Goal: Submit feedback/report problem: Submit feedback/report problem

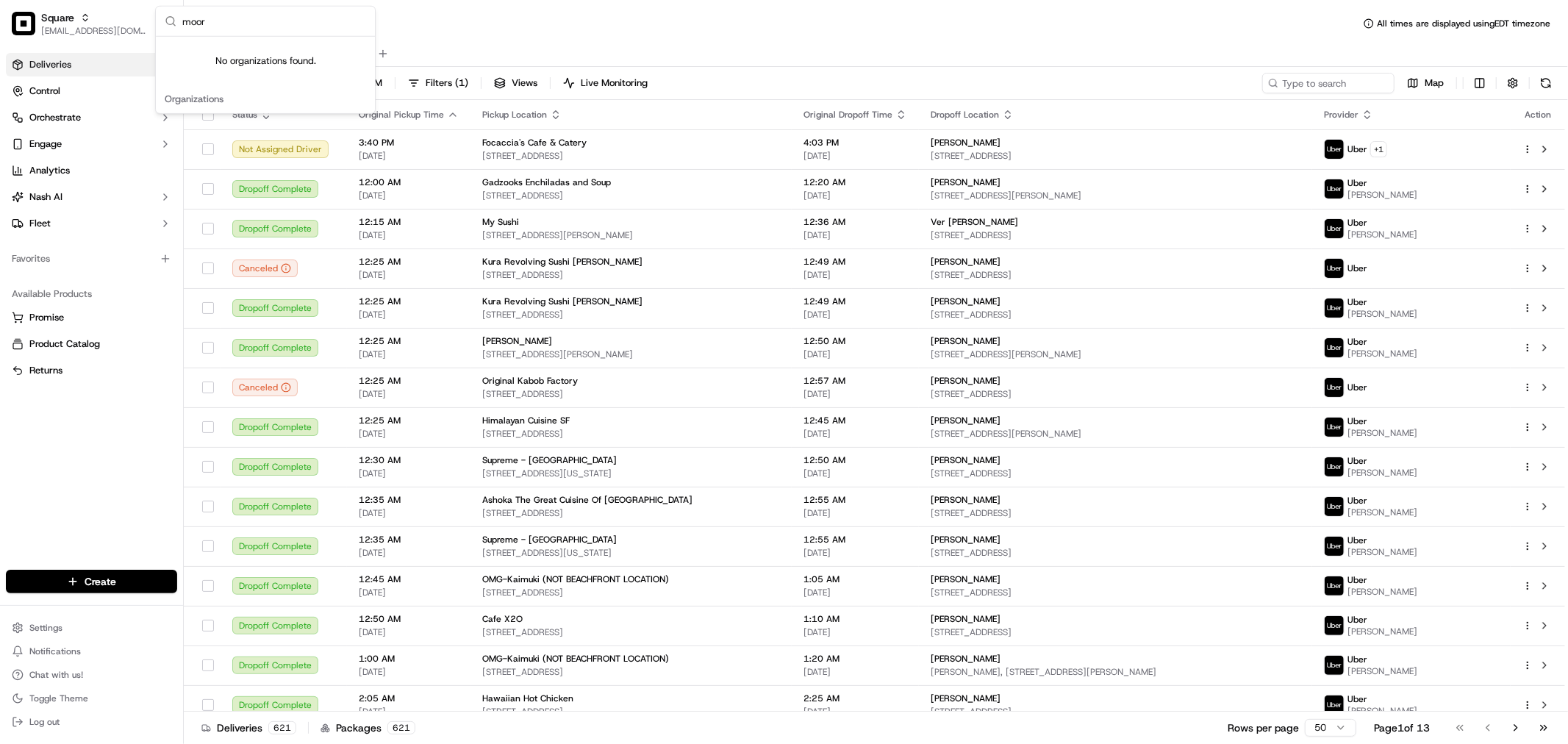
type input "moore"
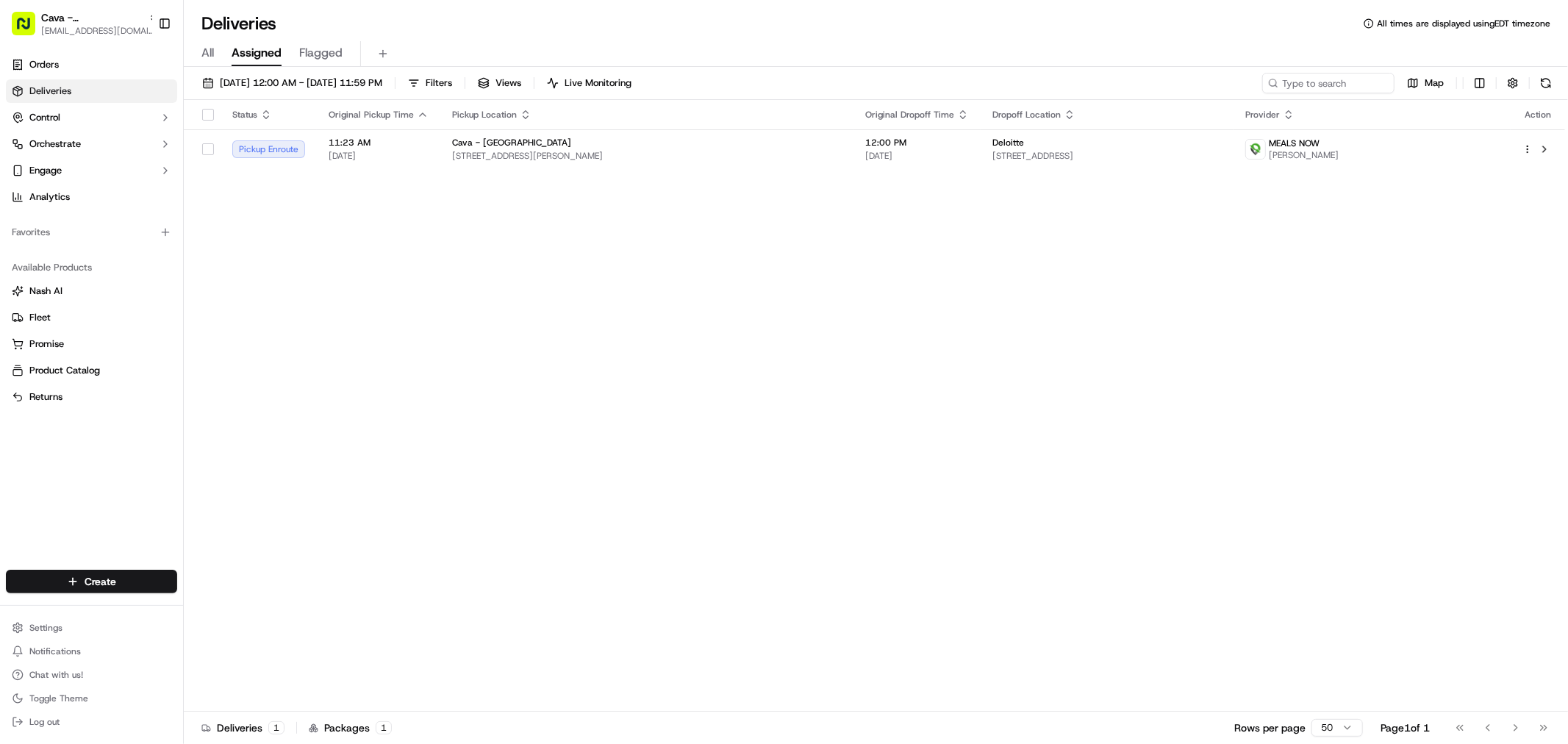
click at [1009, 173] on div "Status Original Pickup Time Pickup Location Original Dropoff Time Dropoff Locat…" at bounding box center [874, 405] width 1381 height 611
click at [1009, 159] on span "17000 Horizon Way, Mt Laurel Township, NJ 08054, USA" at bounding box center [1106, 156] width 230 height 12
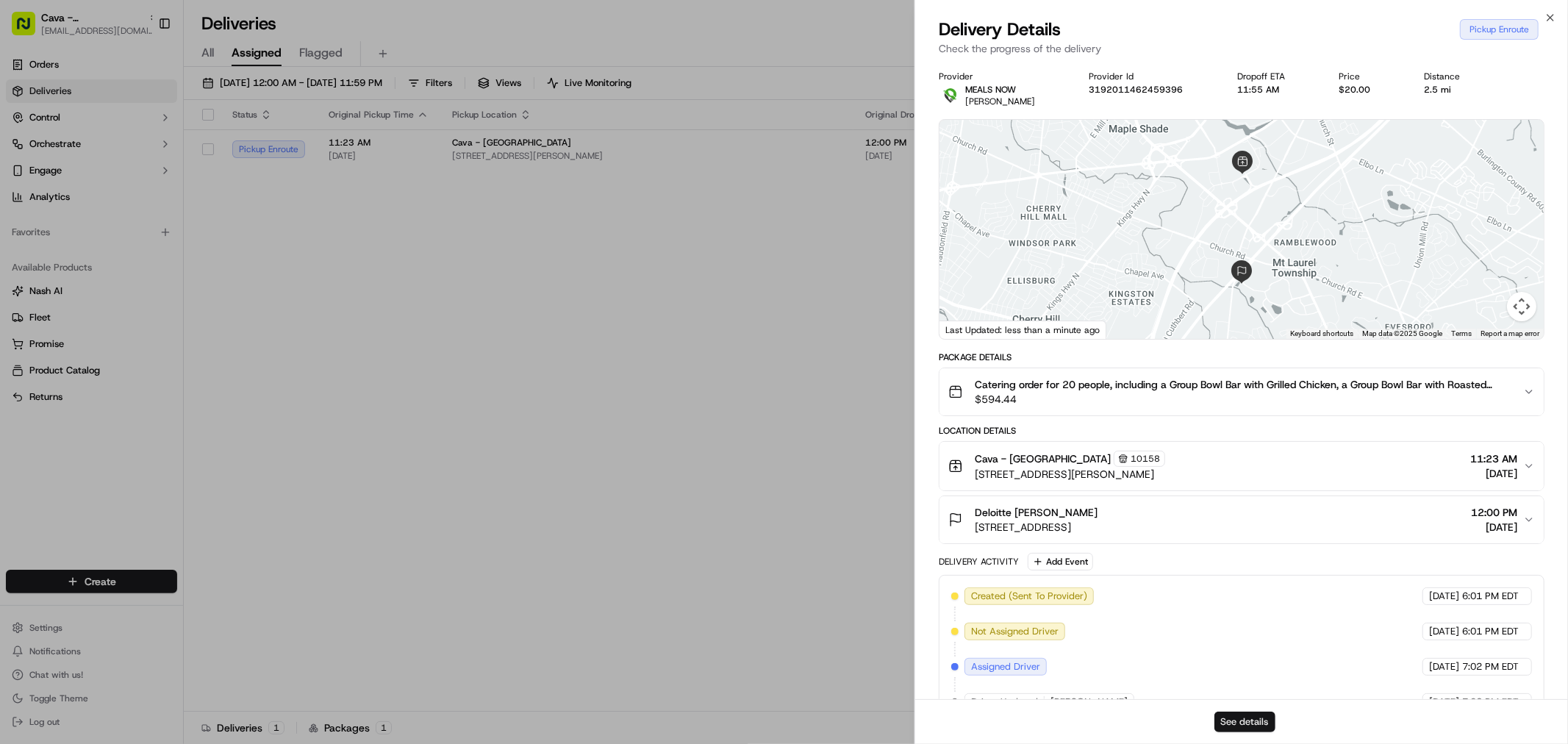
click at [1250, 721] on button "See details" at bounding box center [1244, 721] width 61 height 20
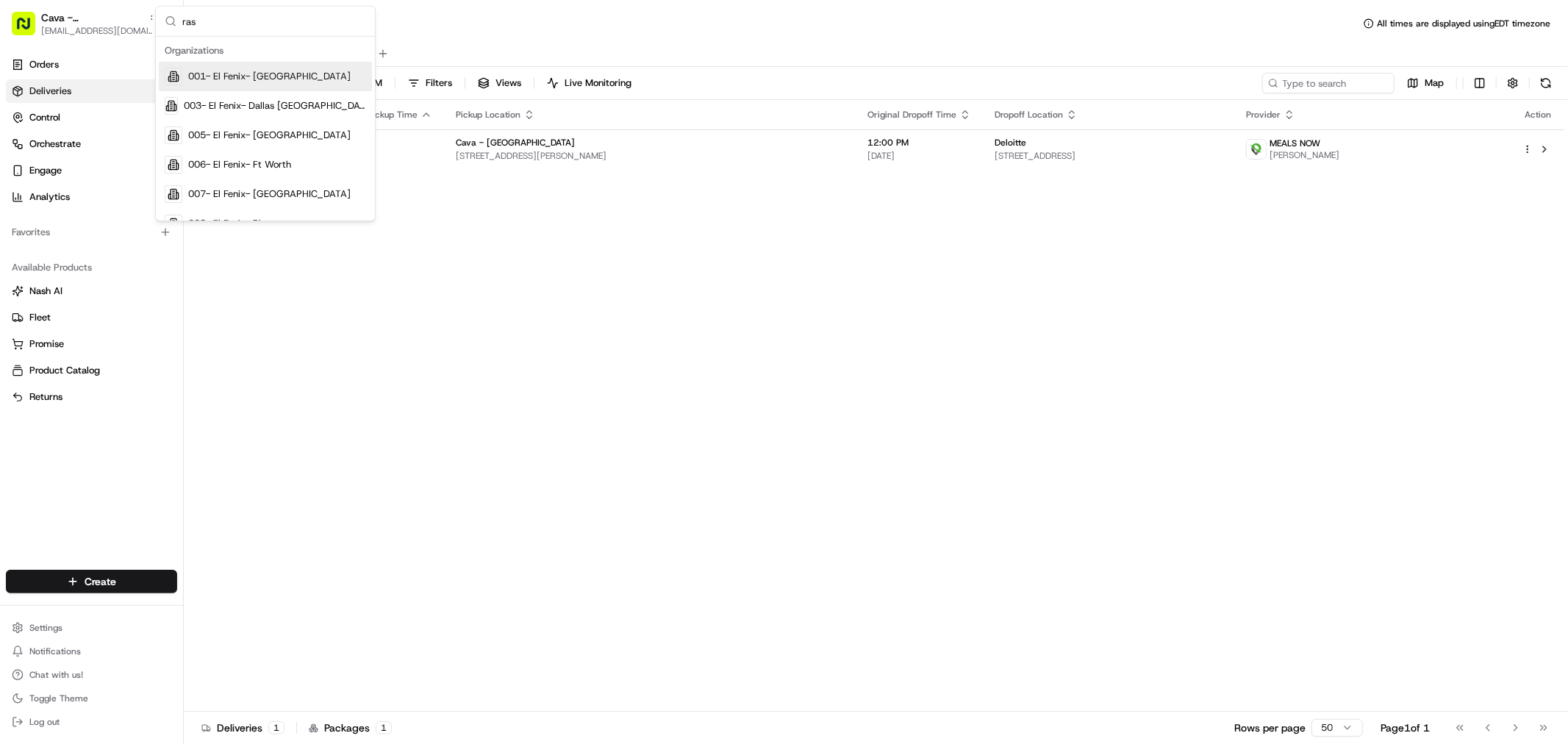
type input "rasa"
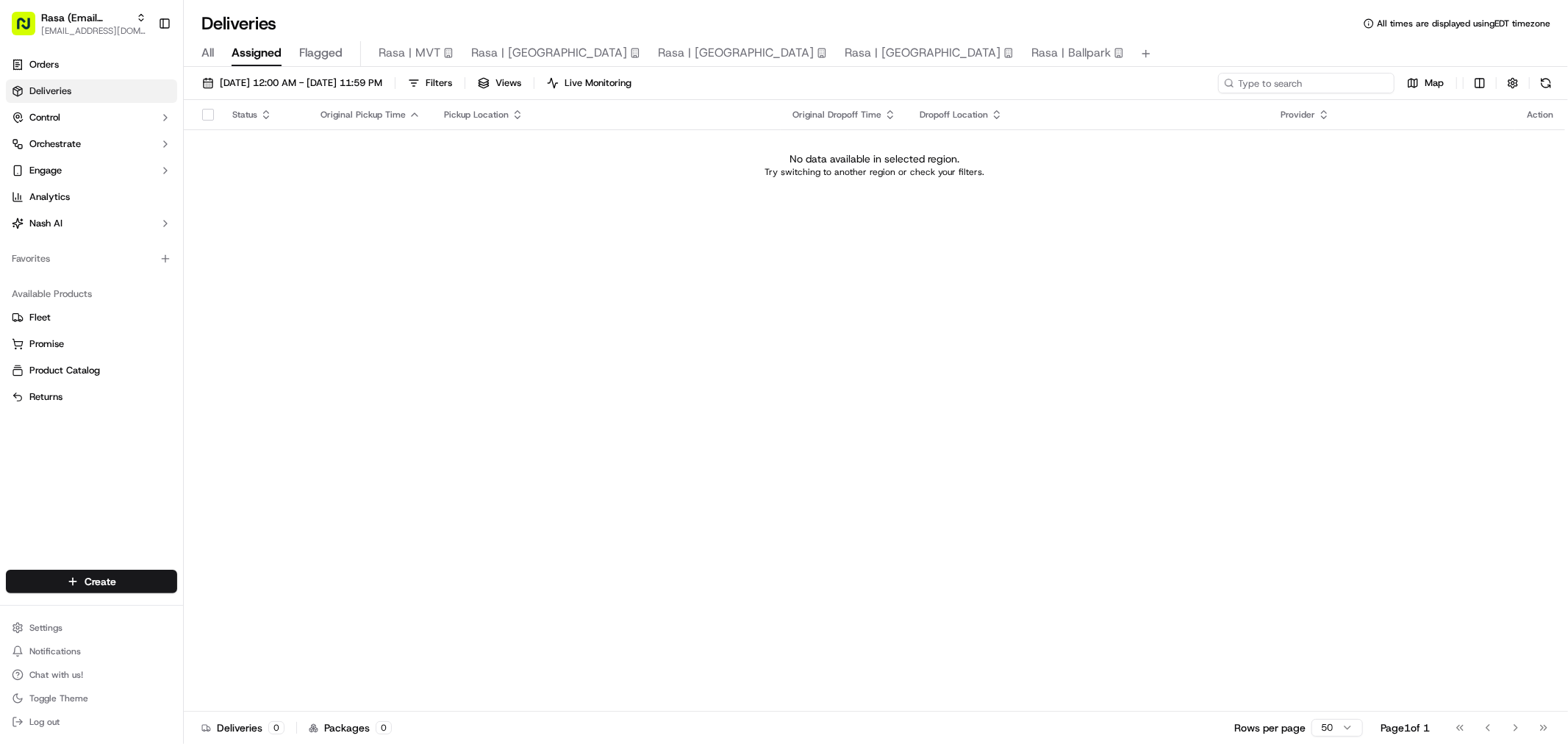
click at [1319, 87] on input at bounding box center [1307, 83] width 177 height 20
paste input "Amazon Merlin"
type input "Amazon Merlin"
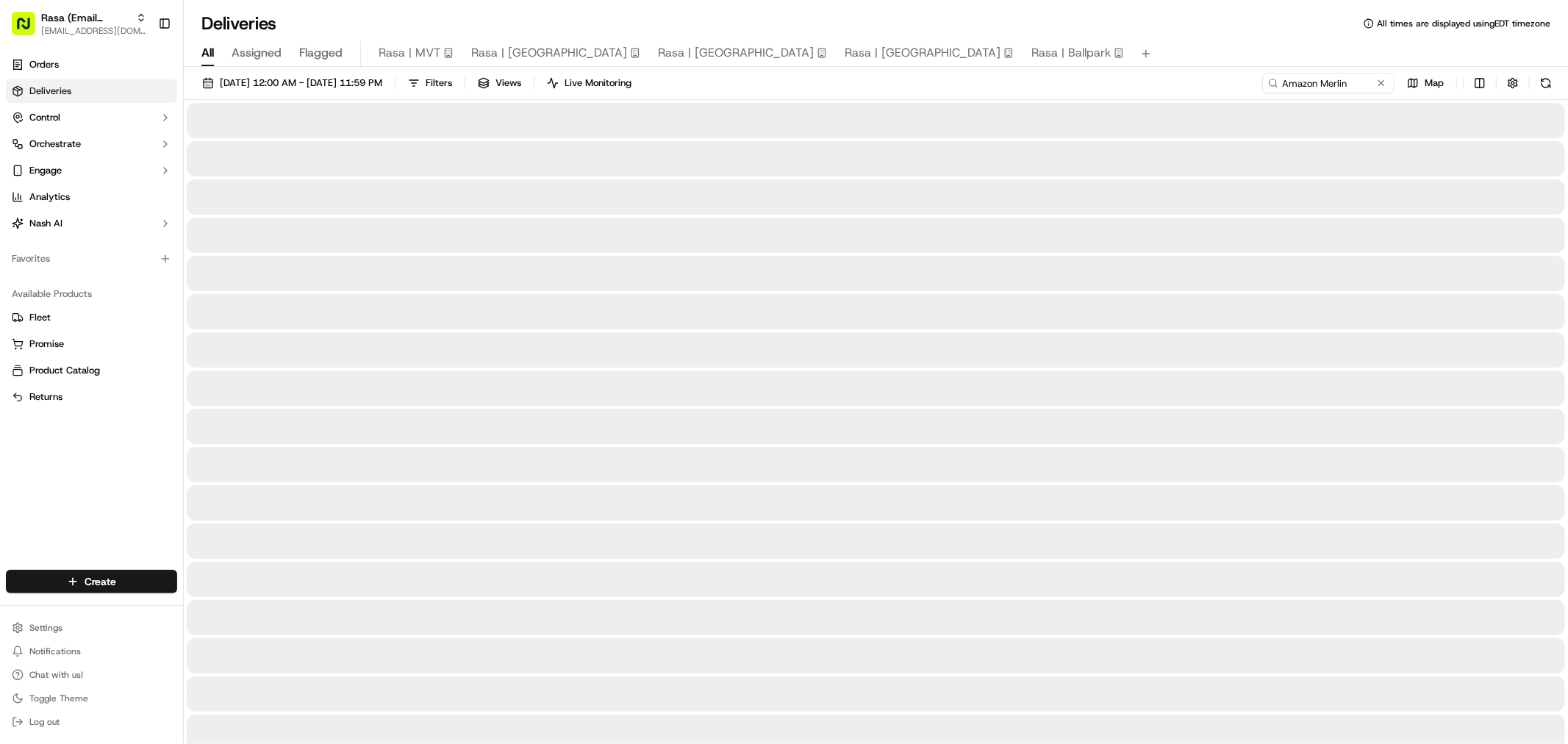
click at [210, 54] on span "All" at bounding box center [208, 52] width 13 height 18
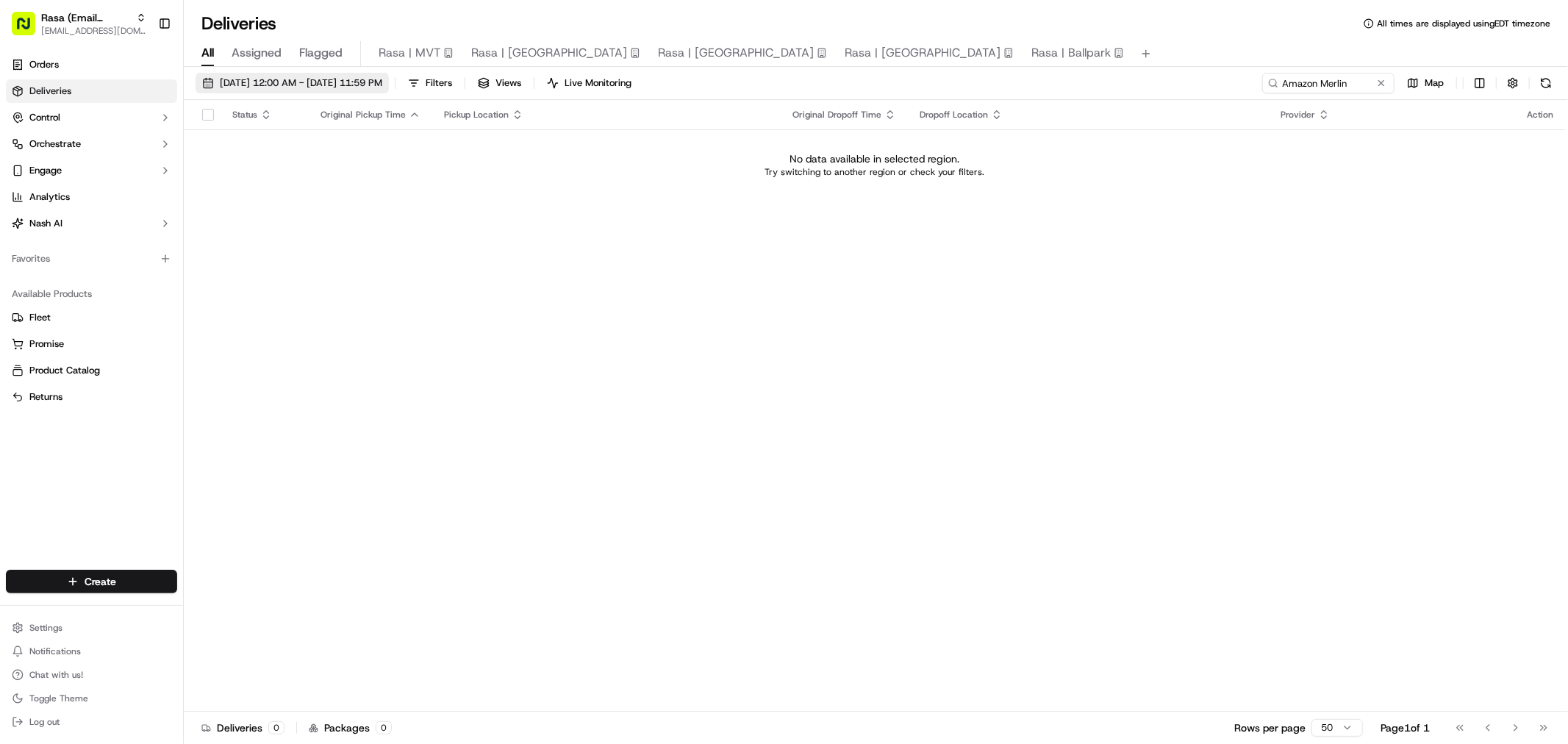
click at [270, 77] on span "09/17/2025 12:00 AM - 09/17/2025 11:59 PM" at bounding box center [300, 83] width 162 height 13
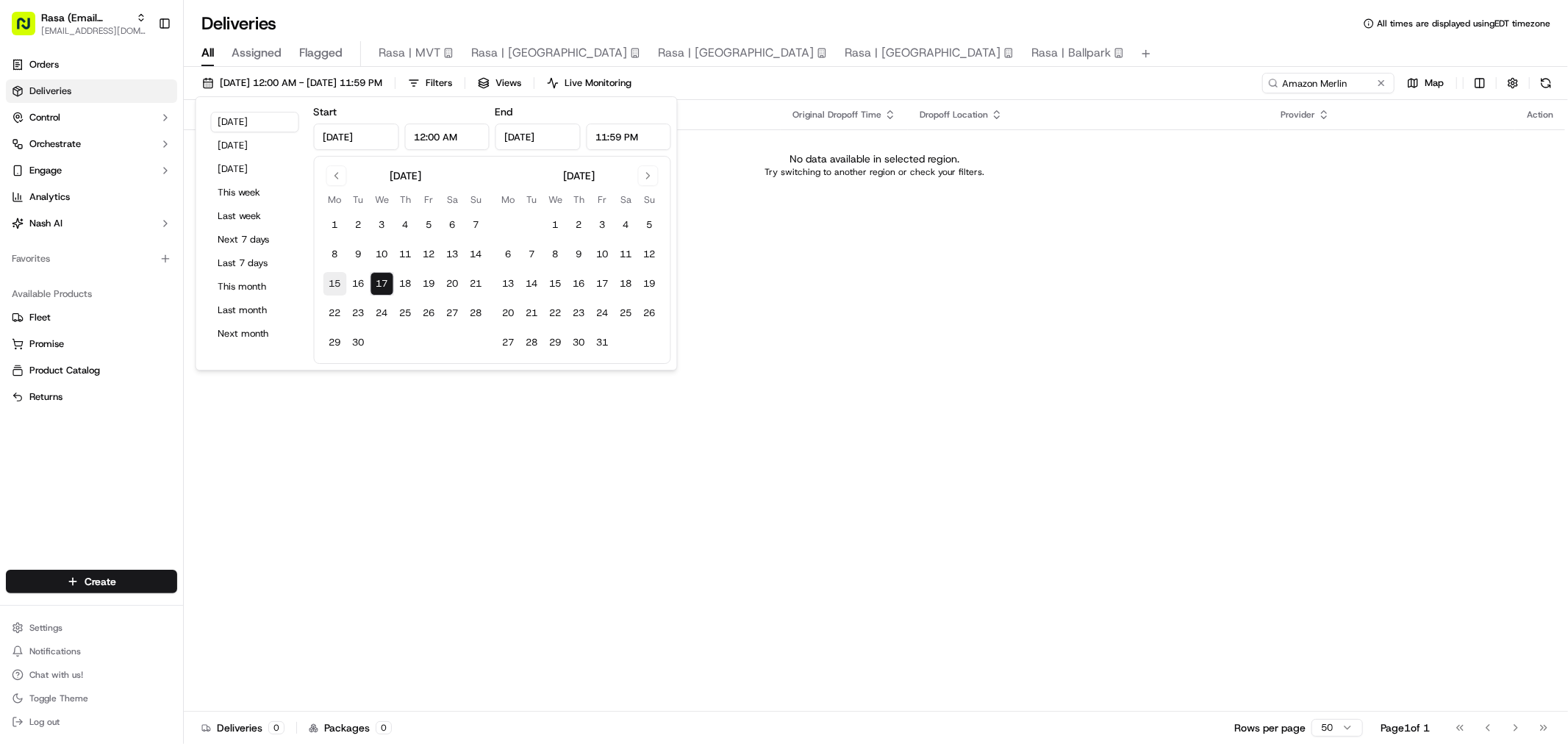
click at [336, 288] on button "15" at bounding box center [335, 283] width 24 height 24
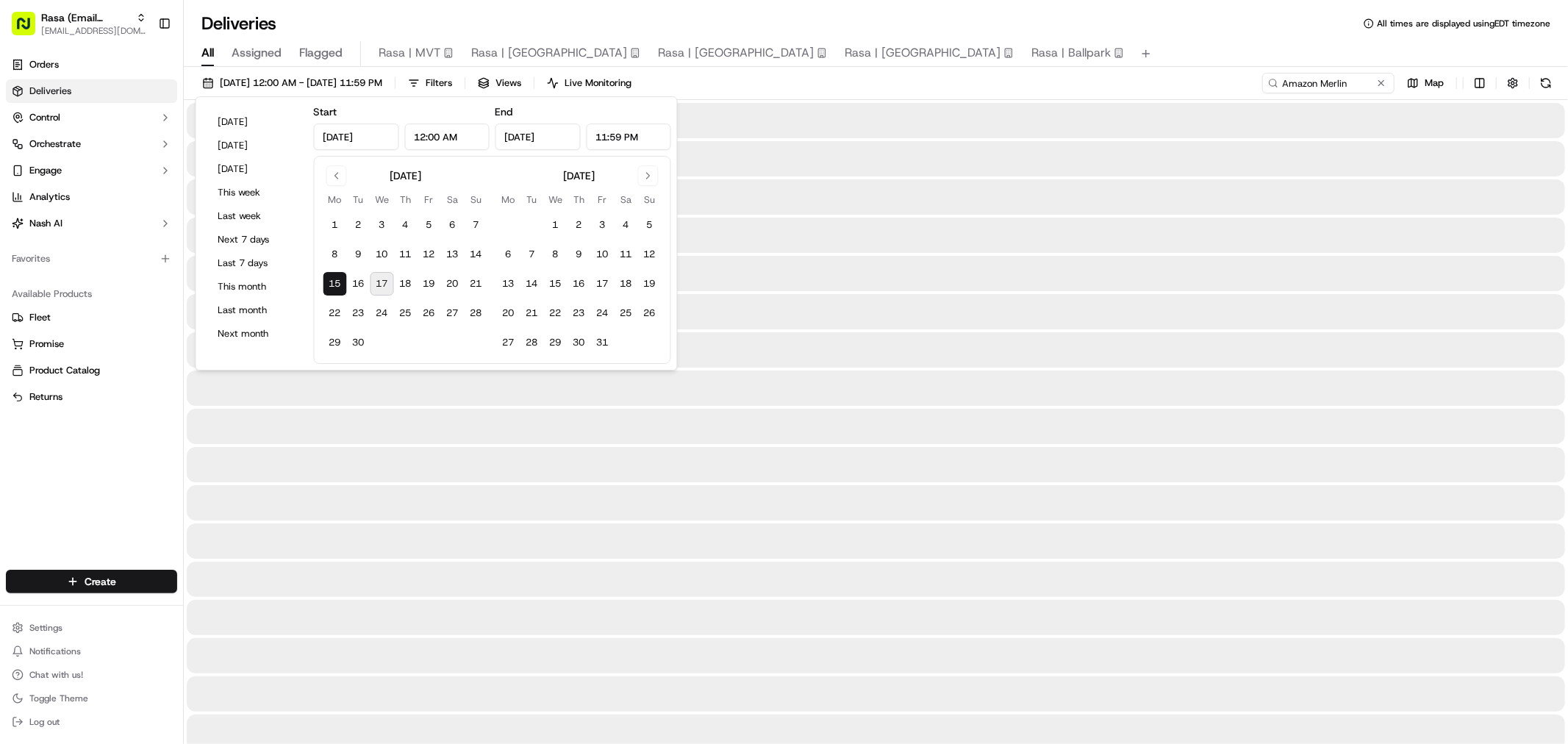
type input "Sep 15, 2025"
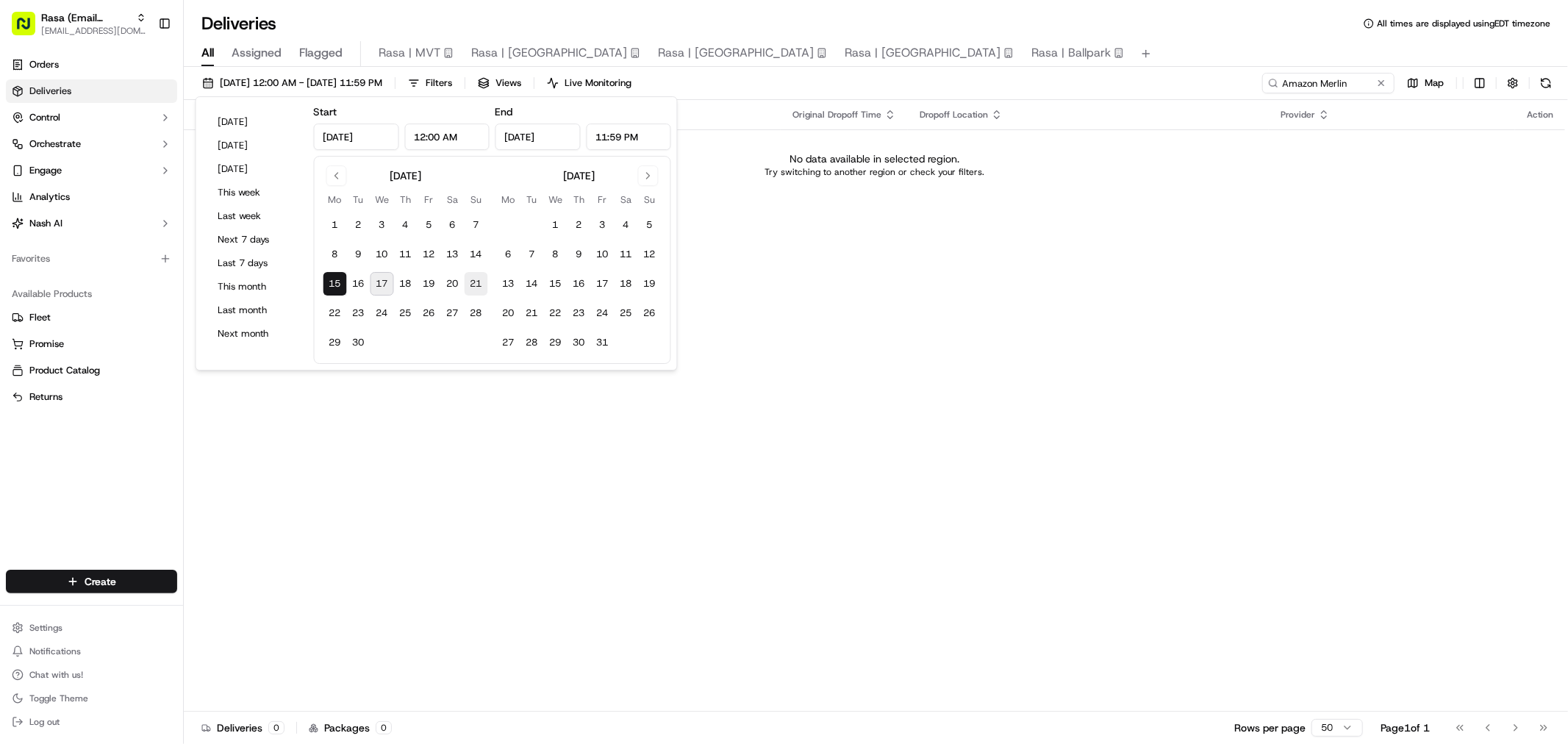
click at [475, 282] on button "21" at bounding box center [477, 283] width 24 height 24
type input "Sep 21, 2025"
click at [1169, 17] on div "Deliveries All times are displayed using EDT timezone" at bounding box center [876, 24] width 1384 height 24
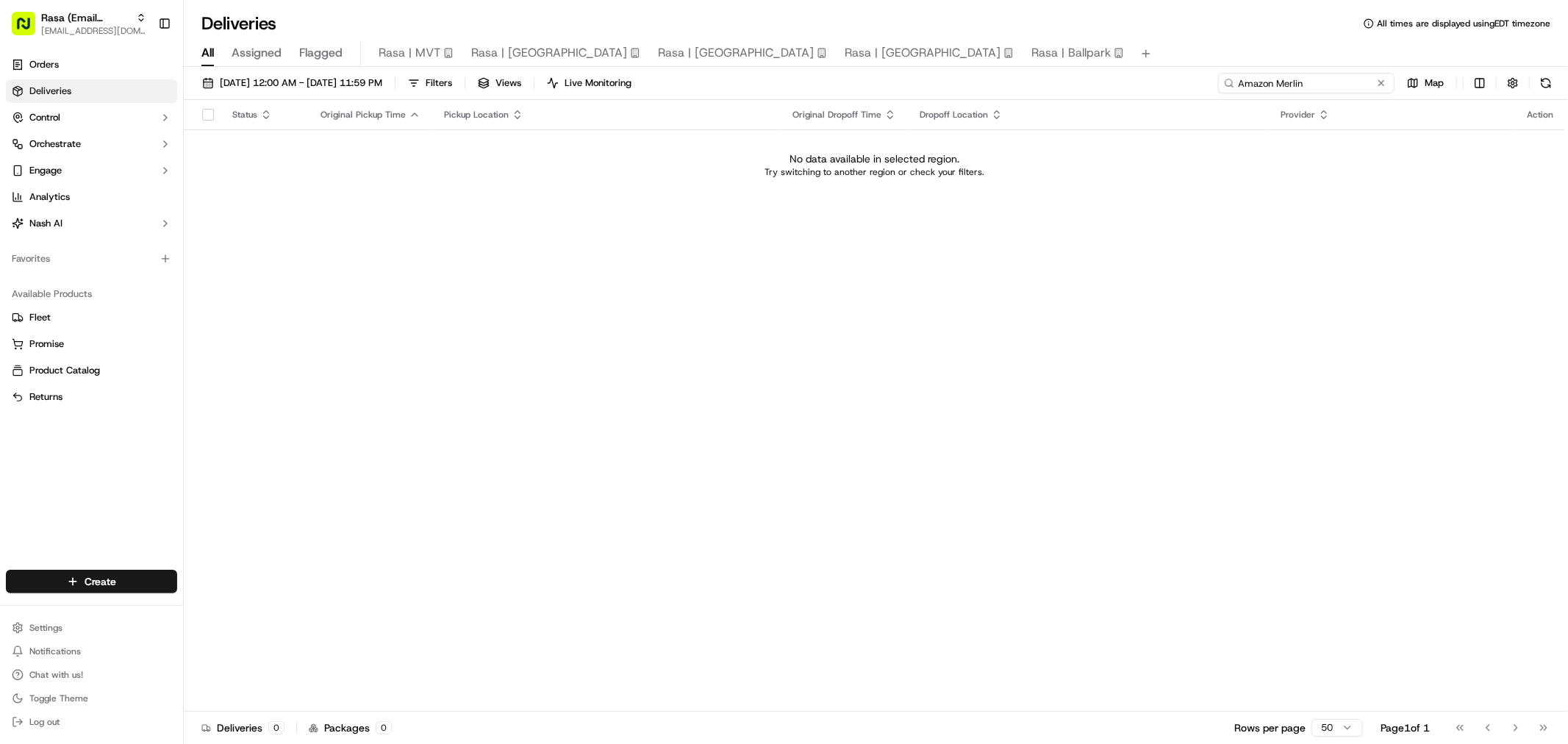
click at [1283, 81] on input "Amazon Merlin" at bounding box center [1307, 83] width 177 height 20
type input "Amazon Merlin"
click at [899, 325] on div "Status Original Pickup Time Pickup Location Original Dropoff Time Dropoff Locat…" at bounding box center [874, 405] width 1381 height 611
click at [1382, 78] on button at bounding box center [1381, 82] width 14 height 14
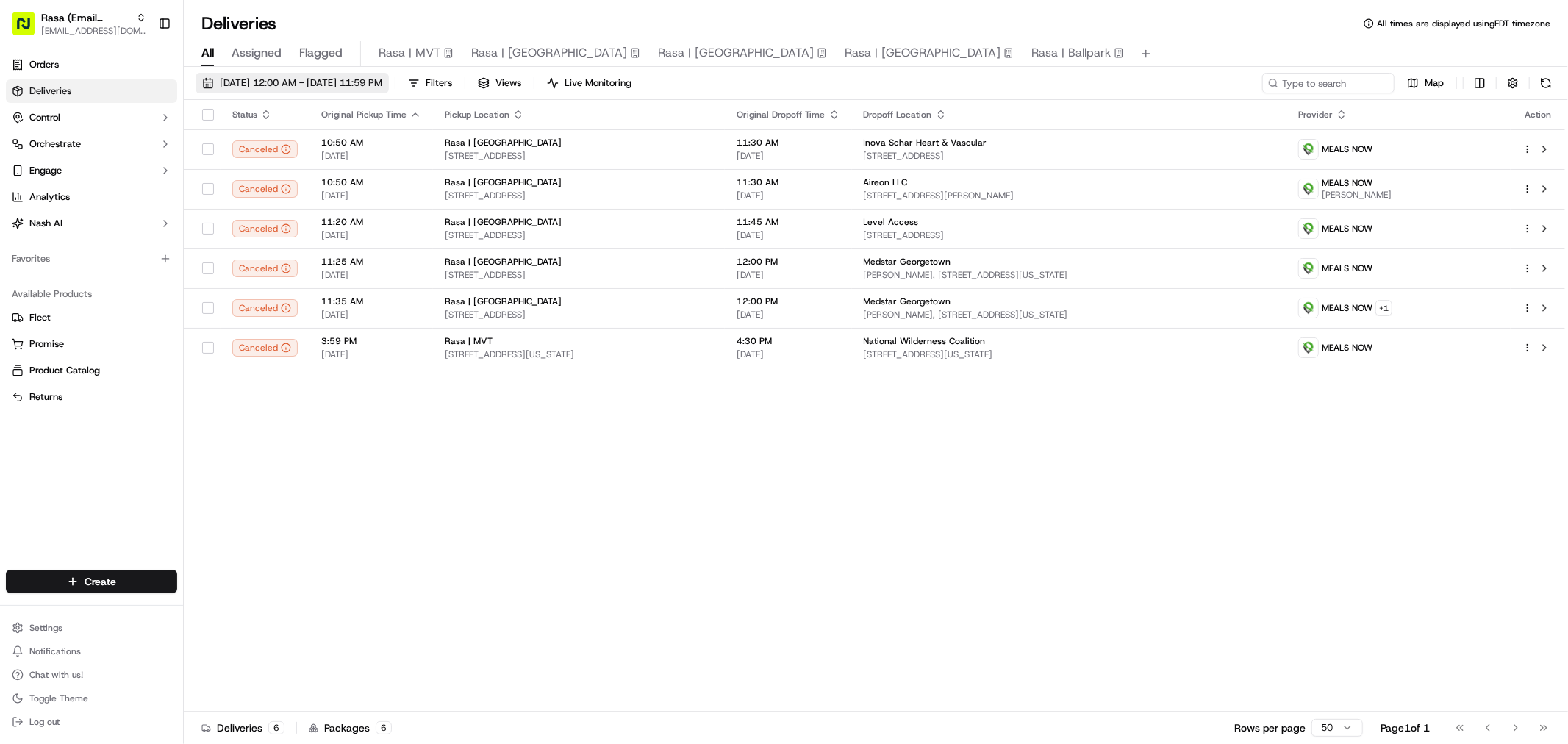
click at [298, 79] on span "09/15/2025 12:00 AM - 09/21/2025 11:59 PM" at bounding box center [300, 83] width 162 height 13
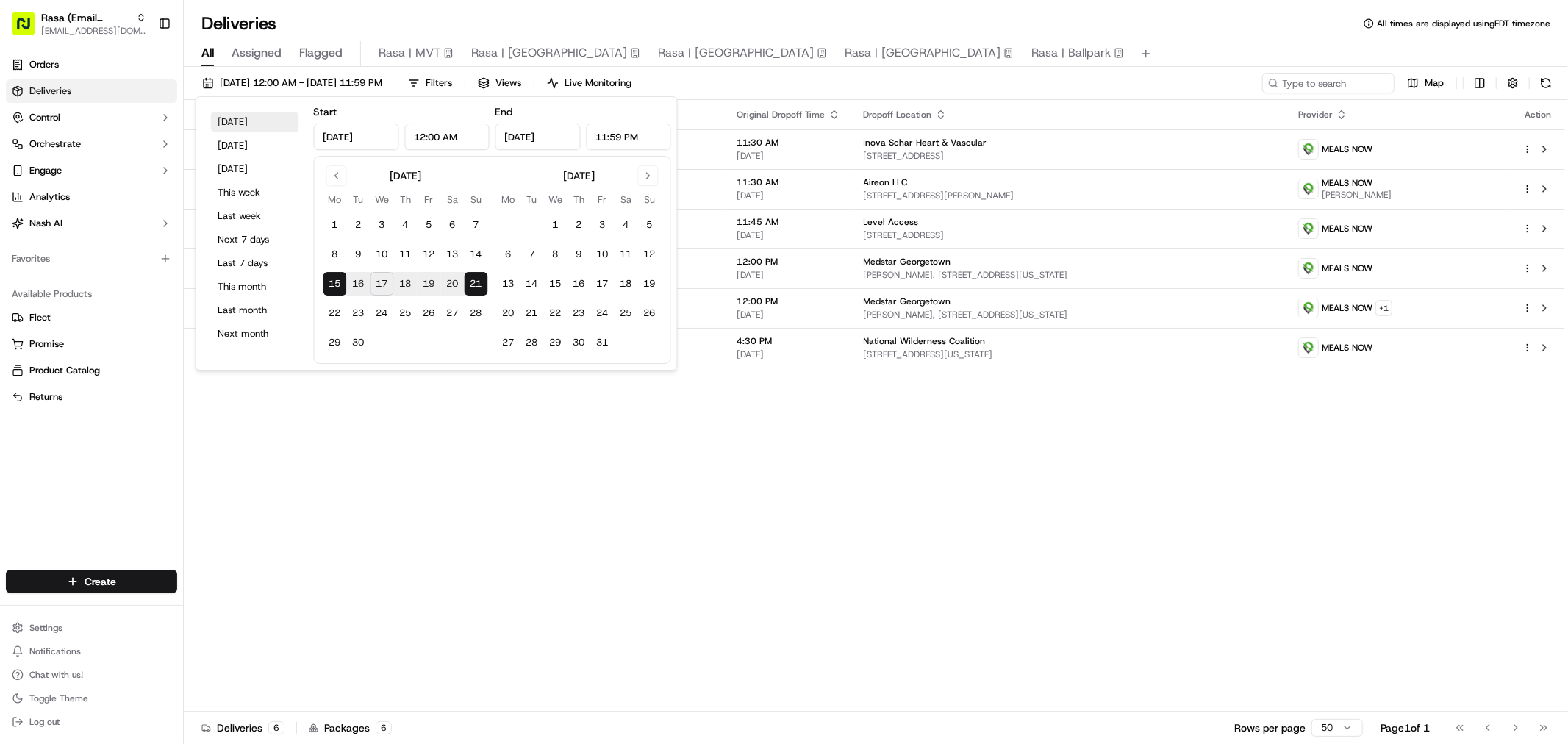
click at [261, 120] on button "Today" at bounding box center [255, 122] width 88 height 20
type input "Sep 17, 2025"
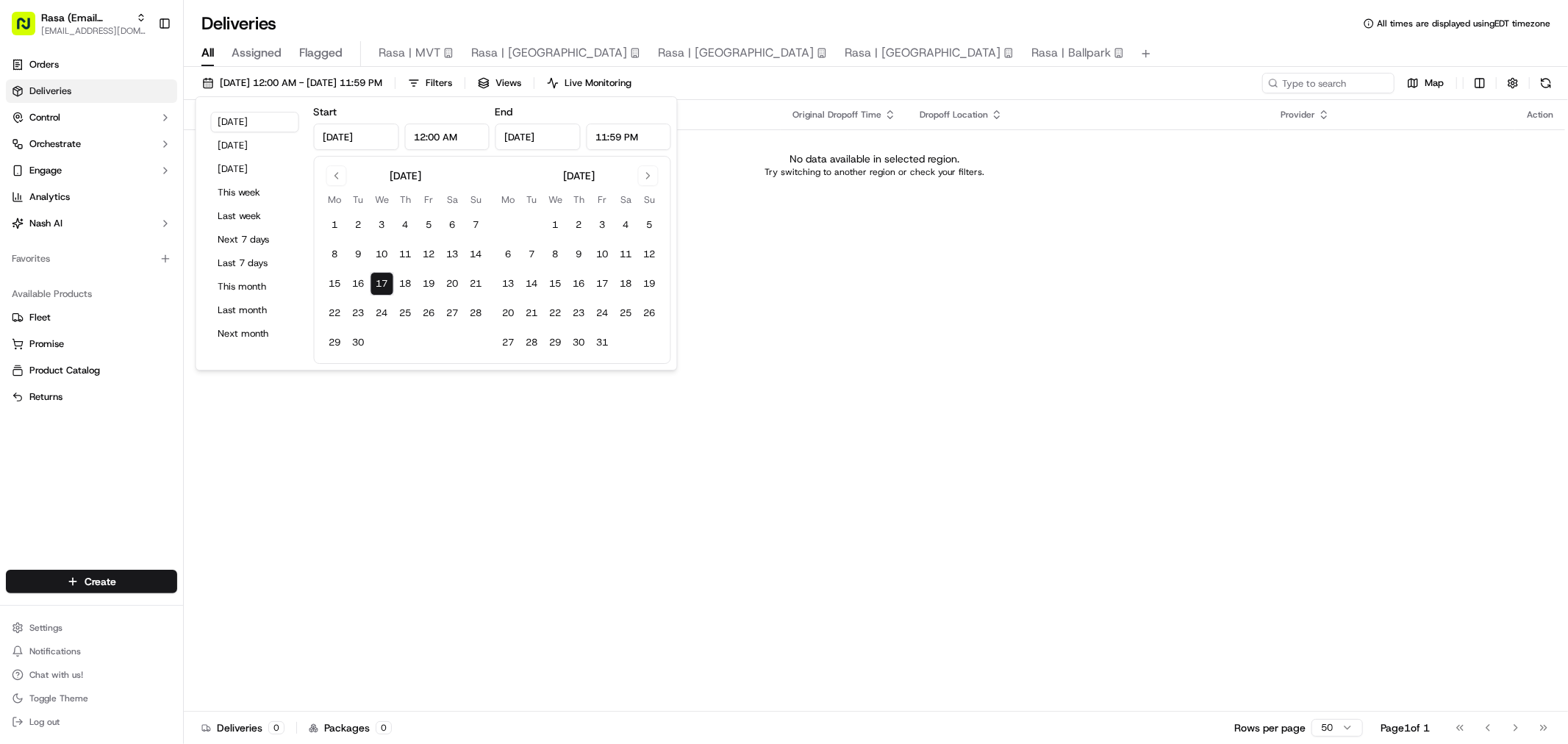
click at [1099, 15] on div "Deliveries All times are displayed using EDT timezone" at bounding box center [876, 24] width 1384 height 24
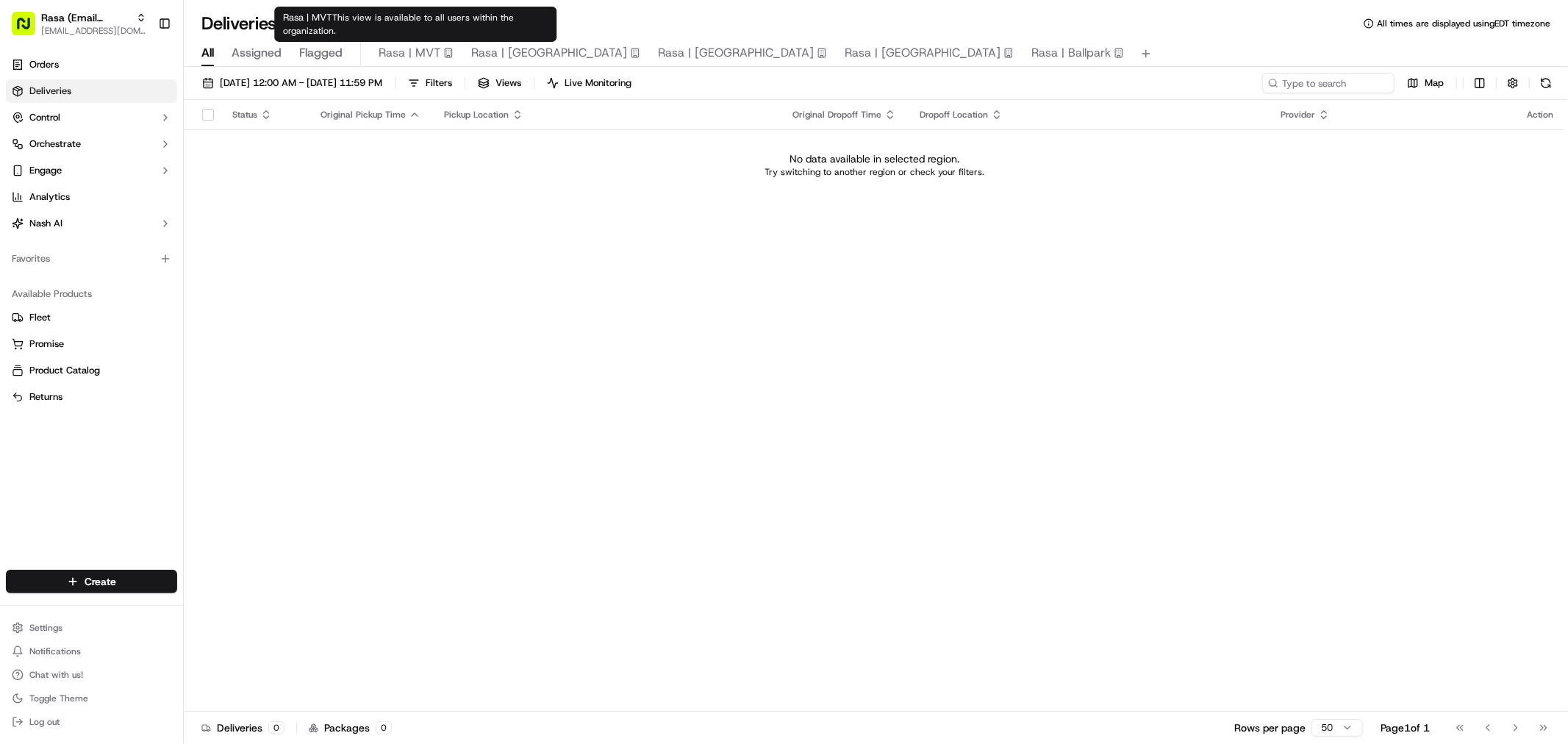
click at [419, 46] on span "Rasa | MVT" at bounding box center [409, 52] width 61 height 18
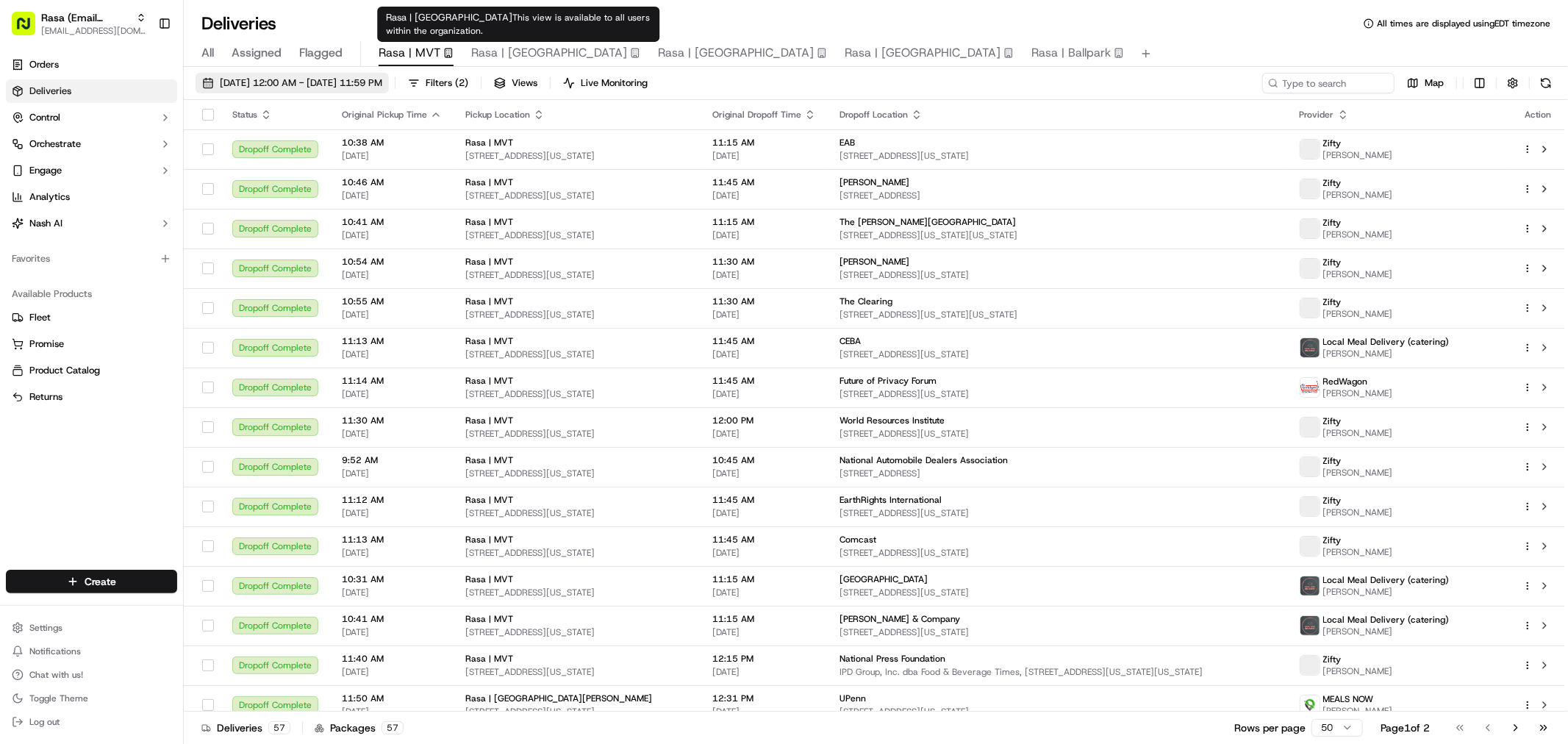
click at [388, 75] on button "09/01/2025 12:00 AM - 09/30/2025 11:59 PM" at bounding box center [293, 83] width 193 height 20
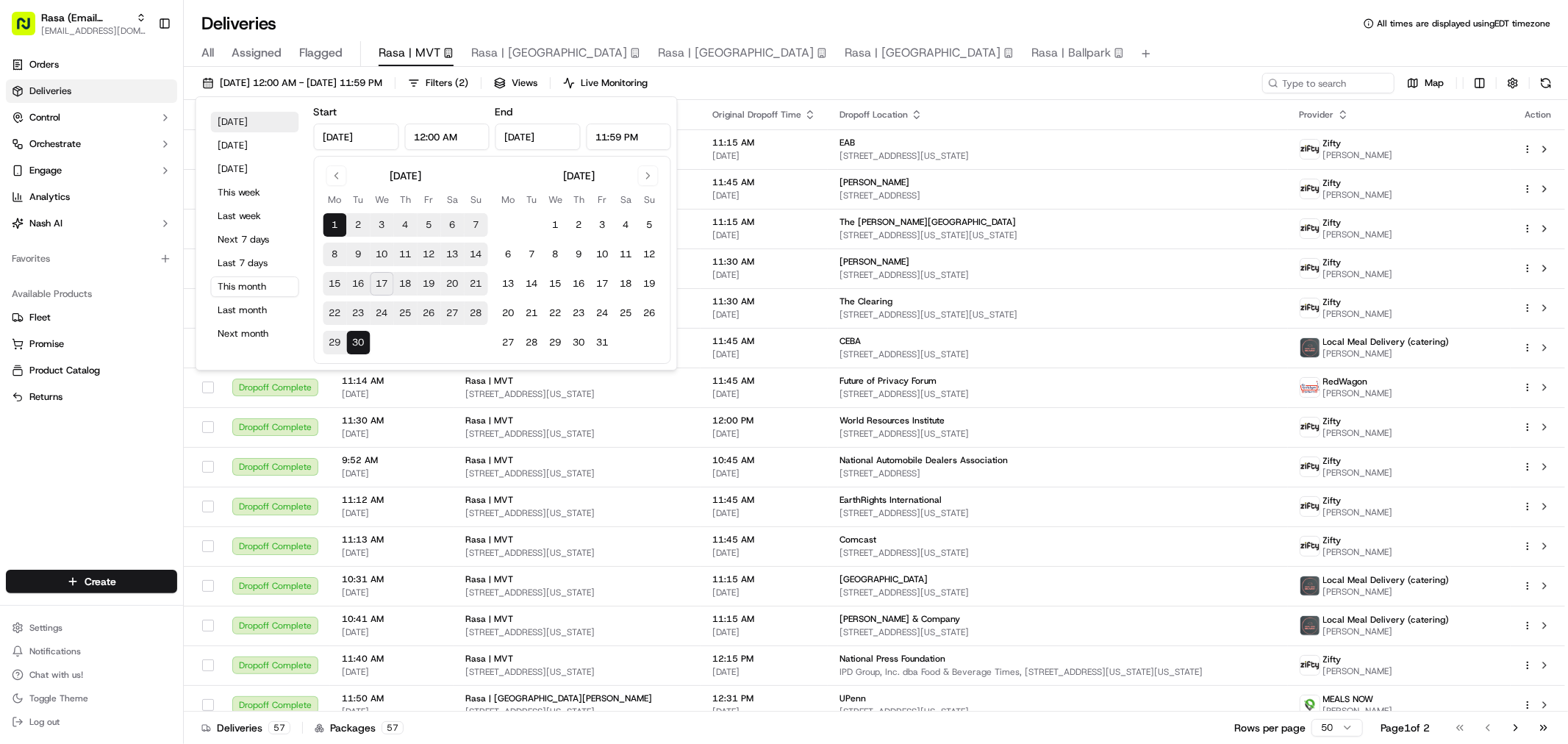
click at [238, 115] on button "Today" at bounding box center [255, 122] width 88 height 20
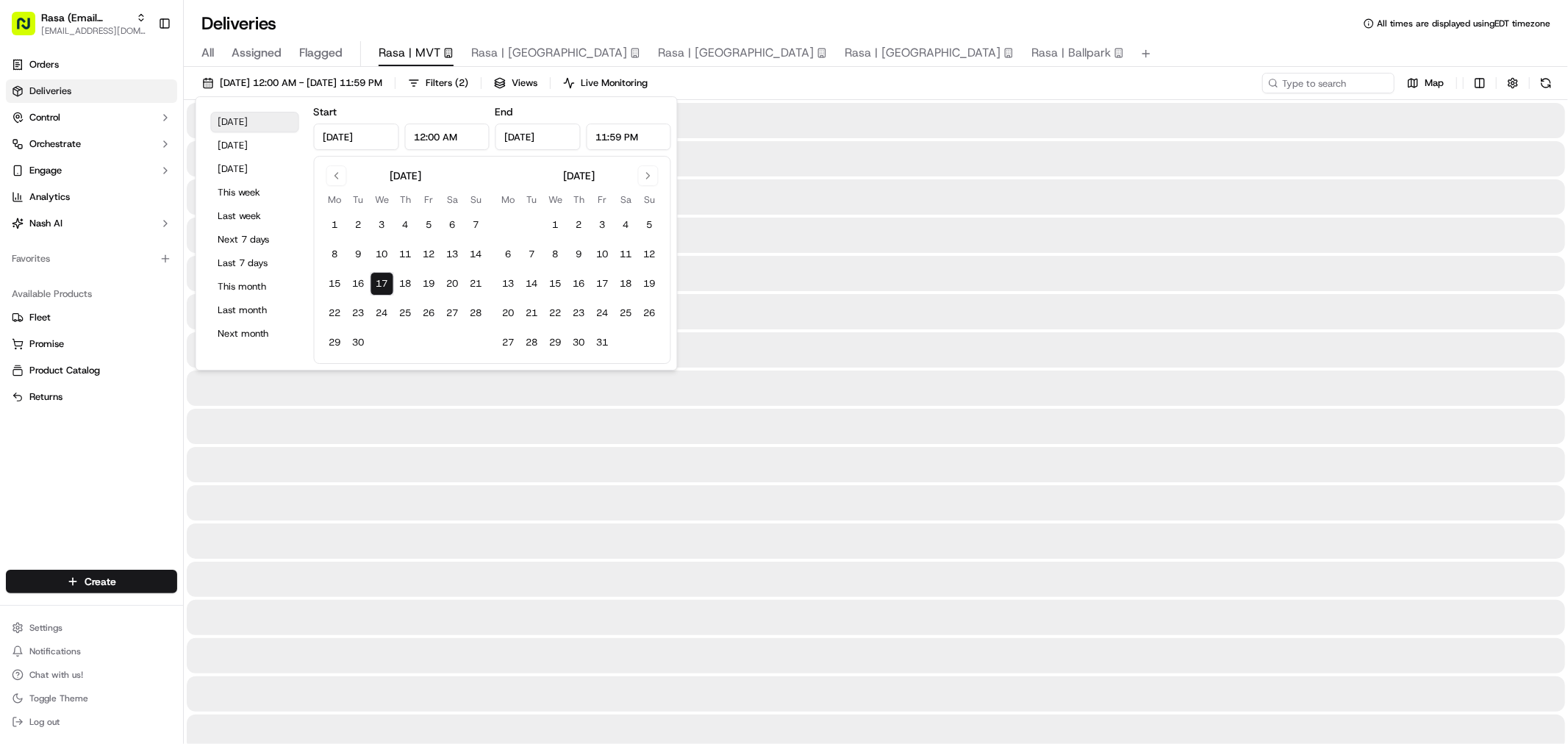
type input "Sep 17, 2025"
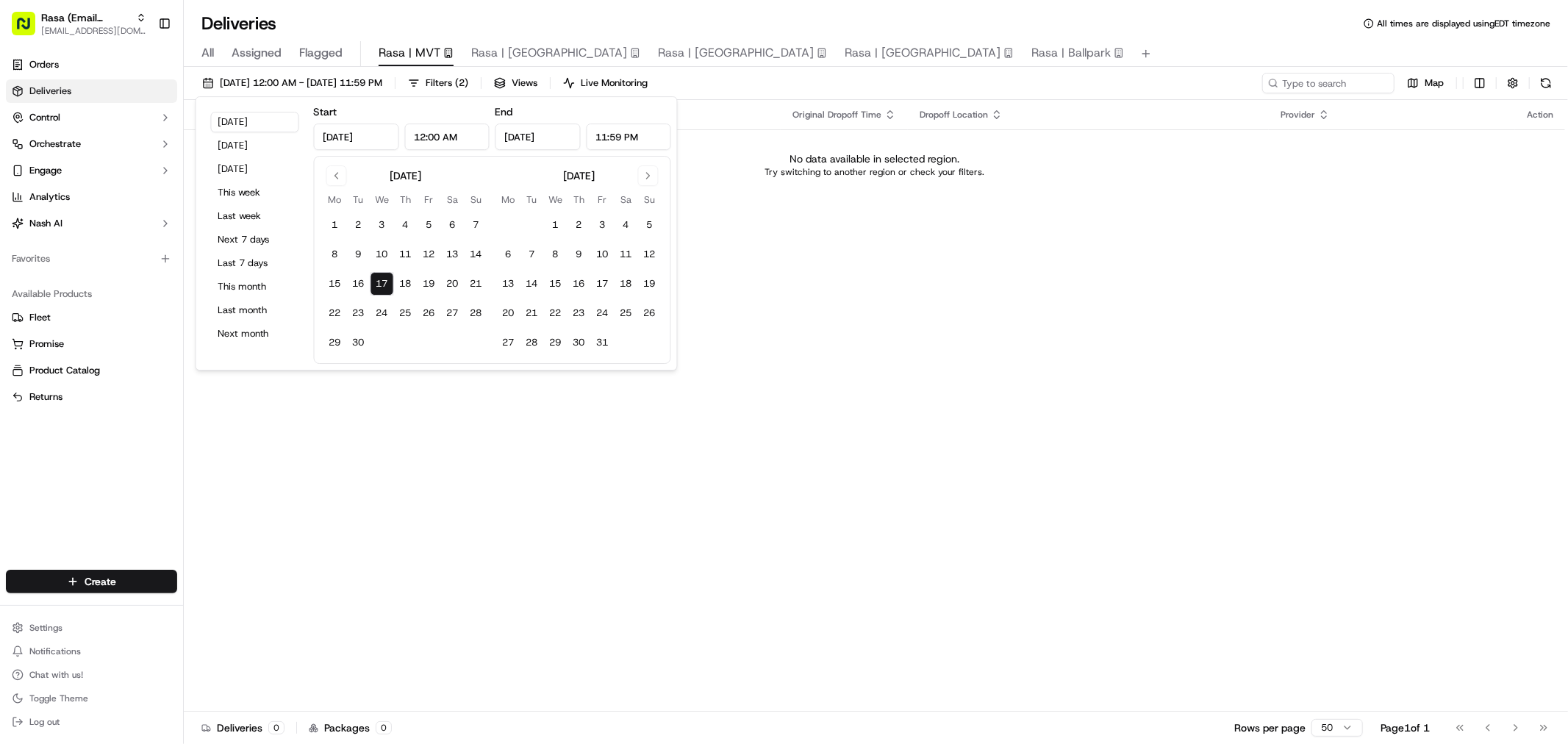
click at [1110, 208] on div "Status Original Pickup Time Pickup Location Original Dropoff Time Dropoff Locat…" at bounding box center [874, 405] width 1381 height 611
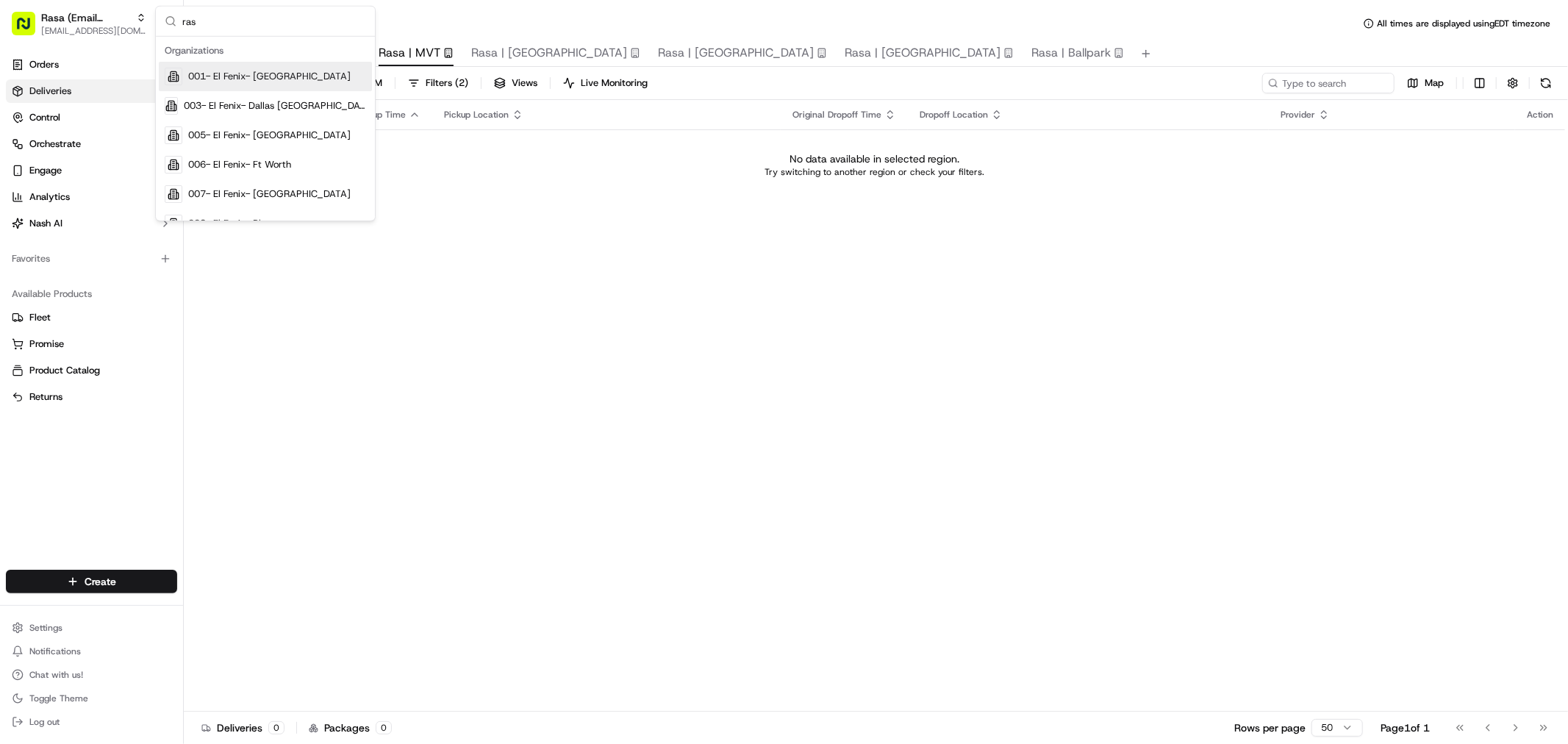
type input "rasa"
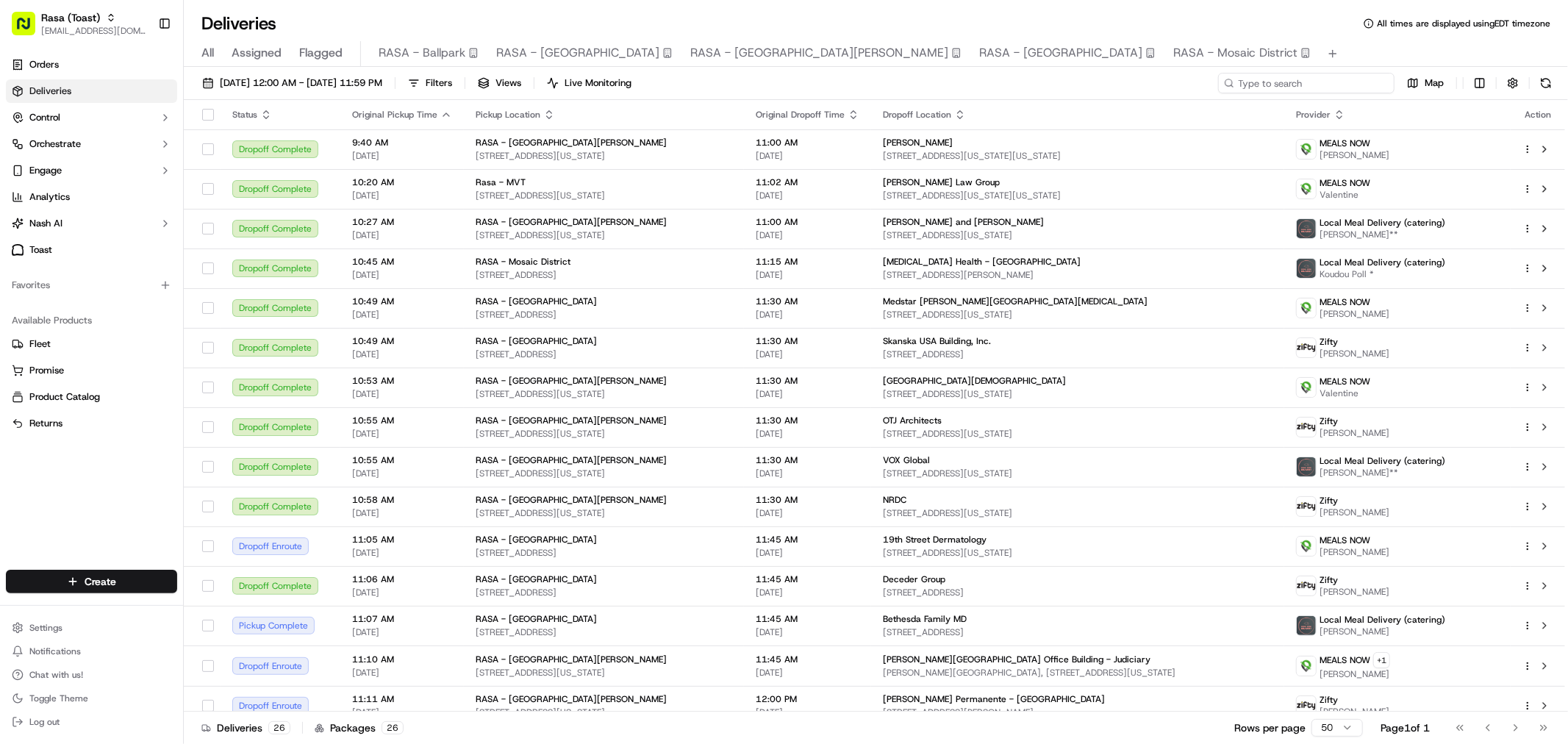
click at [1326, 76] on input at bounding box center [1307, 83] width 177 height 20
paste input "Amazon Merlin"
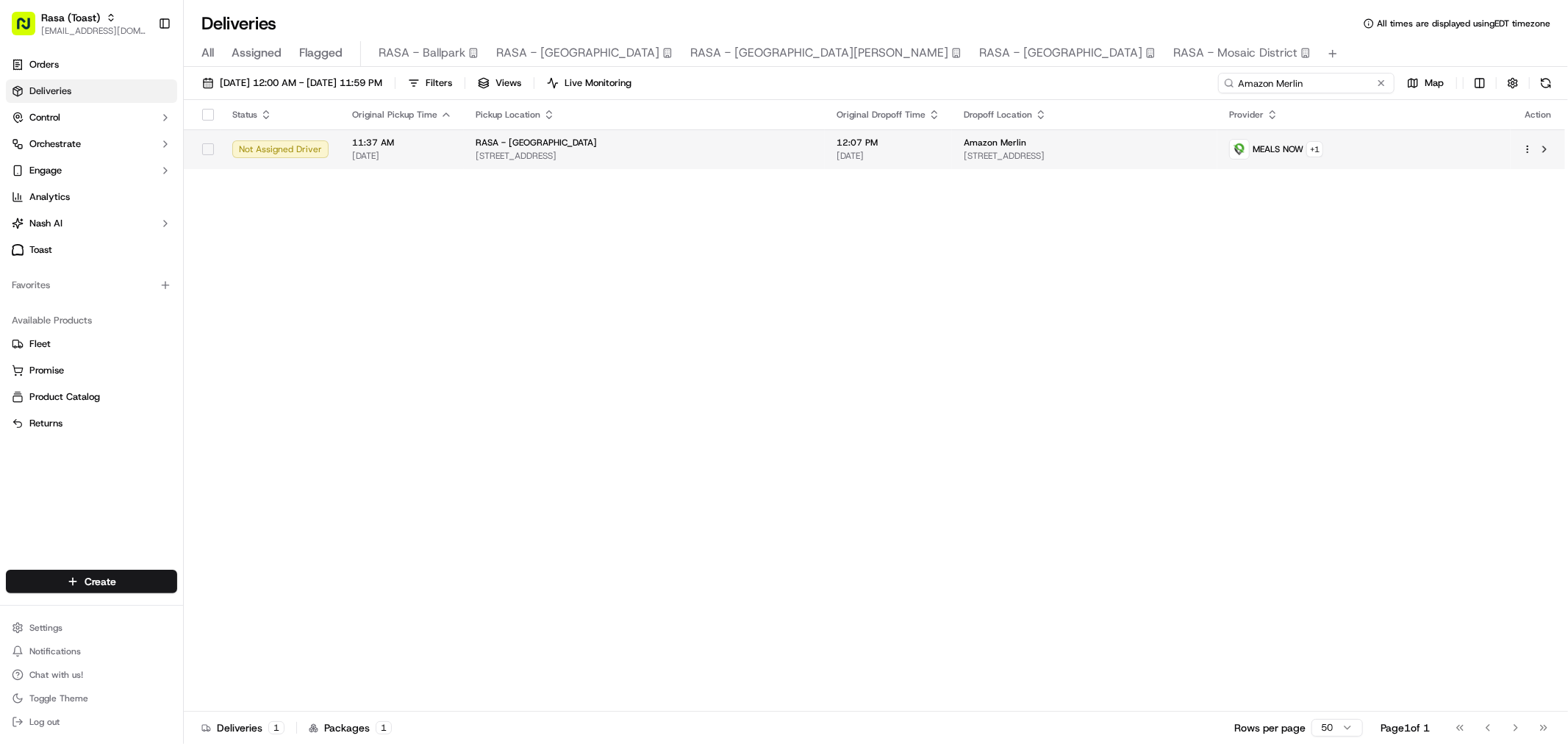
type input "Amazon Merlin"
click at [1062, 158] on span "510 14th St S, Arlington, VA 22202, USA" at bounding box center [1085, 156] width 242 height 12
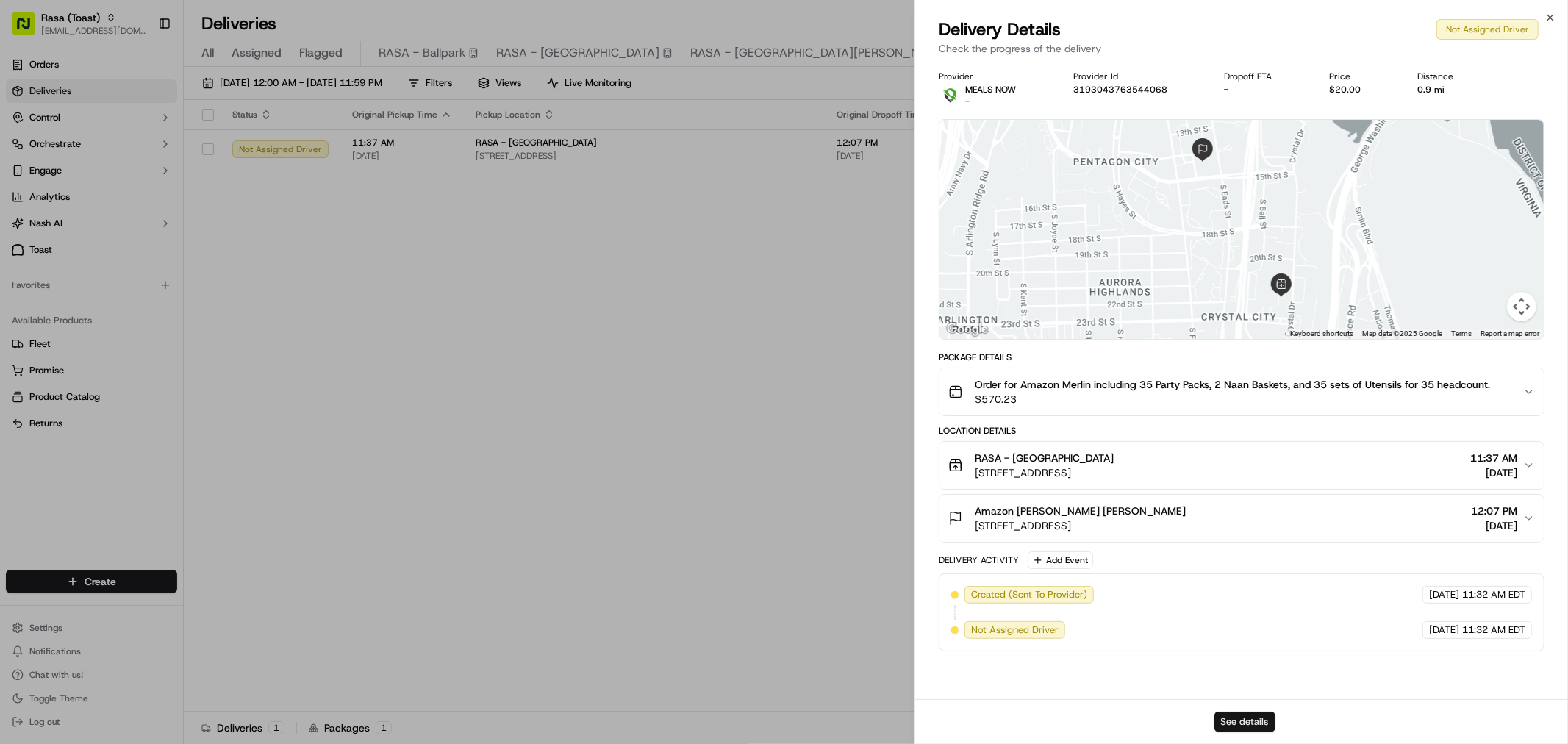
click at [1258, 717] on button "See details" at bounding box center [1244, 721] width 61 height 20
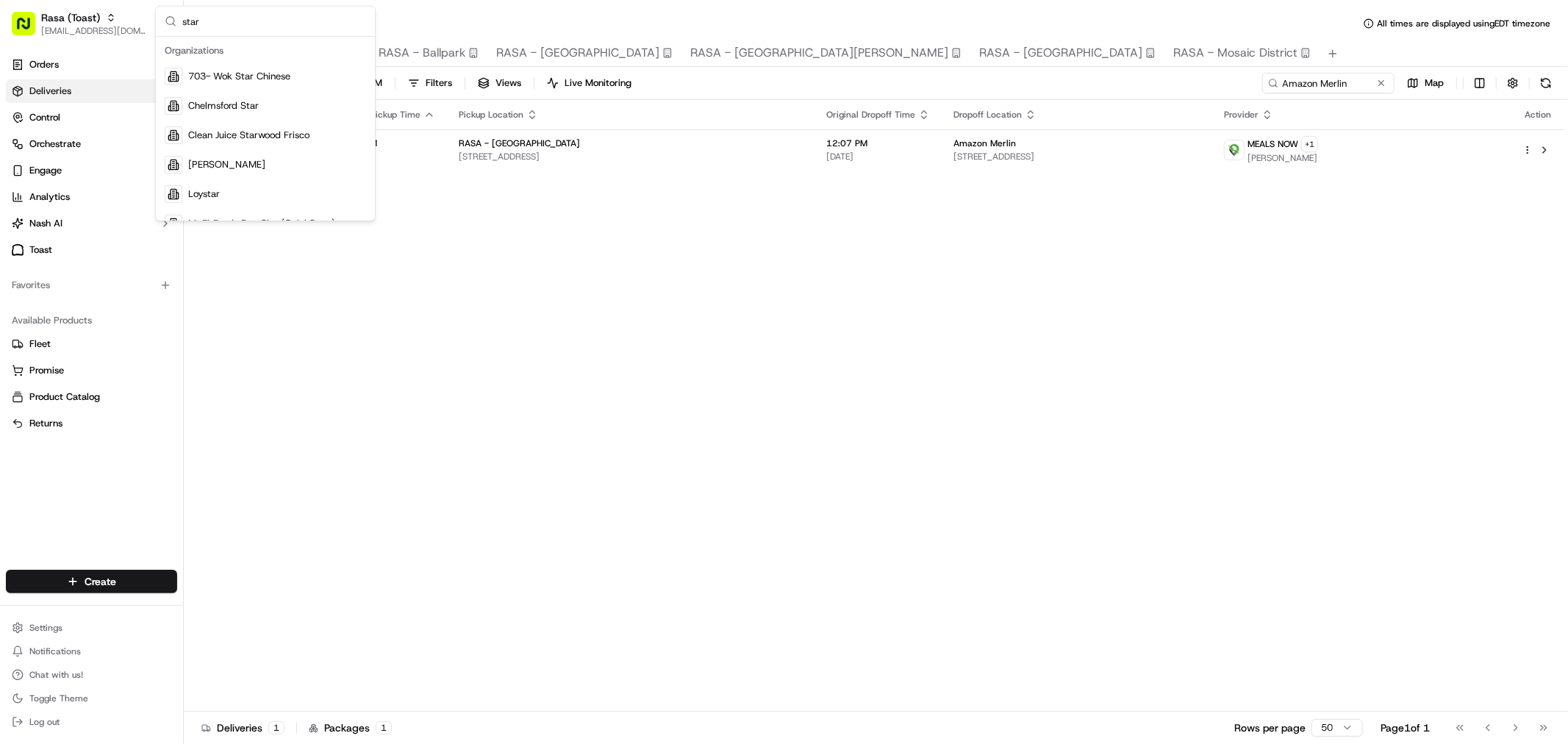
type input "starb"
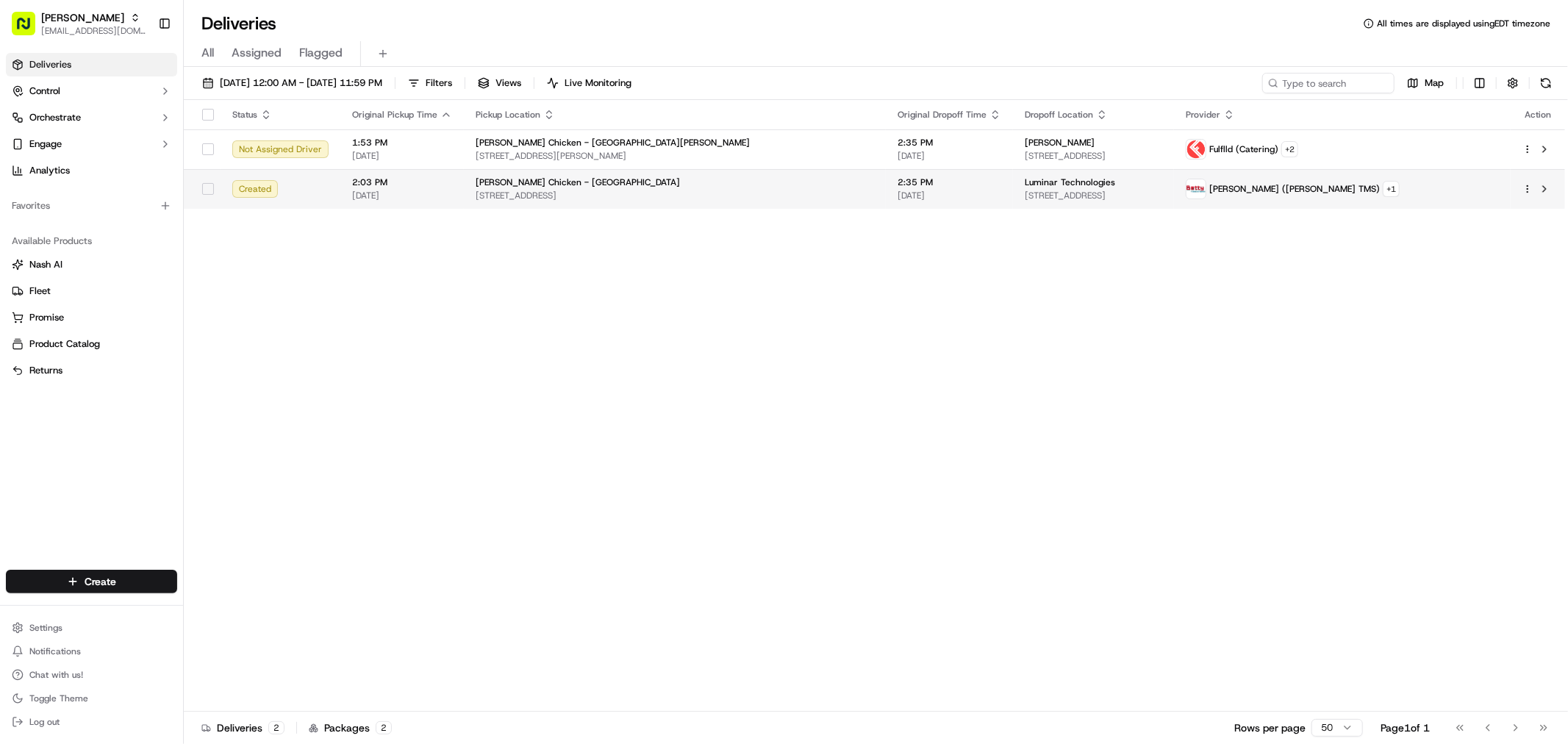
click at [694, 206] on td "Starbird Chicken - Sunnyvale 1241 W El Camino Real, Sunnyvale, CA 94086, USA" at bounding box center [675, 188] width 422 height 40
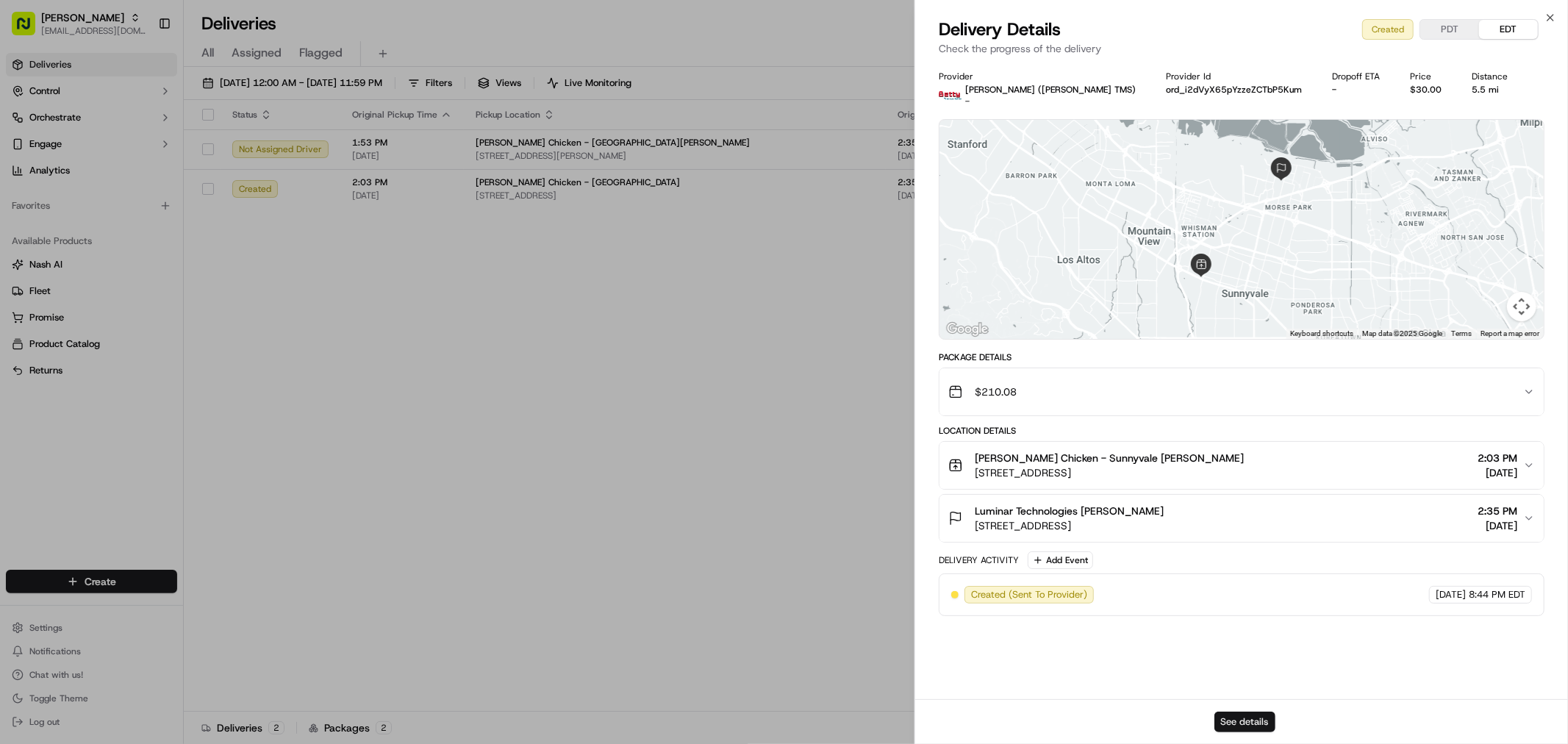
click at [1240, 723] on button "See details" at bounding box center [1244, 721] width 61 height 20
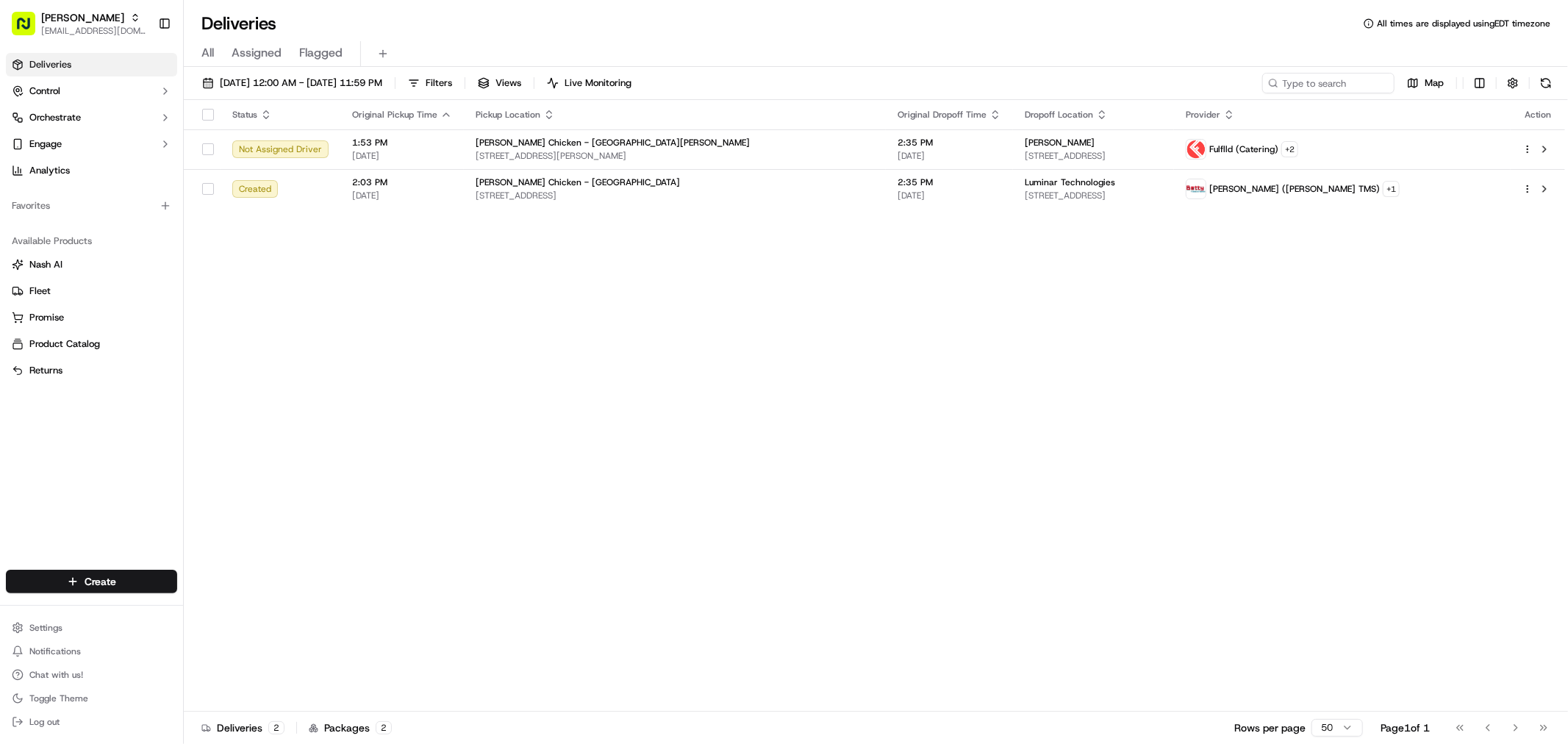
click at [722, 129] on th "Pickup Location" at bounding box center [675, 114] width 422 height 29
click at [728, 137] on div "[PERSON_NAME] Chicken - [GEOGRAPHIC_DATA][PERSON_NAME]" at bounding box center [675, 143] width 399 height 12
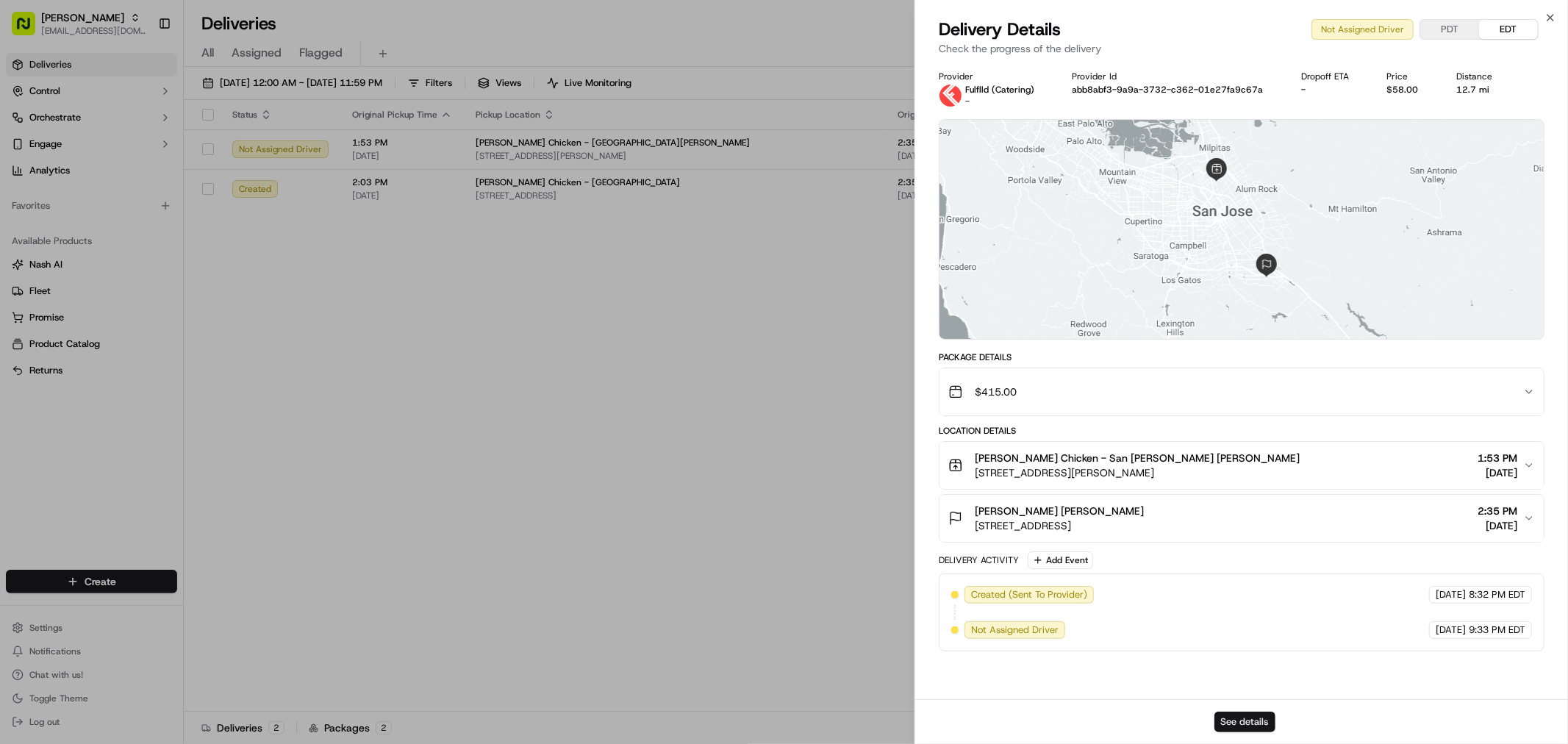
click at [1237, 731] on button "See details" at bounding box center [1244, 721] width 61 height 20
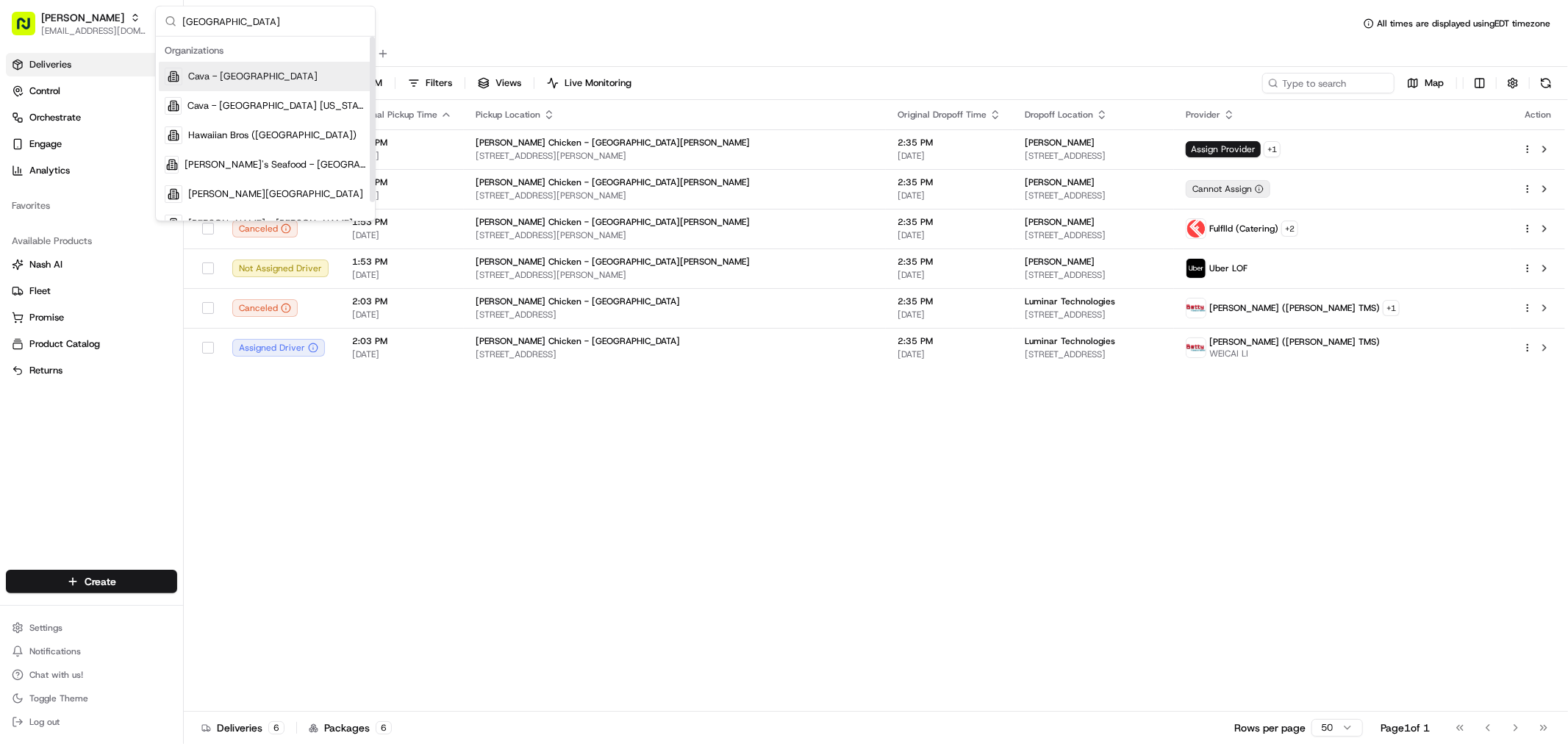
type input "houston"
click at [291, 77] on span "Cava - Houston Heights" at bounding box center [253, 77] width 129 height 13
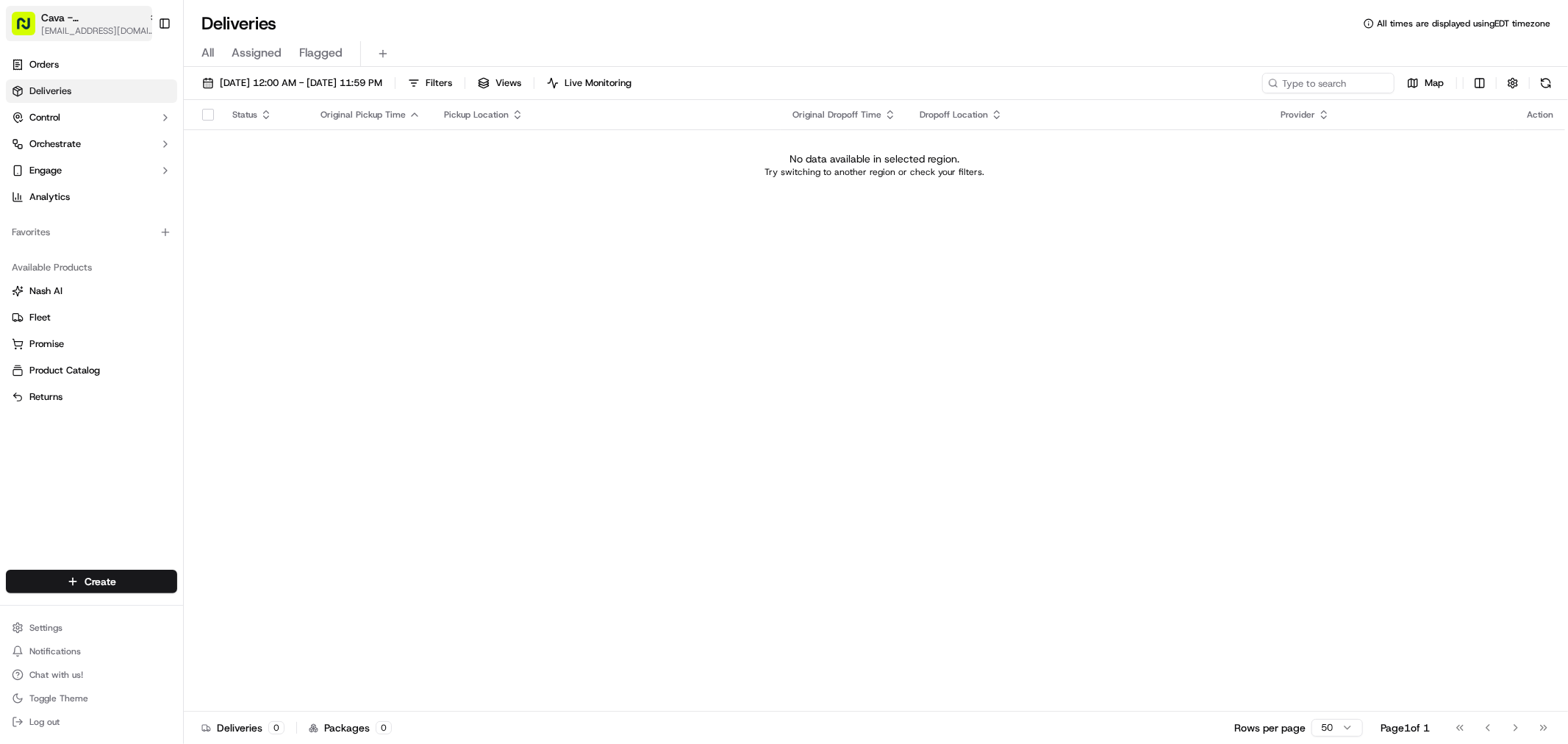
click at [57, 24] on span "Cava - Houston Heights" at bounding box center [92, 17] width 102 height 14
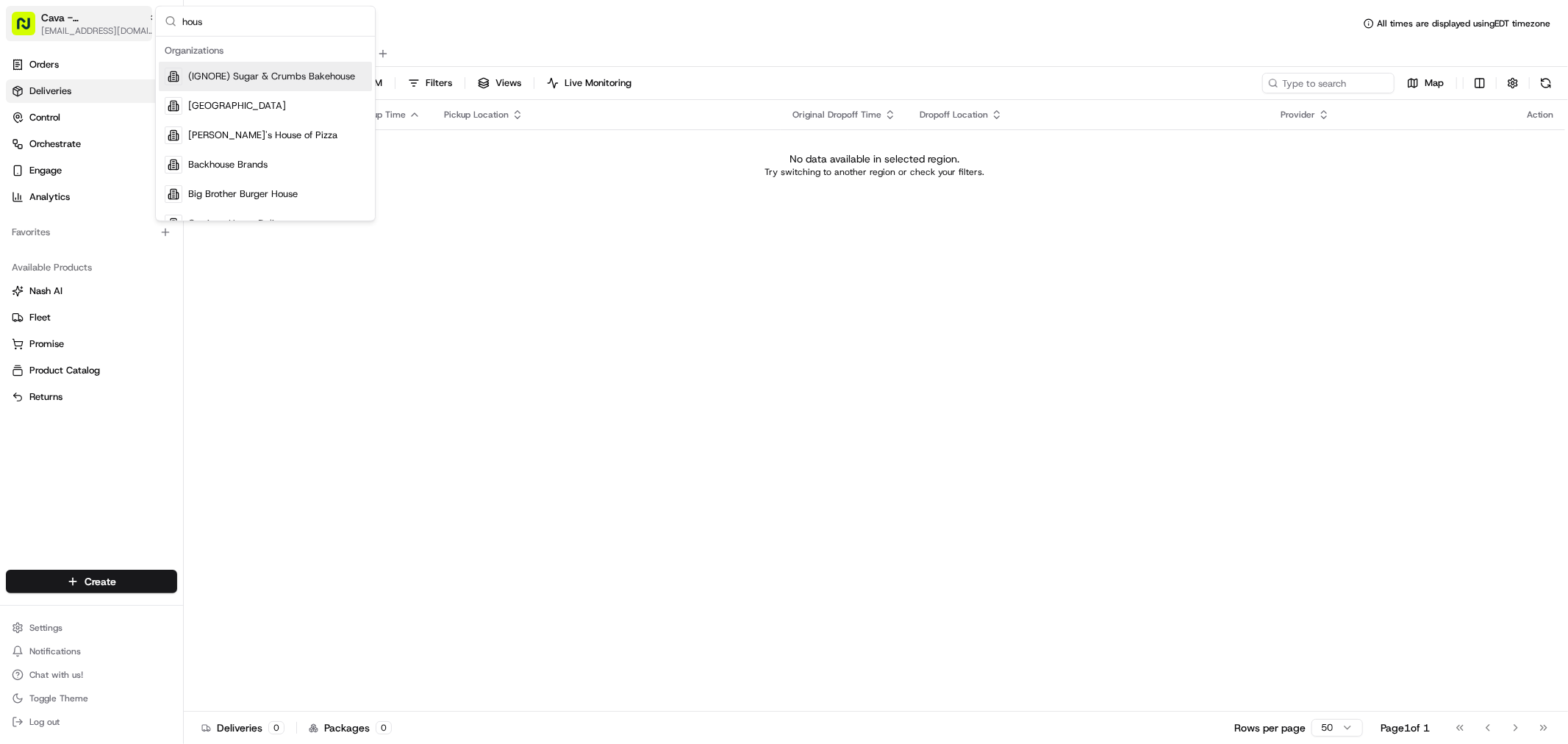
type input "houst"
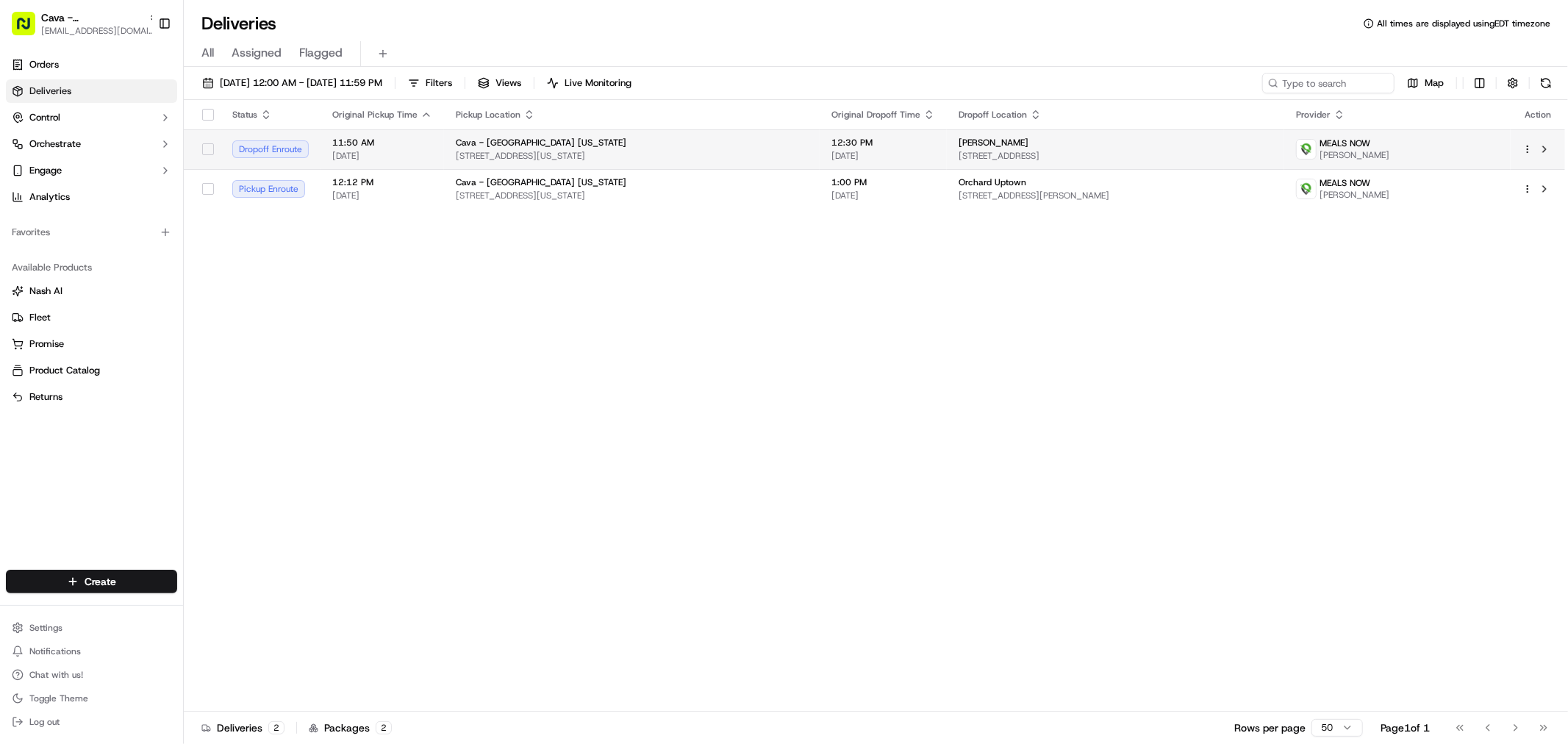
click at [635, 140] on div "Cava - Houston Washington" at bounding box center [631, 143] width 352 height 12
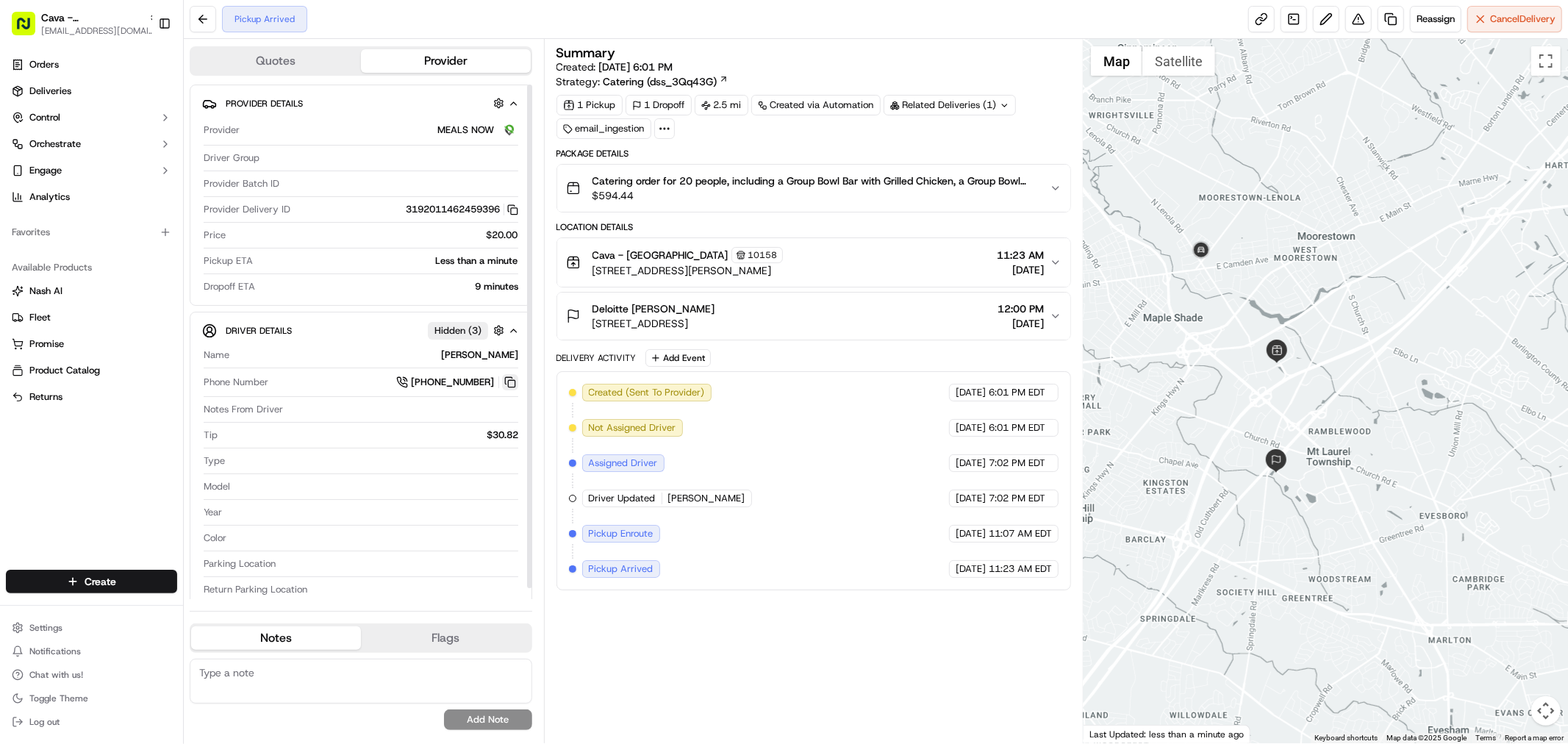
click at [507, 384] on button at bounding box center [509, 382] width 16 height 16
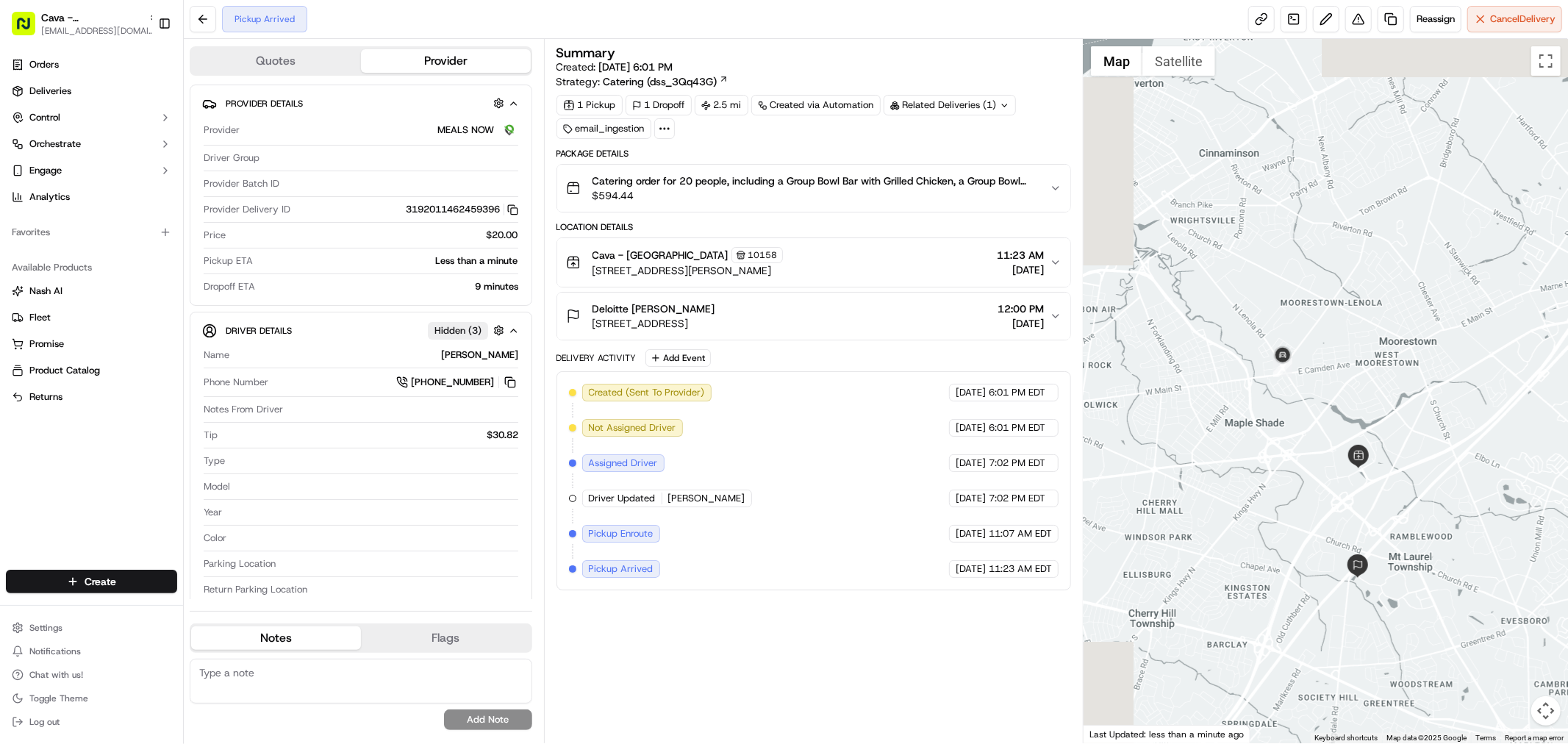
drag, startPoint x: 1255, startPoint y: 263, endPoint x: 1338, endPoint y: 370, distance: 135.4
click at [1338, 370] on div at bounding box center [1326, 391] width 484 height 704
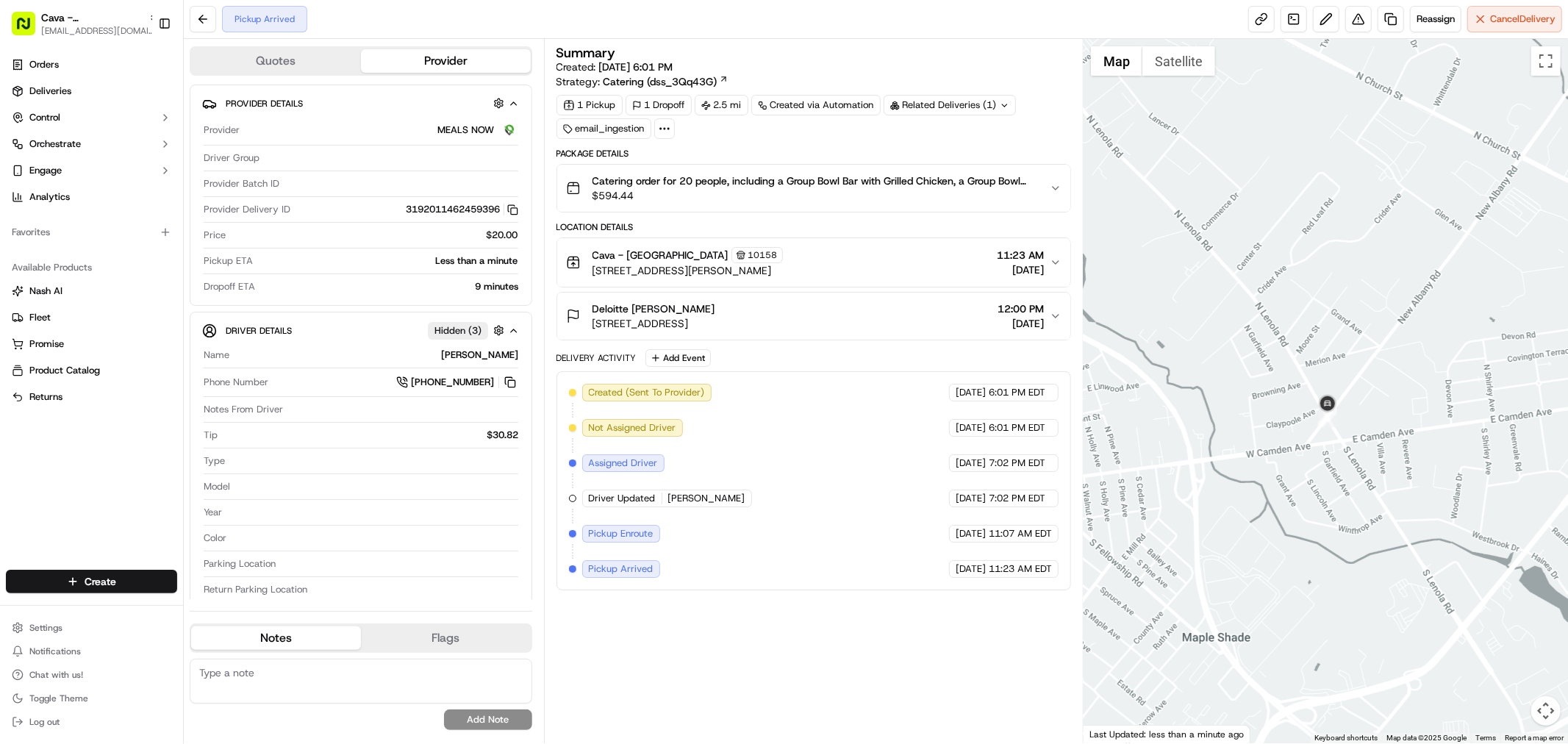
drag, startPoint x: 1365, startPoint y: 459, endPoint x: 1364, endPoint y: 449, distance: 10.0
click at [1364, 449] on div at bounding box center [1326, 391] width 484 height 704
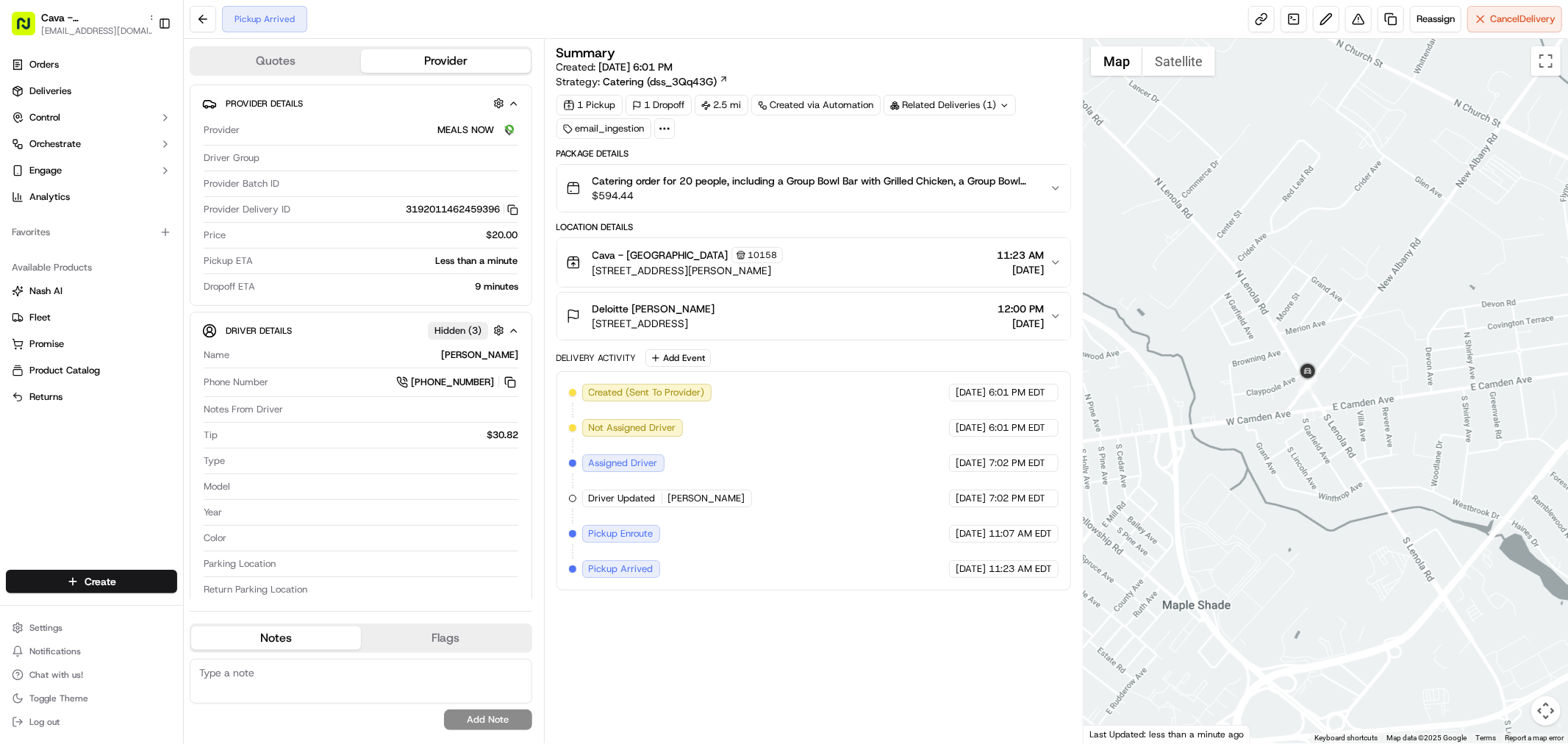
drag, startPoint x: 1362, startPoint y: 420, endPoint x: 1342, endPoint y: 387, distance: 38.6
click at [1342, 387] on div at bounding box center [1326, 391] width 484 height 704
click at [1502, 14] on span "Cancel Delivery" at bounding box center [1523, 19] width 66 height 13
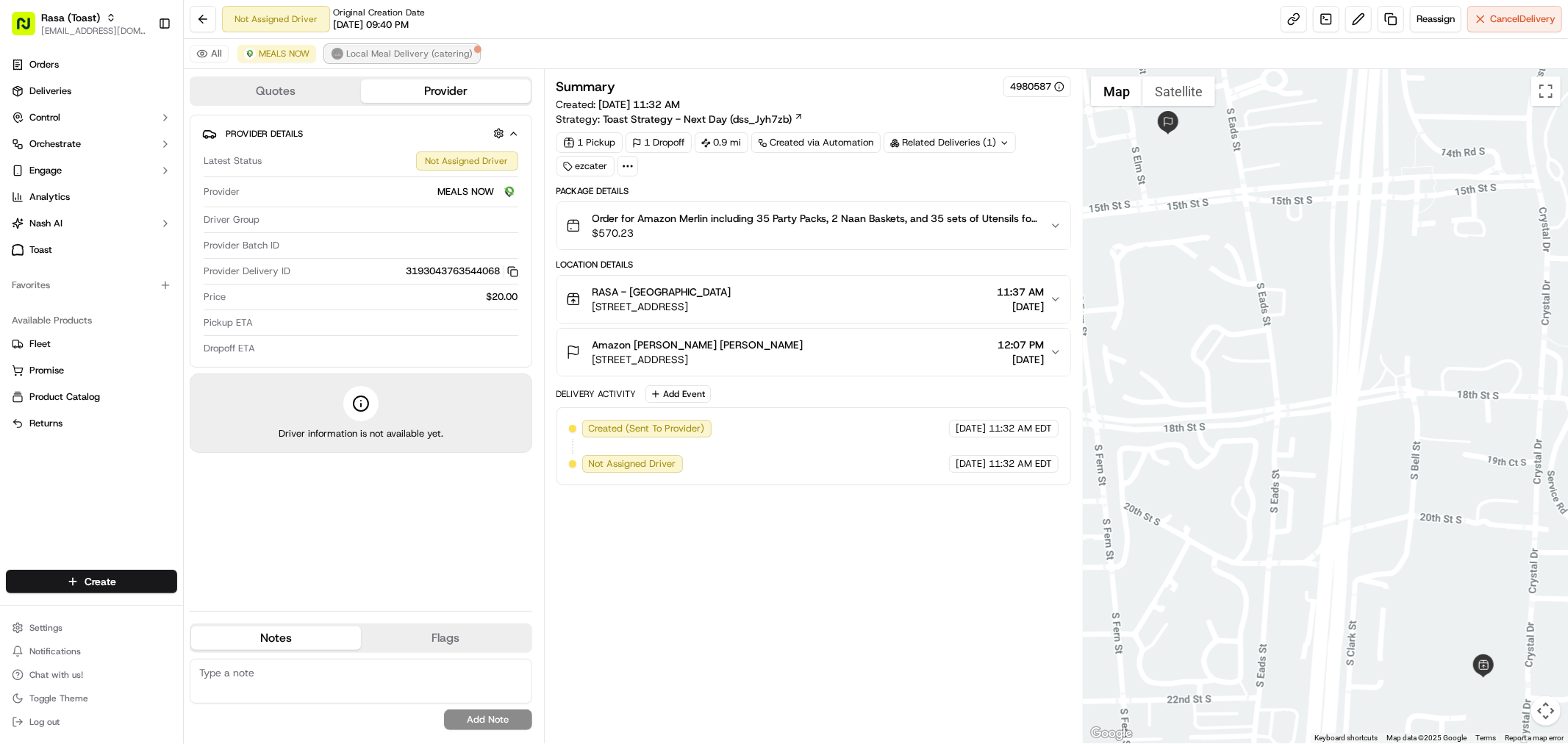
click at [377, 50] on span "Local Meal Delivery (catering)" at bounding box center [409, 54] width 126 height 12
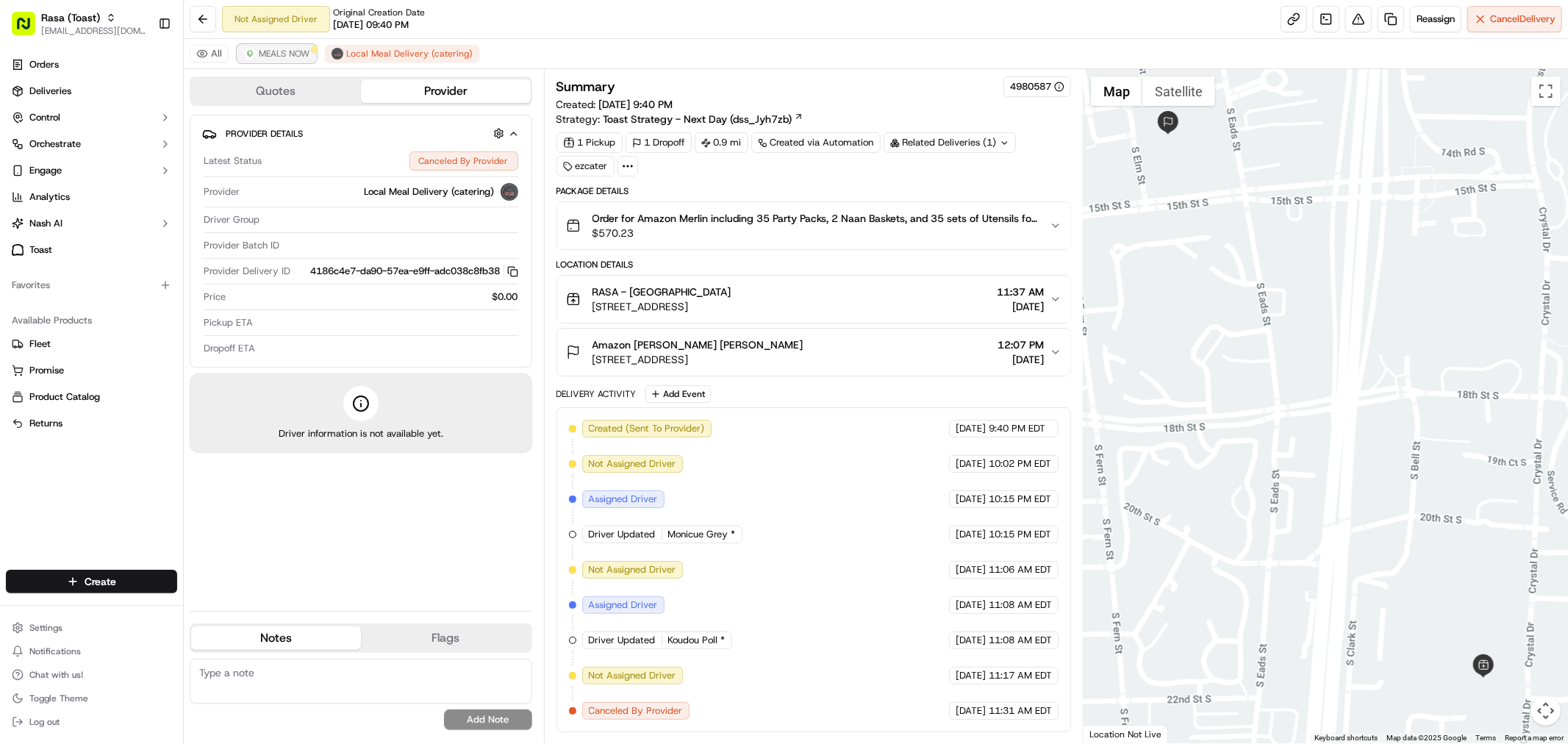
click at [300, 50] on span "MEALS NOW" at bounding box center [284, 54] width 50 height 12
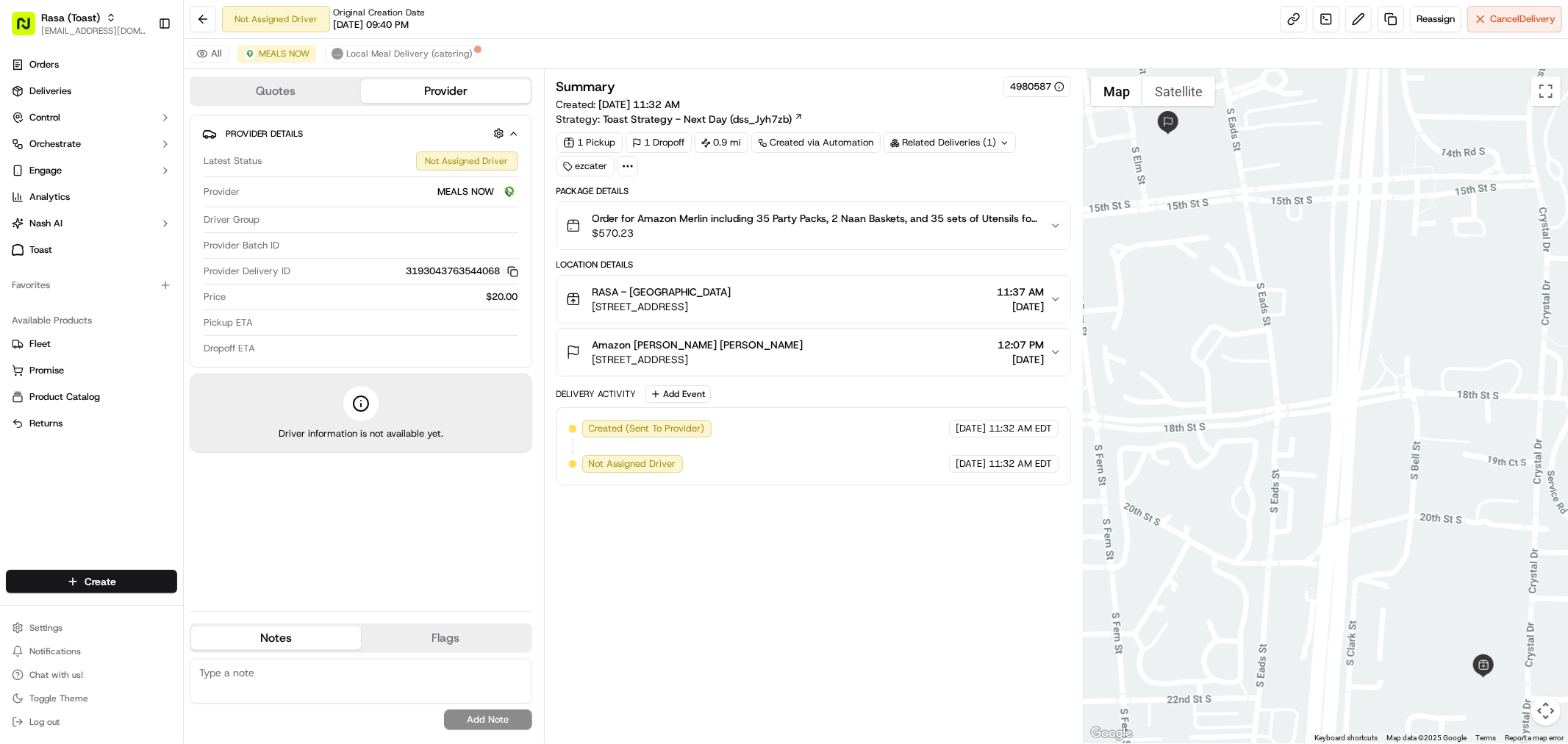
click at [281, 85] on button "Quotes" at bounding box center [276, 91] width 170 height 24
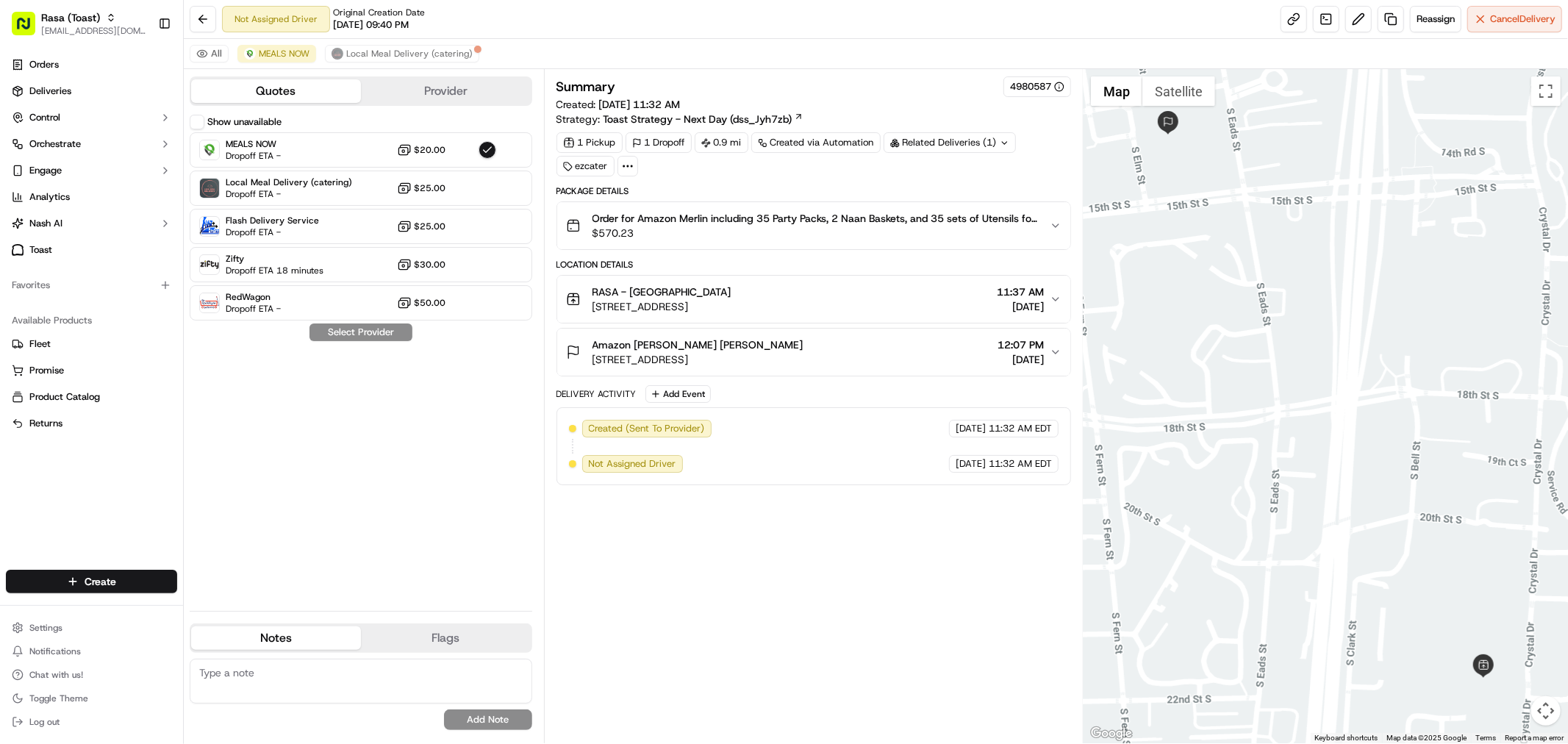
click at [716, 41] on div "All MEALS NOW Local Meal Delivery (catering)" at bounding box center [876, 54] width 1384 height 30
click at [45, 29] on span "[EMAIL_ADDRESS][DOMAIN_NAME]" at bounding box center [93, 31] width 105 height 12
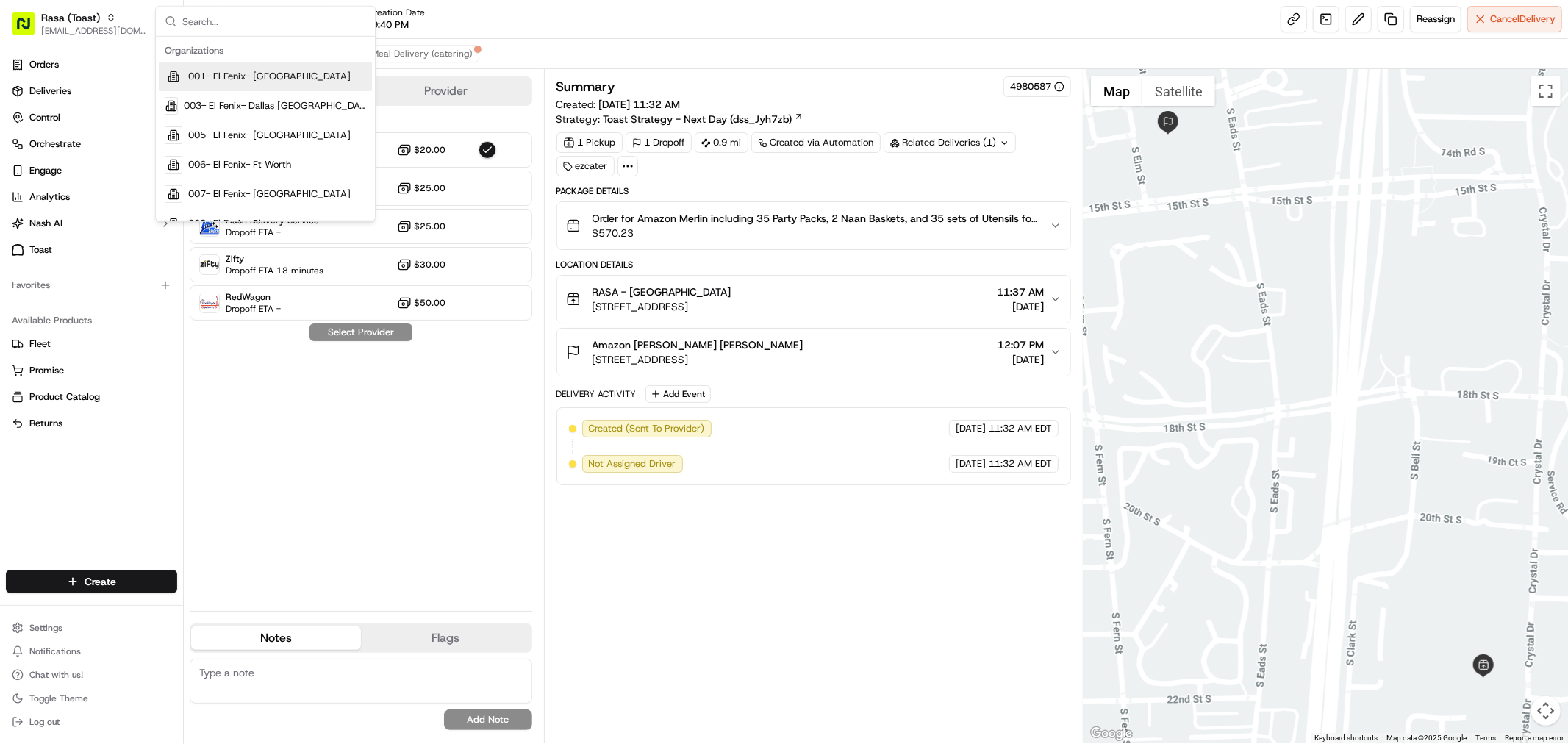
click at [890, 26] on div "Not Assigned Driver Original Creation Date 09/16/2025 09:40 PM Reassign Cancel …" at bounding box center [876, 19] width 1384 height 39
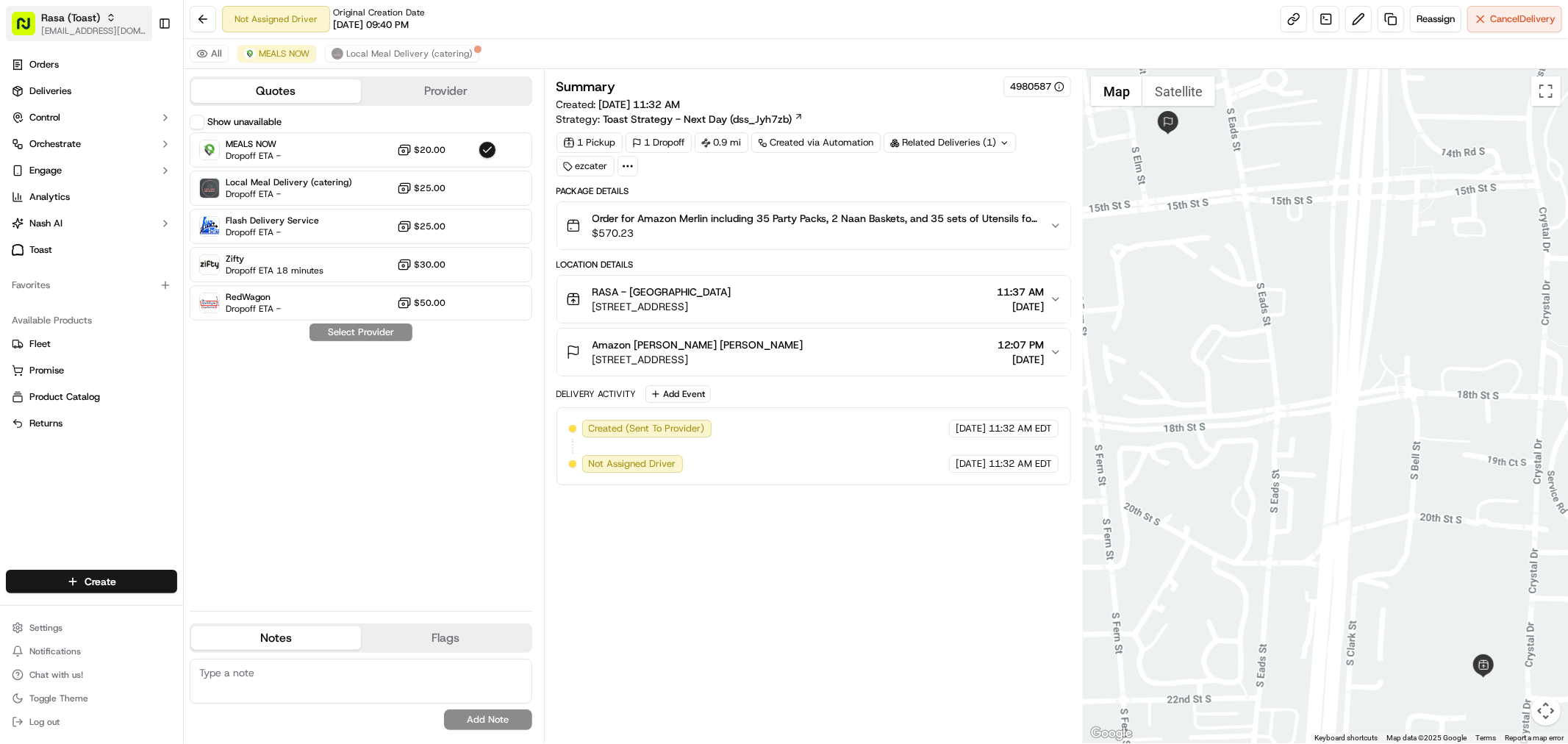
click at [85, 26] on span "[EMAIL_ADDRESS][DOMAIN_NAME]" at bounding box center [93, 31] width 105 height 12
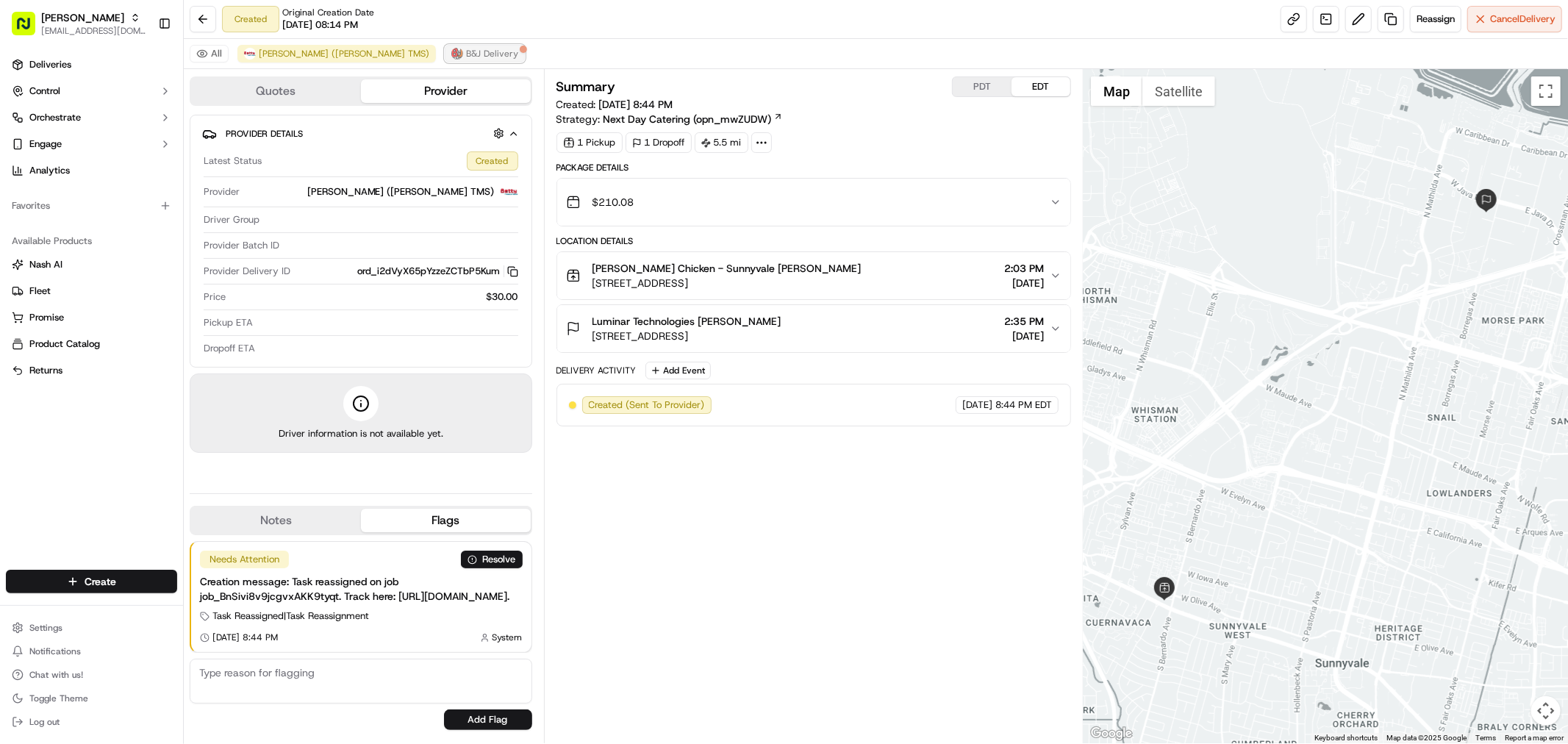
click at [466, 57] on span "B&J Delivery" at bounding box center [492, 54] width 52 height 12
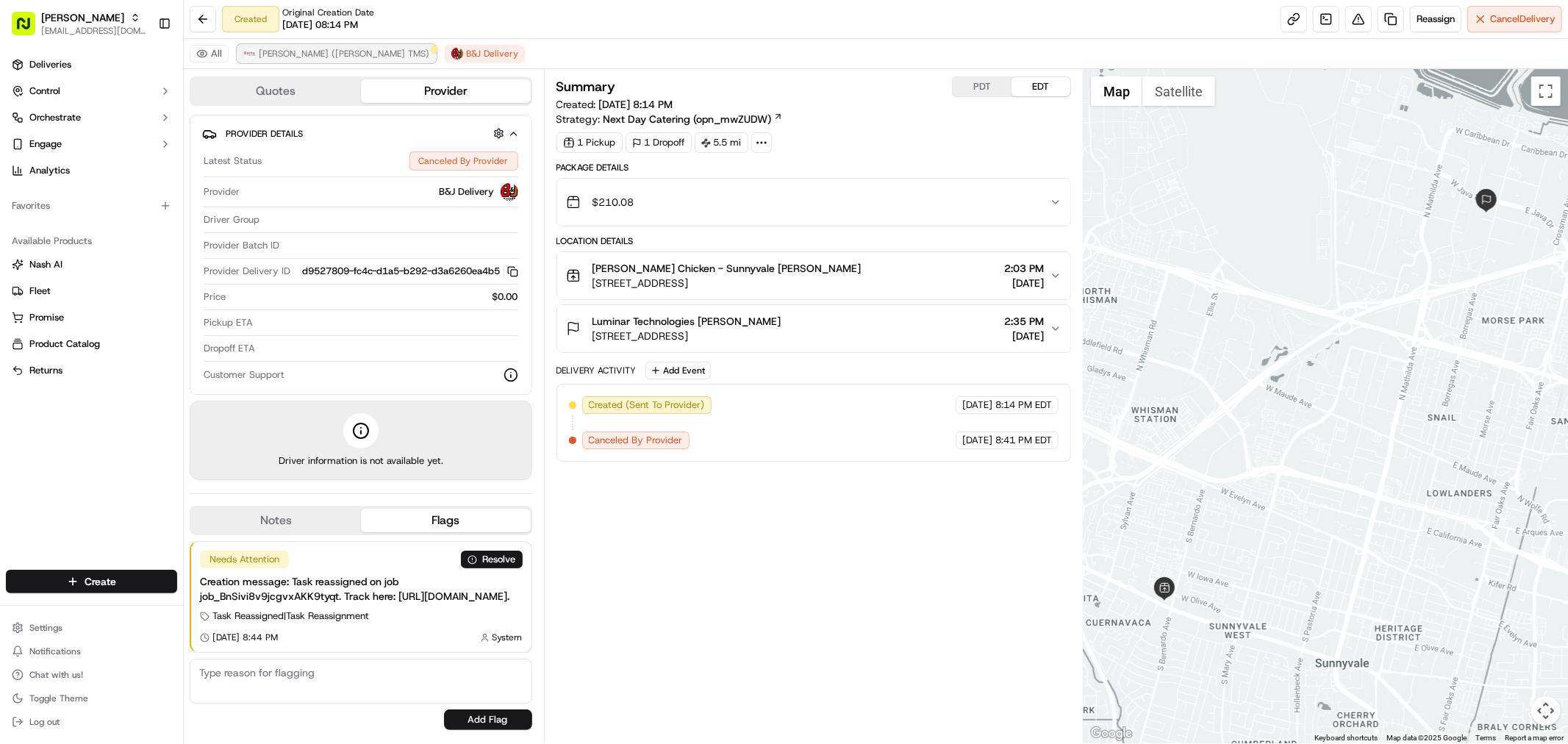
click at [336, 53] on button "Betty (Nash TMS)" at bounding box center [336, 53] width 198 height 18
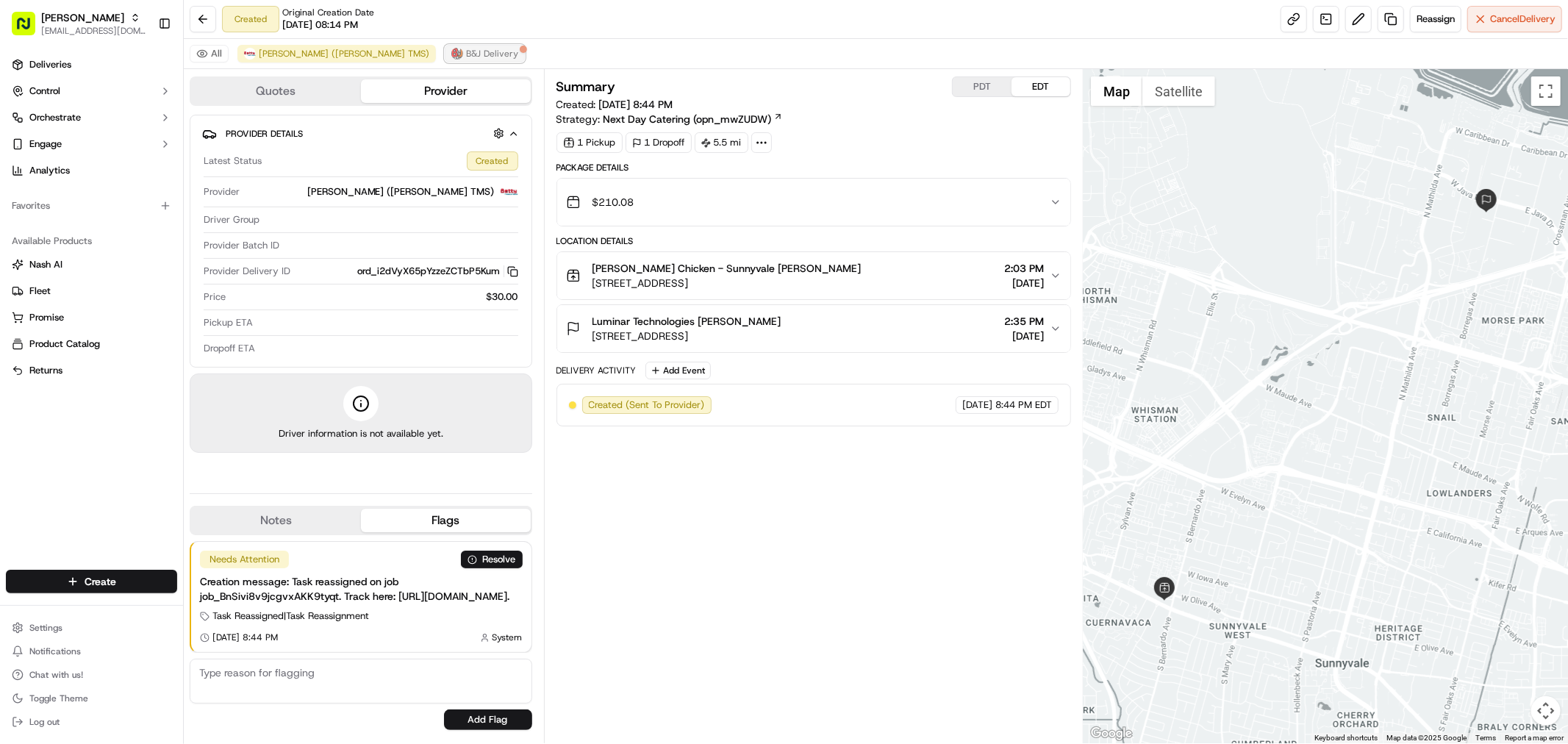
click at [466, 52] on span "B&J Delivery" at bounding box center [492, 54] width 52 height 12
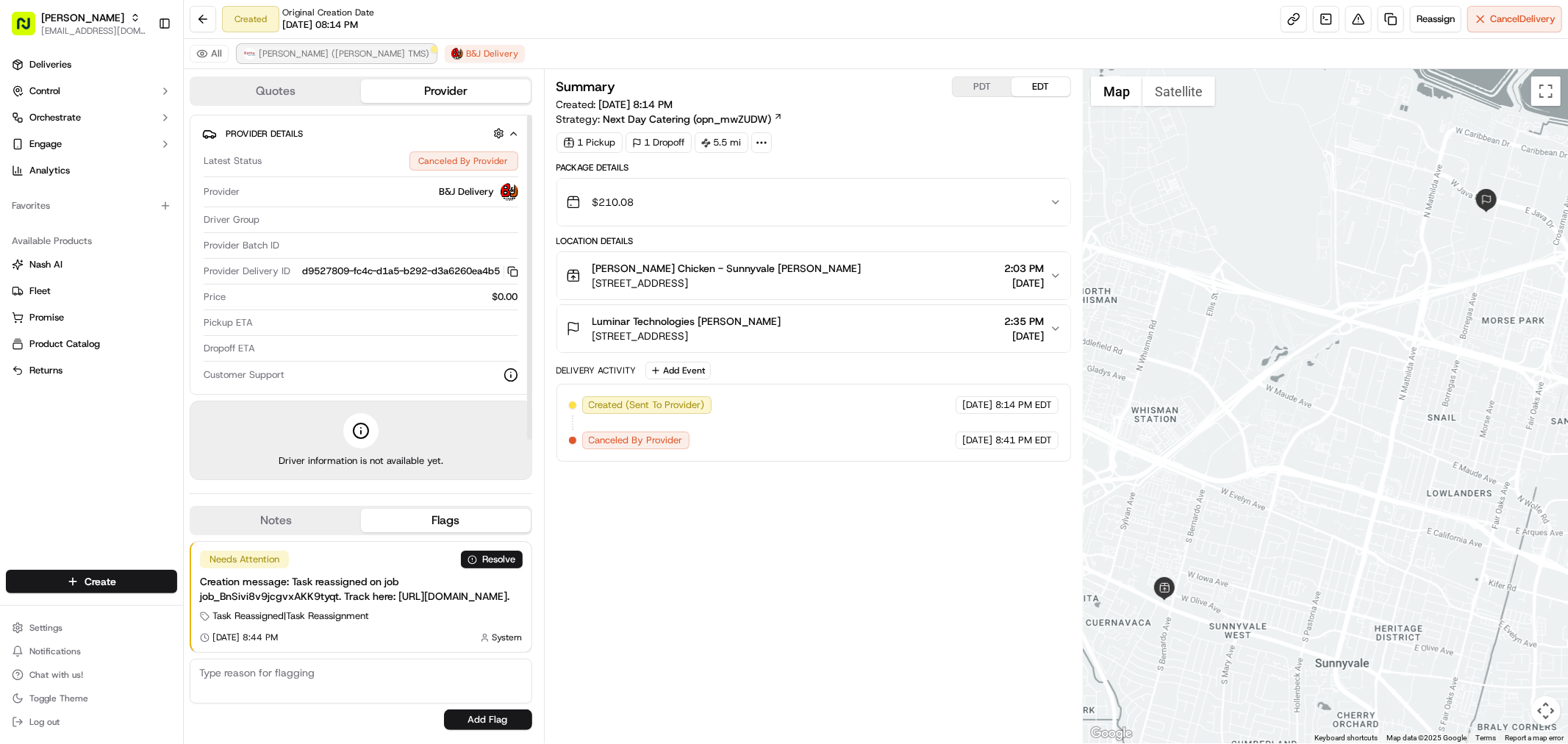
click at [285, 55] on span "Betty (Nash TMS)" at bounding box center [344, 54] width 171 height 12
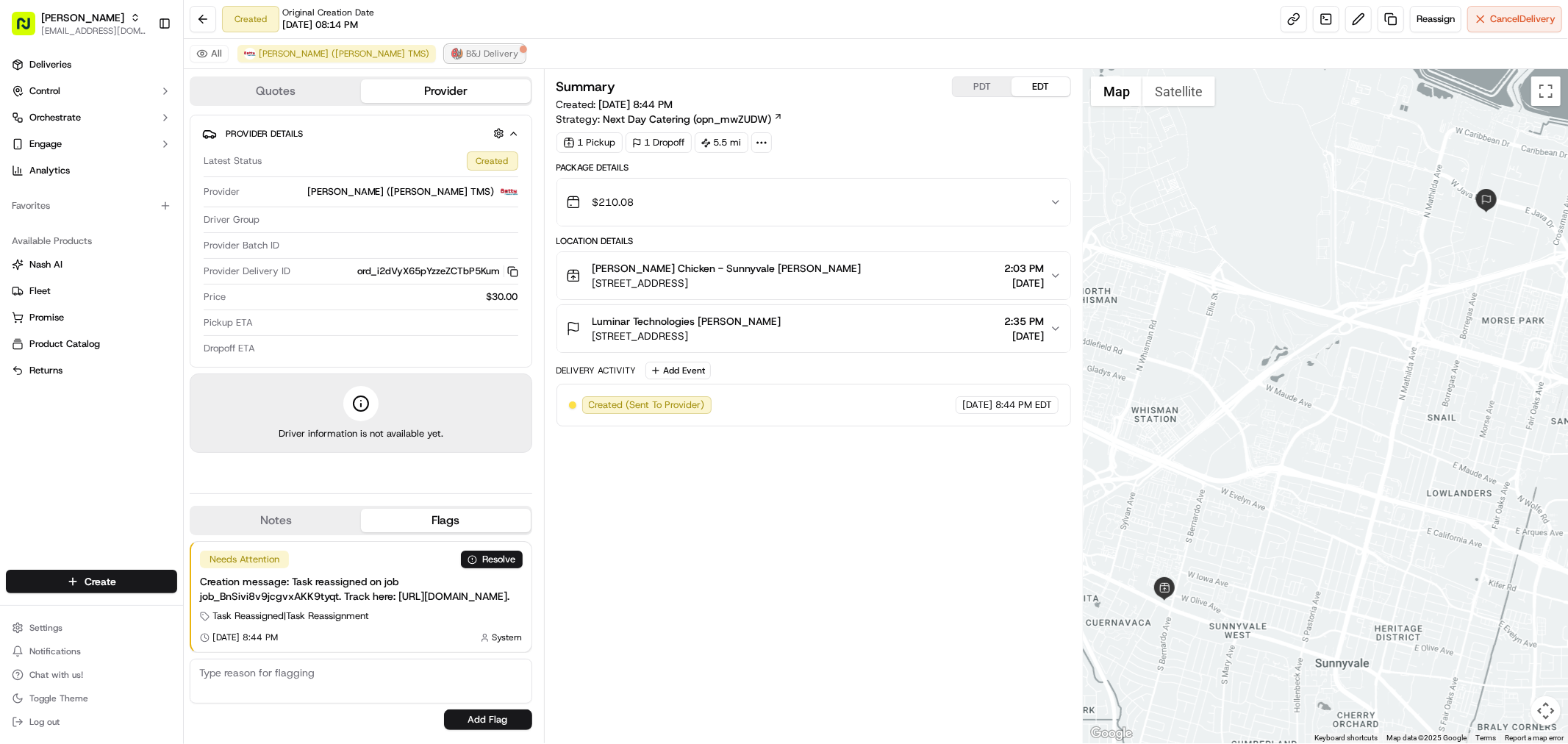
click at [466, 56] on span "B&J Delivery" at bounding box center [492, 54] width 52 height 12
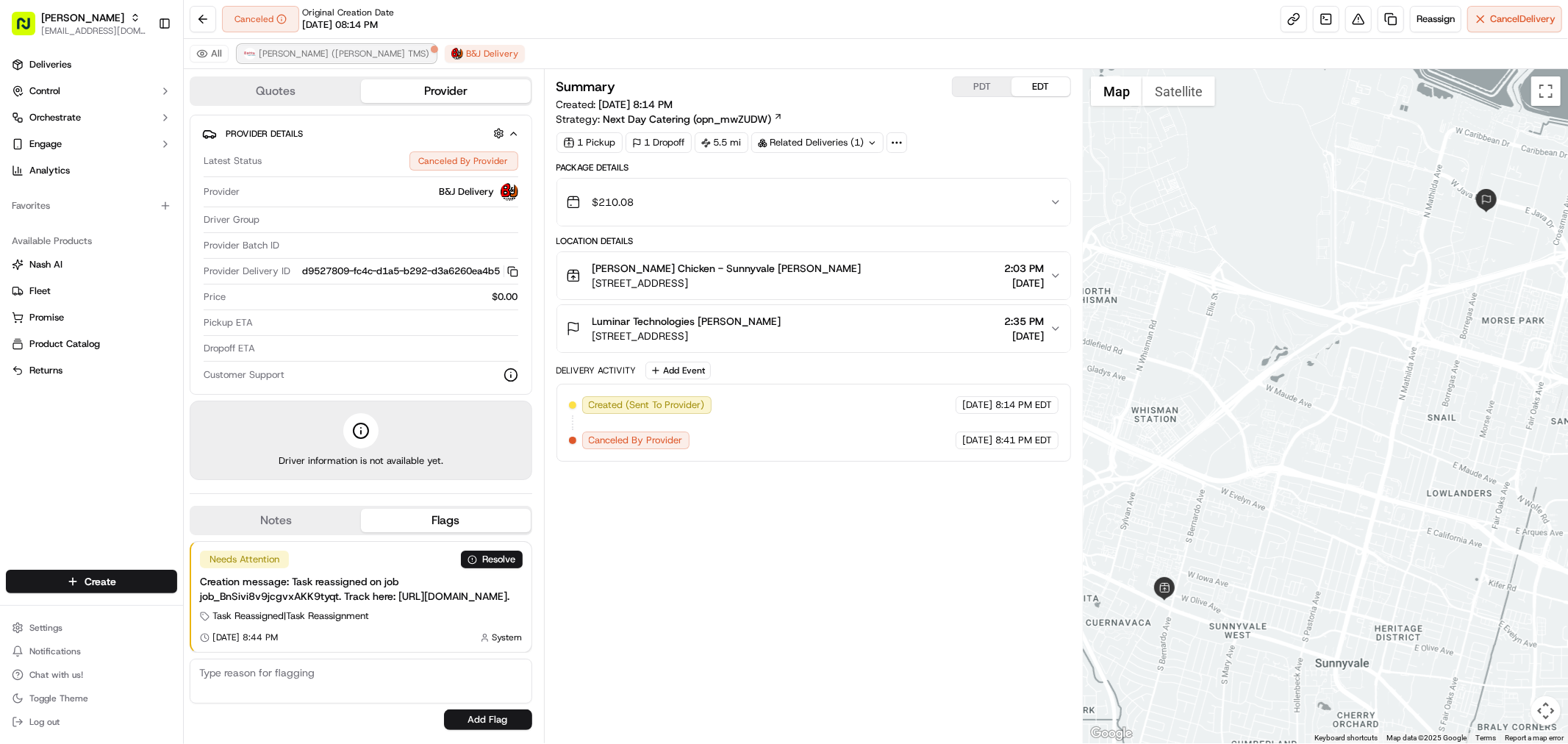
click at [314, 56] on span "Betty (Nash TMS)" at bounding box center [344, 54] width 171 height 12
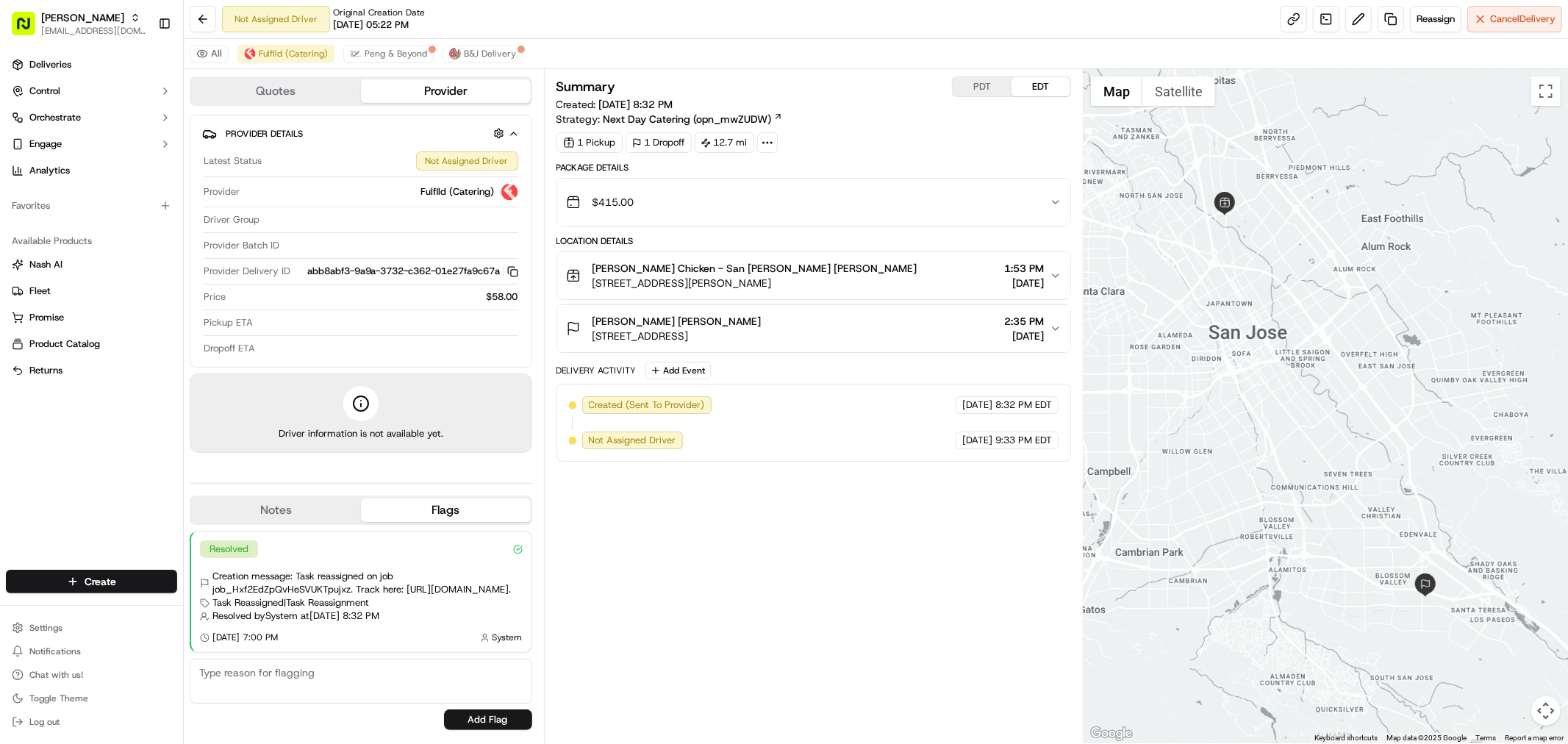
click at [472, 65] on div "All Fulflld (Catering) Peng & Beyond B&J Delivery" at bounding box center [876, 54] width 1384 height 30
click at [478, 54] on span "B&J Delivery" at bounding box center [490, 54] width 52 height 12
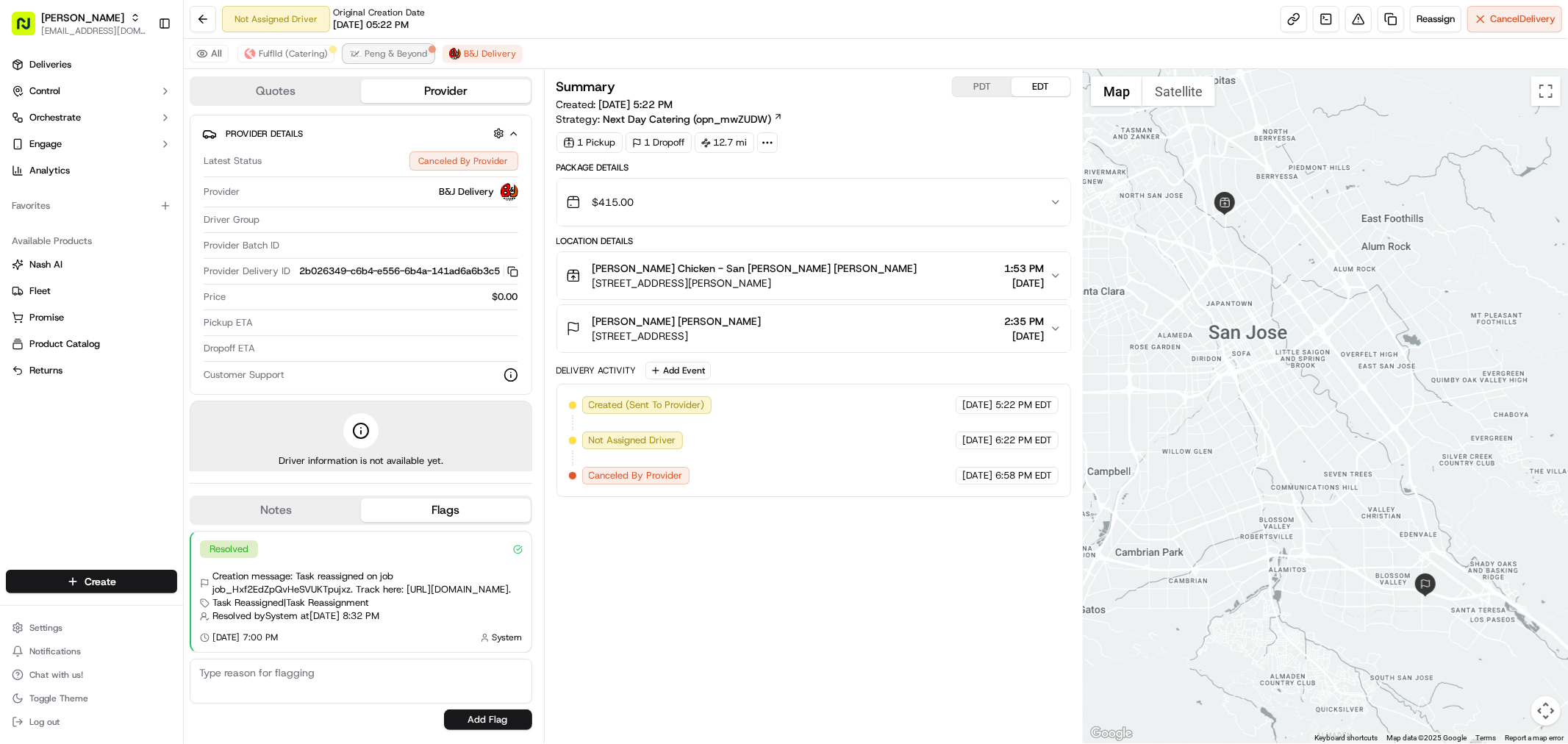
click at [418, 55] on span "Peng & Beyond" at bounding box center [396, 54] width 62 height 12
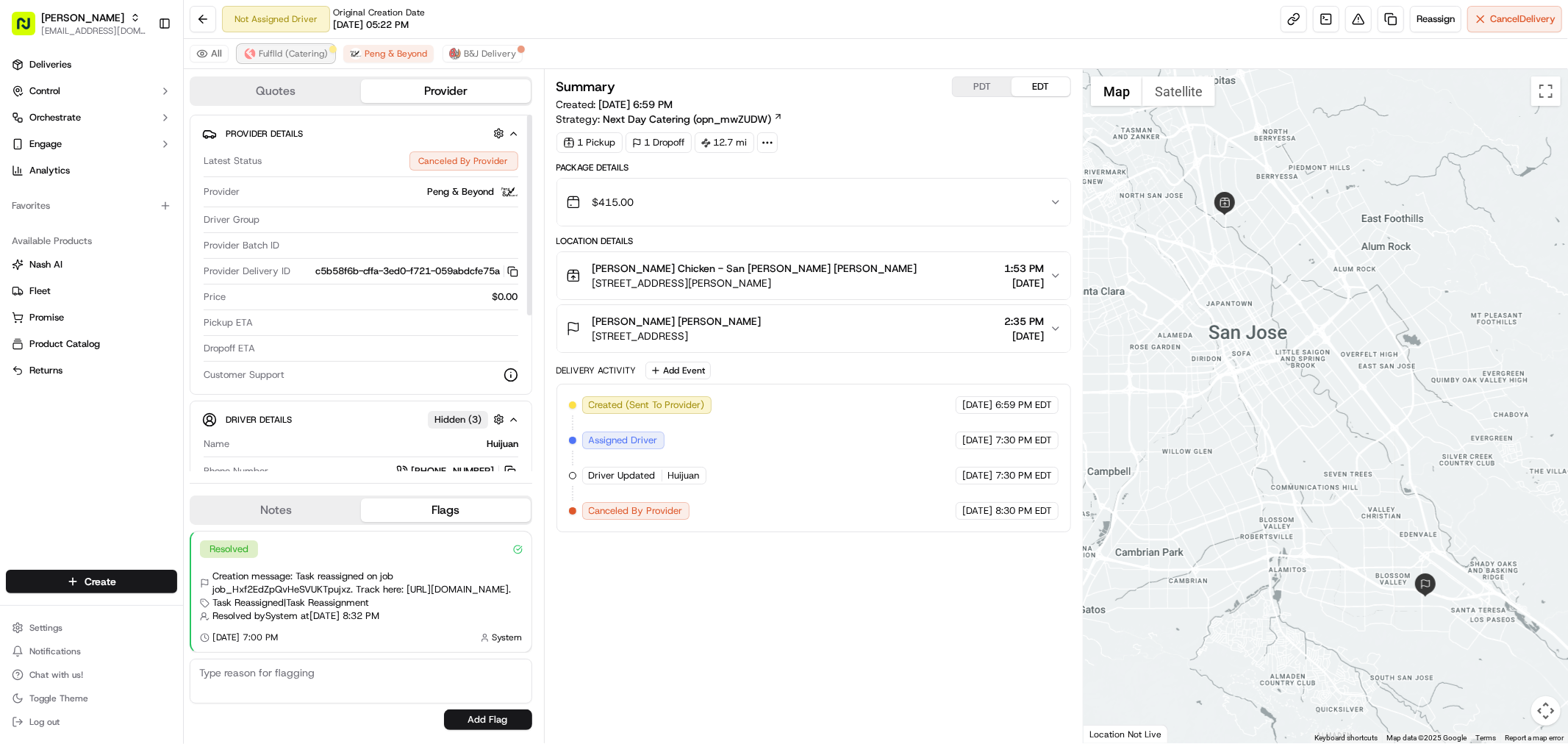
click at [320, 54] on span "Fulflld (Catering)" at bounding box center [293, 54] width 69 height 12
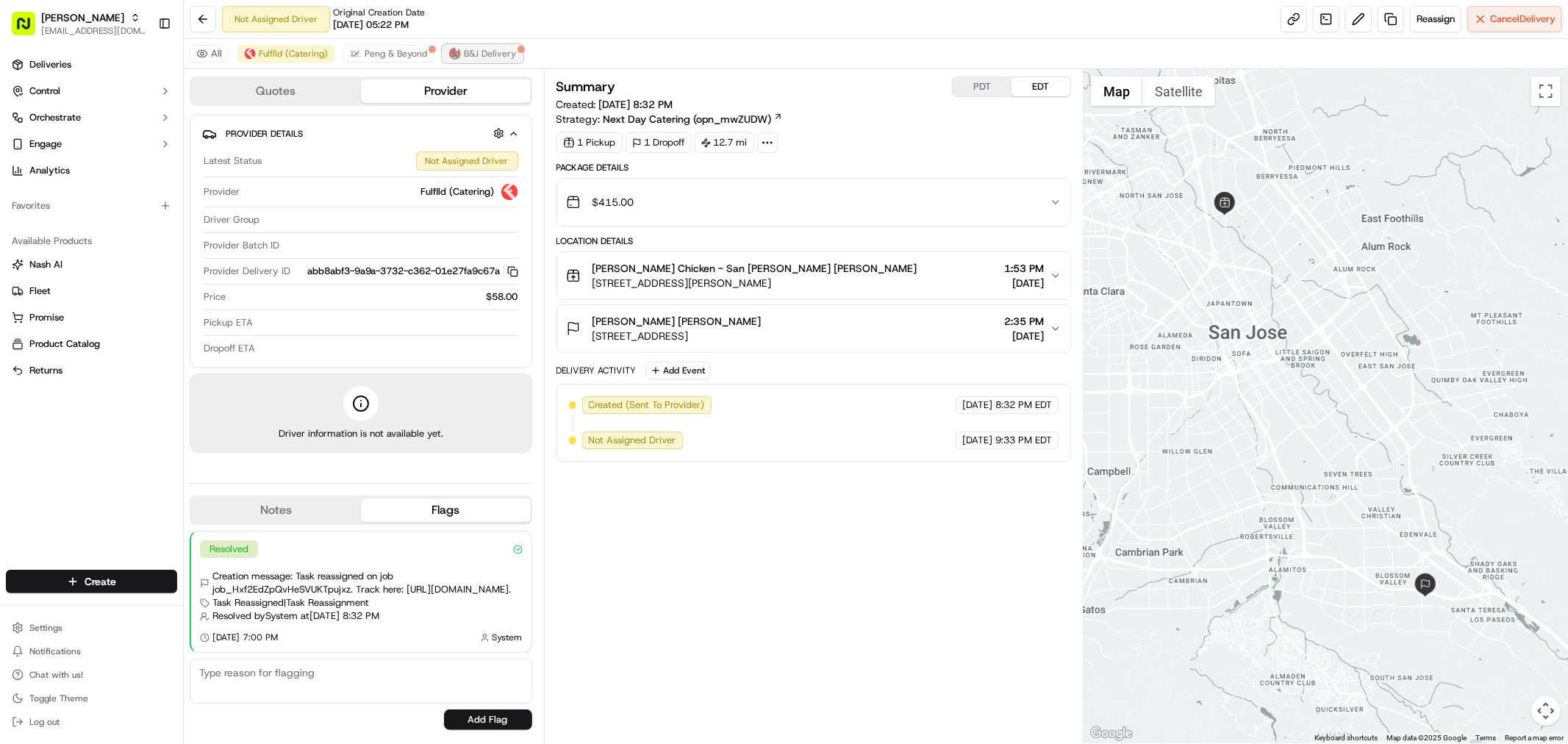
click at [485, 48] on span "B&J Delivery" at bounding box center [490, 54] width 52 height 12
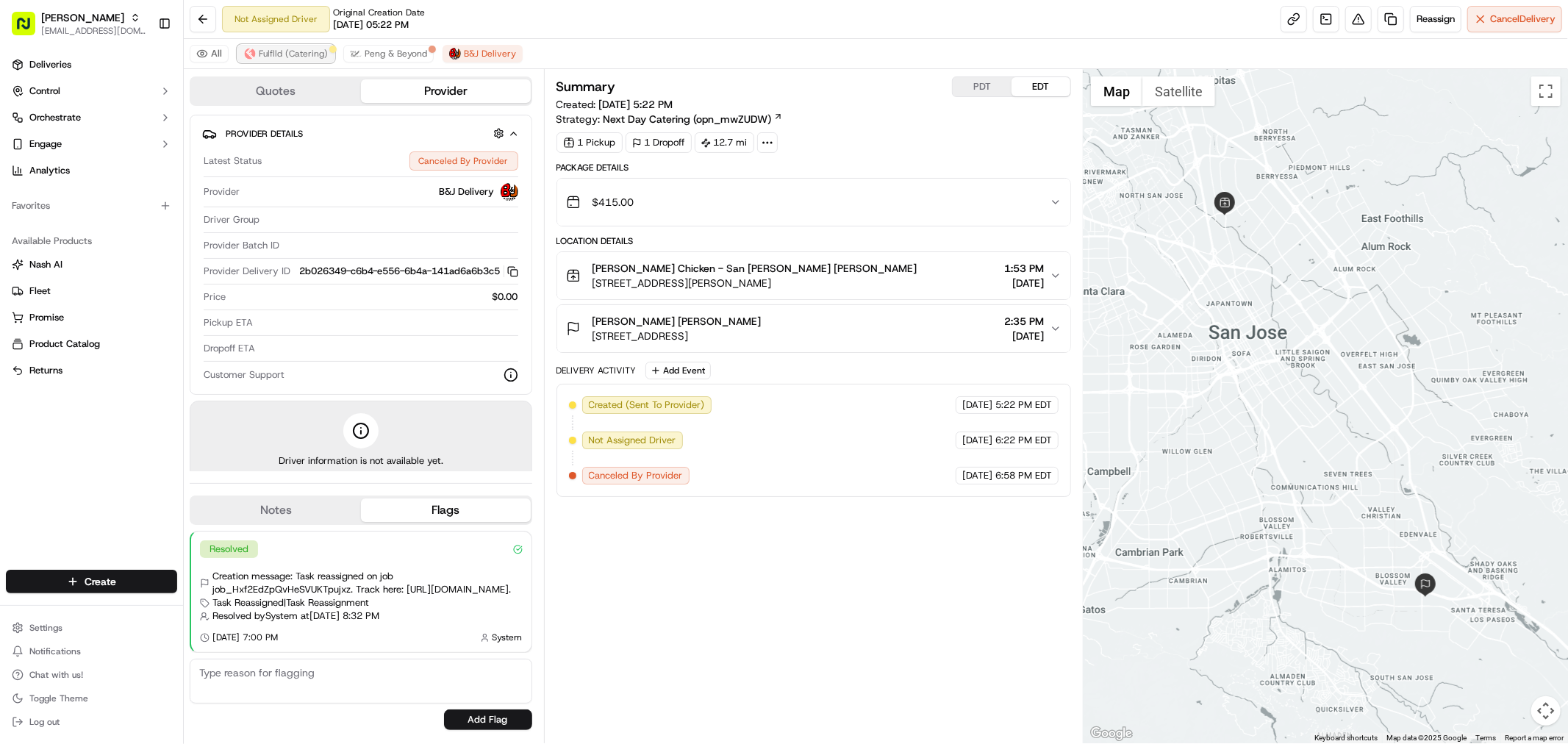
click at [295, 53] on span "Fulflld (Catering)" at bounding box center [293, 54] width 69 height 12
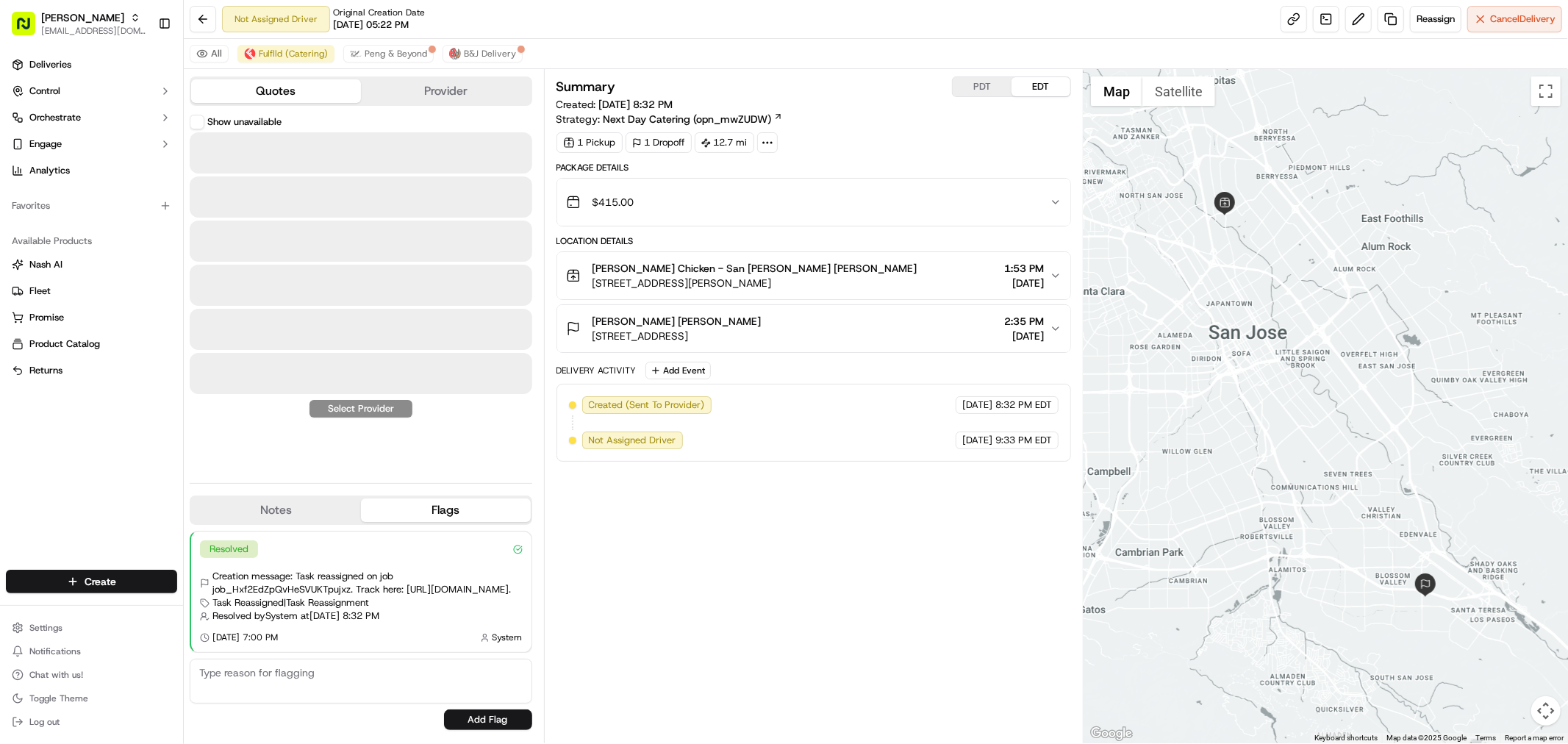
click at [304, 85] on button "Quotes" at bounding box center [276, 91] width 170 height 24
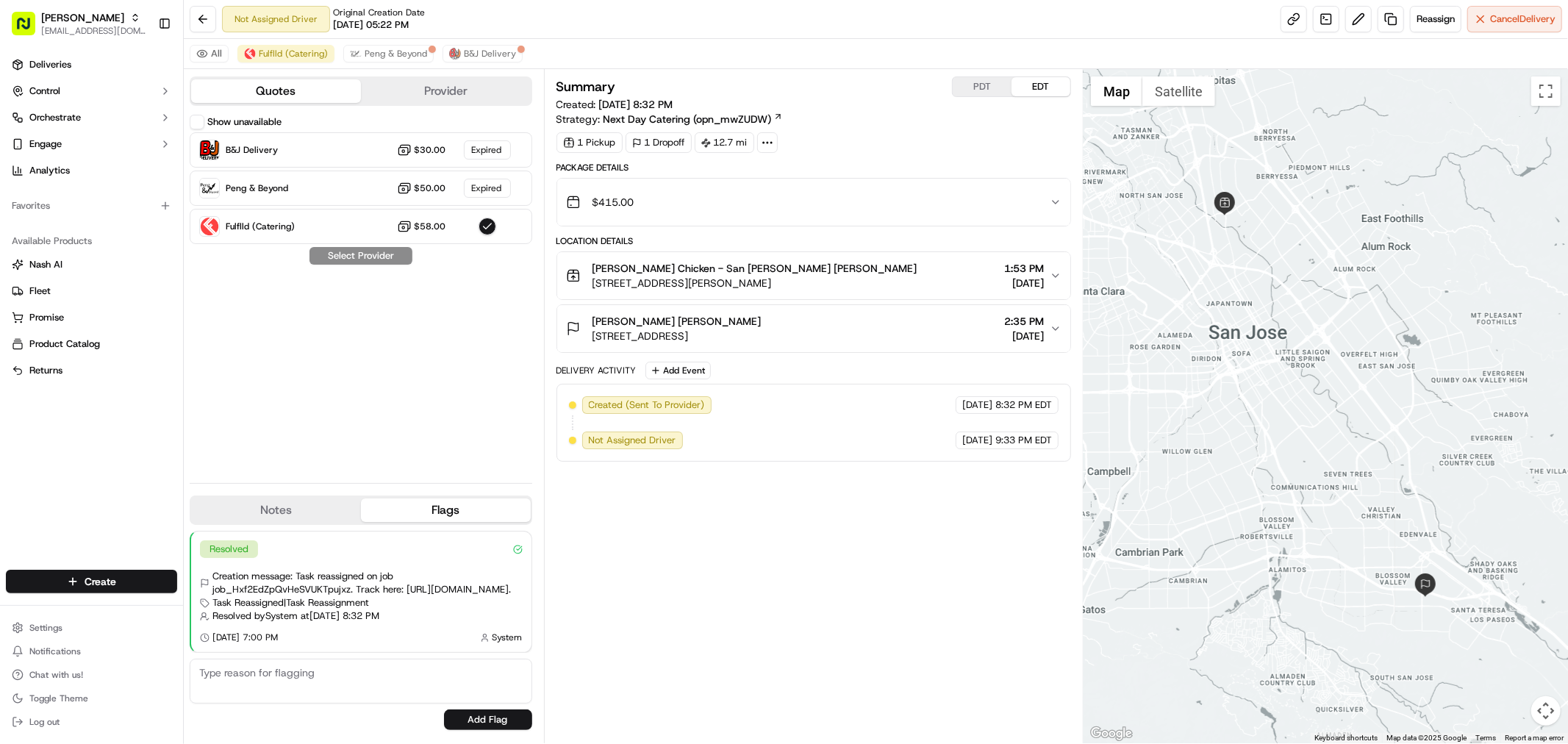
click at [196, 126] on button "Show unavailable" at bounding box center [197, 121] width 14 height 14
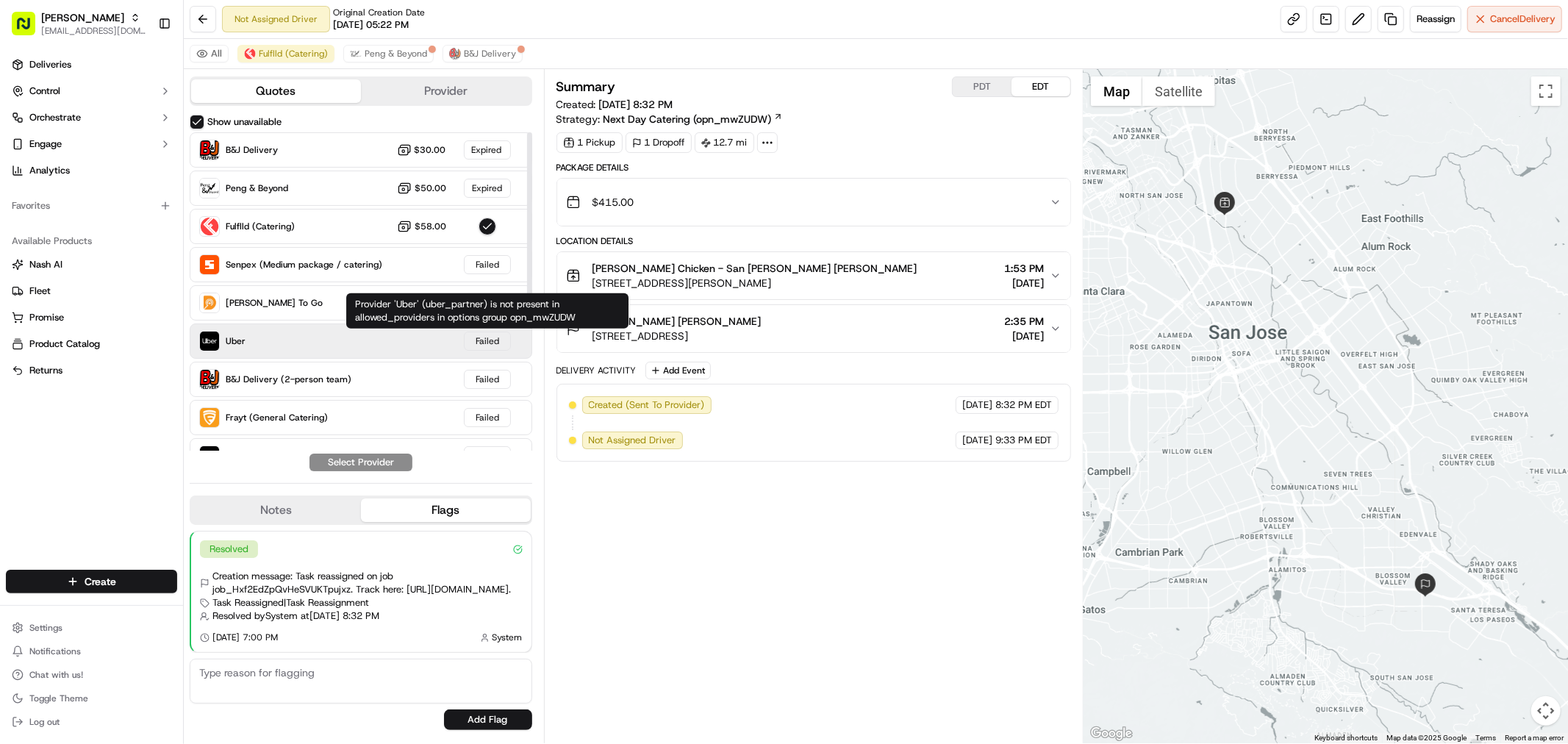
type button "on"
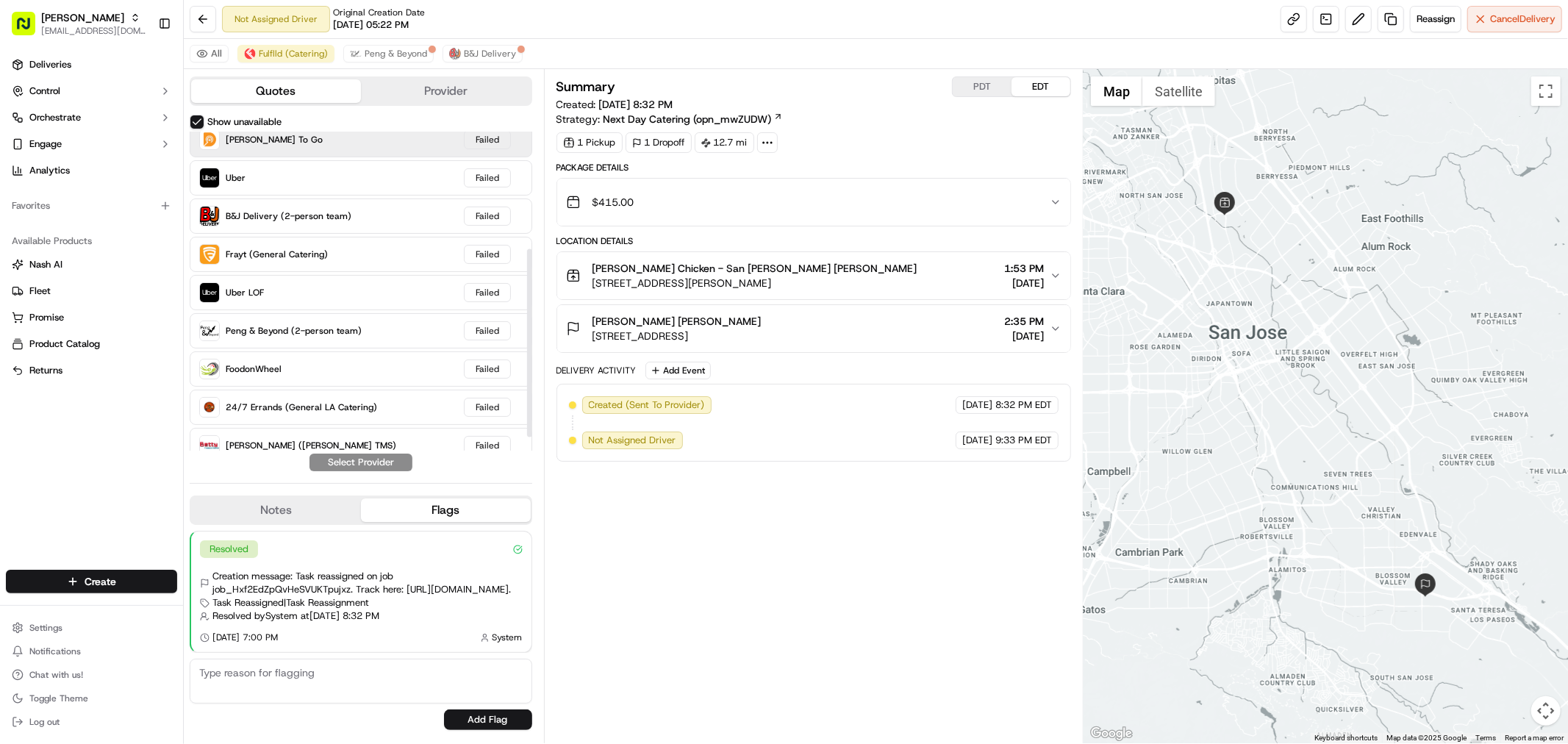
scroll to position [188, 0]
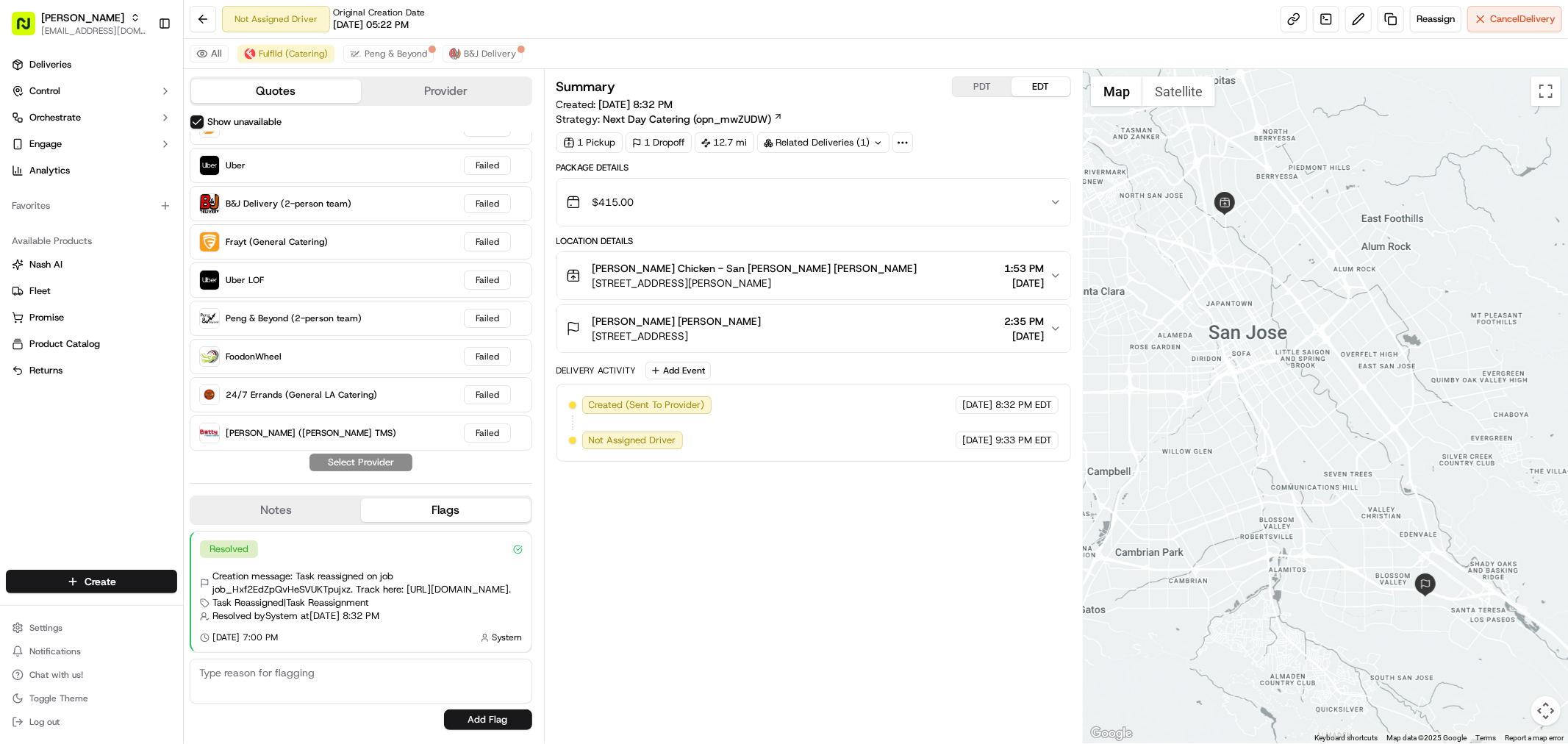
click at [671, 43] on div "All Fulflld (Catering) Peng & Beyond B&J Delivery" at bounding box center [876, 54] width 1384 height 30
click at [814, 150] on div "Related Deliveries (1)" at bounding box center [823, 142] width 132 height 20
click at [816, 182] on span "job_aah9xMjvwiVE6heduLvUAH" at bounding box center [856, 176] width 139 height 13
click at [1024, 212] on div "$415.00" at bounding box center [807, 202] width 483 height 29
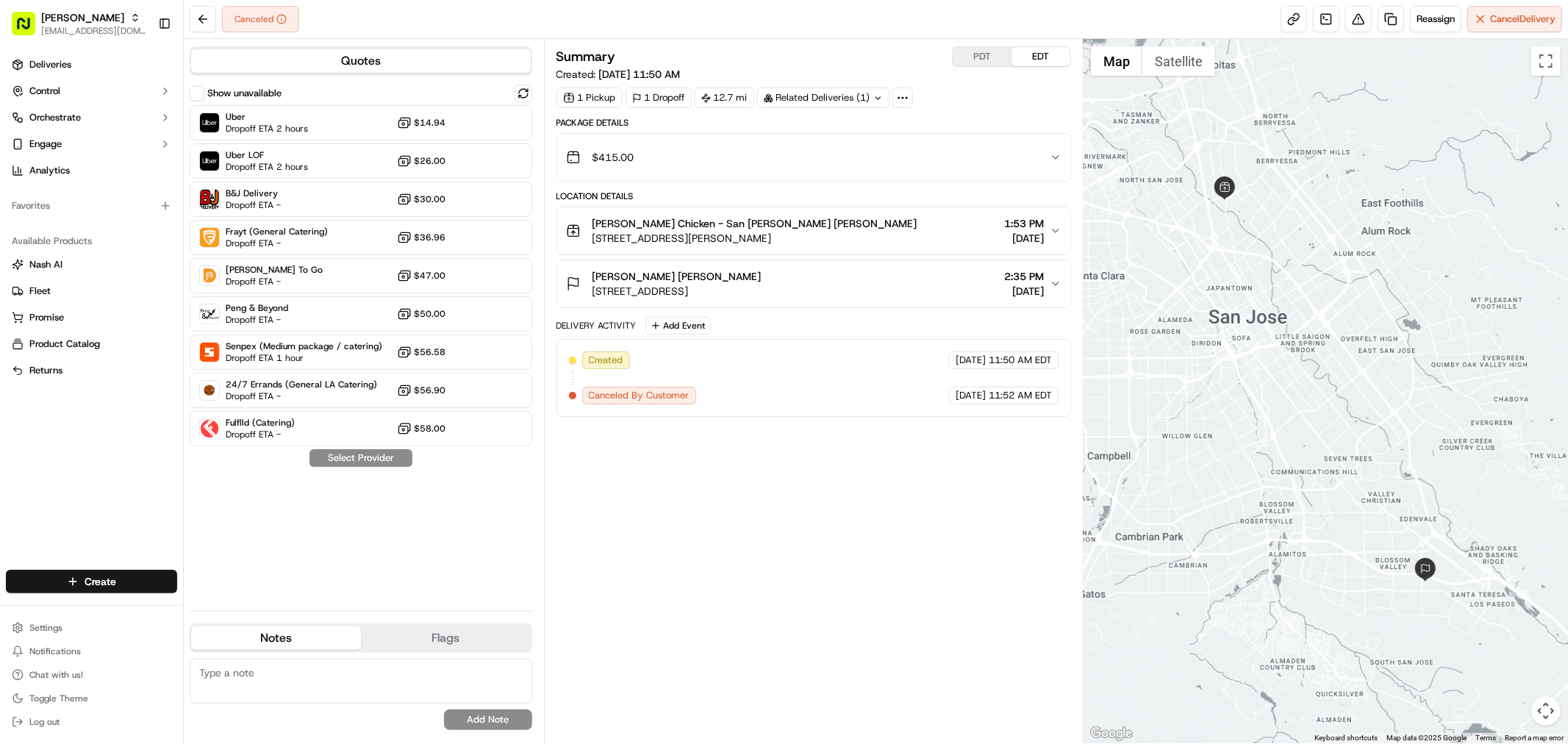
click at [876, 147] on div "$415.00" at bounding box center [807, 157] width 483 height 29
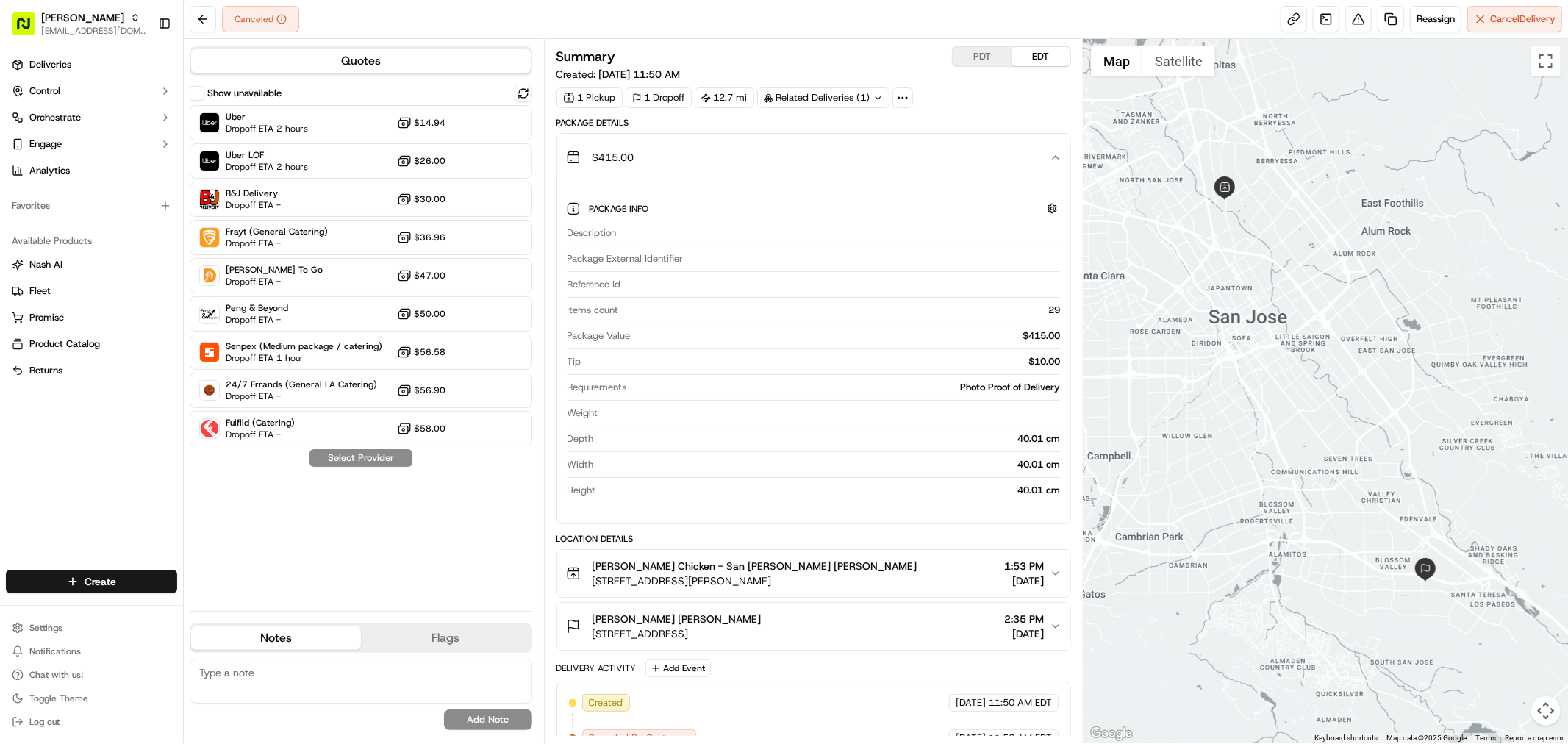
scroll to position [24, 0]
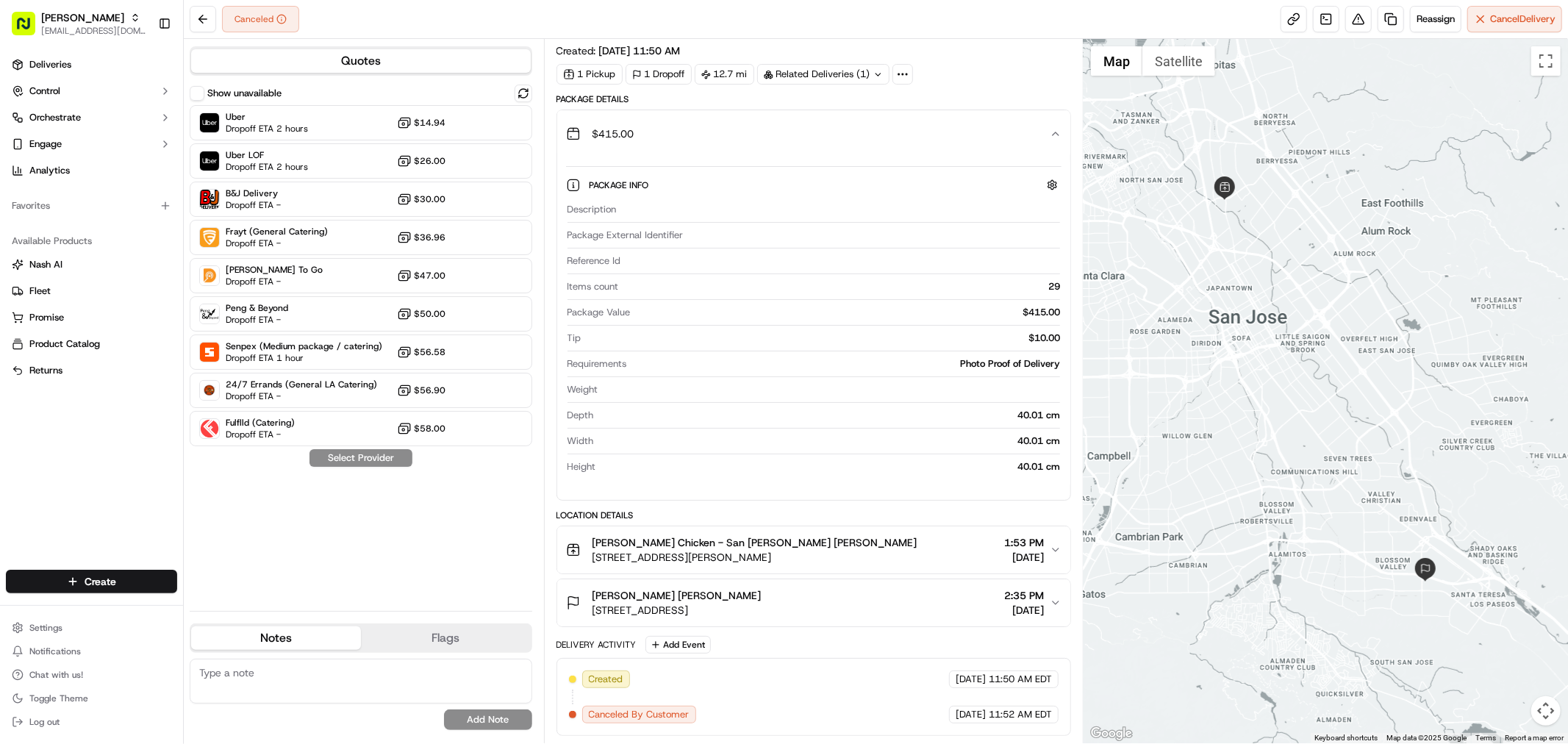
click at [1052, 141] on button "$415.00" at bounding box center [814, 134] width 513 height 47
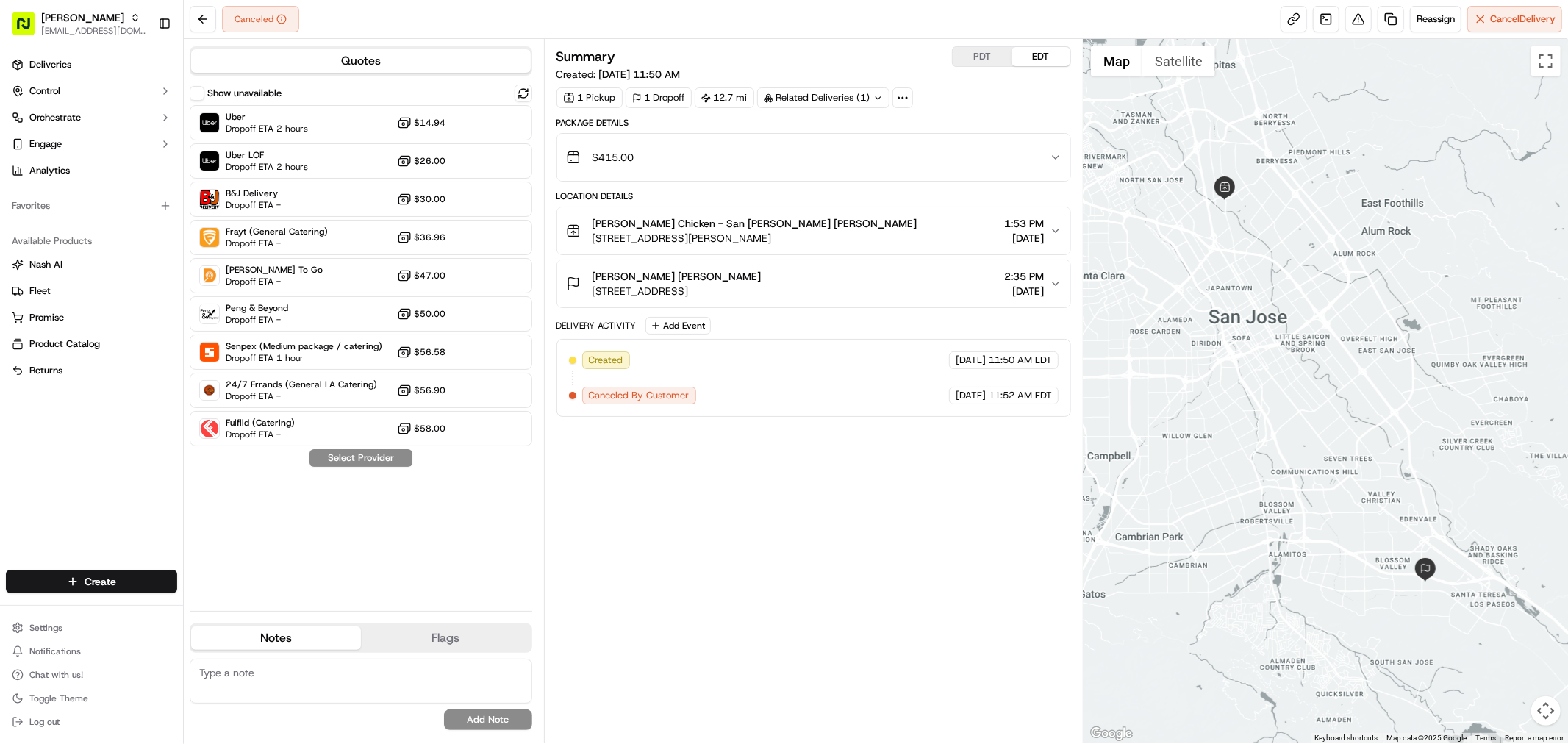
click at [813, 247] on button "Starbird Chicken - San Jose Alba Melendez 1088 E Brokaw Rd, San Jose, CA 95131,…" at bounding box center [814, 231] width 513 height 47
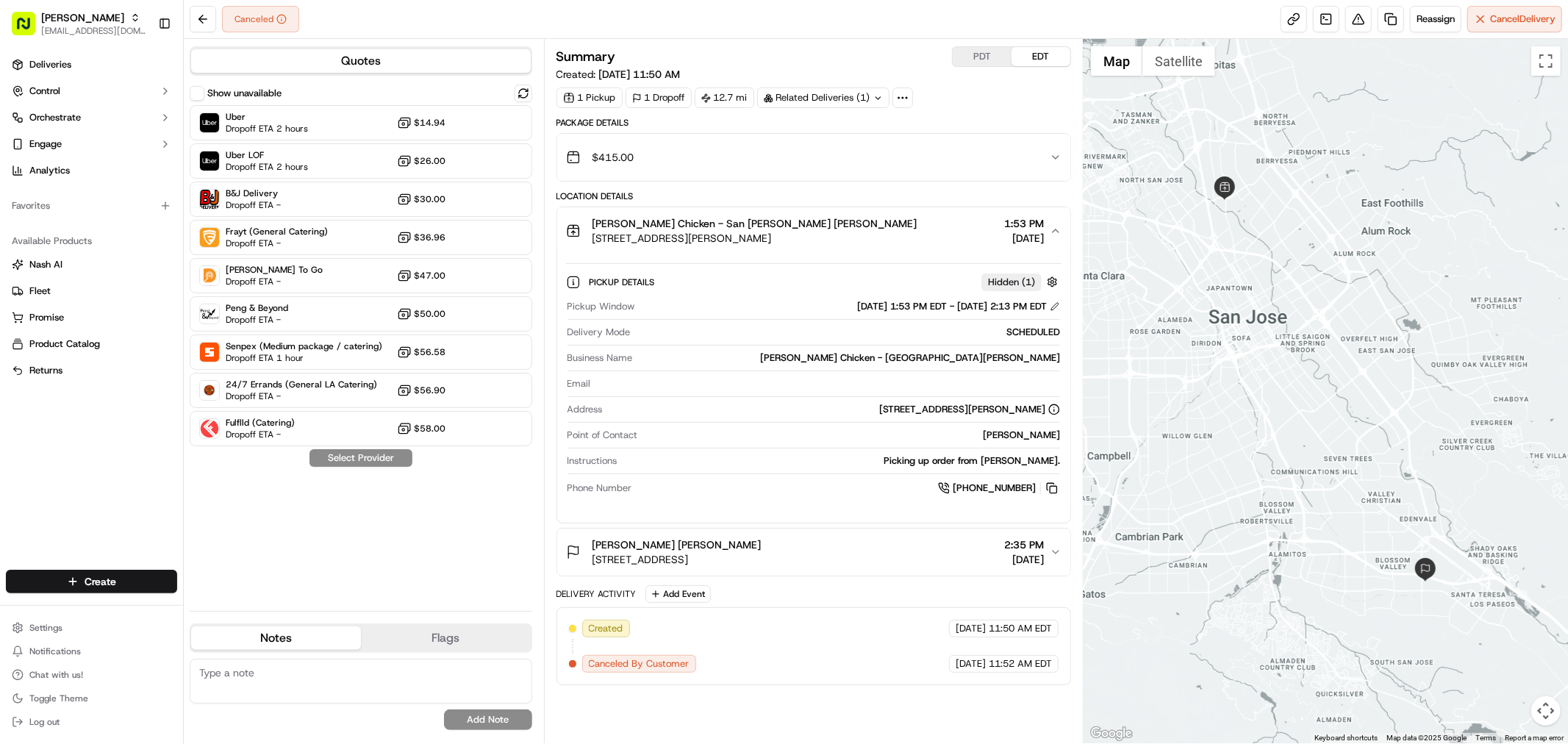
click at [982, 170] on div "$415.00" at bounding box center [807, 157] width 483 height 29
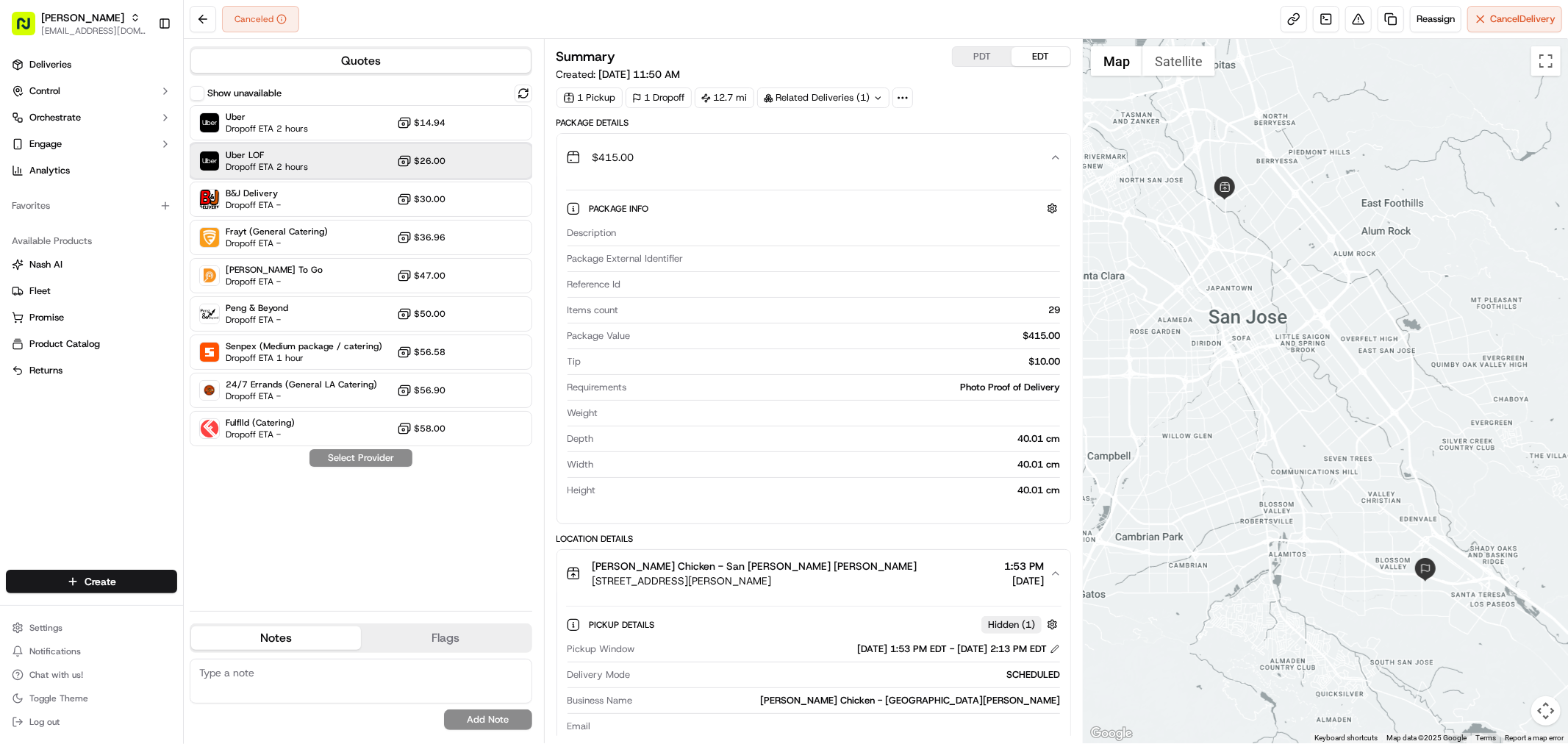
click at [473, 166] on div "Uber LOF Dropoff ETA 2 hours $26.00" at bounding box center [361, 161] width 342 height 35
click at [791, 42] on div "Summary PDT EDT Created: 09/17/2025 11:50 AM 1 Pickup 1 Dropoff 12.7 mi Related…" at bounding box center [814, 391] width 540 height 704
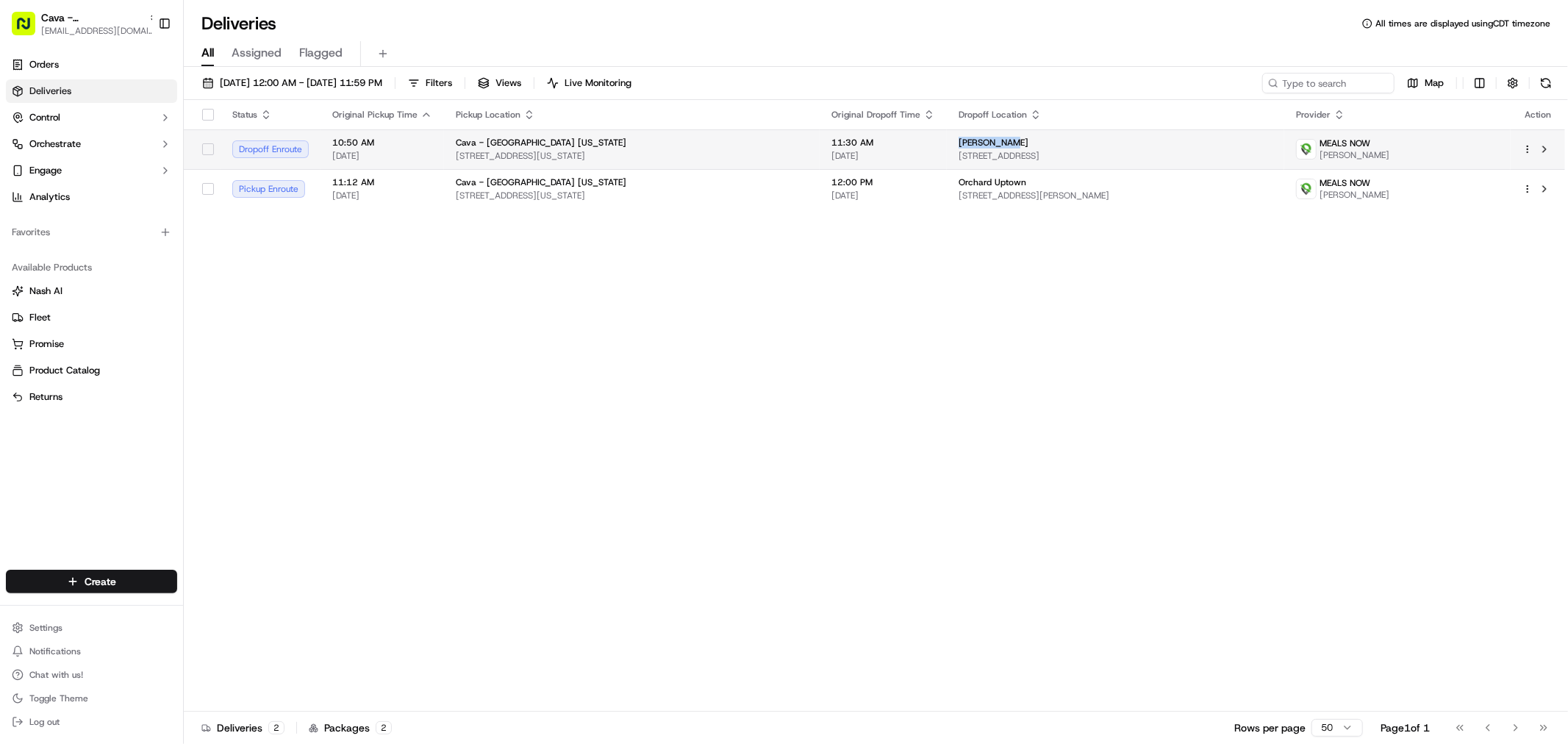
drag, startPoint x: 1034, startPoint y: 140, endPoint x: 953, endPoint y: 140, distance: 81.0
click at [953, 140] on td "Estela Curo 811 Main St 27th floor, Houston, TX 77002, USA" at bounding box center [1115, 149] width 337 height 40
copy span "Estela Curo"
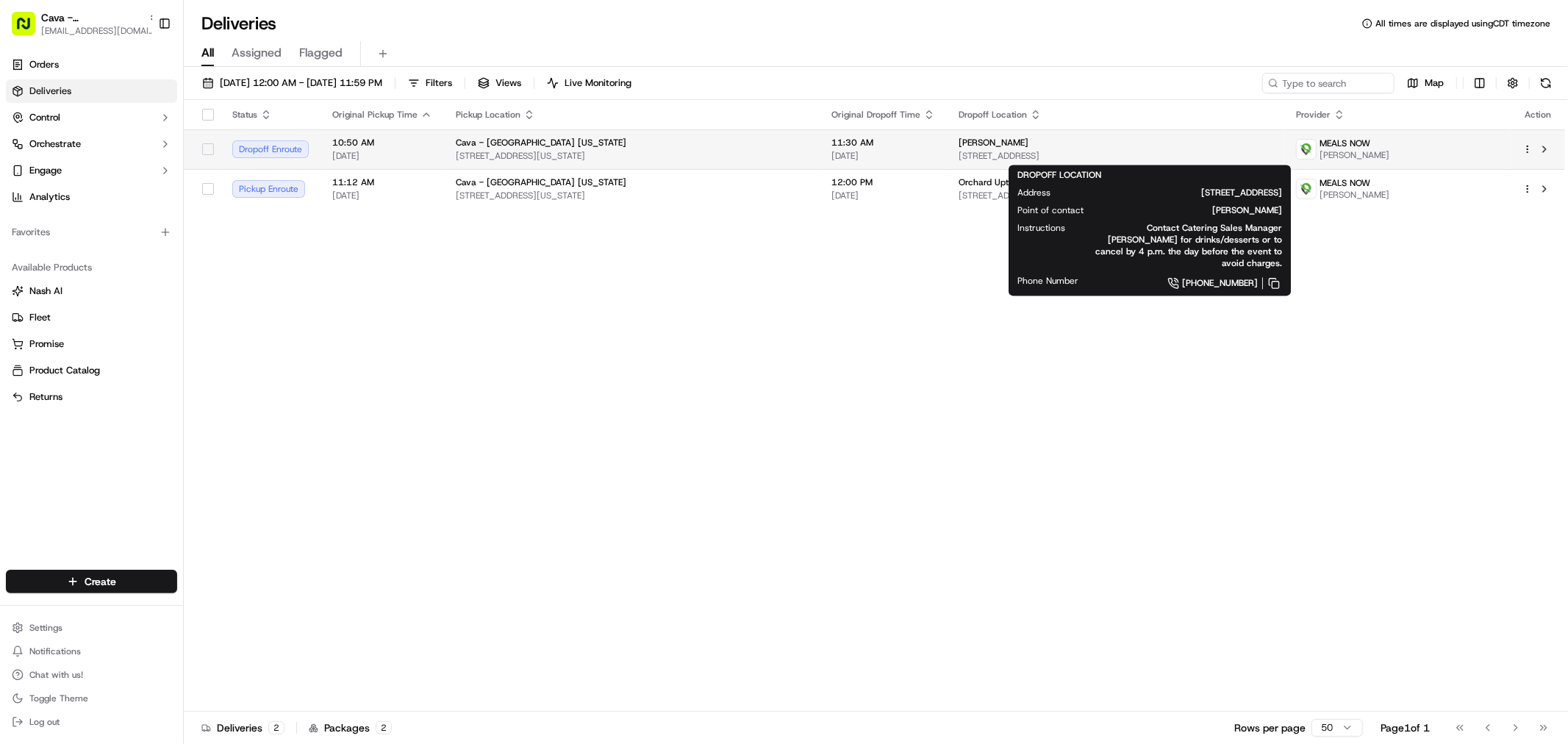
click at [692, 135] on td "Cava - Houston Washington 4000 Washington Ave Ste 101, Houston, TX 77007, USA" at bounding box center [631, 149] width 376 height 40
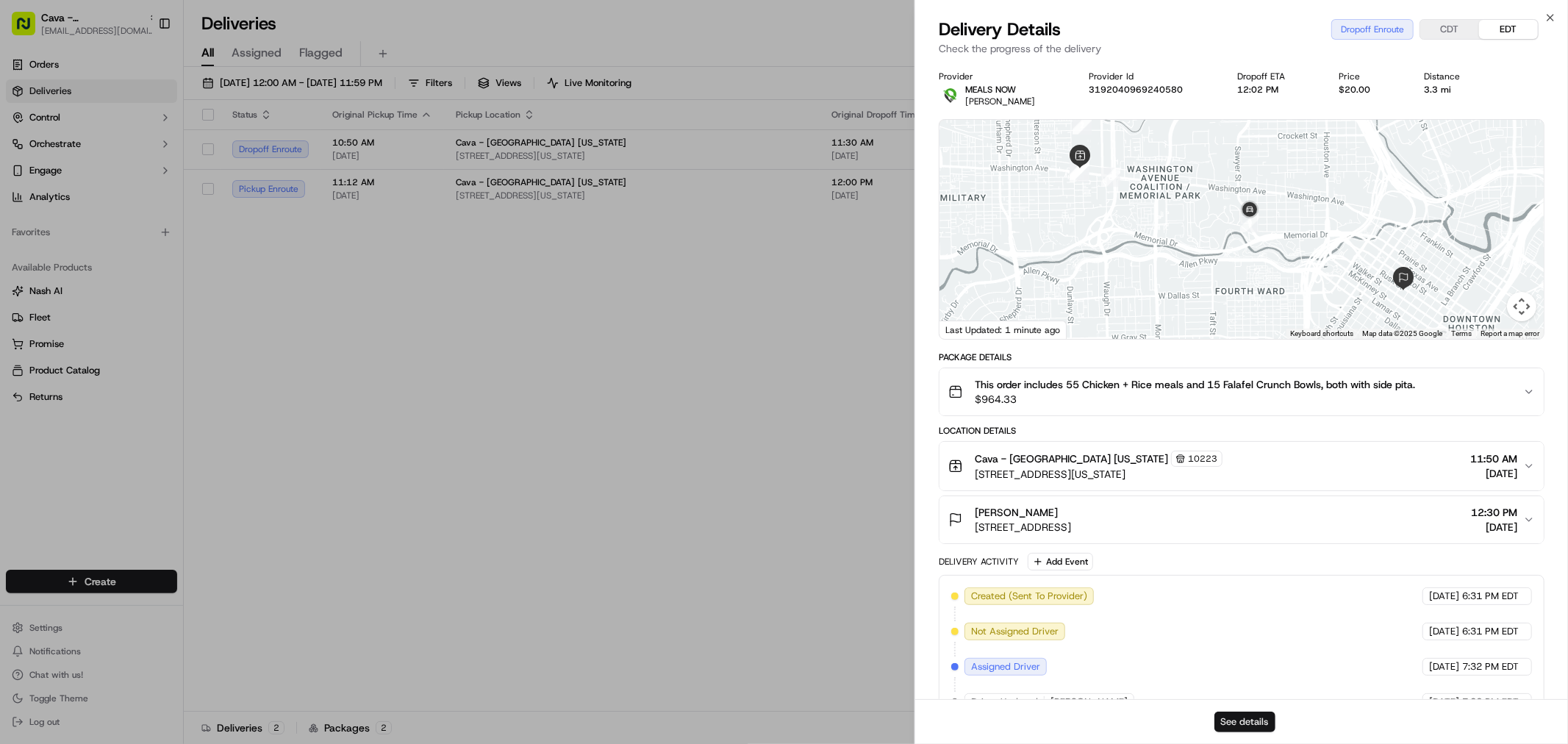
click at [1243, 711] on button "See details" at bounding box center [1244, 721] width 61 height 20
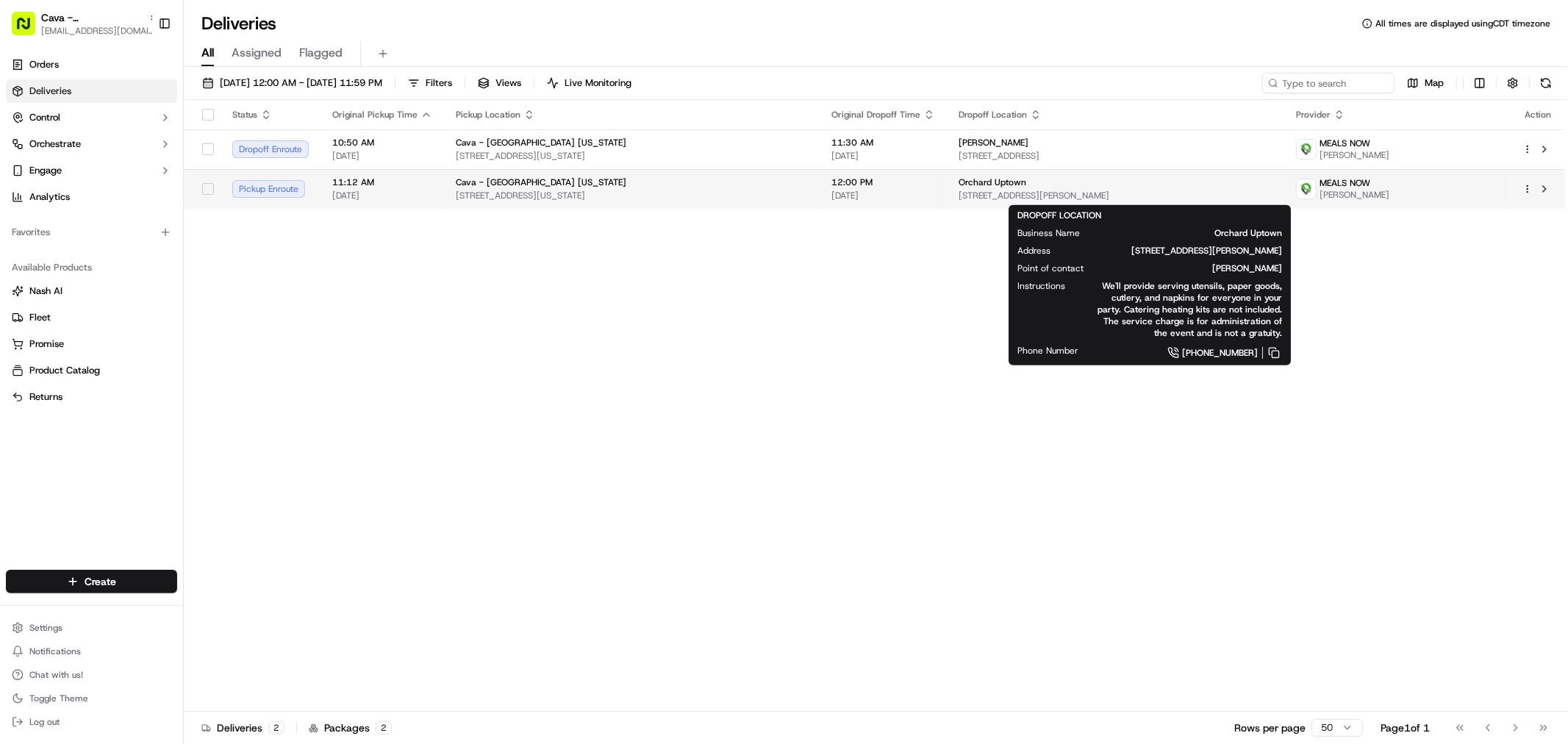
click at [1188, 184] on div "Orchard Uptown" at bounding box center [1115, 182] width 314 height 12
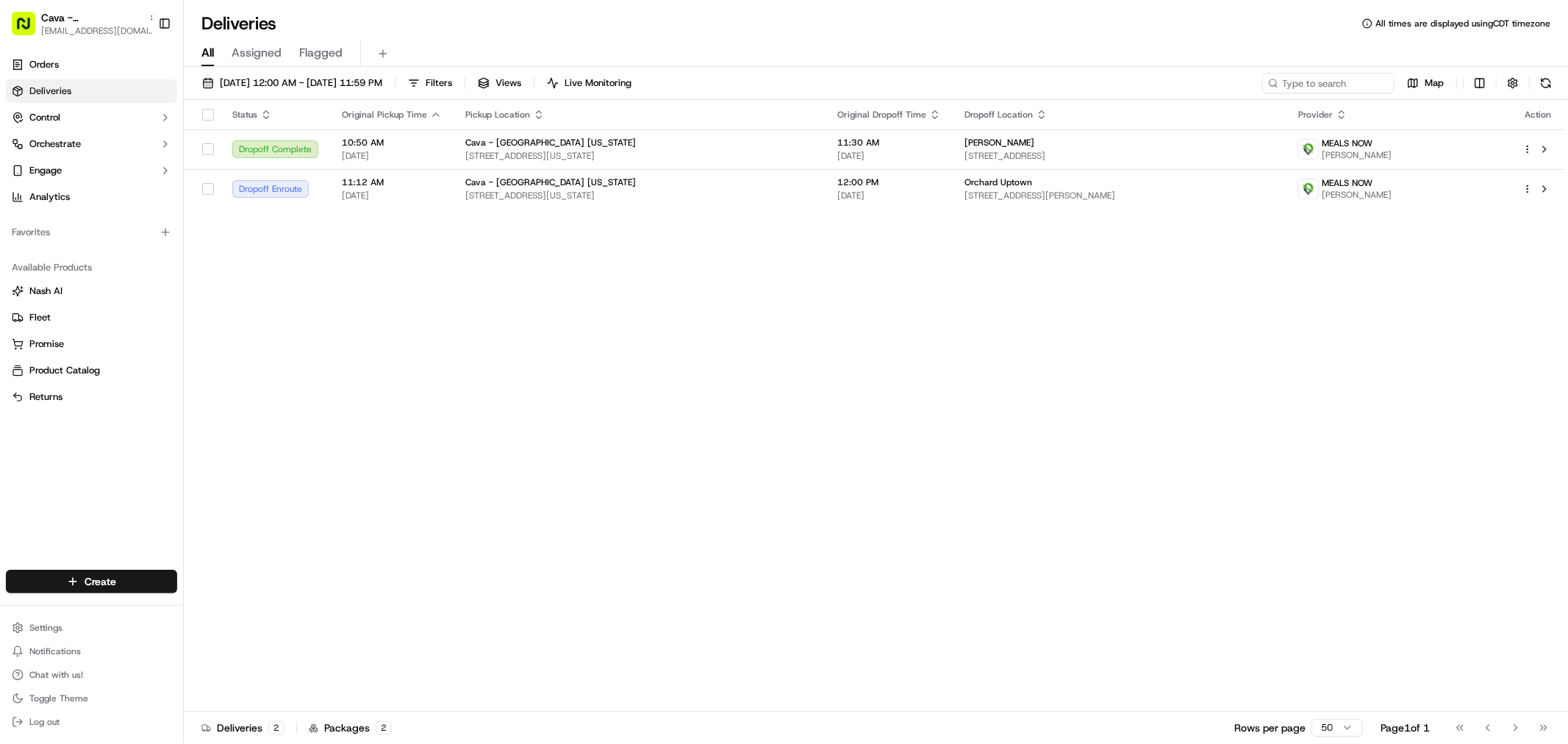
click at [775, 377] on div "Status Original Pickup Time Pickup Location Original Dropoff Time Dropoff Locat…" at bounding box center [874, 405] width 1381 height 611
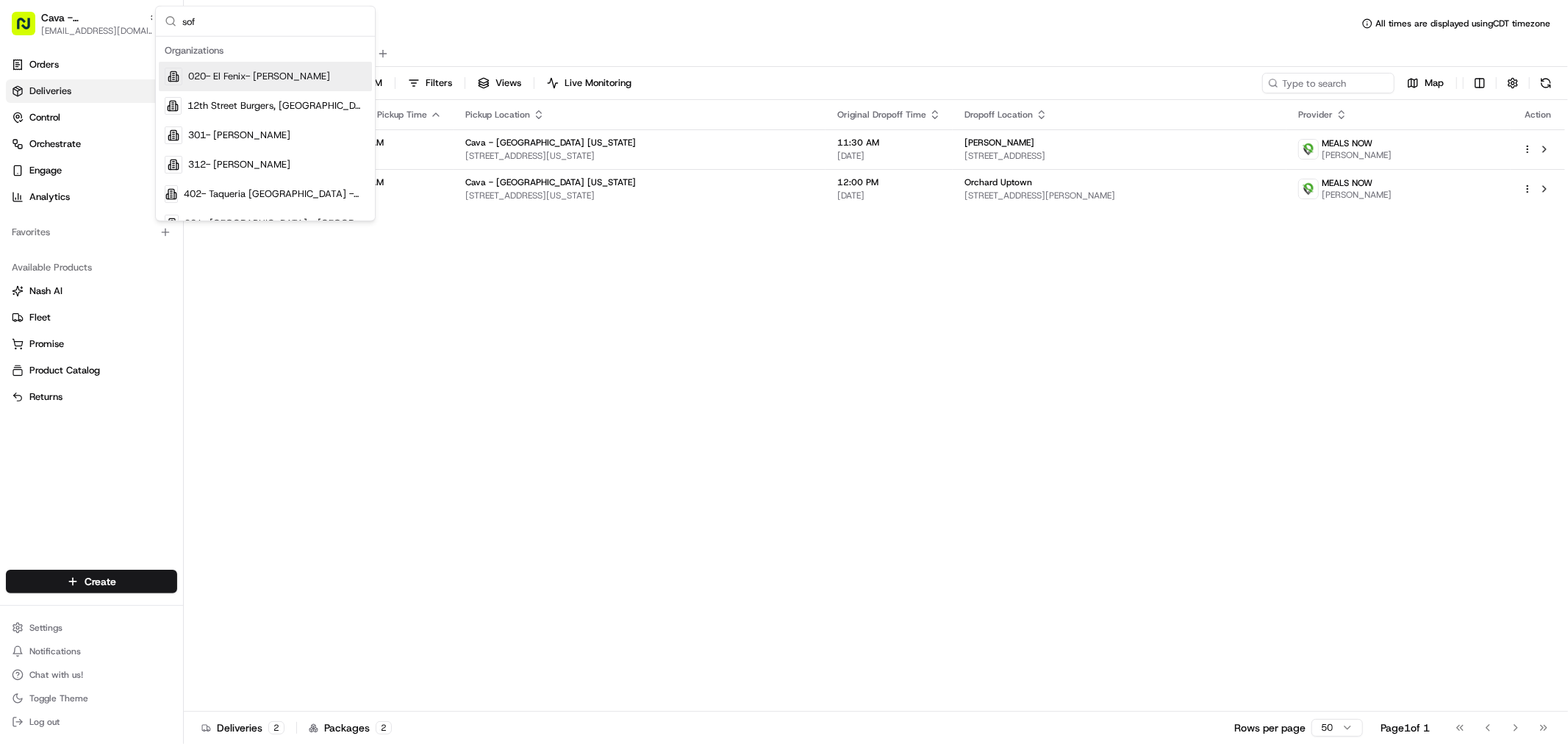
scroll to position [76, 0]
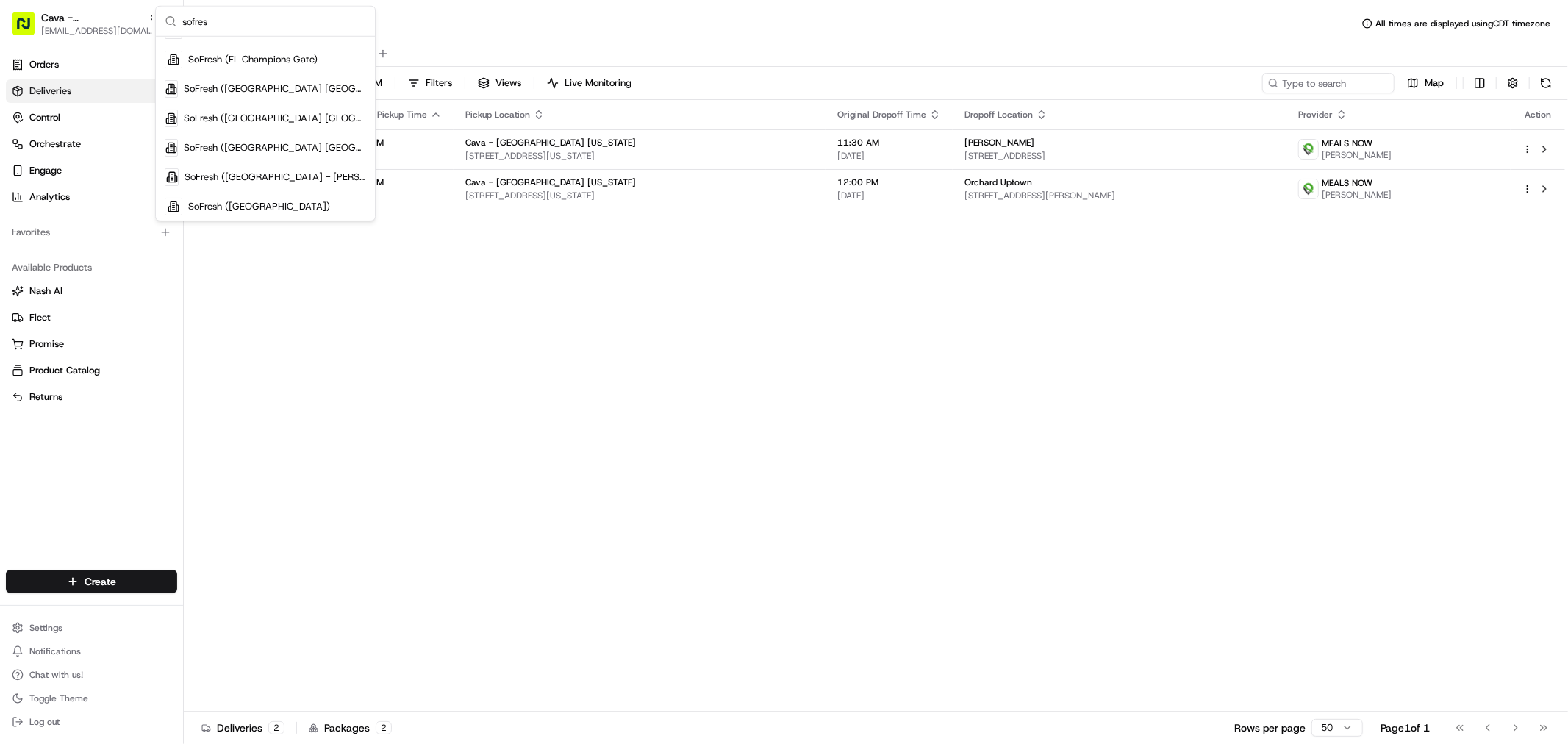
type input "sofresh"
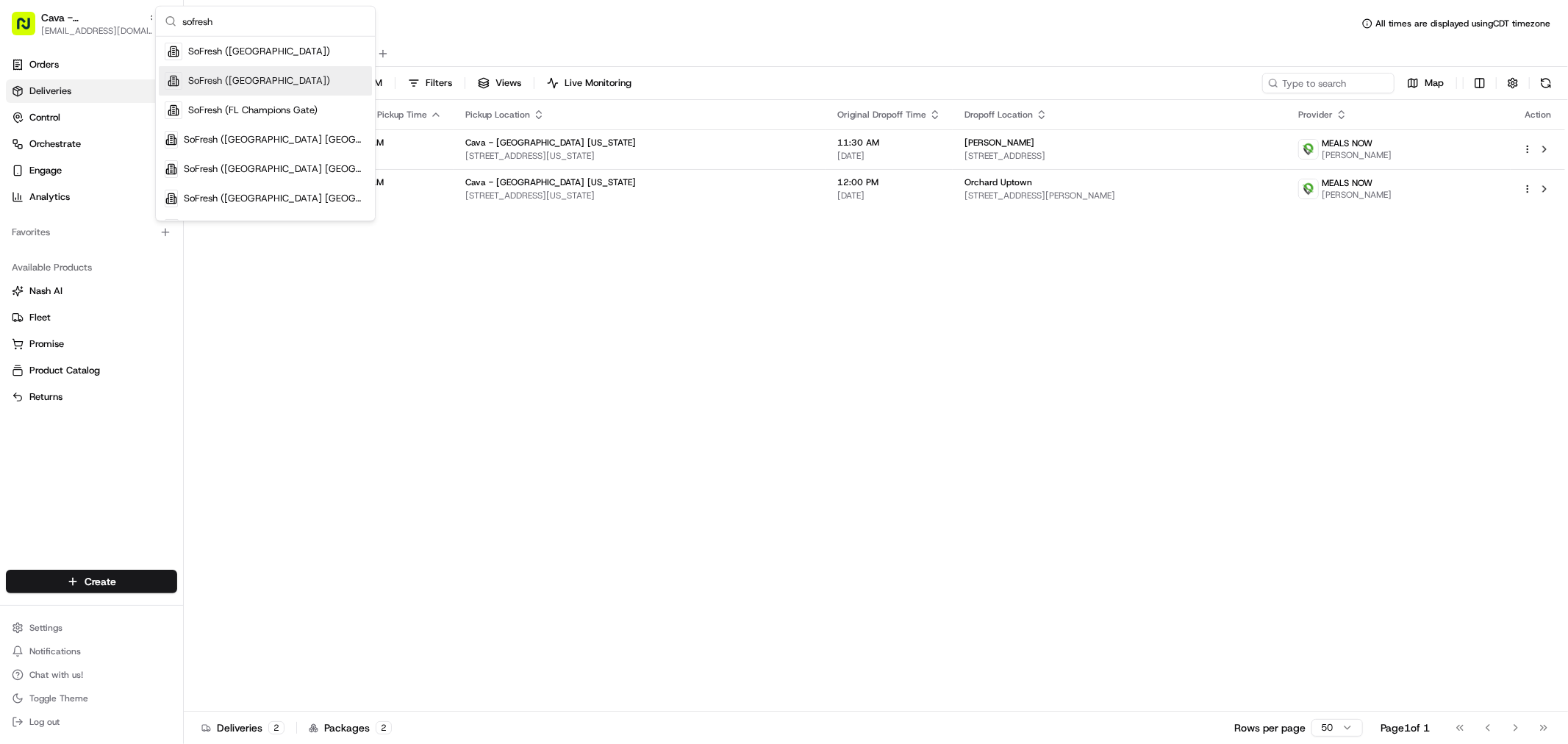
scroll to position [0, 0]
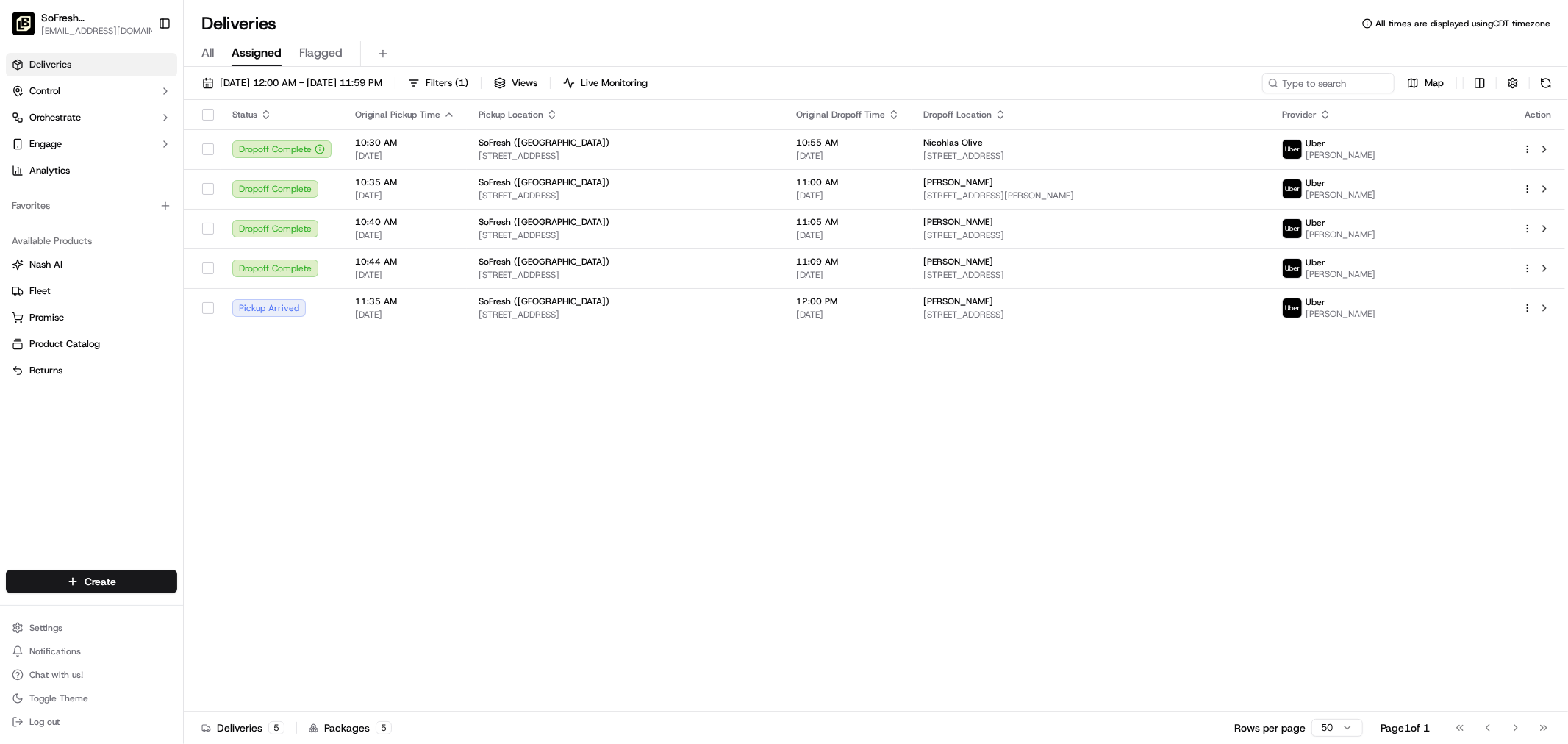
click at [214, 56] on div "All Assigned Flagged" at bounding box center [876, 54] width 1384 height 26
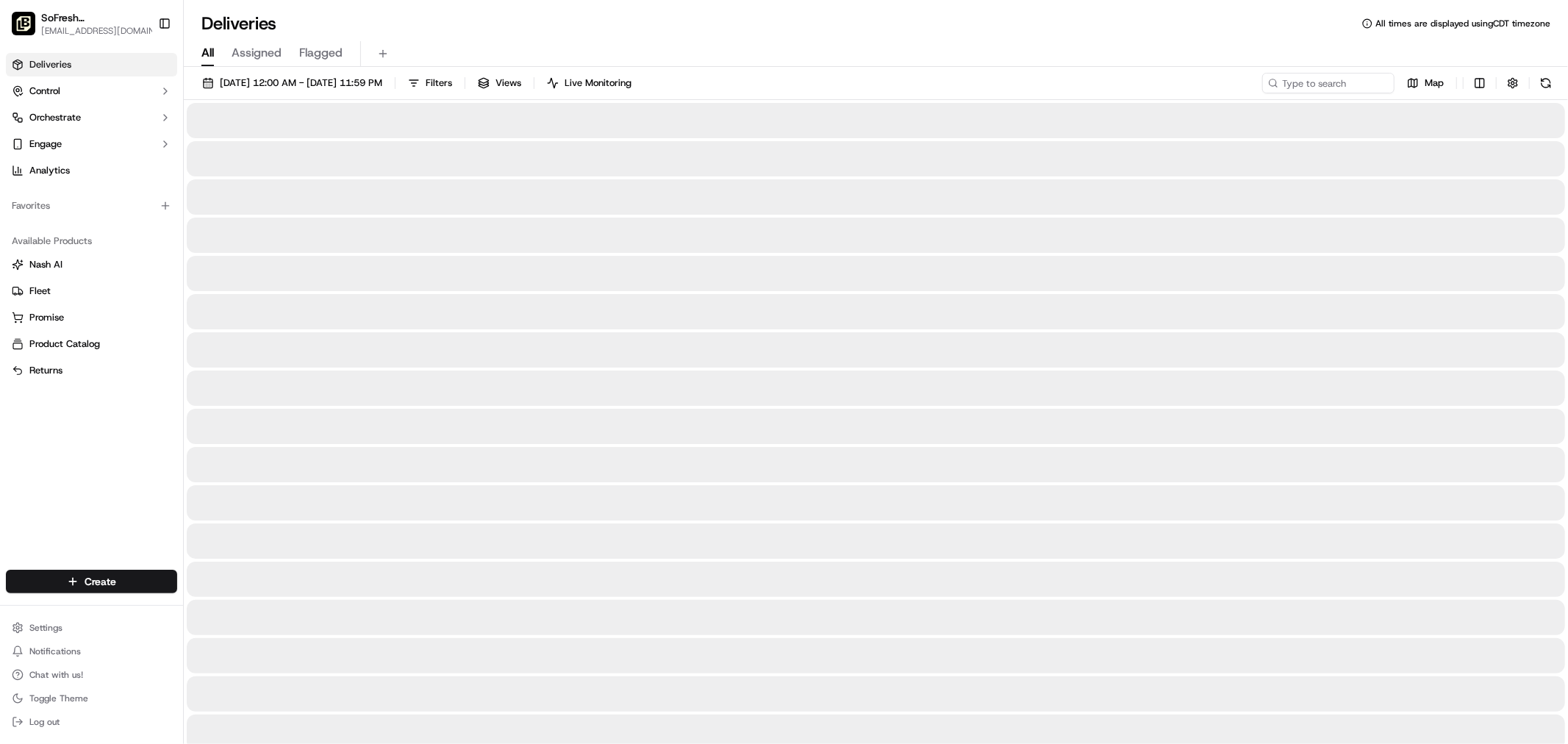
click at [208, 53] on span "All" at bounding box center [208, 52] width 13 height 18
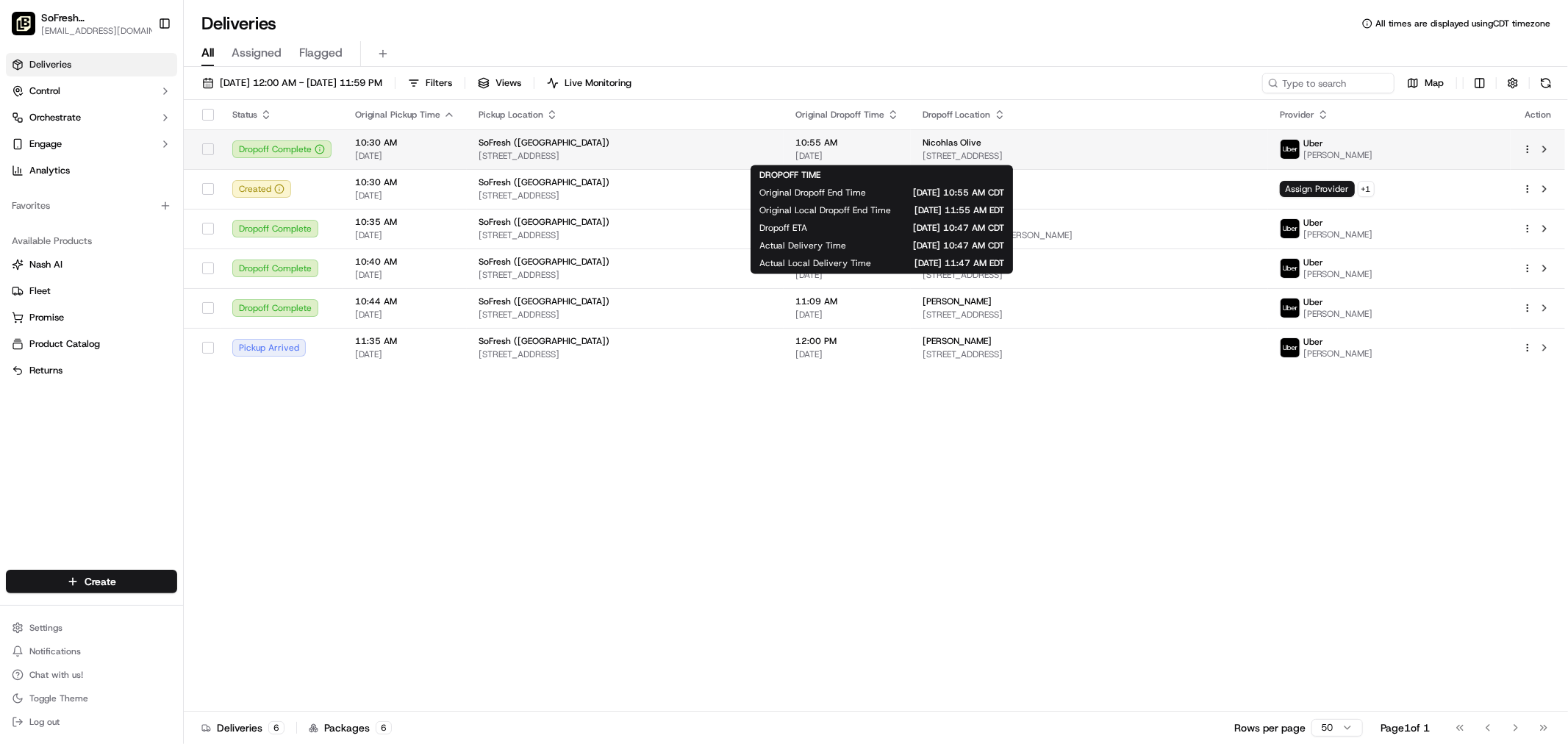
click at [865, 151] on span "[DATE]" at bounding box center [847, 156] width 103 height 12
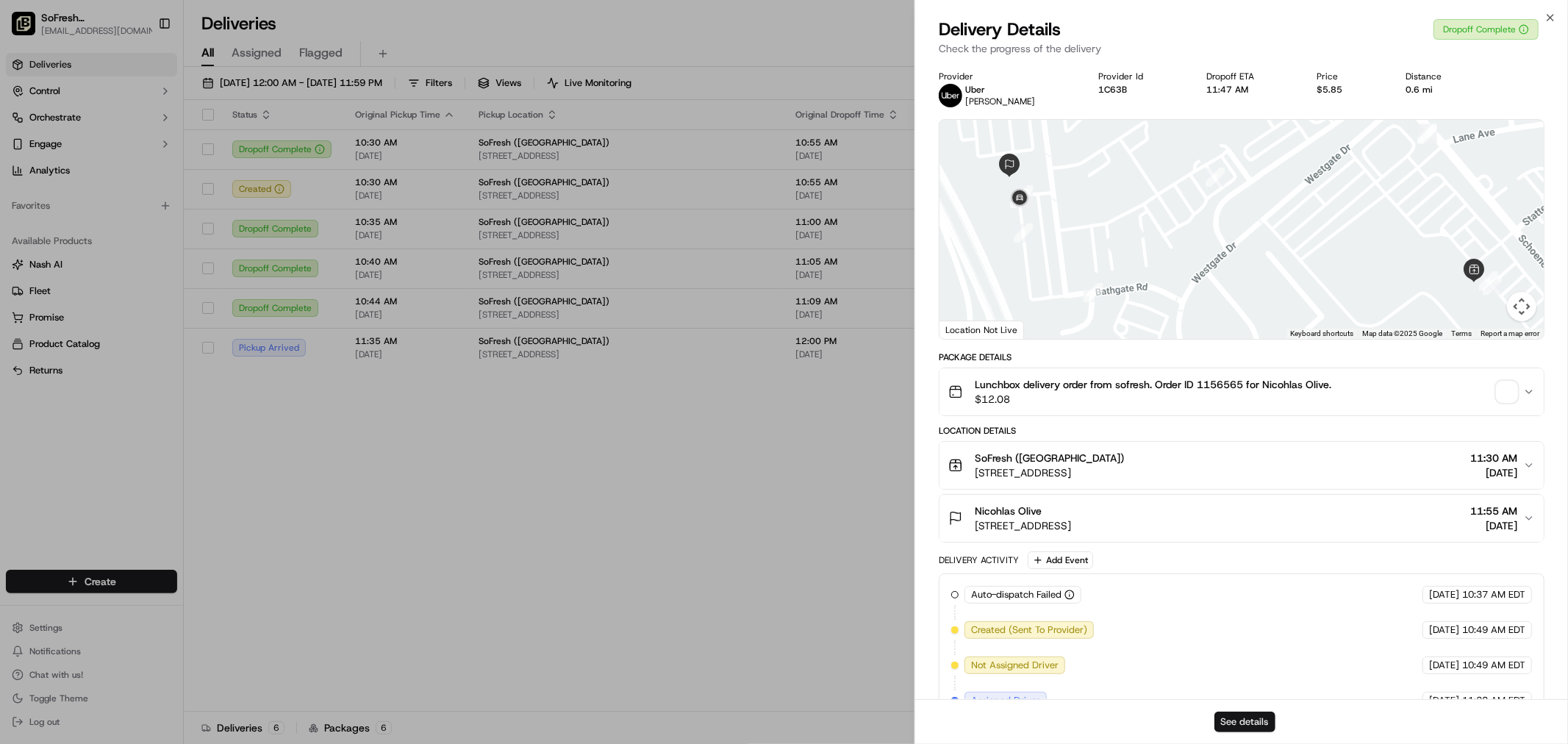
click at [1250, 730] on button "See details" at bounding box center [1244, 721] width 61 height 20
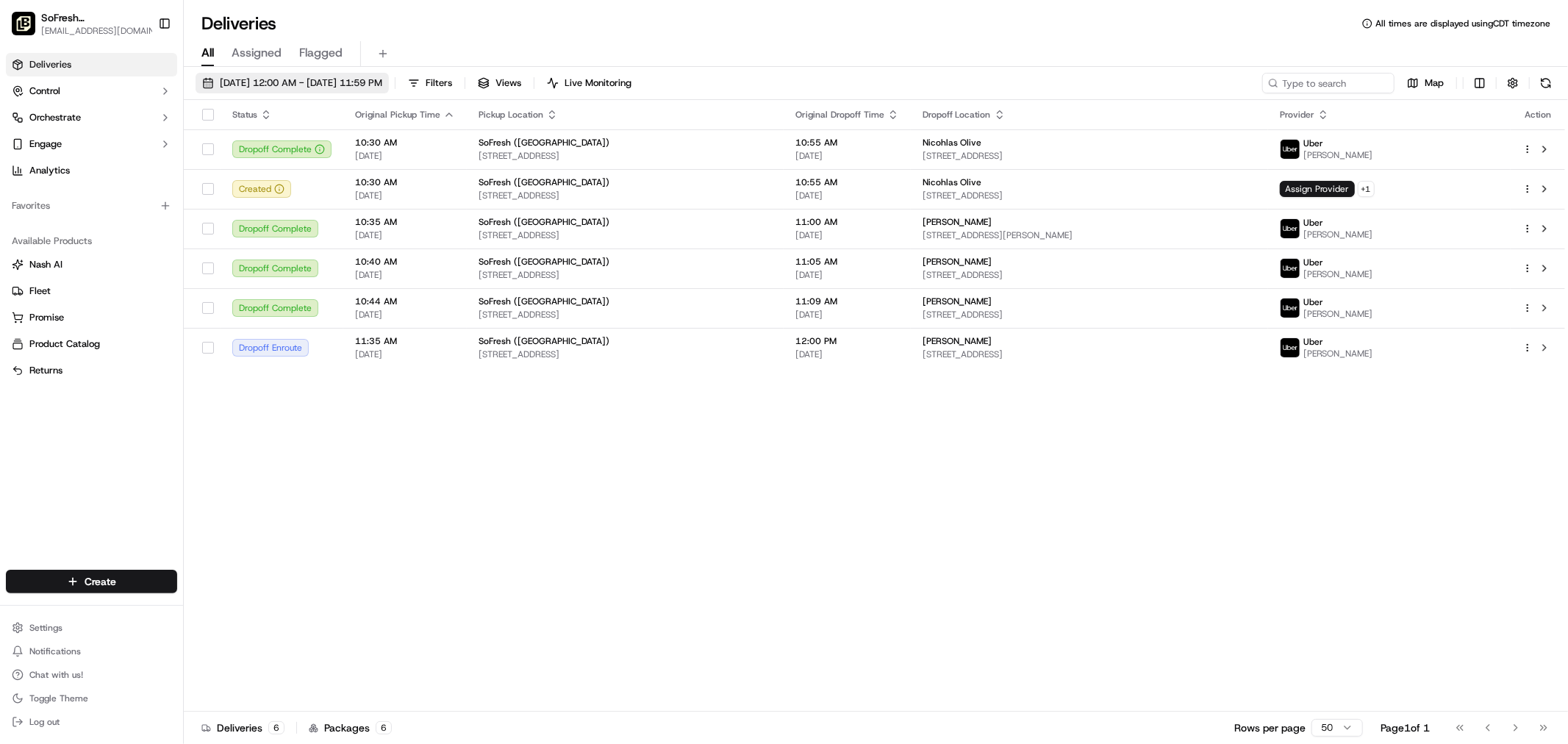
click at [289, 79] on span "09/17/2025 12:00 AM - 09/17/2025 11:59 PM" at bounding box center [300, 83] width 162 height 13
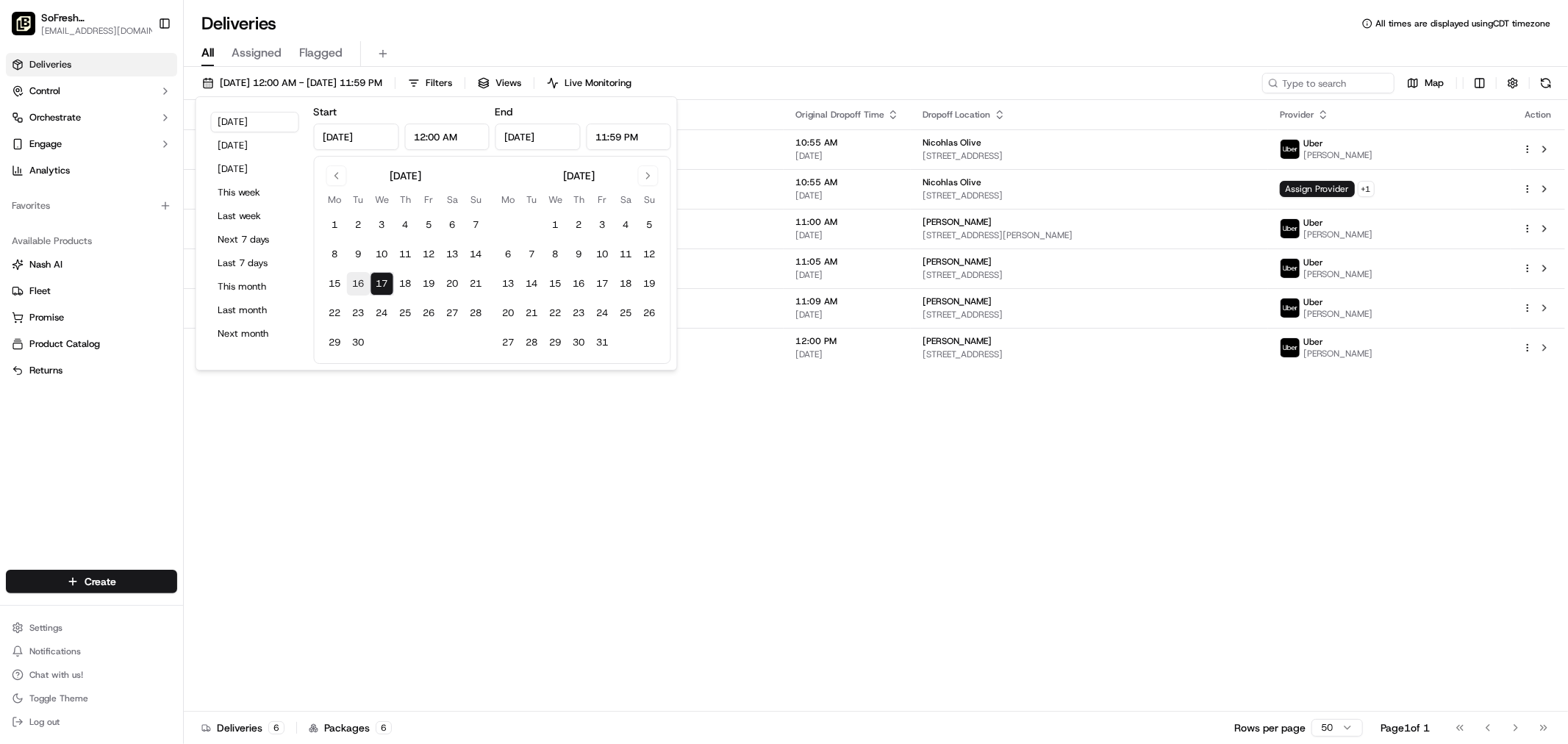
click at [366, 287] on button "16" at bounding box center [359, 283] width 24 height 24
type input "Sep 16, 2025"
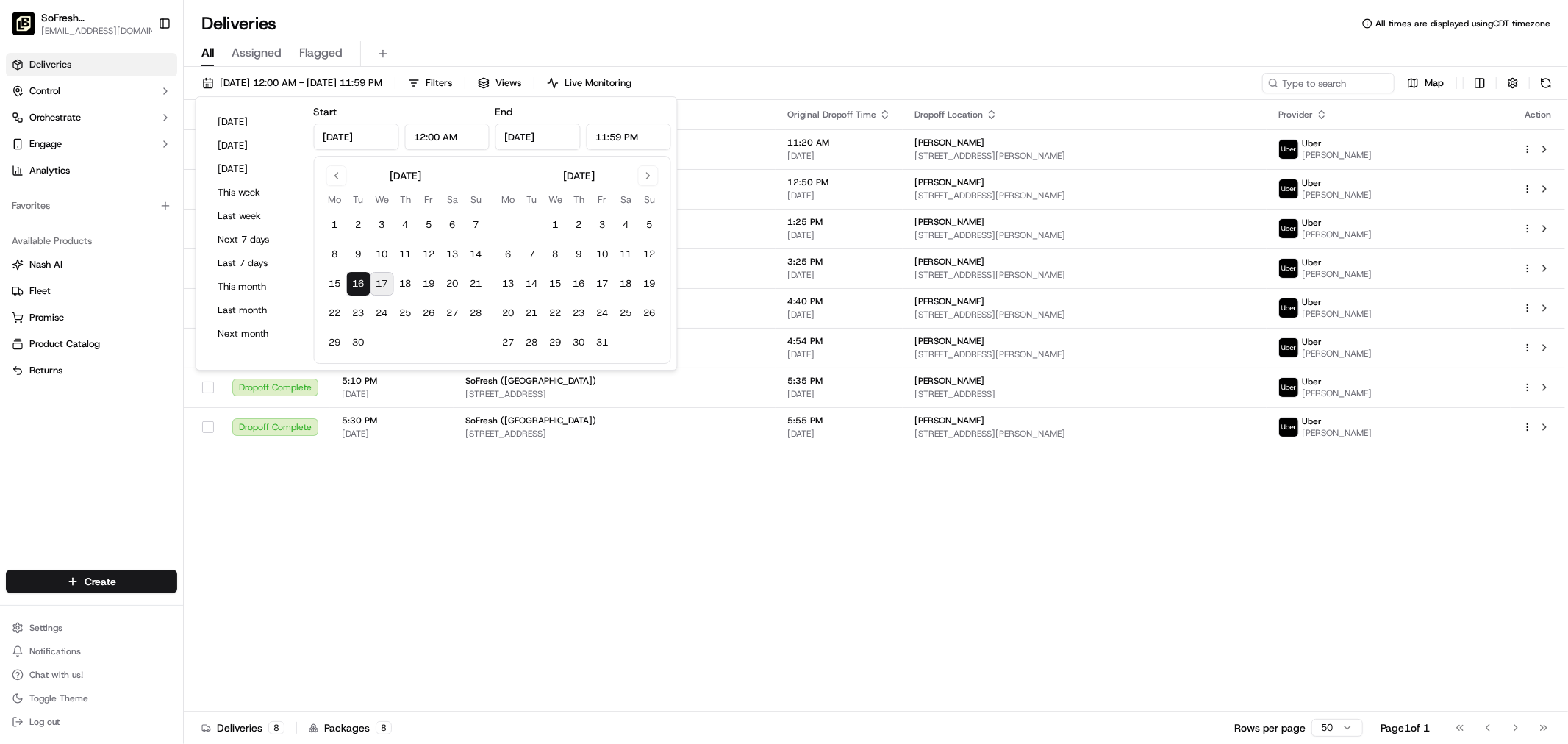
click at [393, 282] on button "17" at bounding box center [383, 283] width 24 height 24
type input "Sep 17, 2025"
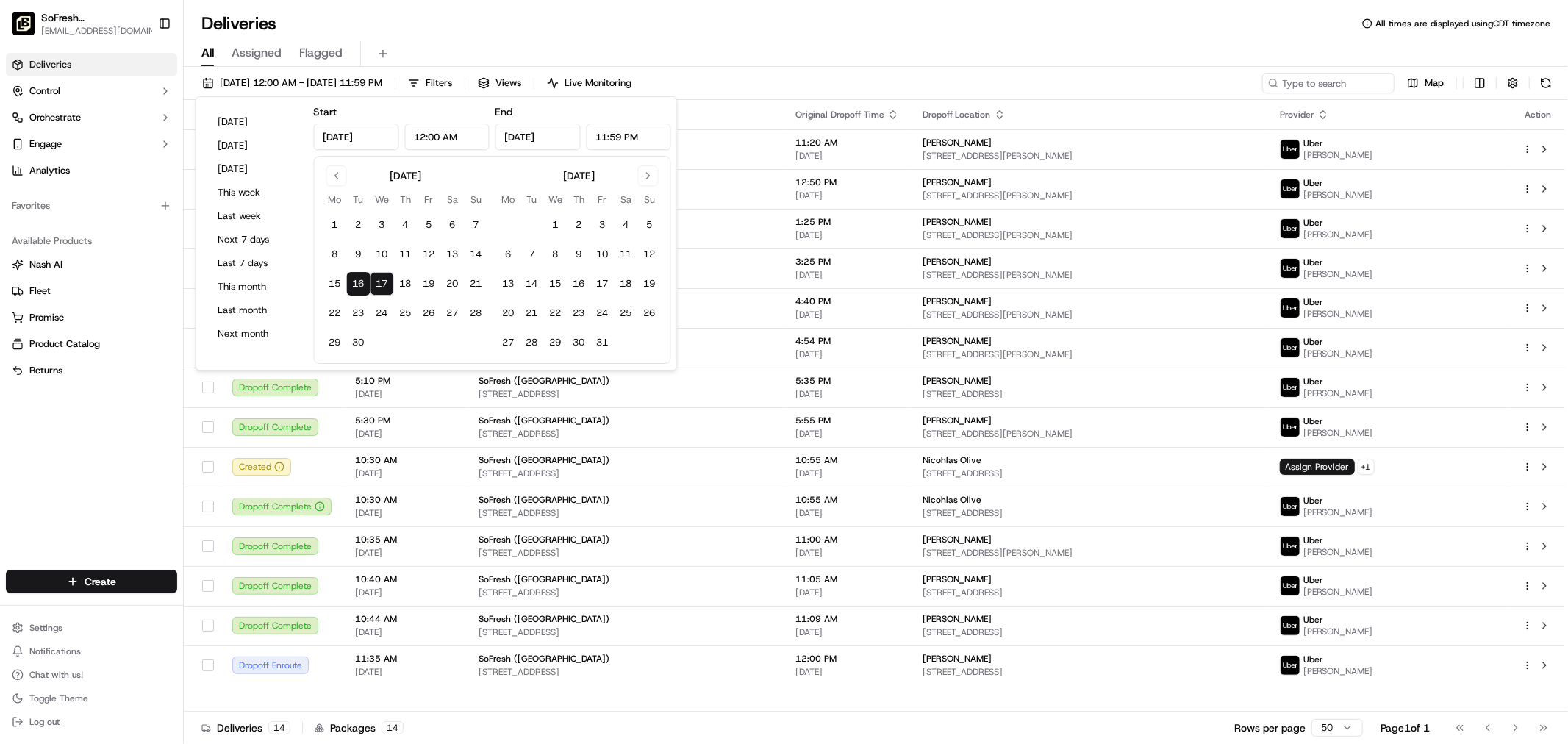
click at [927, 41] on div "All Assigned Flagged" at bounding box center [876, 54] width 1384 height 26
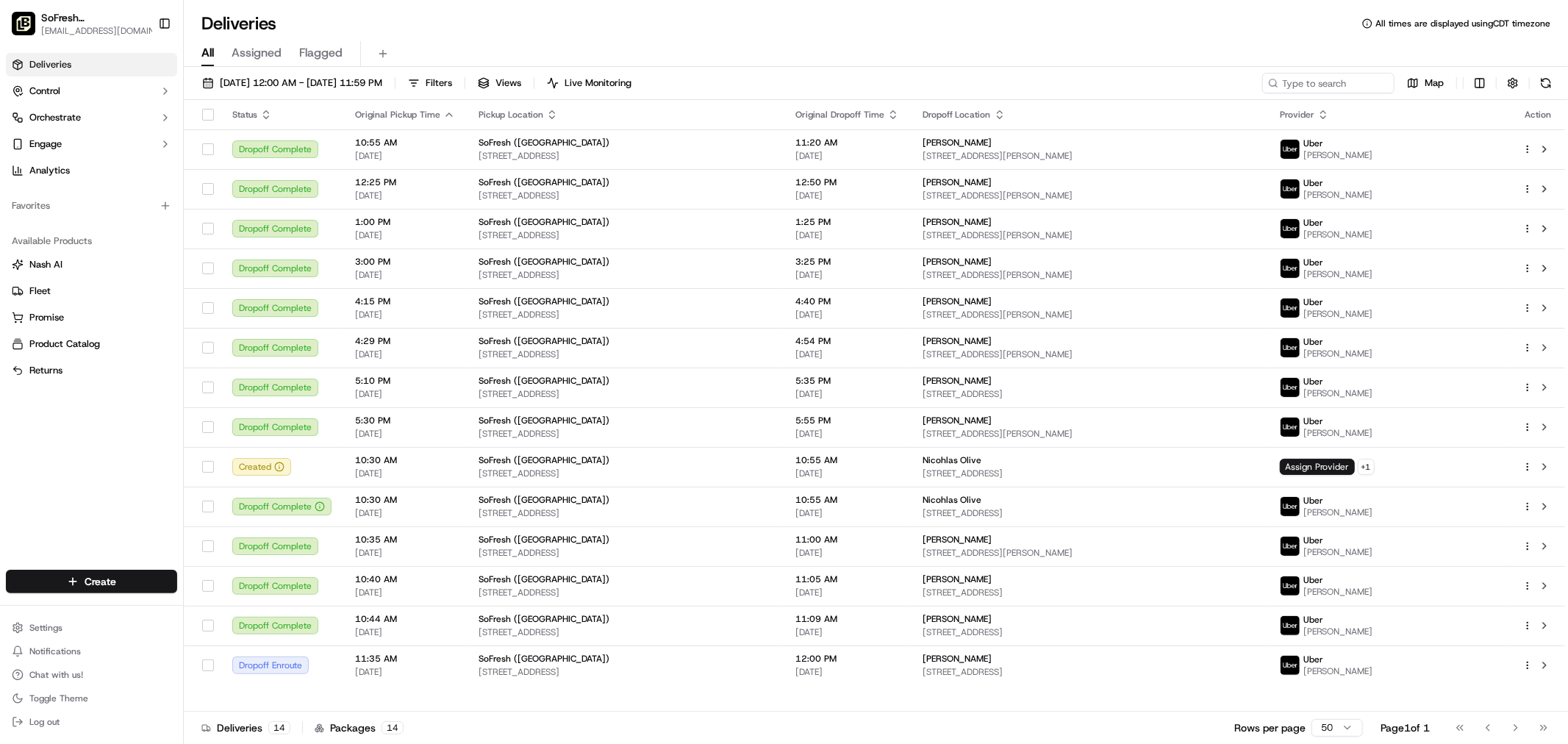
click at [324, 71] on div "09/16/2025 12:00 AM - 09/17/2025 11:59 PM Filters Views Live Monitoring Map Sta…" at bounding box center [876, 407] width 1384 height 680
click at [324, 82] on span "09/16/2025 12:00 AM - 09/17/2025 11:59 PM" at bounding box center [300, 83] width 162 height 13
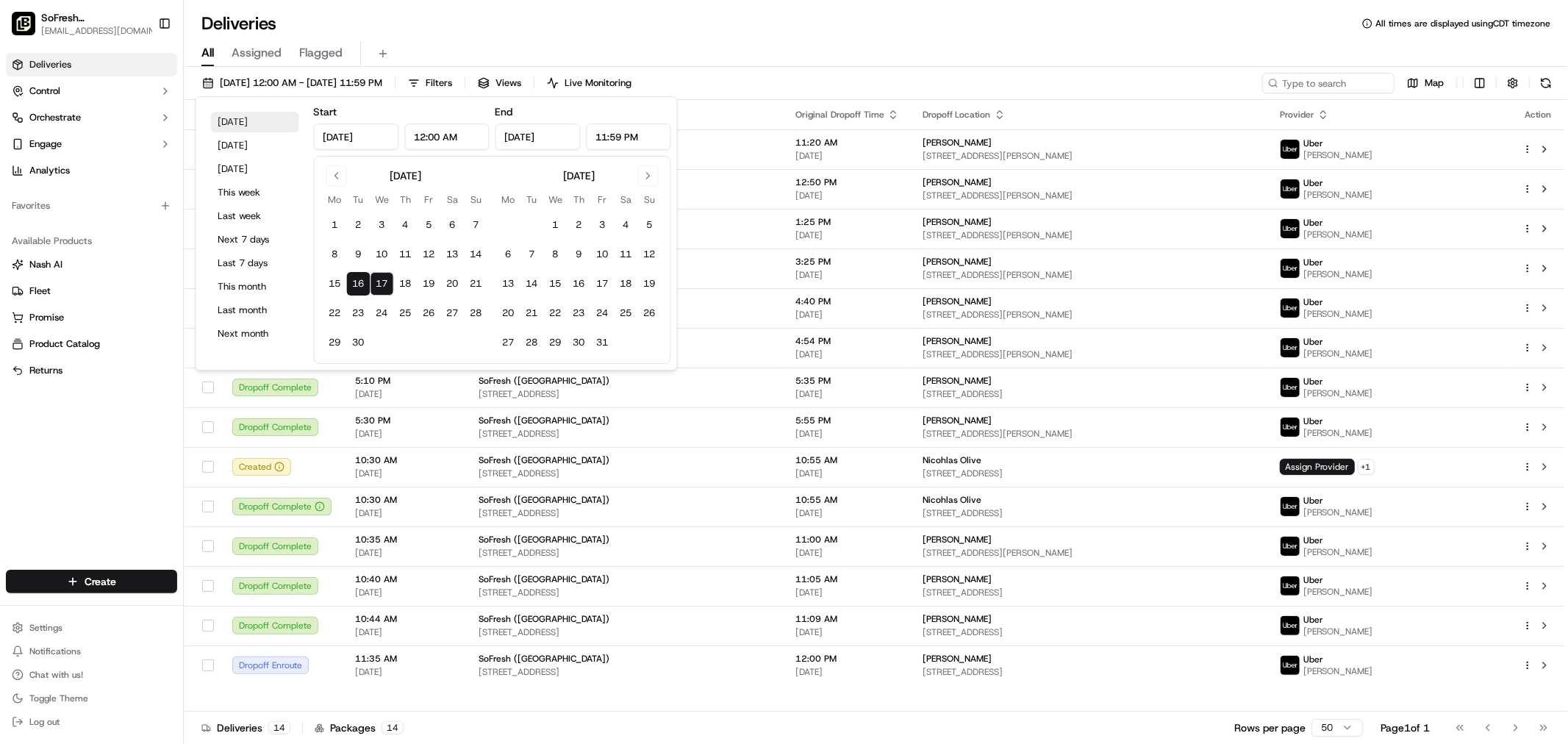
click at [256, 131] on button "Today" at bounding box center [255, 122] width 88 height 20
type input "Sep 17, 2025"
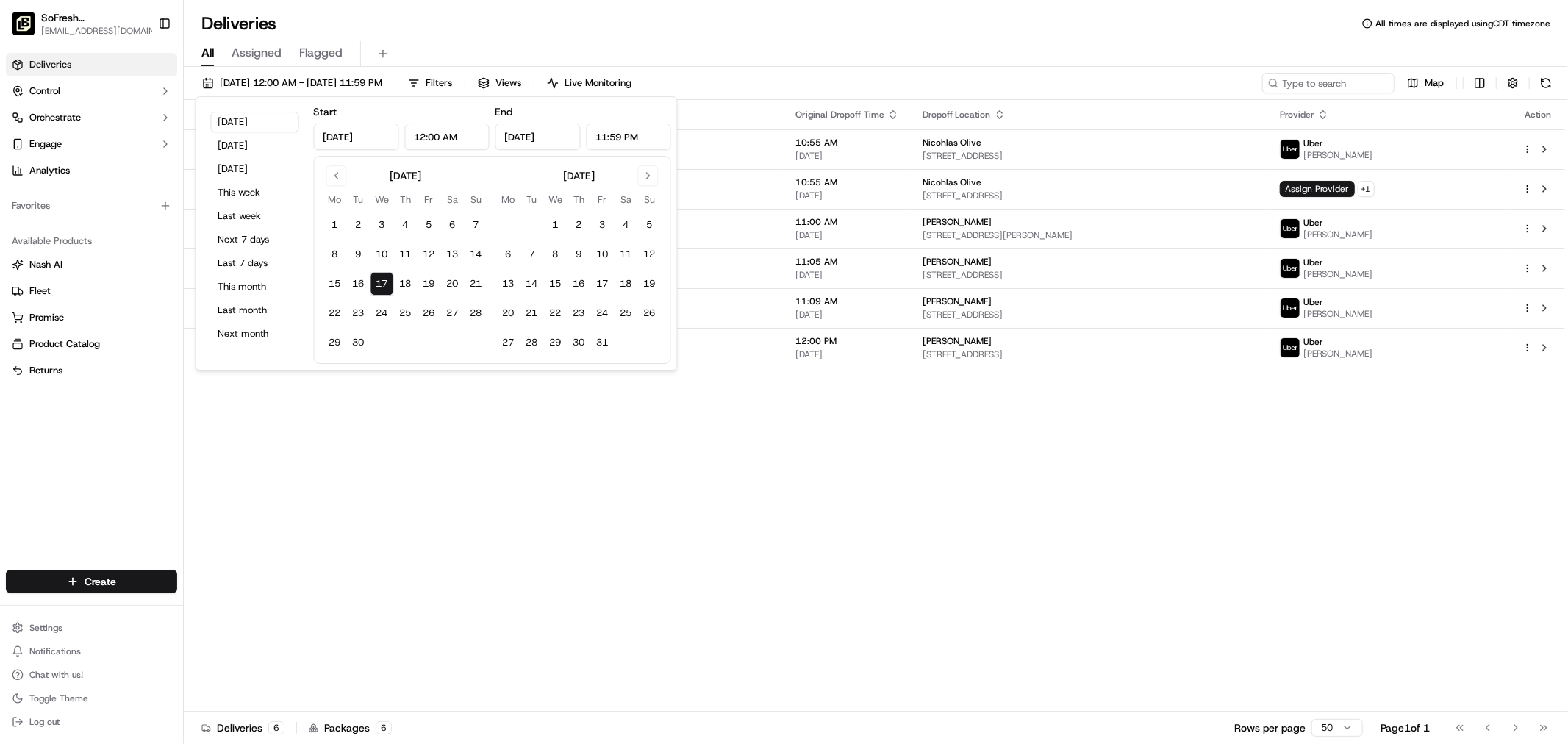
click at [1090, 61] on div "All Assigned Flagged" at bounding box center [876, 54] width 1384 height 26
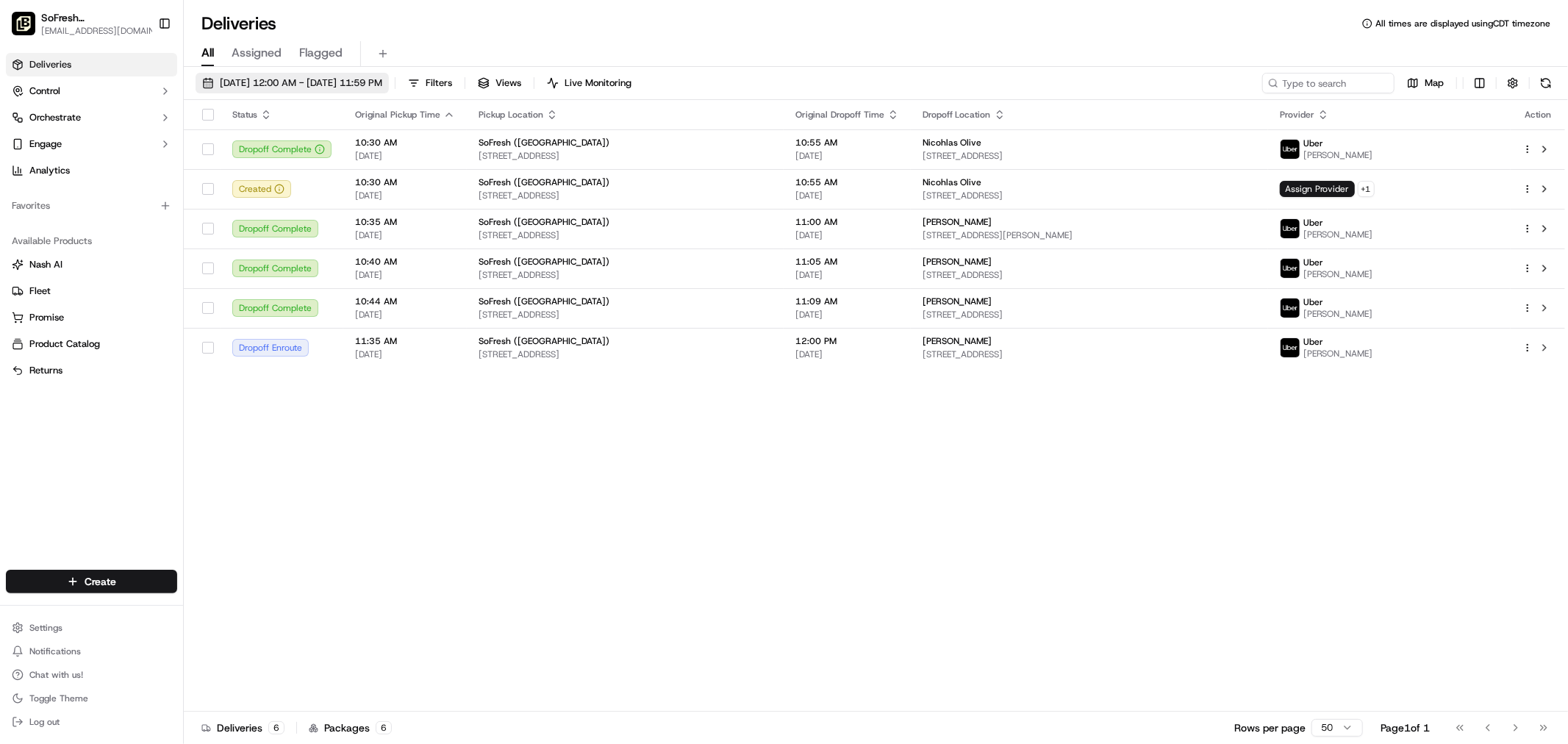
click at [284, 84] on span "09/17/2025 12:00 AM - 09/17/2025 11:59 PM" at bounding box center [300, 83] width 162 height 13
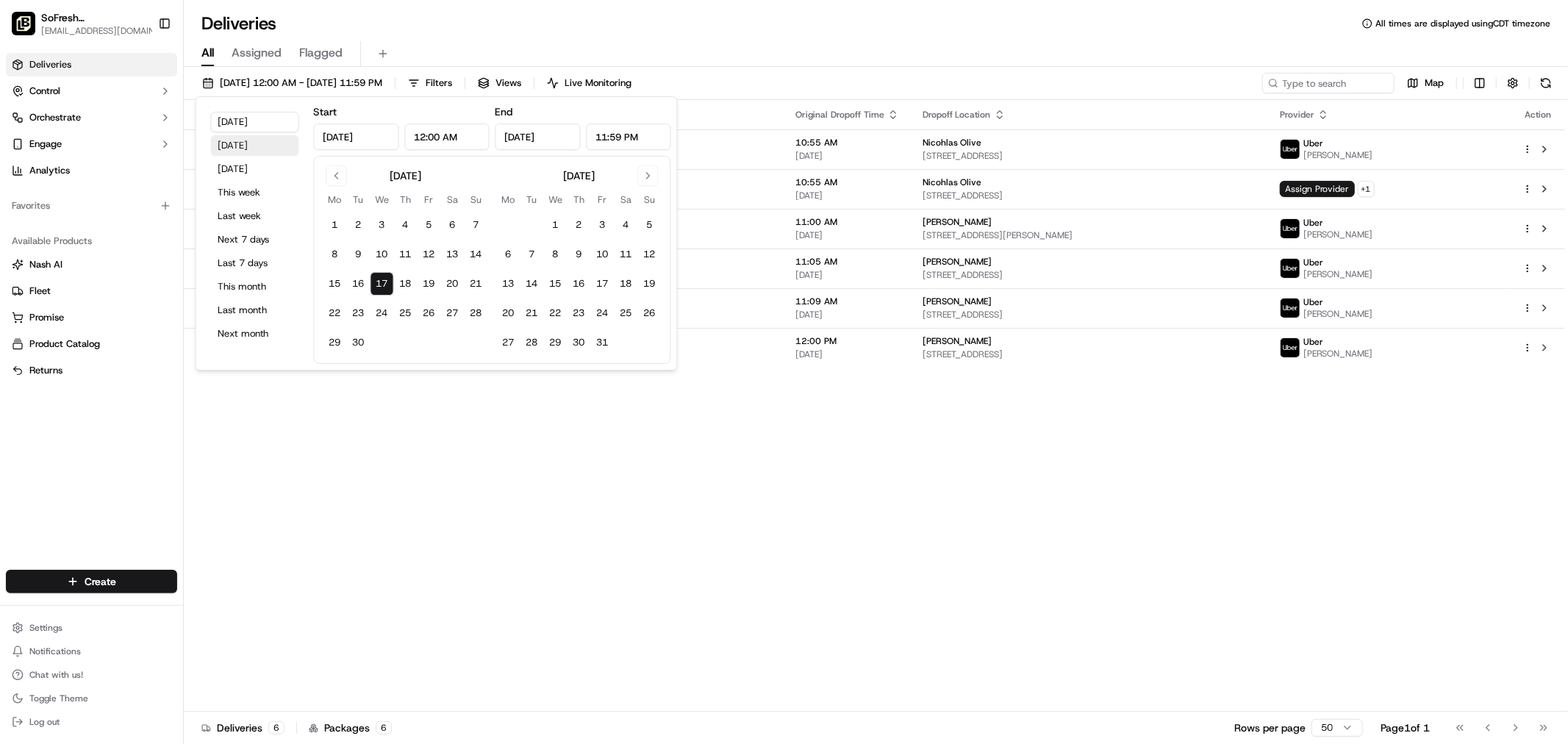
click at [250, 138] on button "Yesterday" at bounding box center [255, 145] width 88 height 20
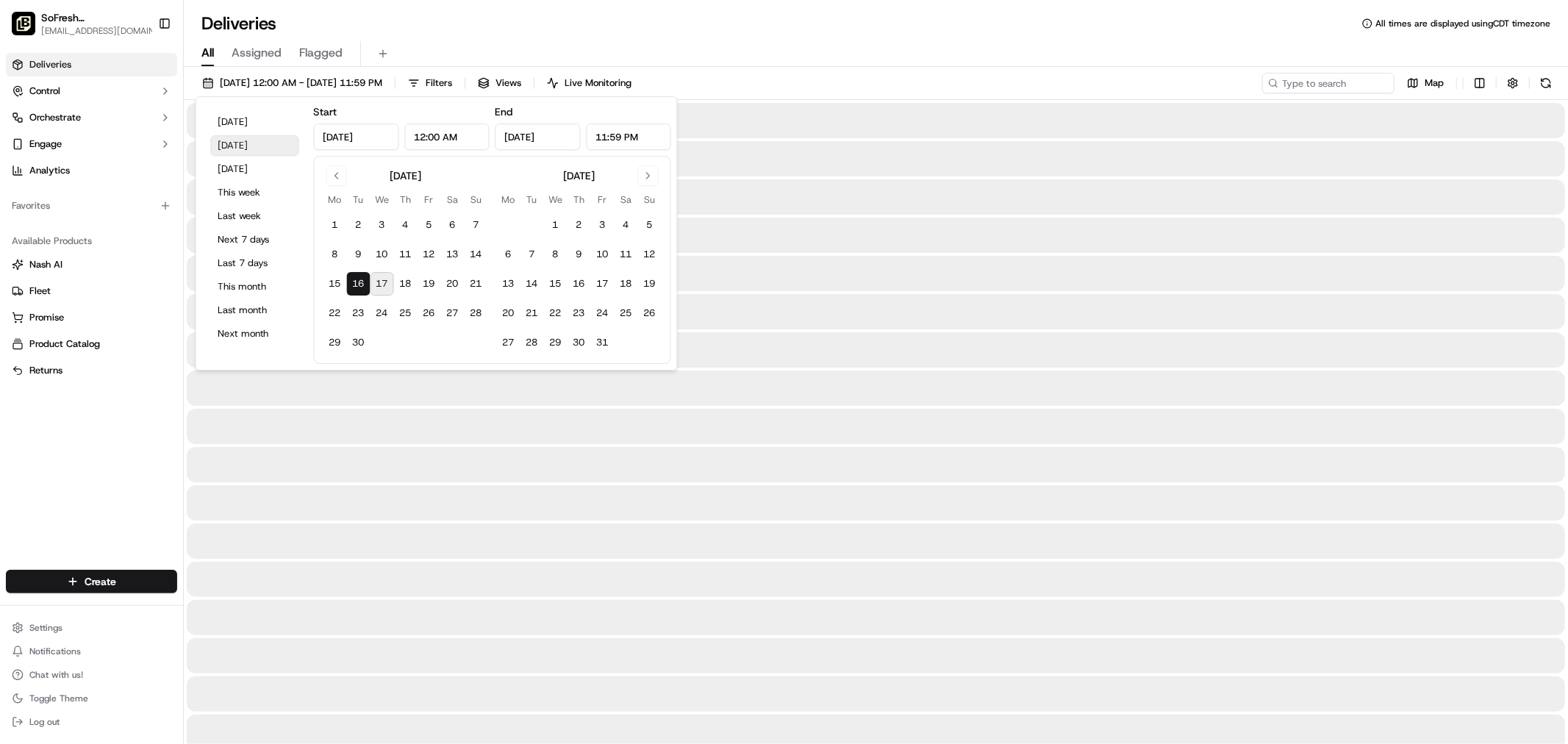
type input "Sep 16, 2025"
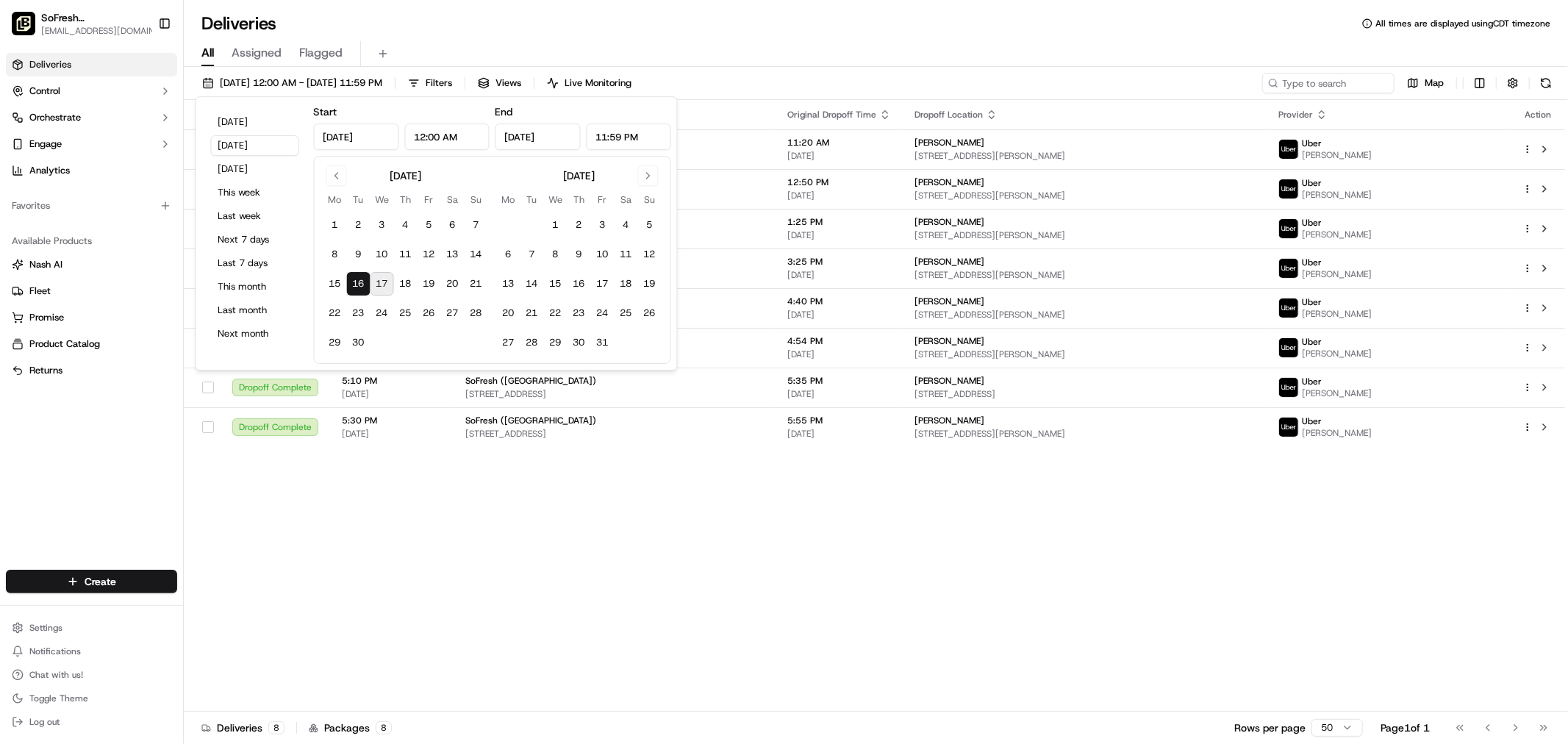
click at [828, 30] on div "Deliveries All times are displayed using CDT timezone" at bounding box center [876, 24] width 1384 height 24
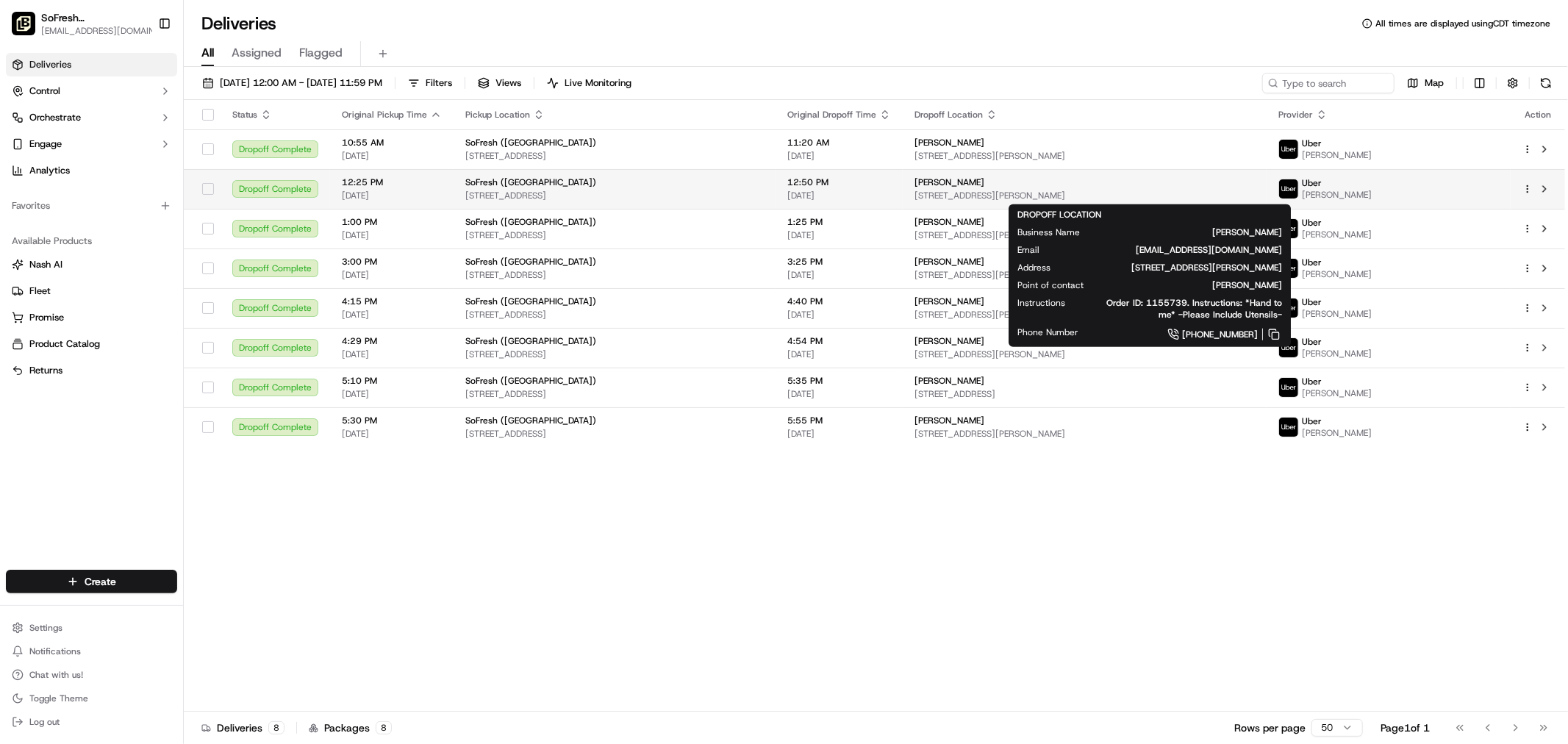
click at [1030, 182] on div "Krista Williams" at bounding box center [1085, 182] width 341 height 12
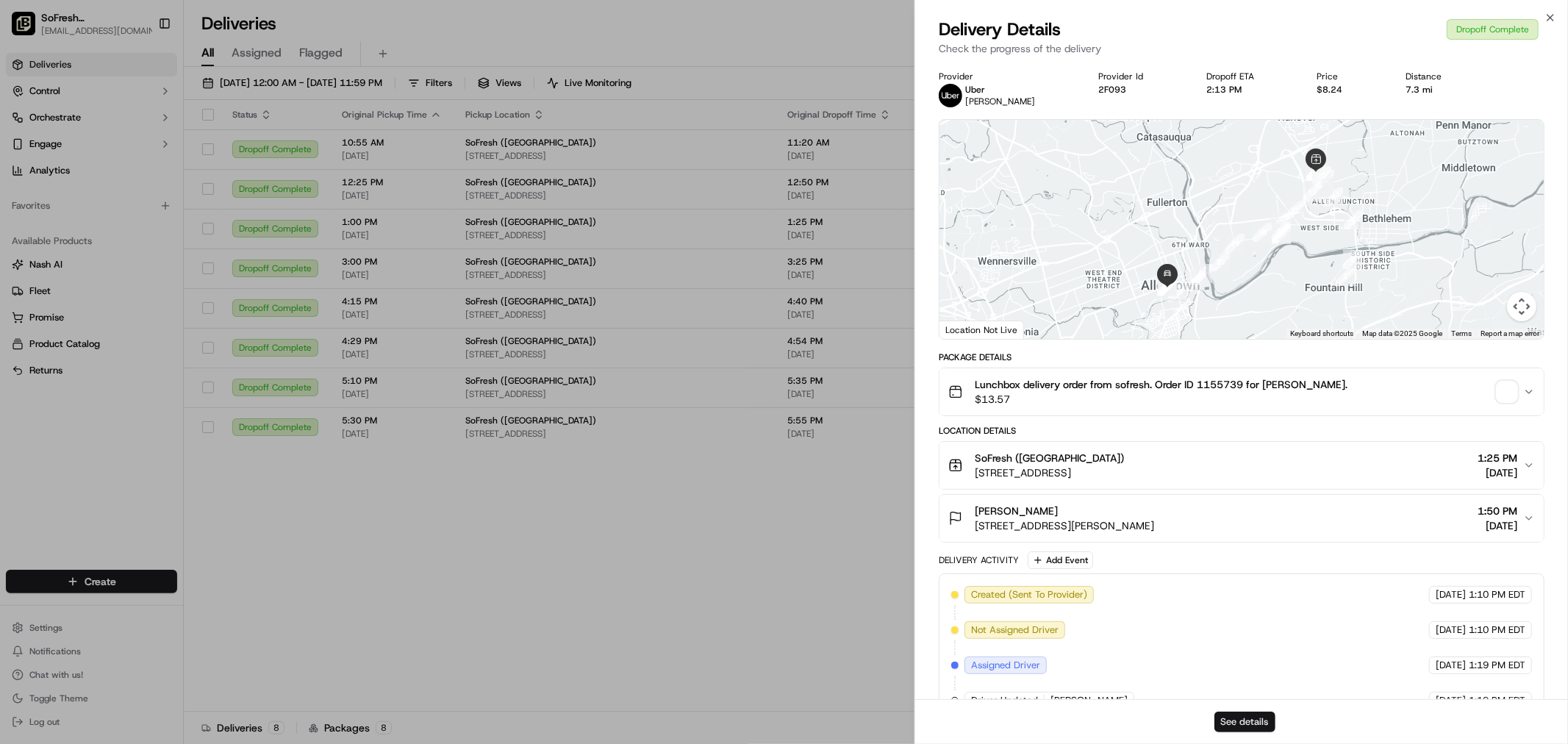
click at [1258, 721] on button "See details" at bounding box center [1244, 721] width 61 height 20
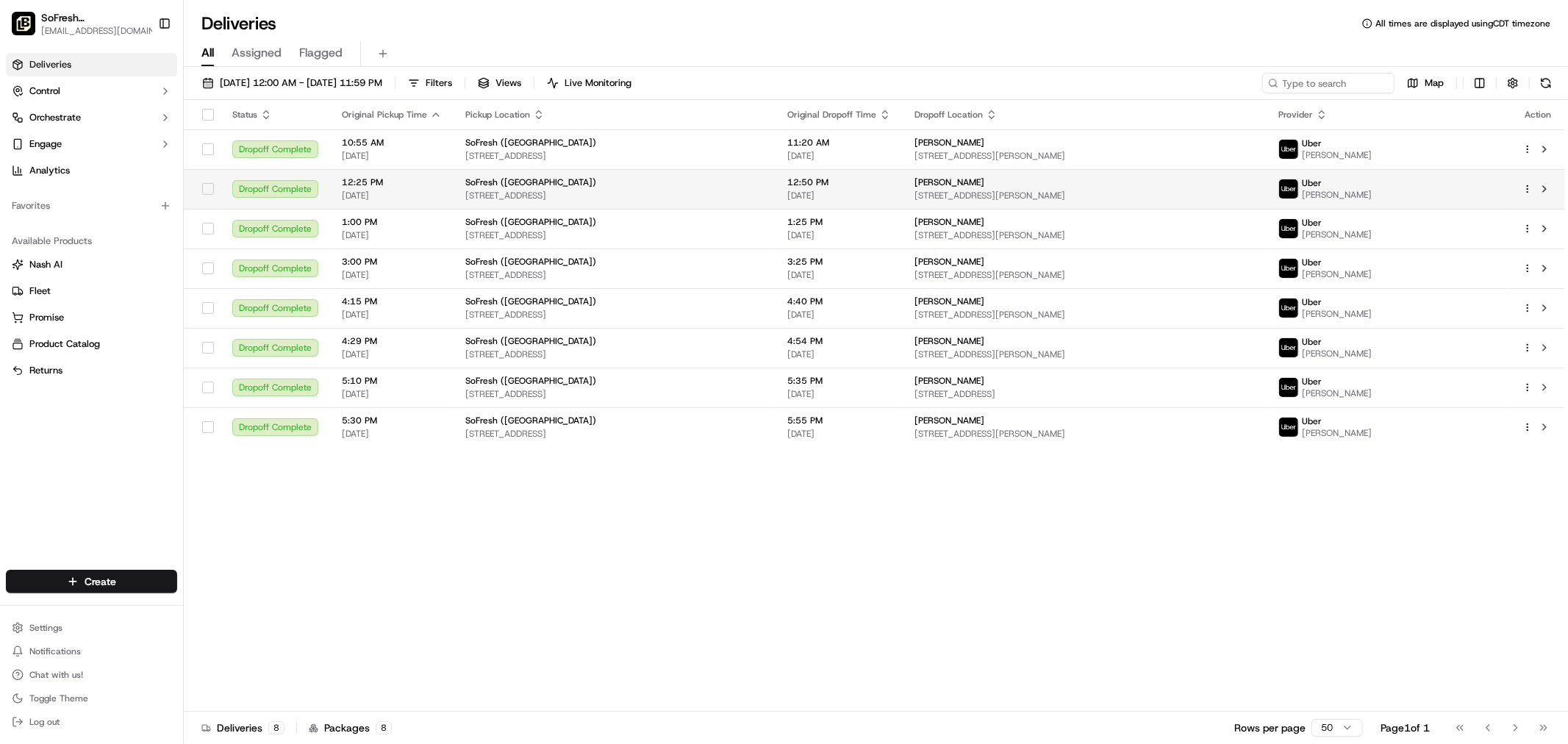
click at [903, 203] on td "12:50 PM 09/16/2025" at bounding box center [838, 188] width 127 height 40
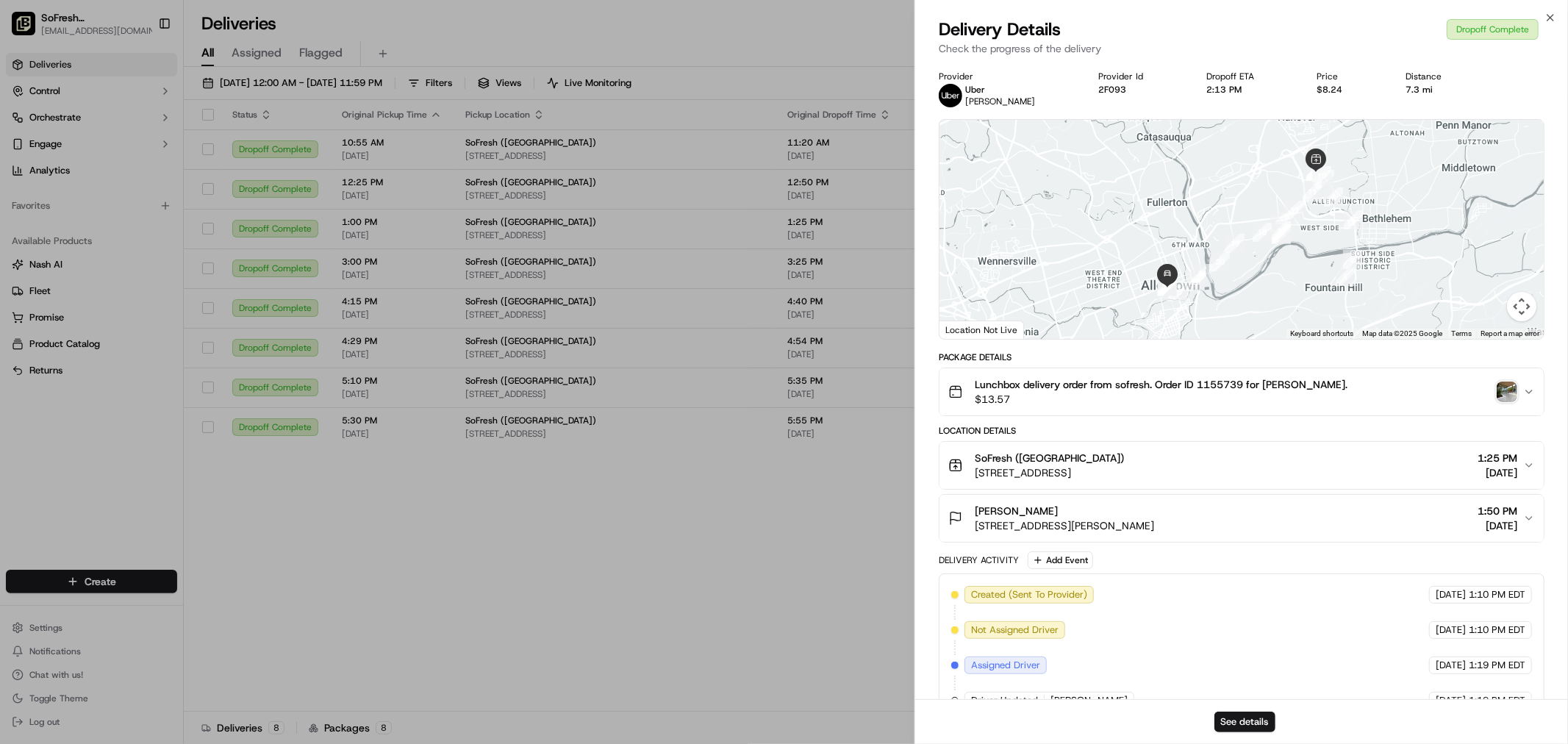
click at [1243, 709] on div "See details" at bounding box center [1242, 720] width 652 height 45
click at [1246, 720] on button "See details" at bounding box center [1244, 721] width 61 height 20
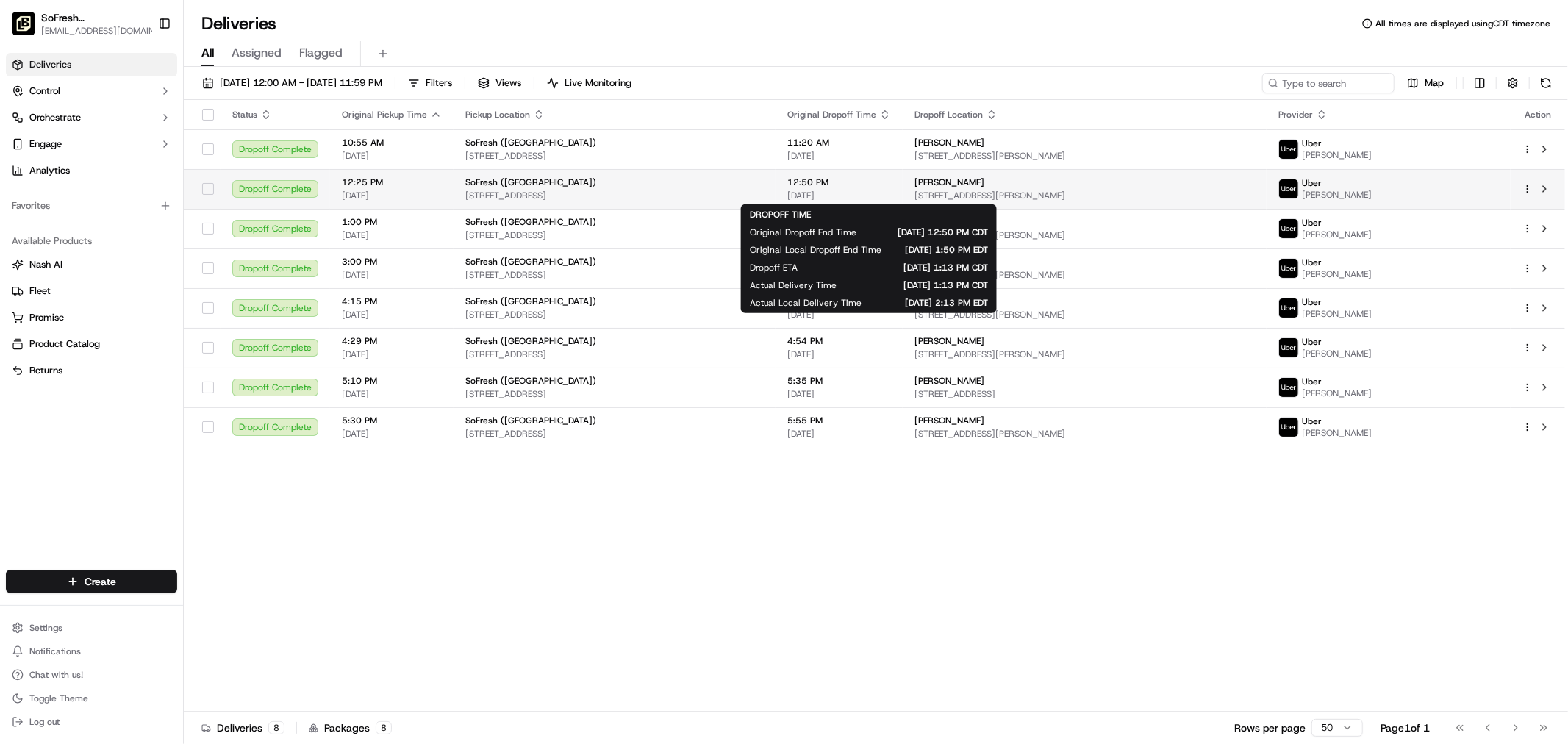
click at [891, 187] on span "12:50 PM" at bounding box center [838, 182] width 103 height 12
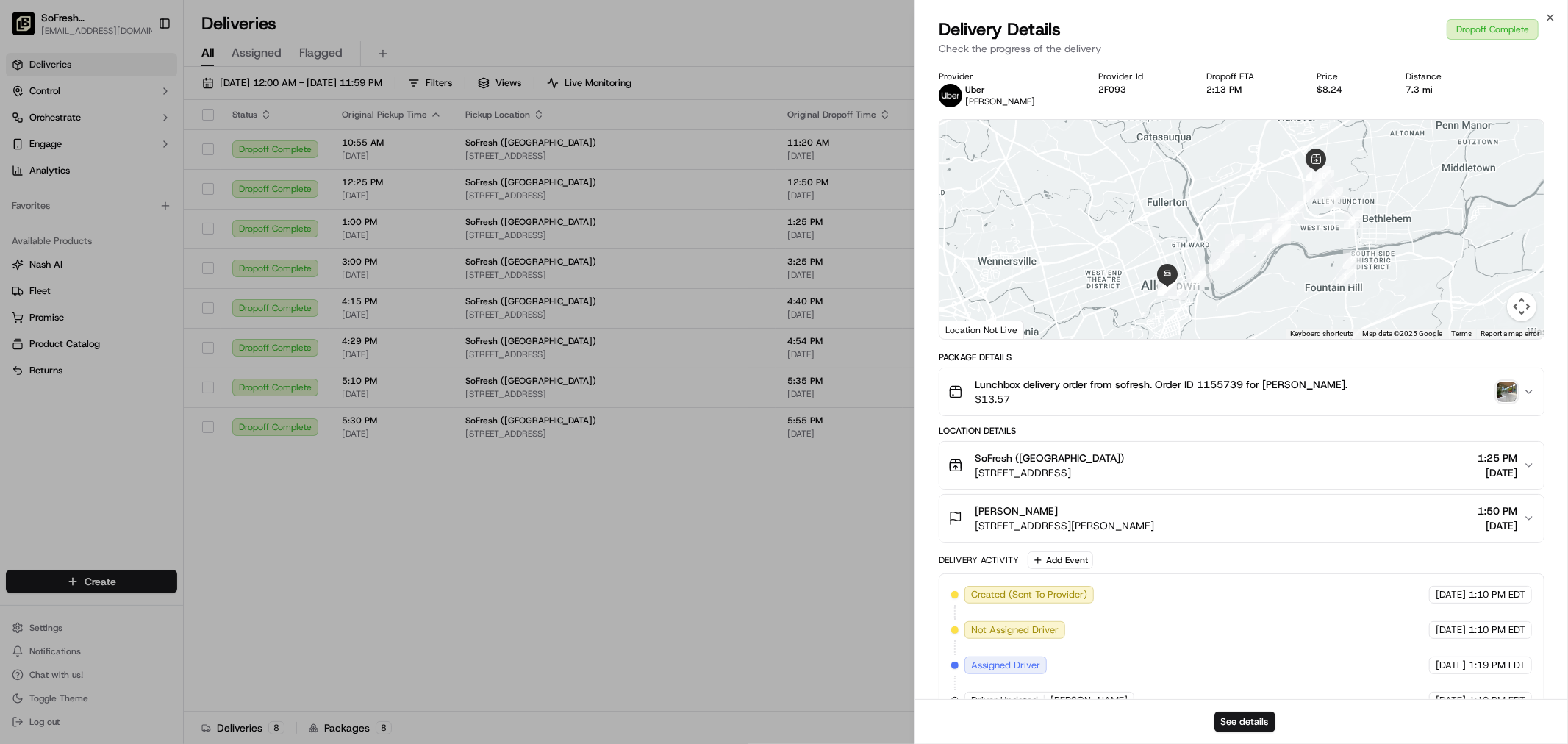
drag, startPoint x: 733, startPoint y: 594, endPoint x: 746, endPoint y: 564, distance: 32.7
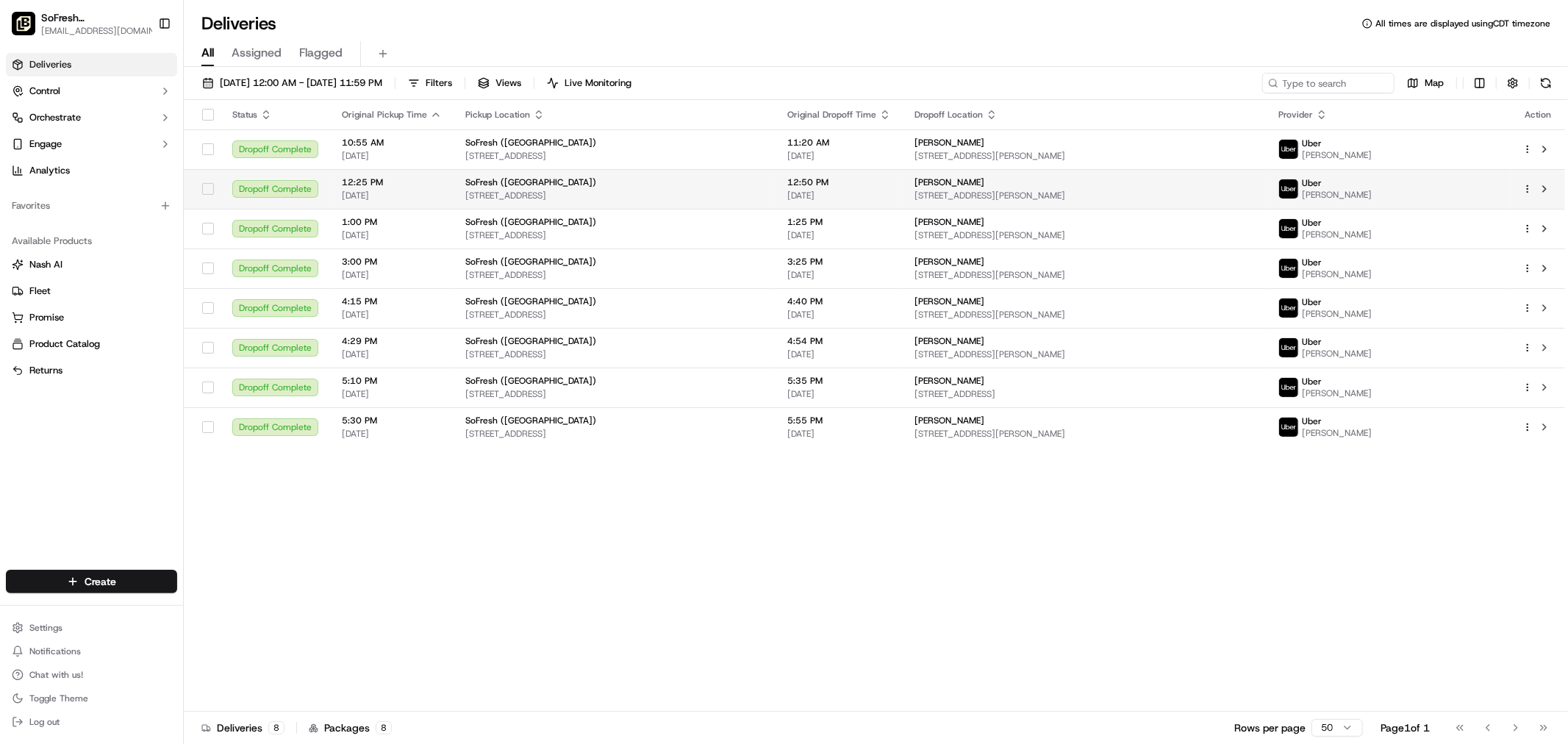
click at [819, 188] on td "12:50 PM 09/16/2025" at bounding box center [838, 188] width 127 height 40
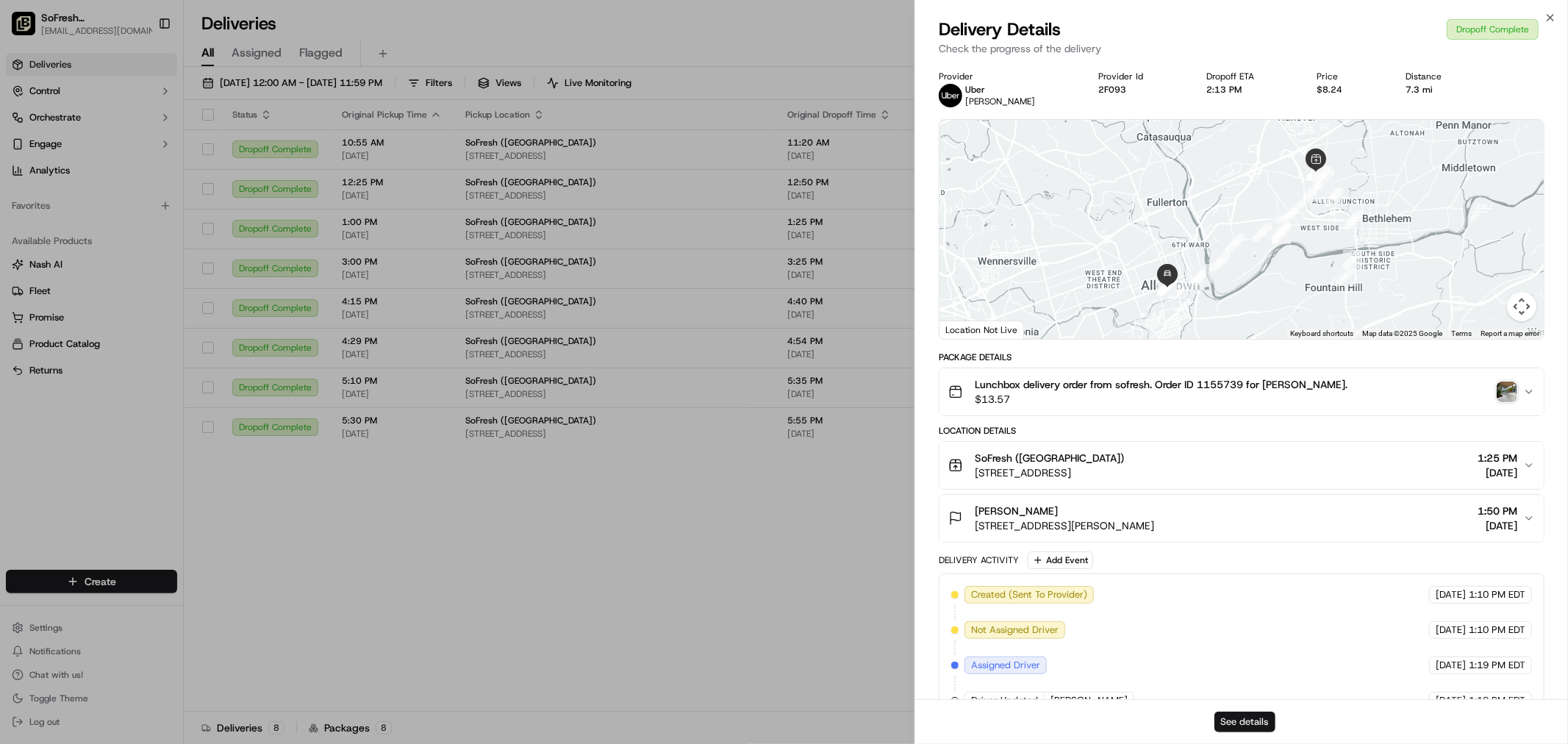
click at [1250, 723] on button "See details" at bounding box center [1244, 721] width 61 height 20
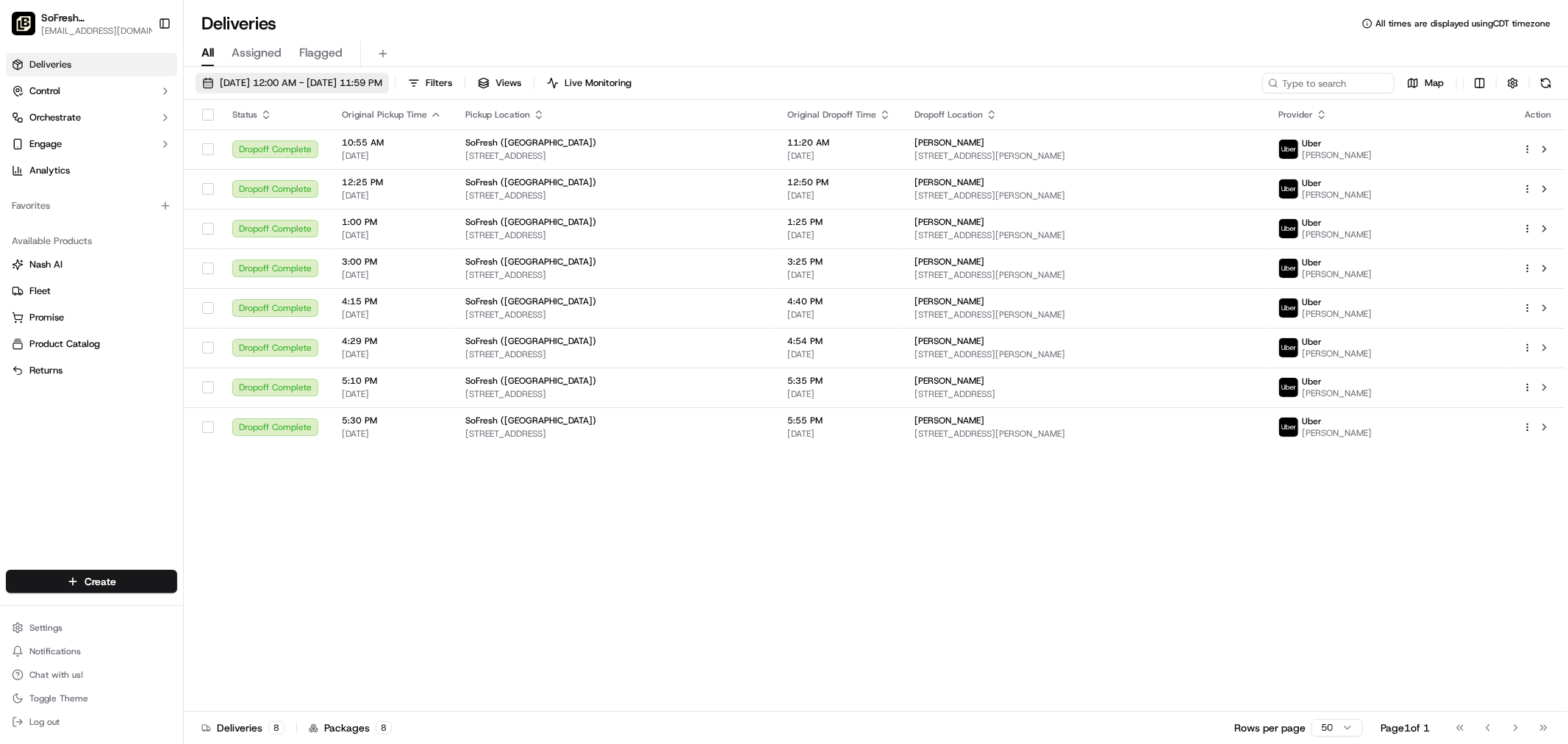
click at [326, 77] on span "09/16/2025 12:00 AM - 09/16/2025 11:59 PM" at bounding box center [300, 83] width 162 height 13
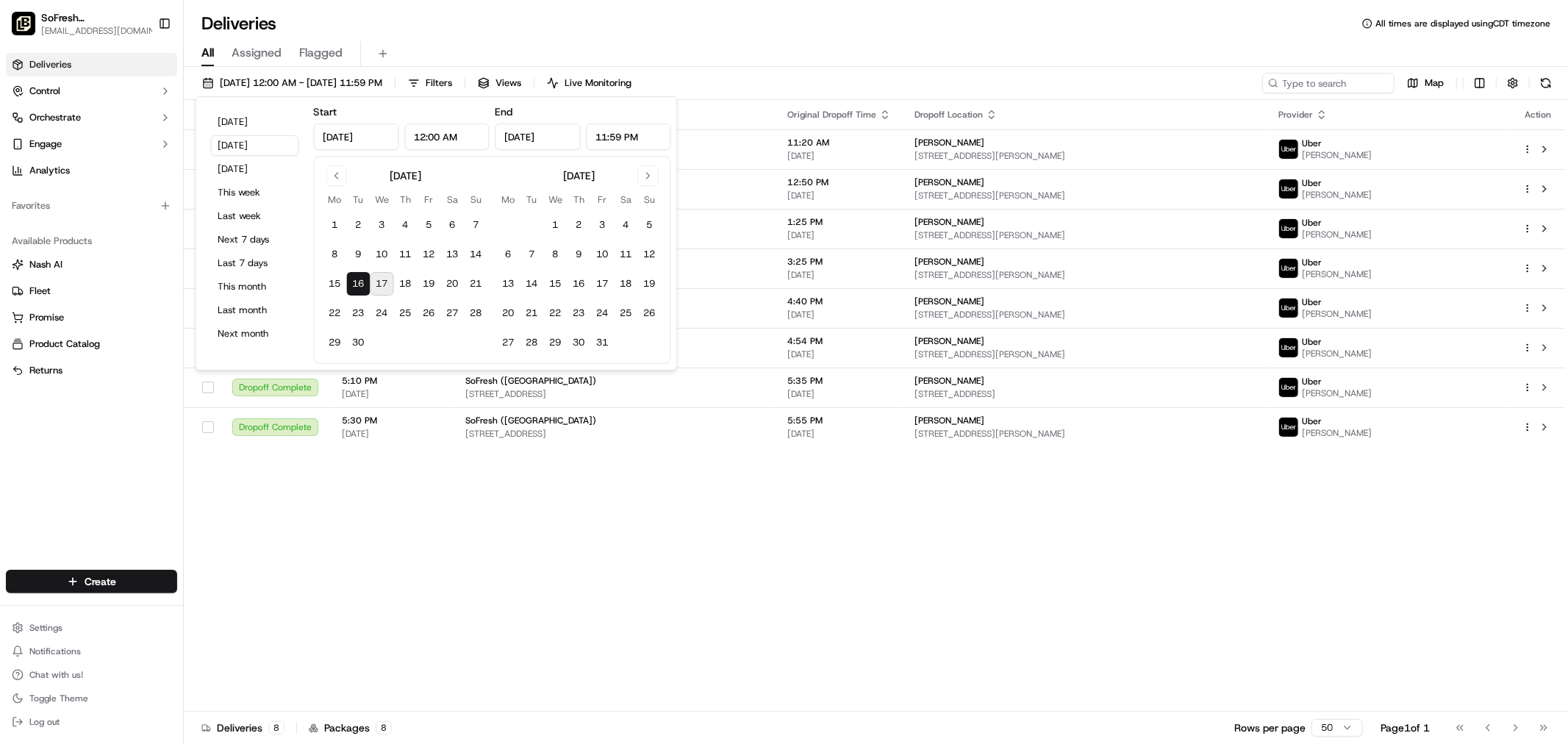
click at [379, 281] on button "17" at bounding box center [383, 283] width 24 height 24
type input "Sep 17, 2025"
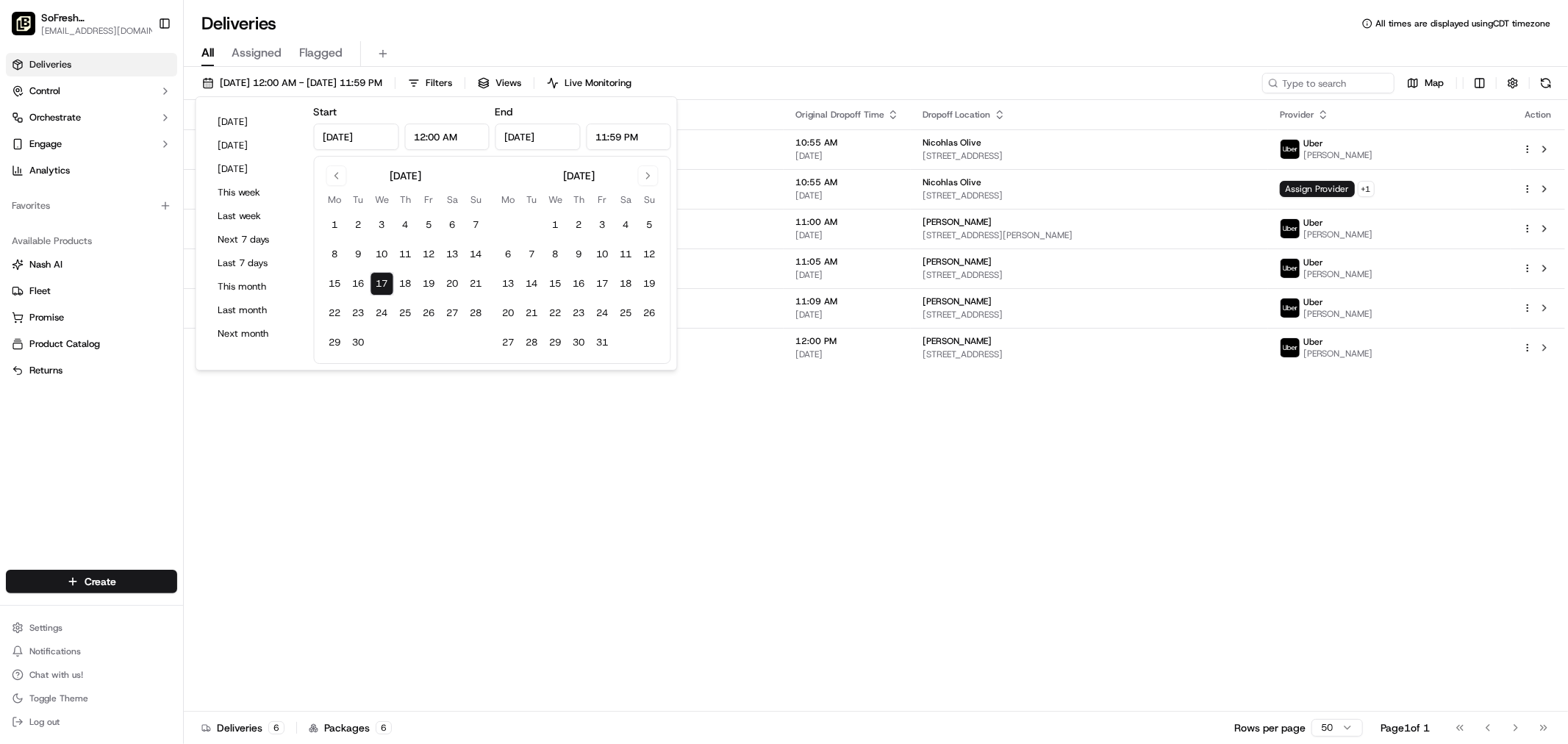
click at [1016, 46] on div "All Assigned Flagged" at bounding box center [876, 54] width 1384 height 26
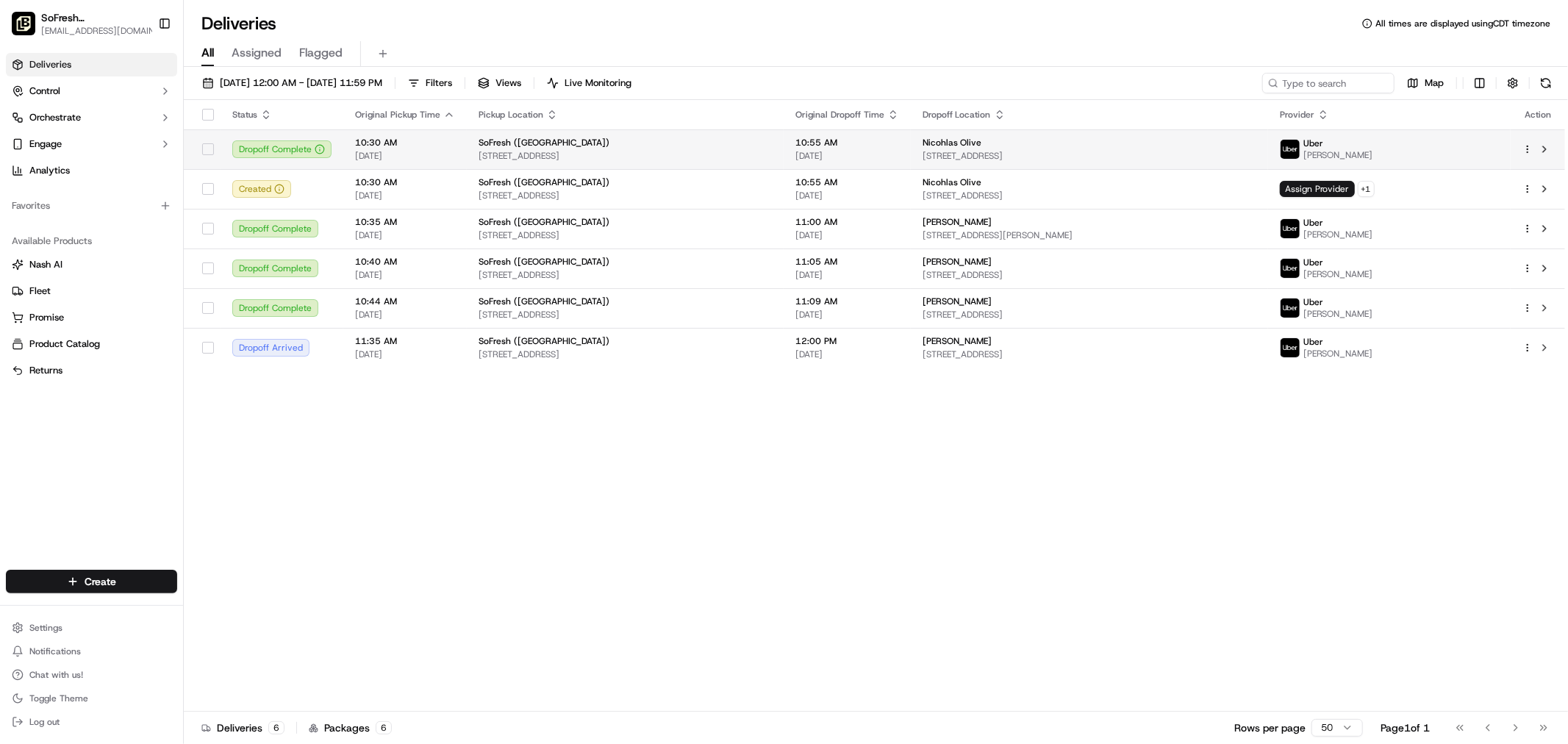
click at [964, 166] on td "Nicohlas Olive 1770 Bathgate Rd #300, Bethlehem, PA 18017, USA" at bounding box center [1089, 149] width 357 height 40
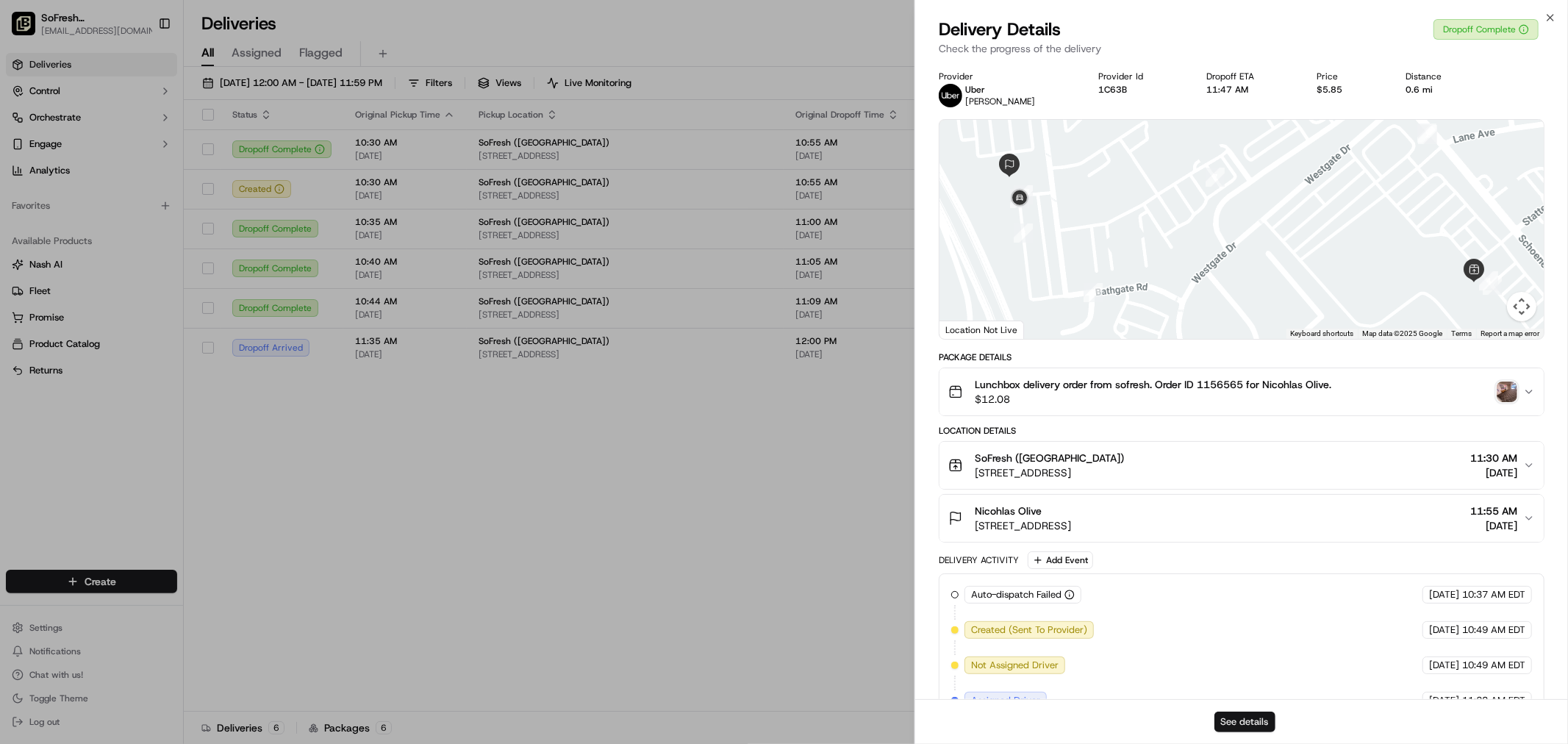
click at [1231, 721] on button "See details" at bounding box center [1244, 721] width 61 height 20
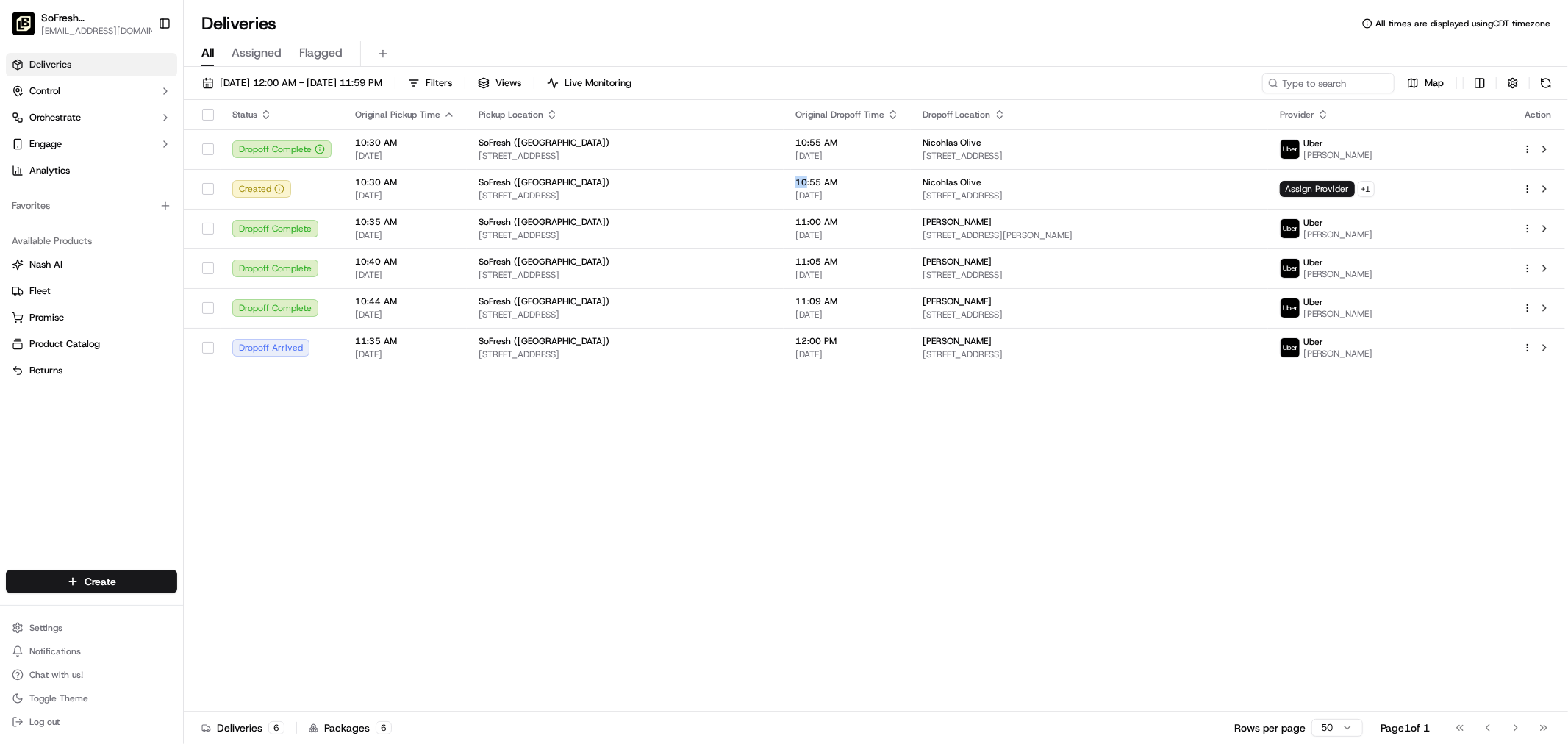
click at [829, 187] on td "10:55 AM 09/17/2025" at bounding box center [847, 188] width 127 height 40
click at [1093, 188] on div "Nicohlas Olive 1770 Bathgate Rd #300, Bethlehem, PA 18017, USA" at bounding box center [1089, 189] width 334 height 25
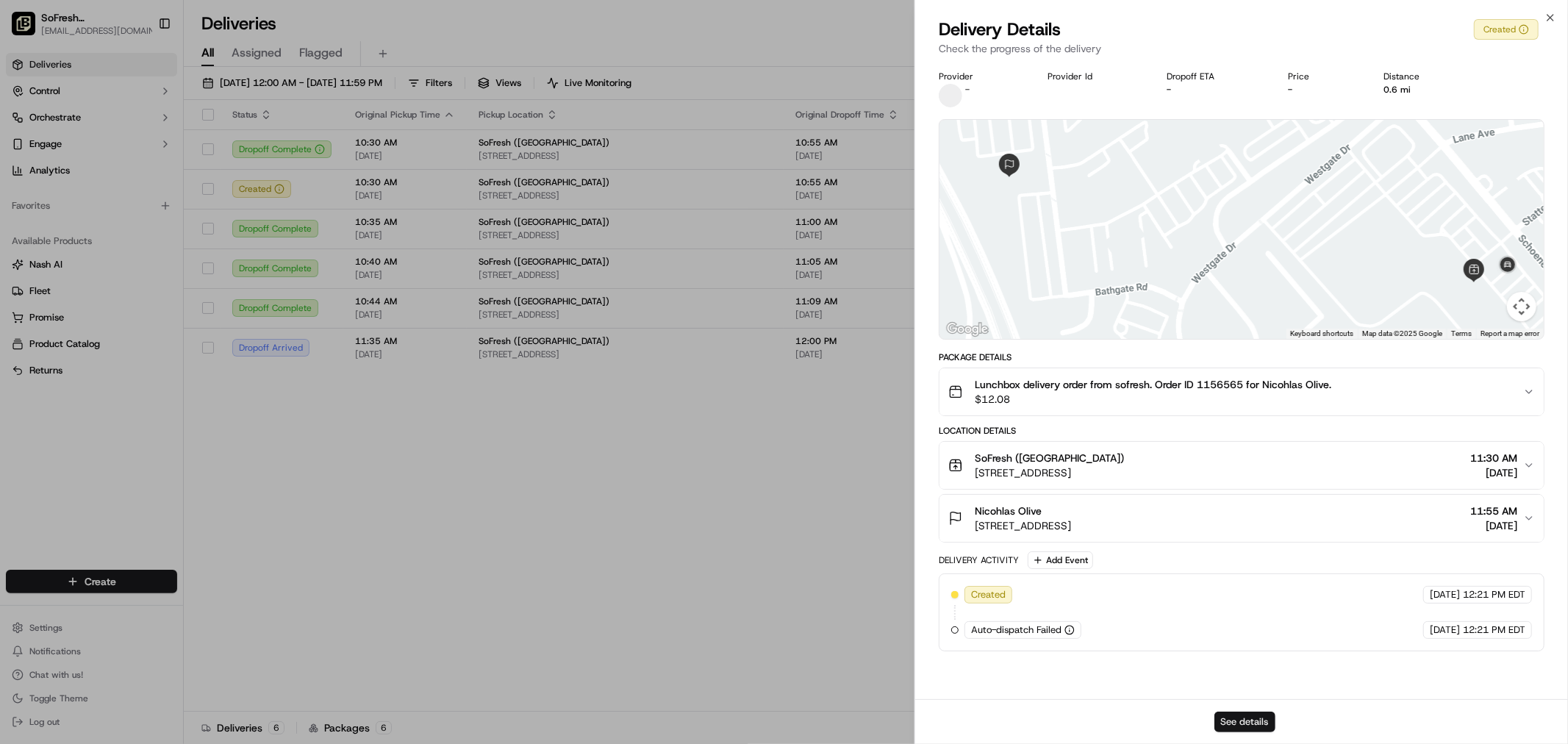
click at [1249, 717] on button "See details" at bounding box center [1244, 721] width 61 height 20
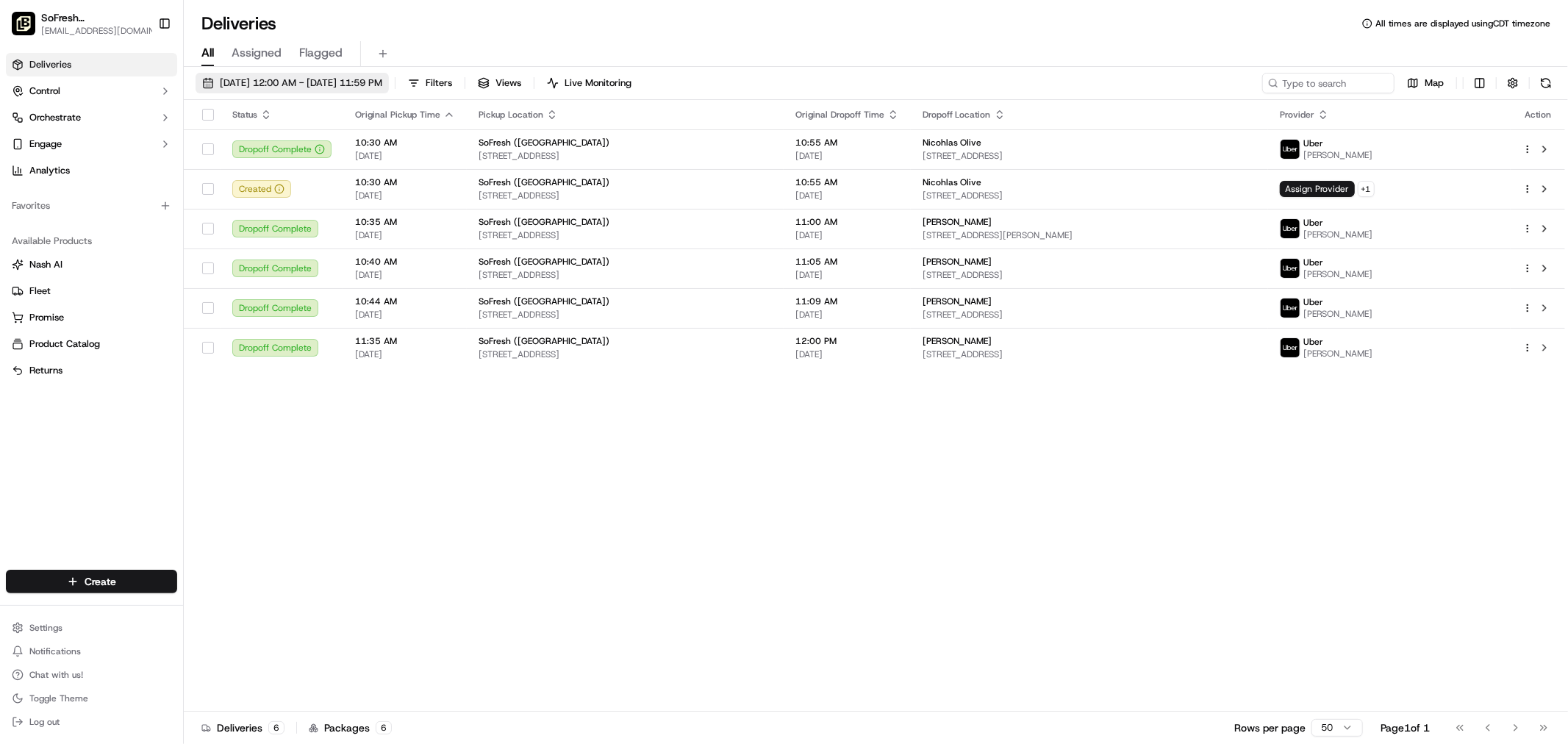
click at [300, 77] on span "09/17/2025 12:00 AM - 09/17/2025 11:59 PM" at bounding box center [300, 83] width 162 height 13
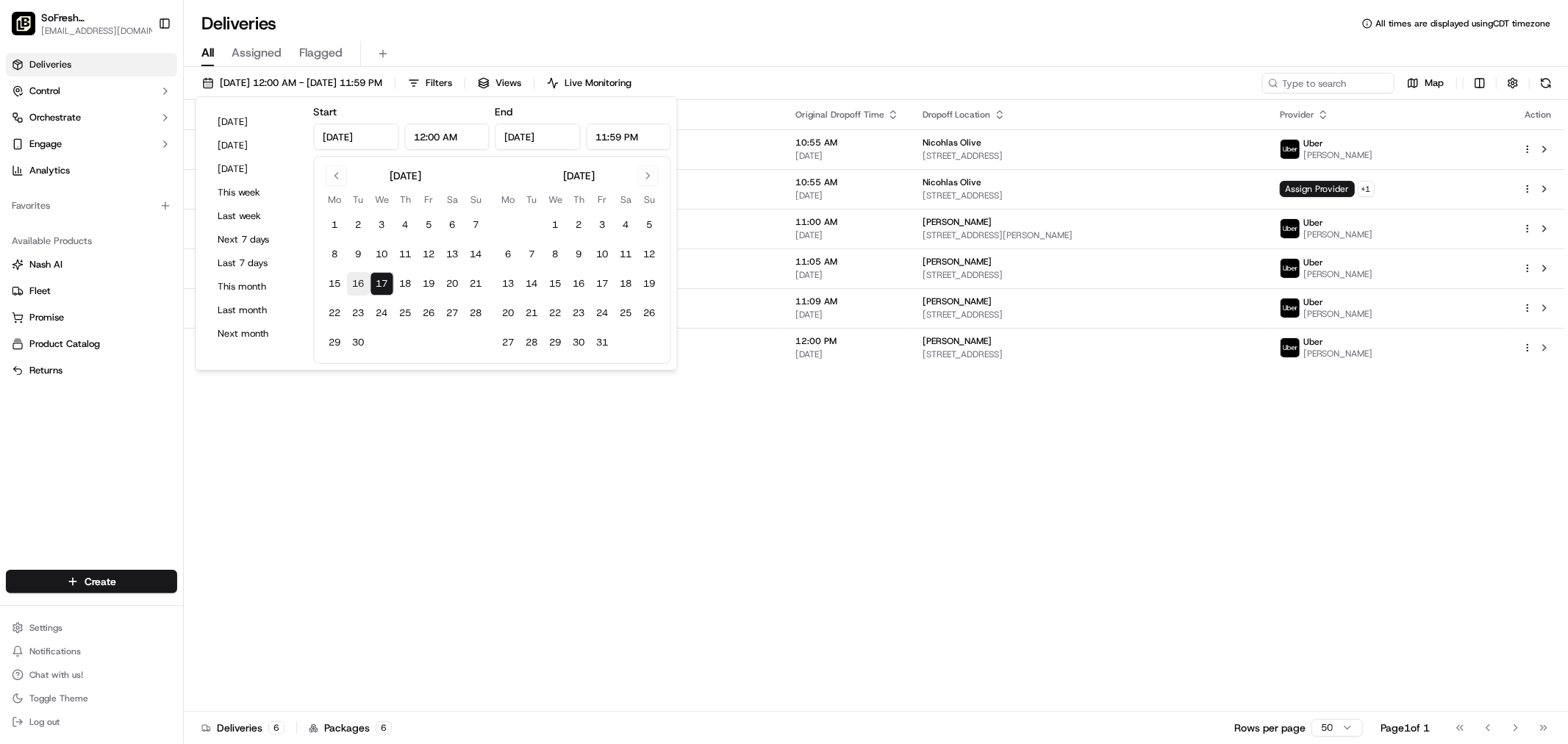
click at [364, 282] on button "16" at bounding box center [359, 283] width 24 height 24
type input "Sep 16, 2025"
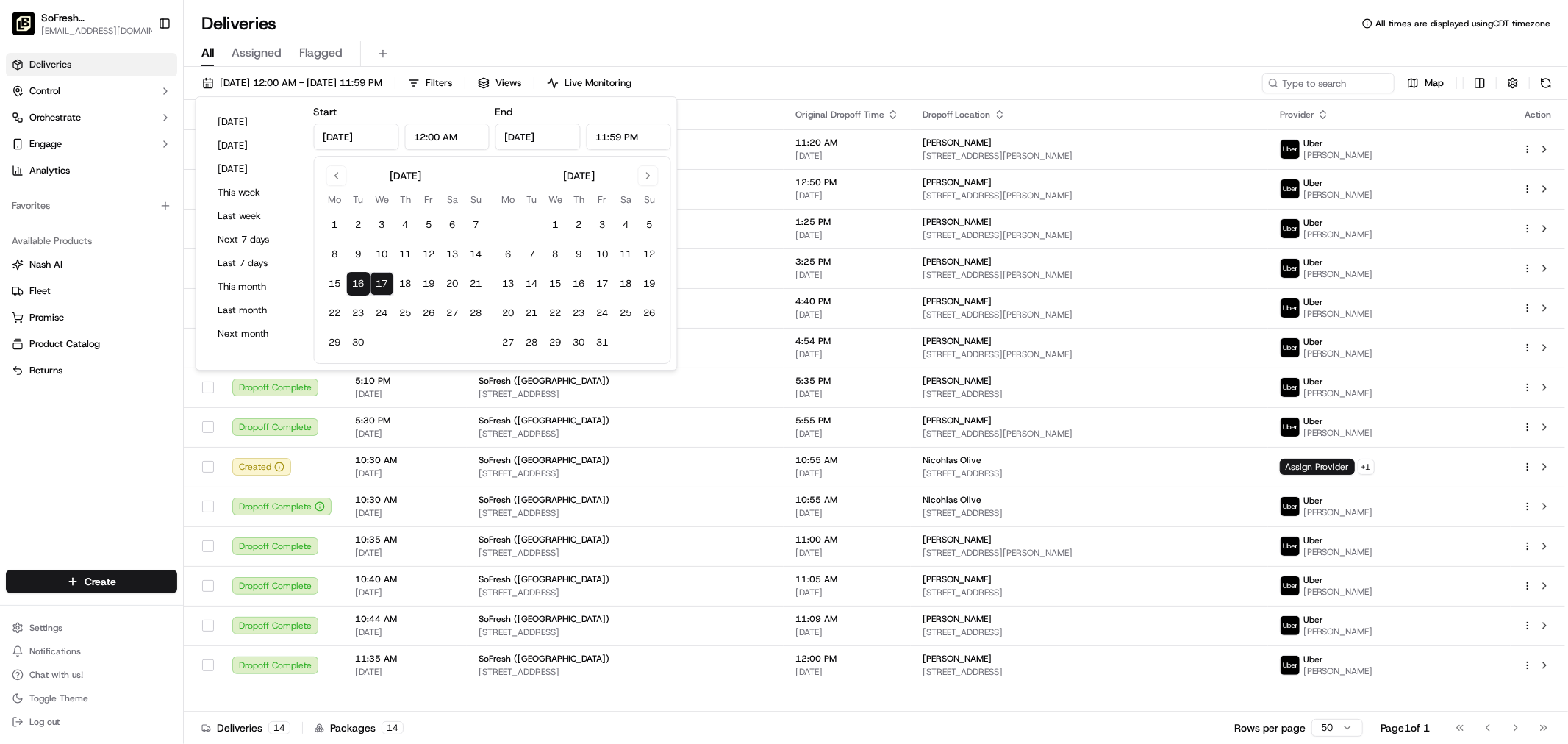
click at [935, 49] on div "All Assigned Flagged" at bounding box center [876, 54] width 1384 height 26
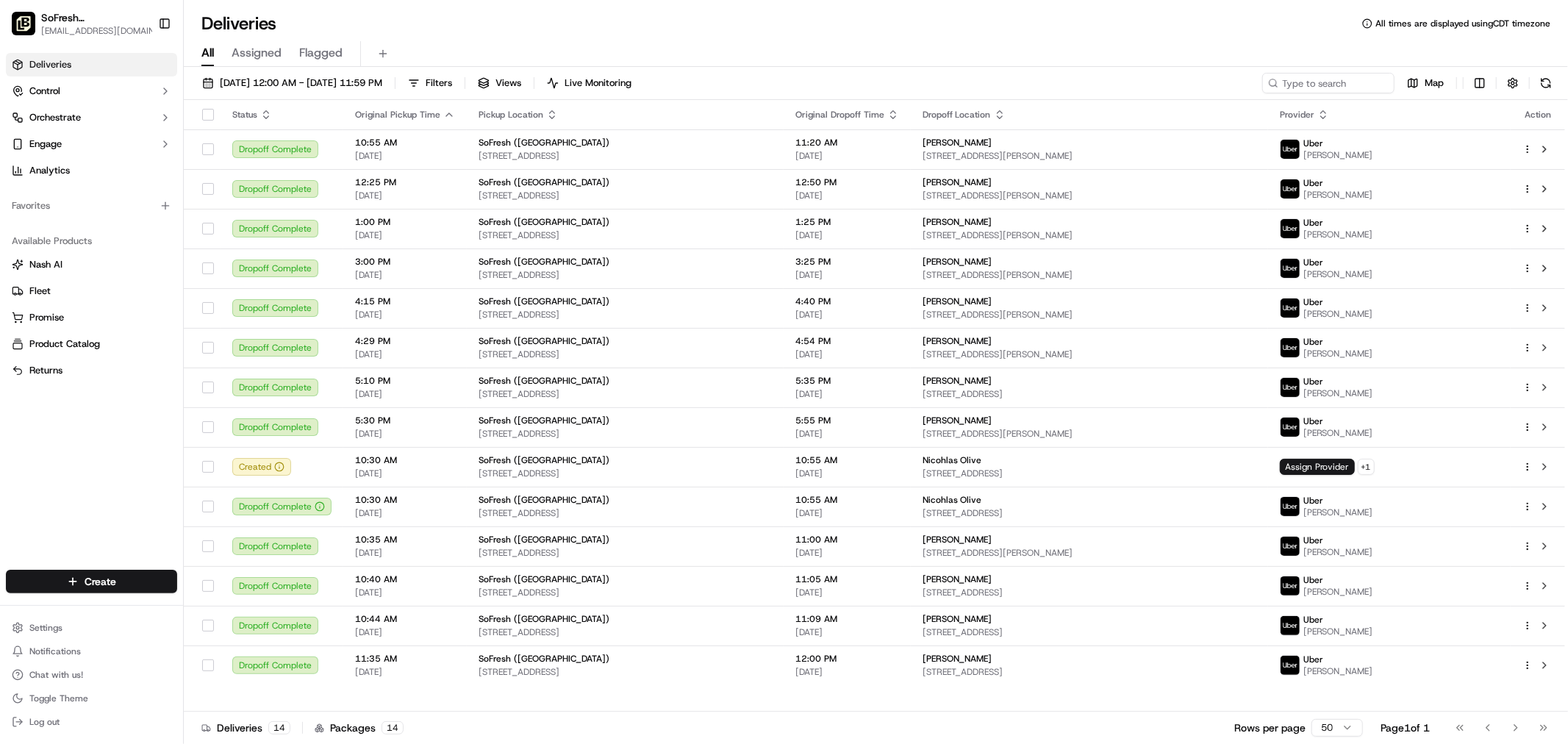
click at [1120, 67] on div "09/16/2025 12:00 AM - 09/17/2025 11:59 PM Filters Views Live Monitoring Map Sta…" at bounding box center [876, 407] width 1384 height 680
click at [110, 459] on div "Deliveries Control Orchestrate Engage Analytics Favorites Available Products Na…" at bounding box center [92, 303] width 183 height 511
click at [589, 500] on div "SoFresh (Bethlehem)" at bounding box center [625, 500] width 293 height 12
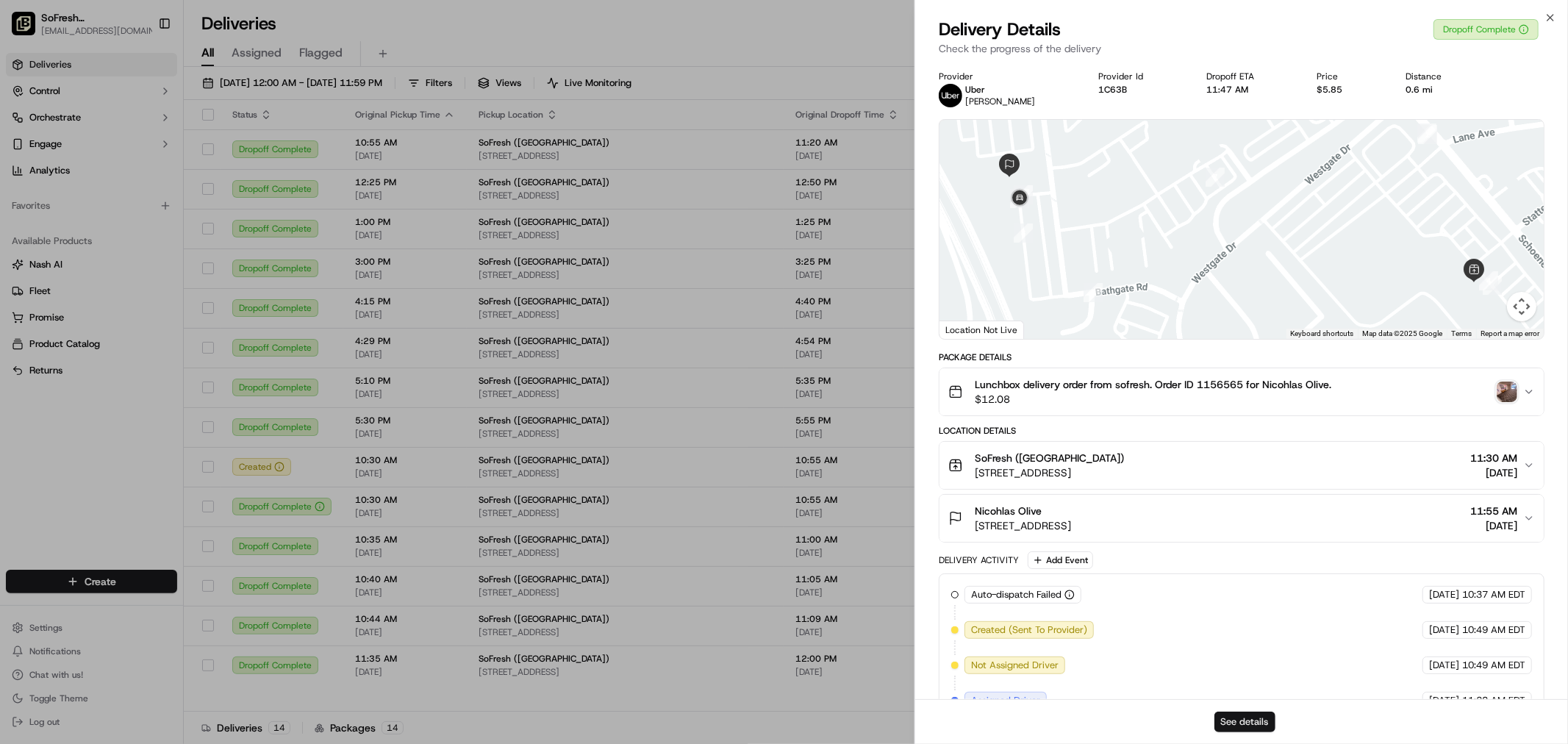
click at [1246, 726] on button "See details" at bounding box center [1244, 721] width 61 height 20
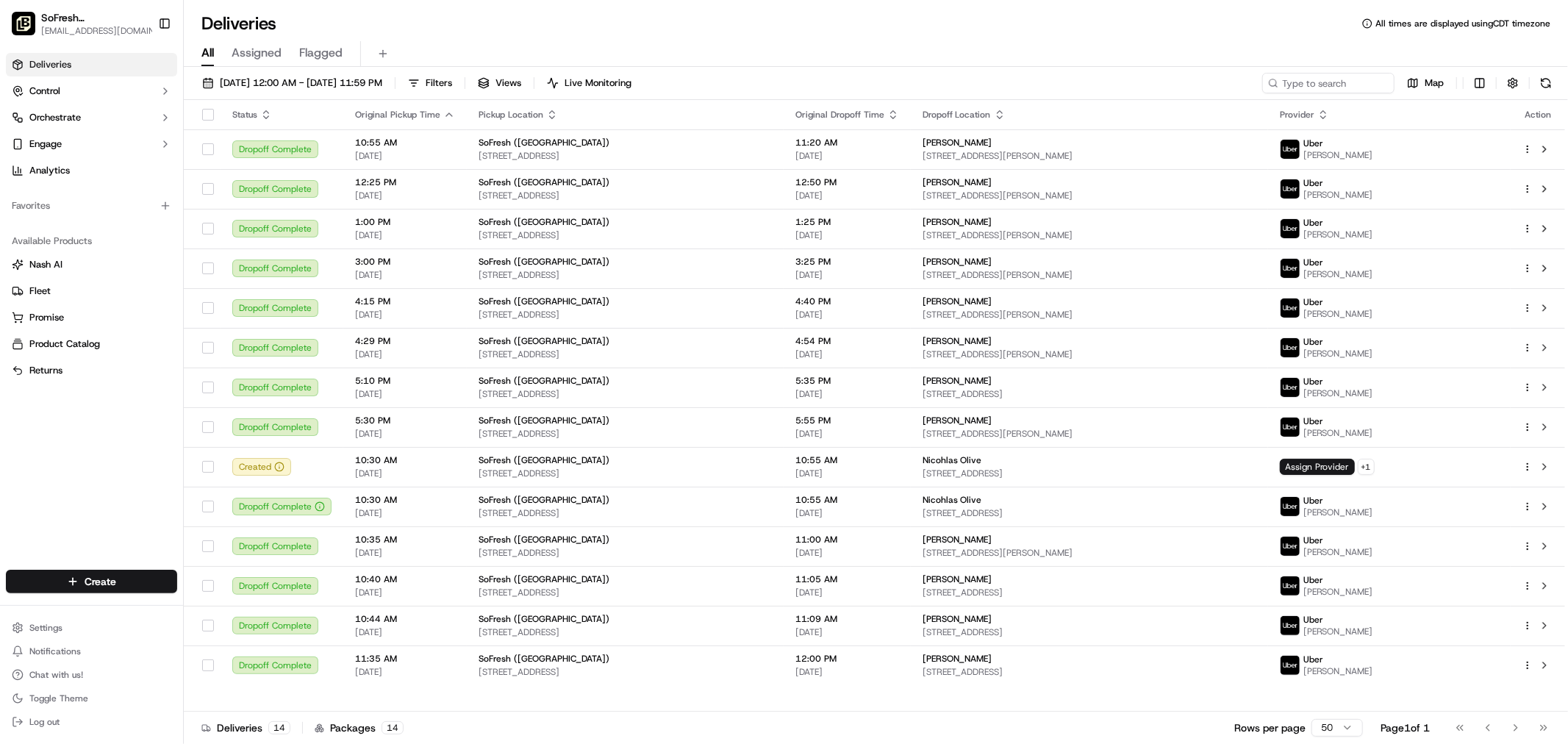
click at [987, 35] on div "All Assigned Flagged" at bounding box center [876, 51] width 1384 height 32
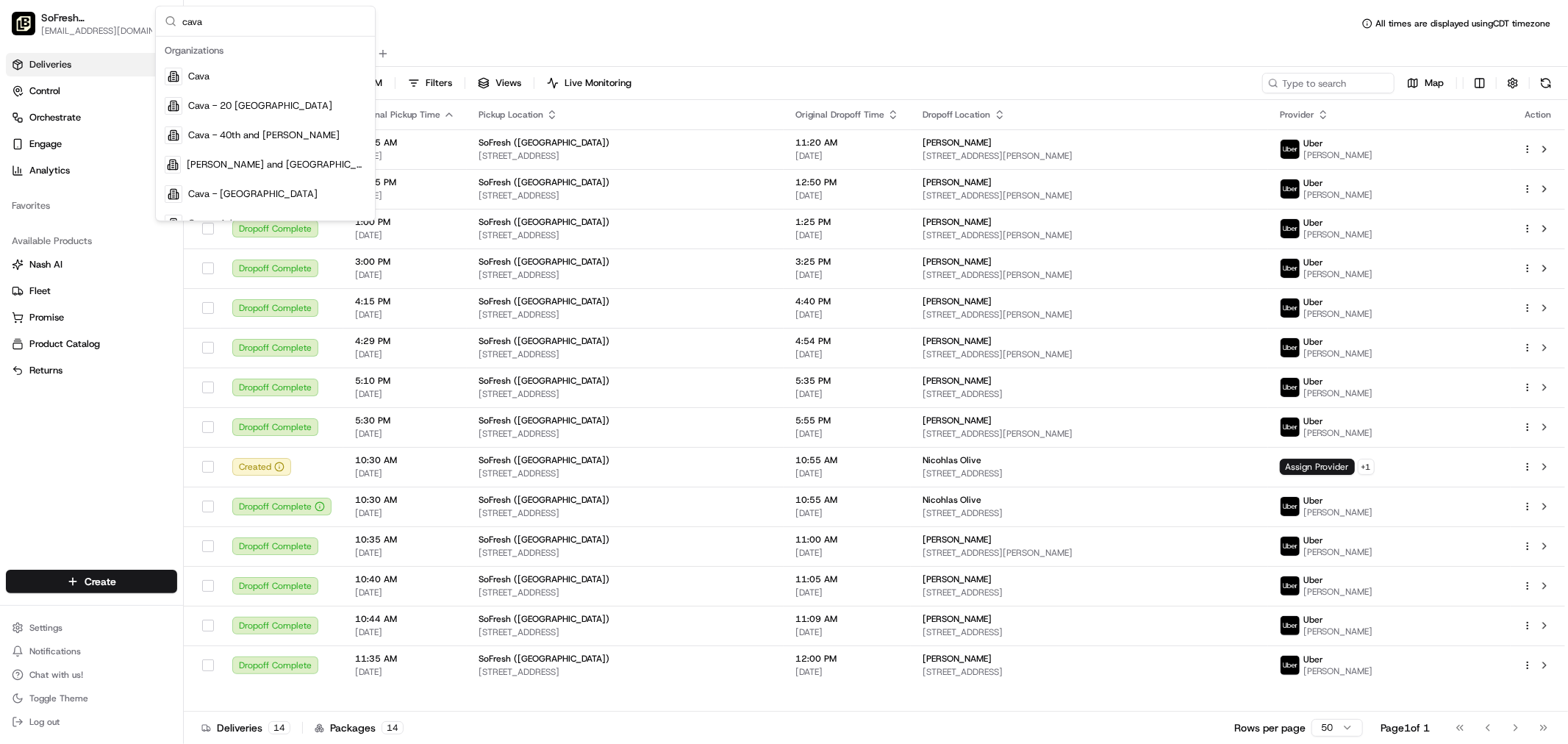
type input "cava"
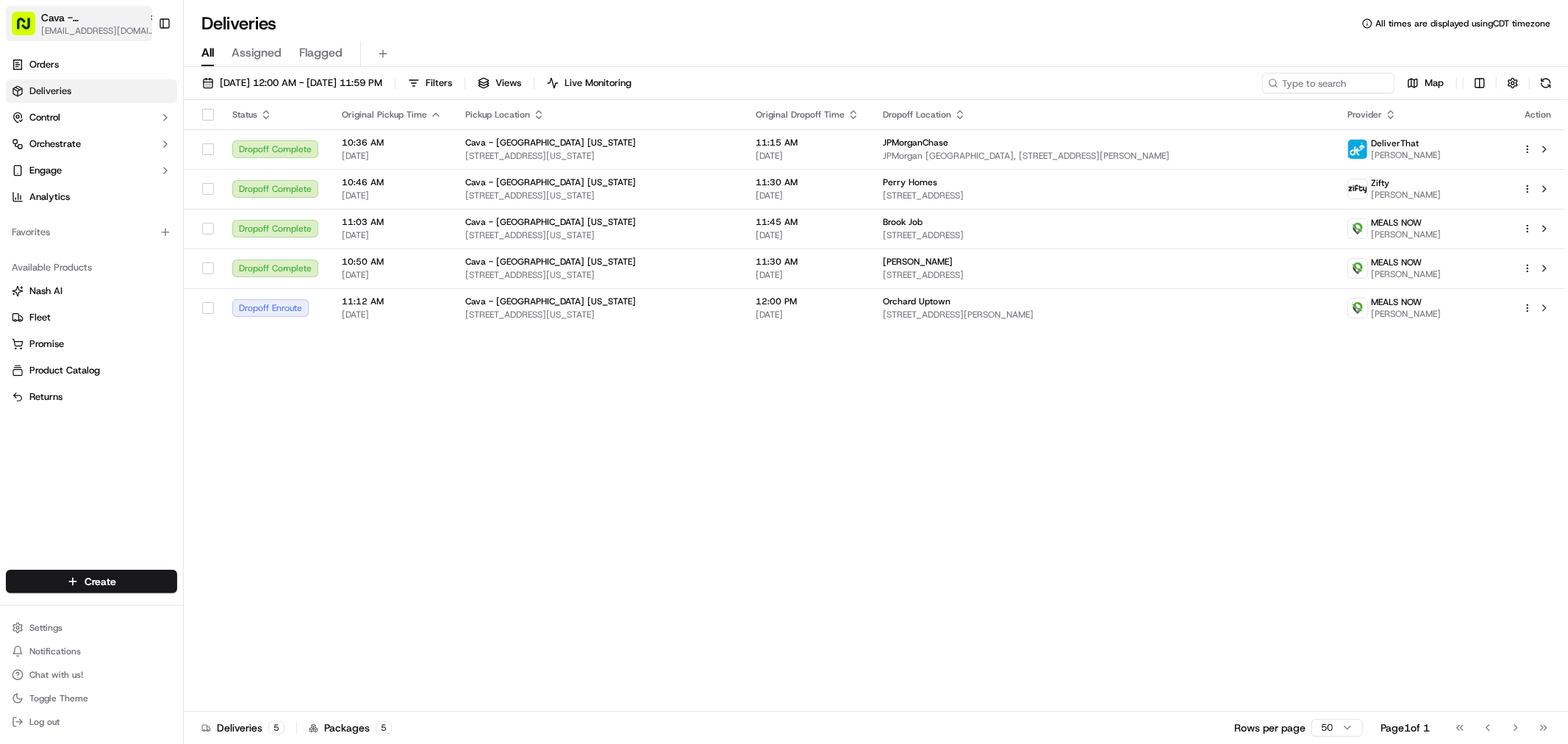
click at [102, 20] on span "Cava - Houston Washington" at bounding box center [92, 17] width 102 height 14
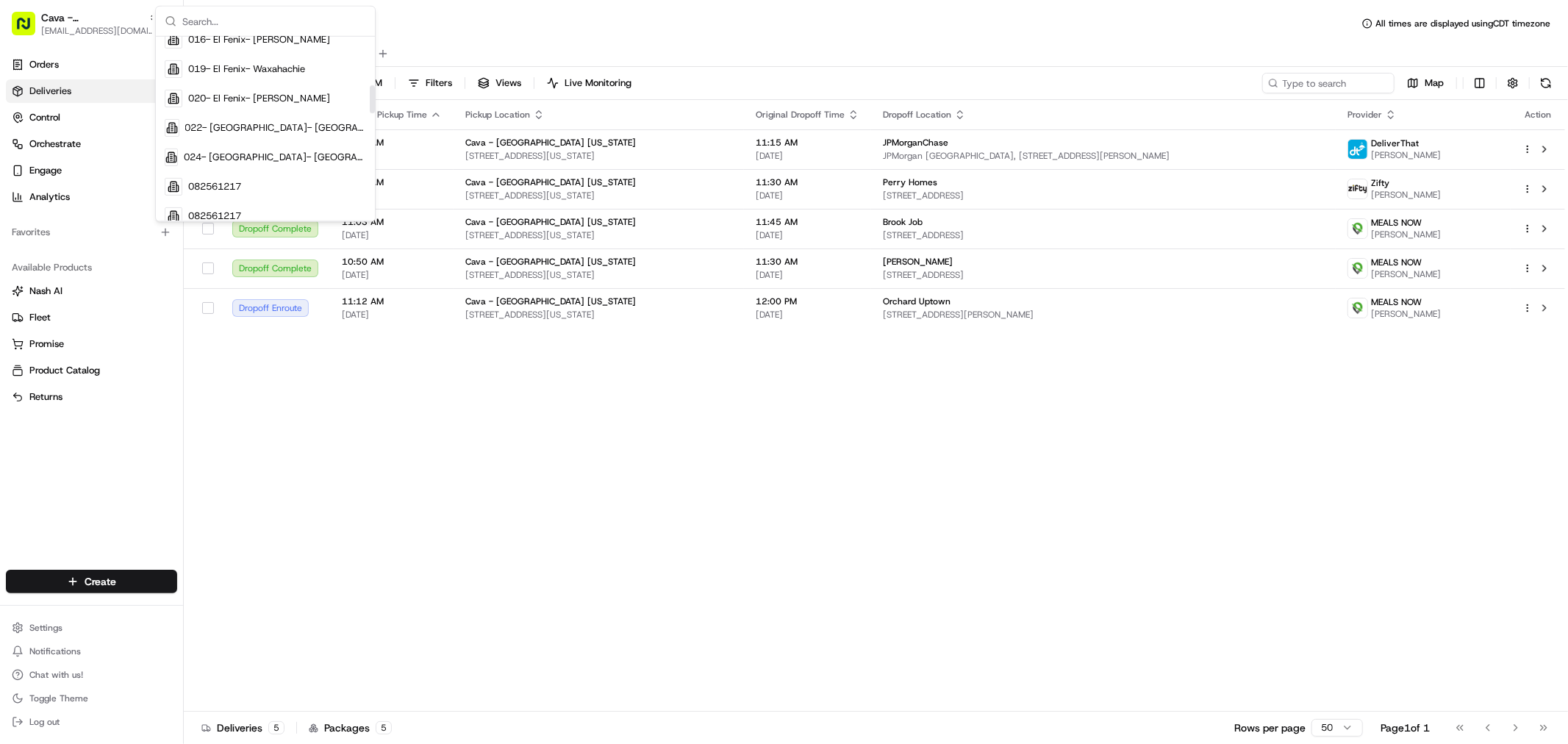
scroll to position [326, 0]
click at [295, 126] on span "024- El Fenix- Greenville TX" at bounding box center [275, 133] width 182 height 13
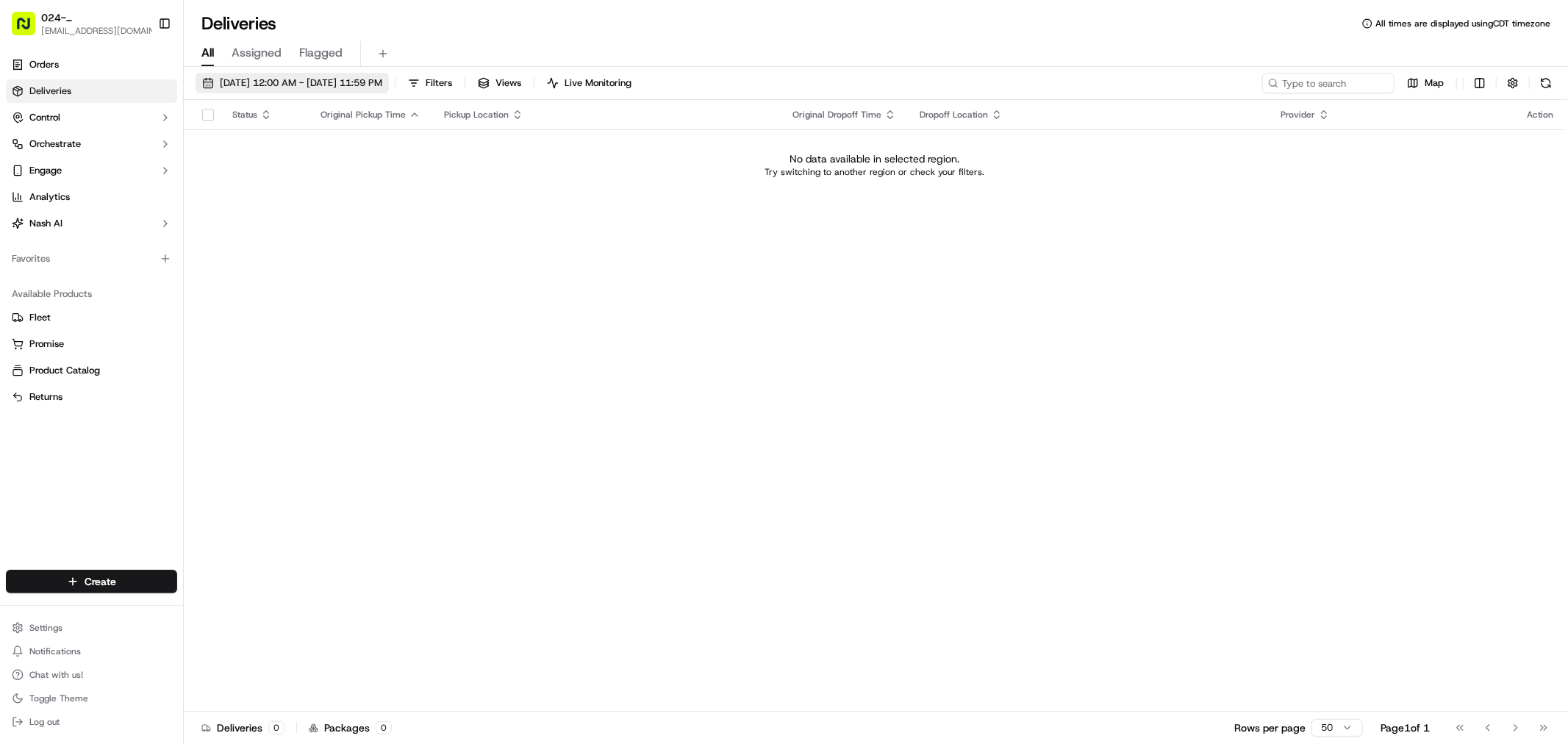
click at [304, 86] on span "09/16/2025 12:00 AM - 09/17/2025 11:59 PM" at bounding box center [300, 83] width 162 height 13
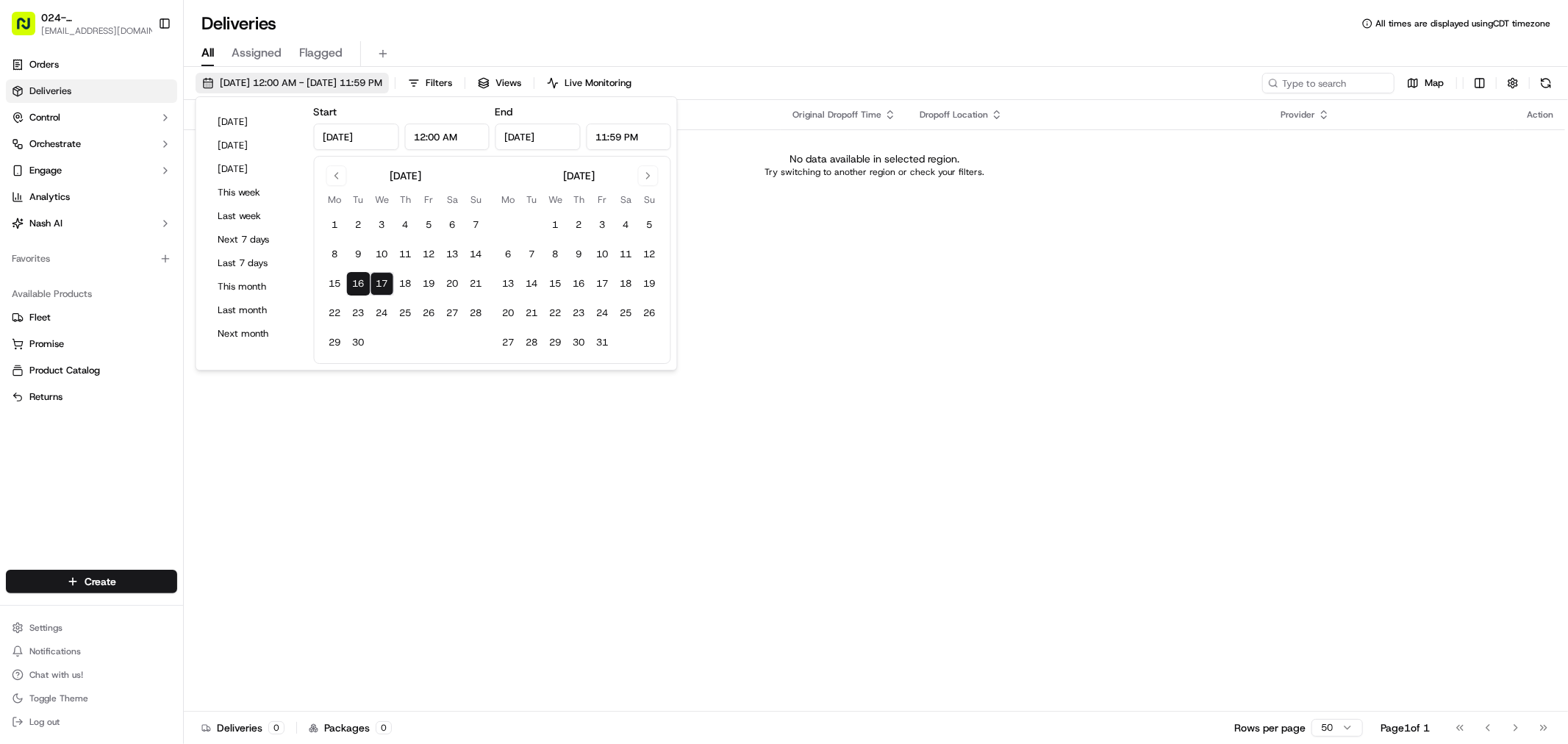
type input "Sep 16, 2025"
type input "12:00 AM"
type input "Sep 17, 2025"
type input "11:59 PM"
click at [251, 123] on button "Today" at bounding box center [255, 122] width 88 height 20
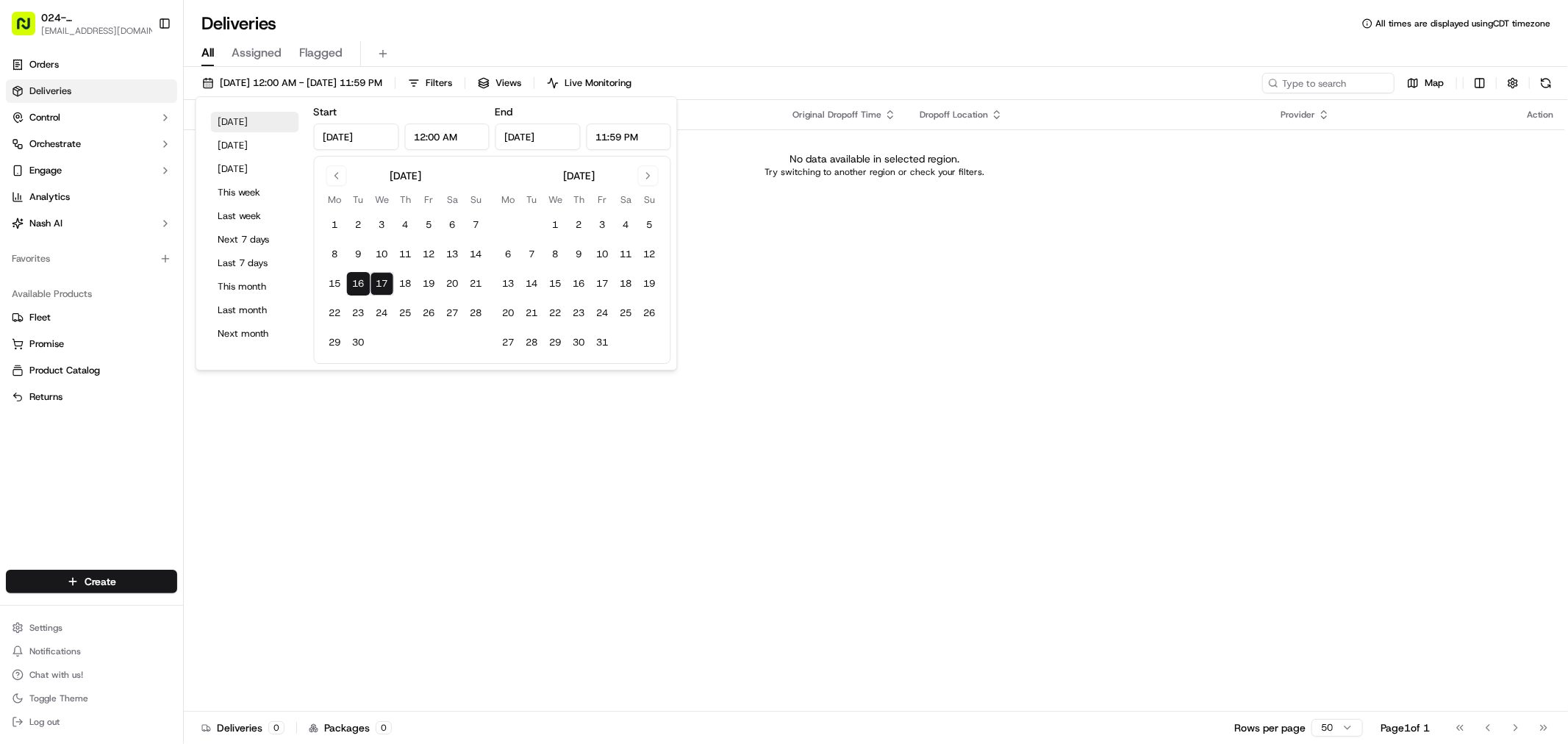
type input "Sep 17, 2025"
click at [1007, 55] on div "All Assigned Flagged" at bounding box center [876, 54] width 1384 height 26
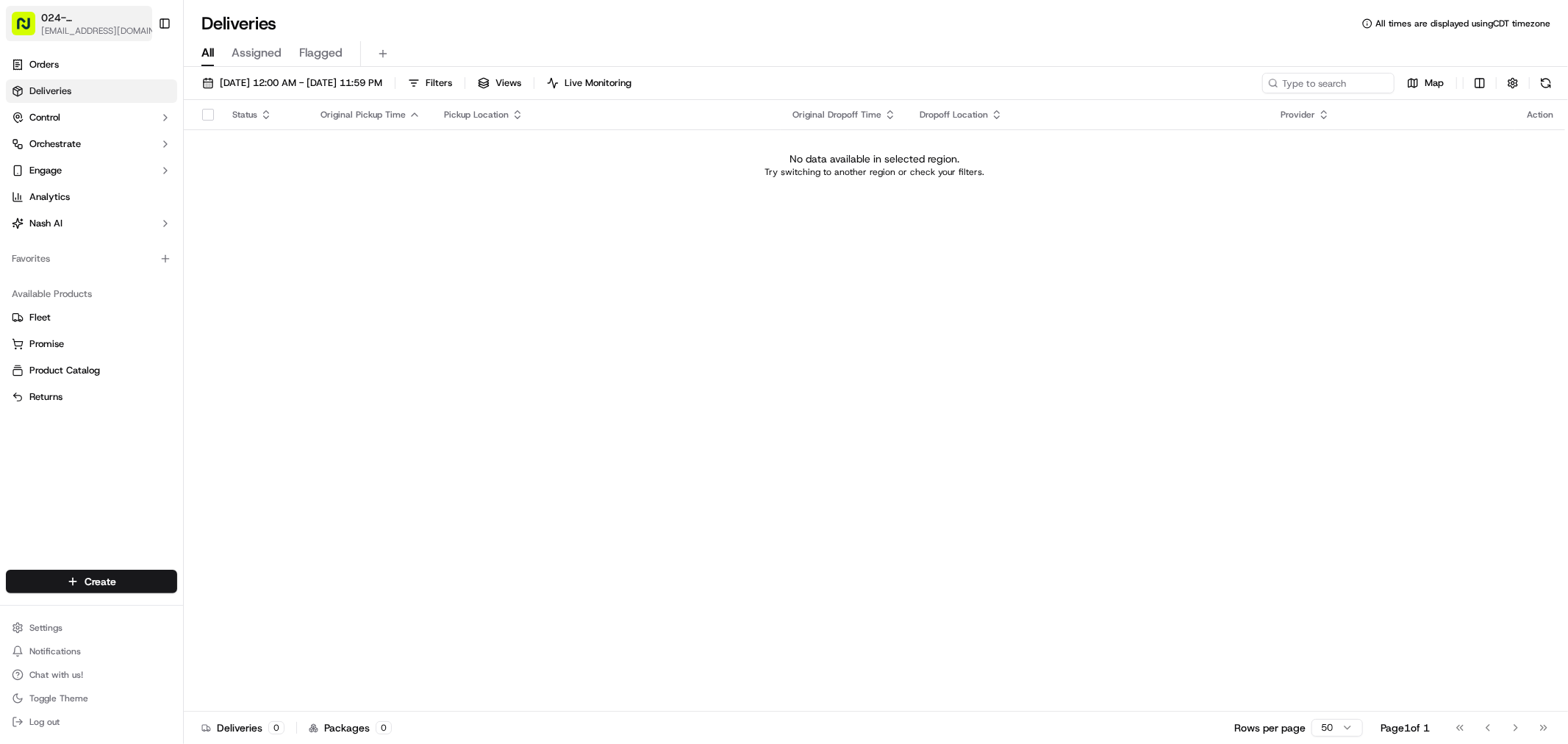
click at [75, 16] on span "024- El Fenix- Greenville TX" at bounding box center [94, 17] width 107 height 14
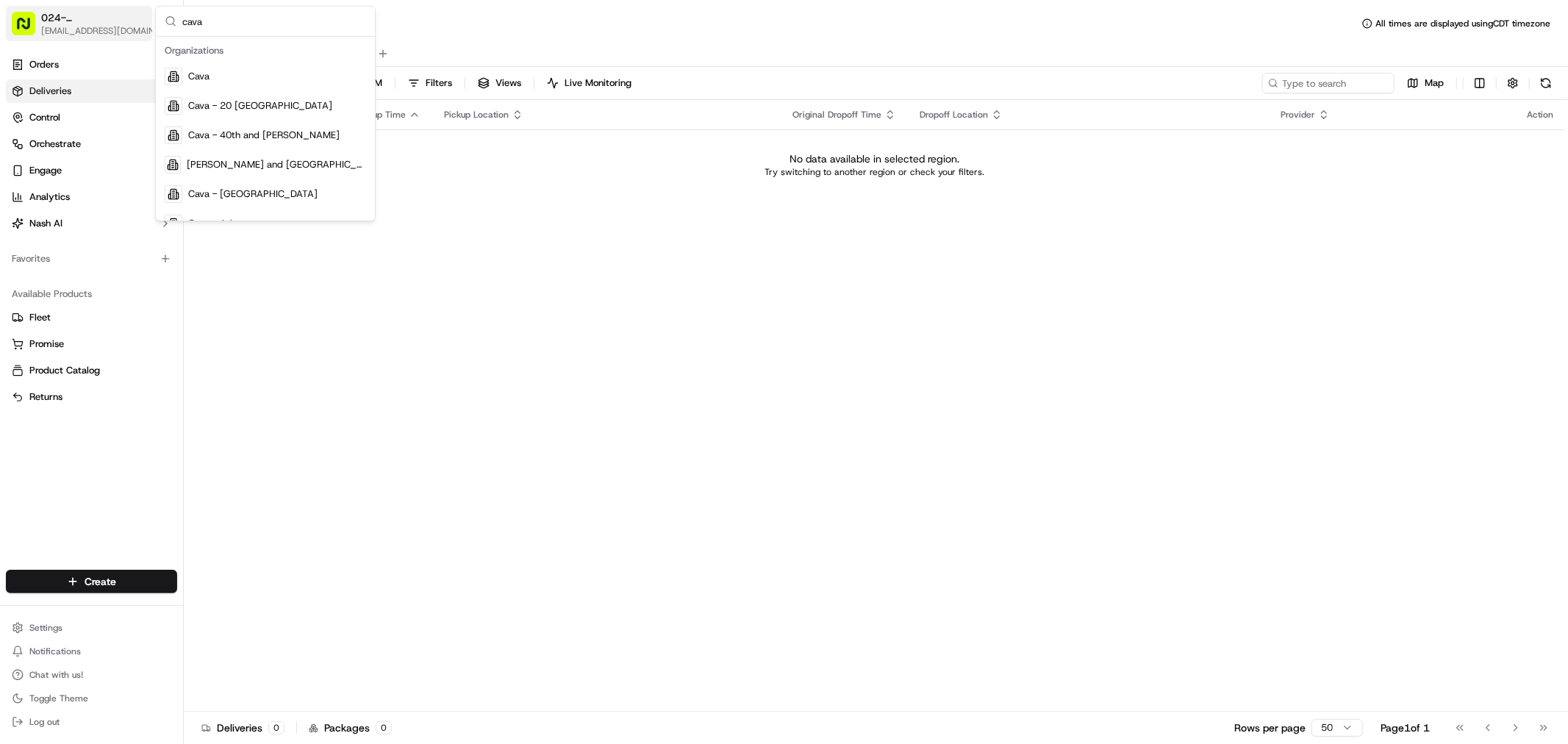
type input "cava"
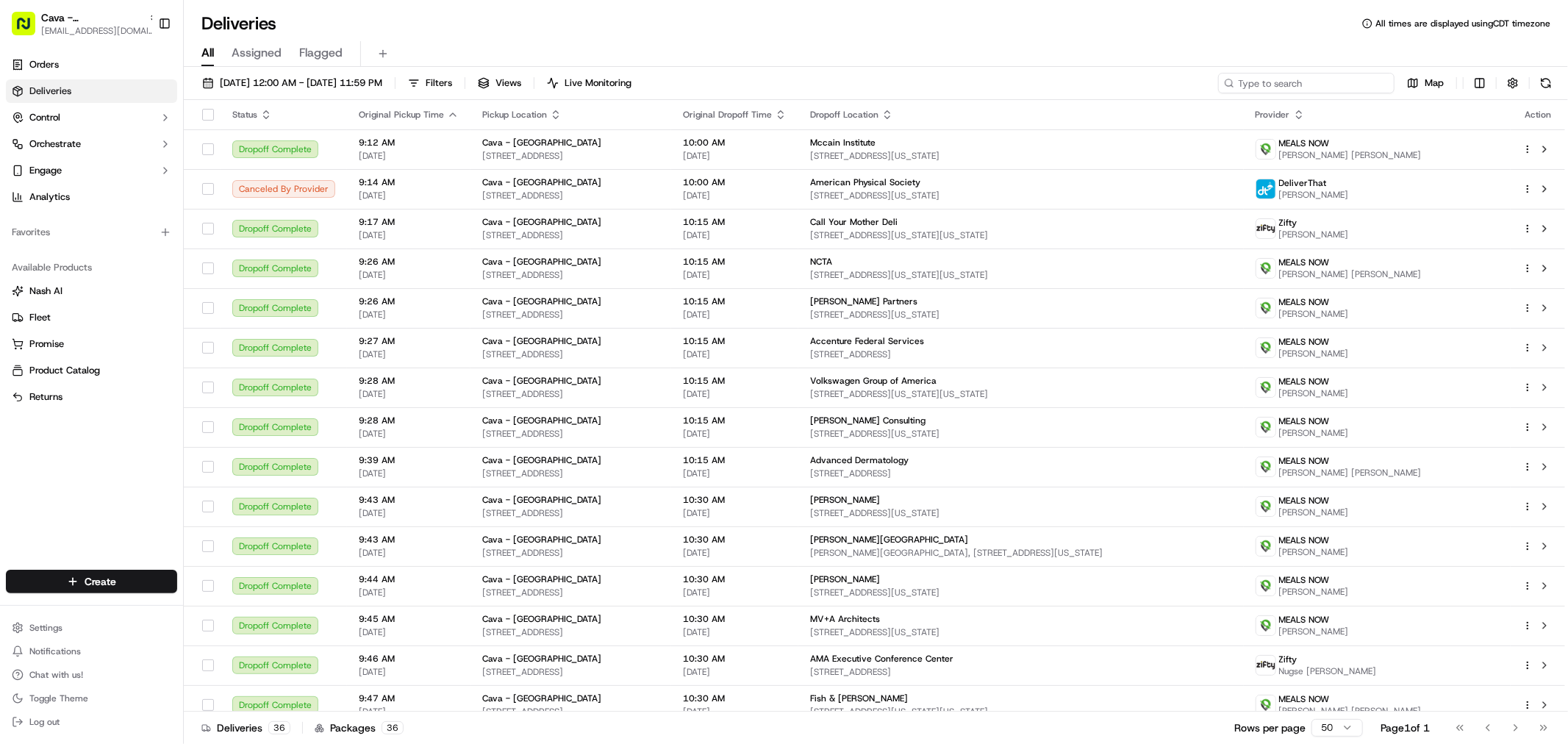
click at [1338, 73] on input at bounding box center [1307, 83] width 177 height 20
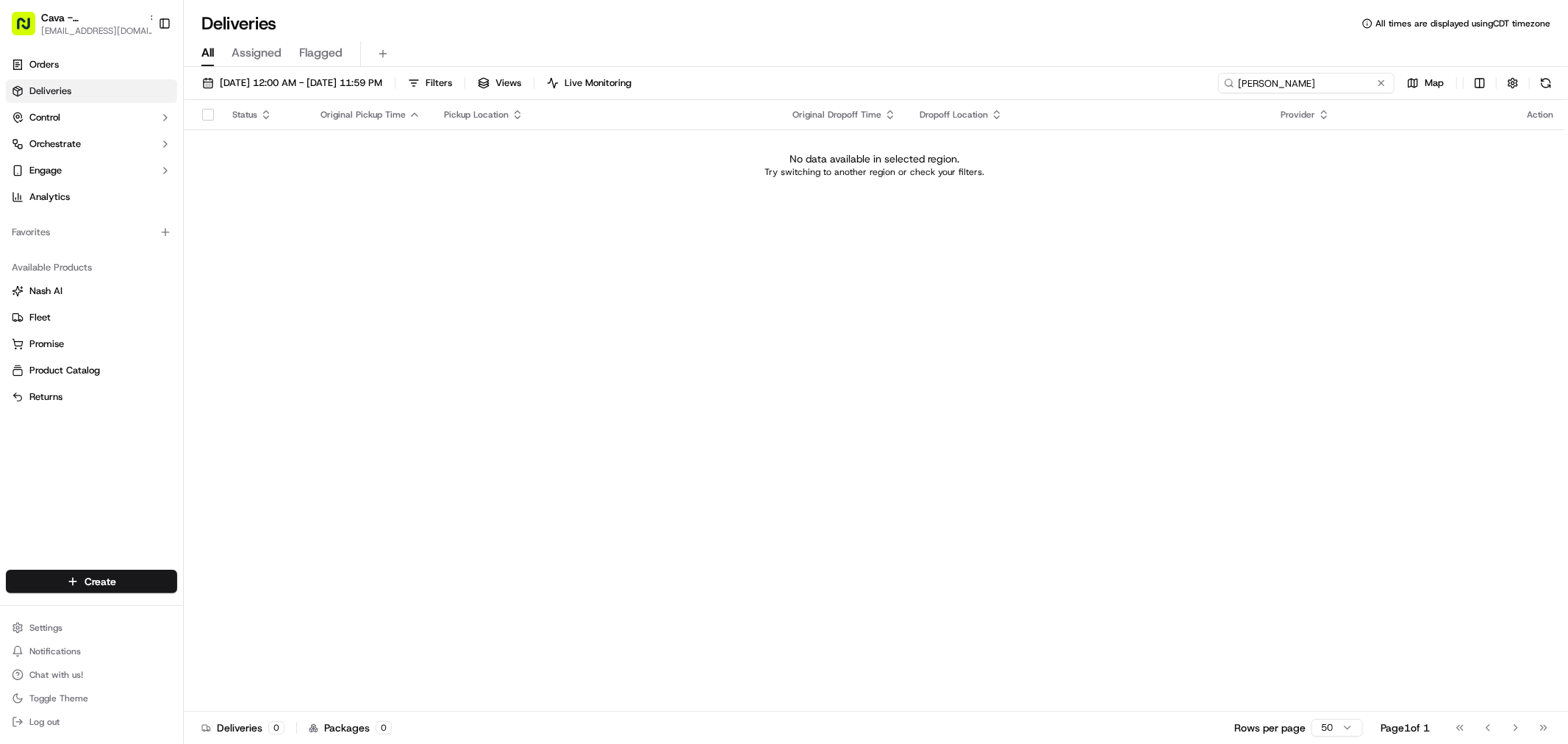
type input "norris"
click at [85, 18] on span "Cava - Alexandria" at bounding box center [92, 17] width 102 height 14
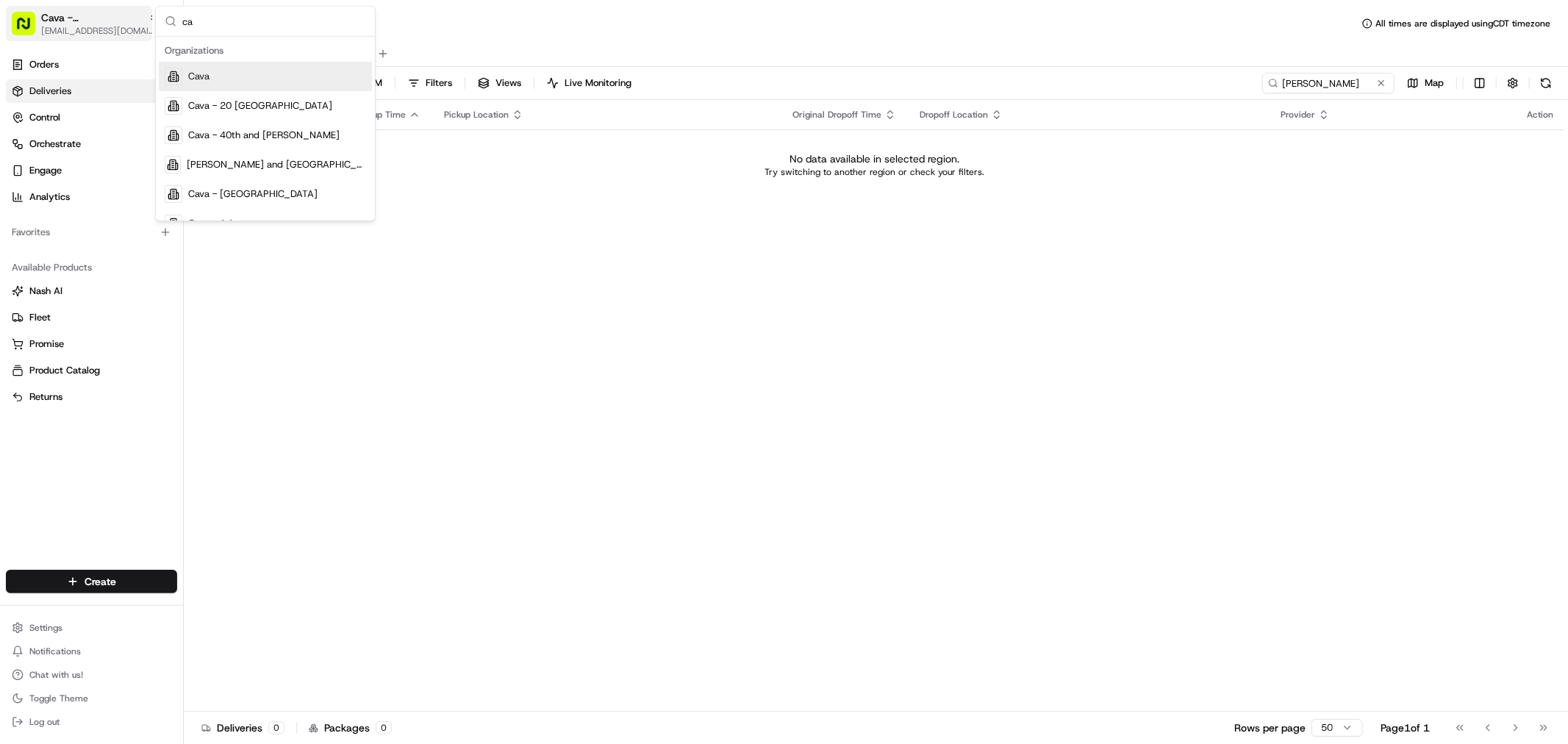
type input "c"
type input "west"
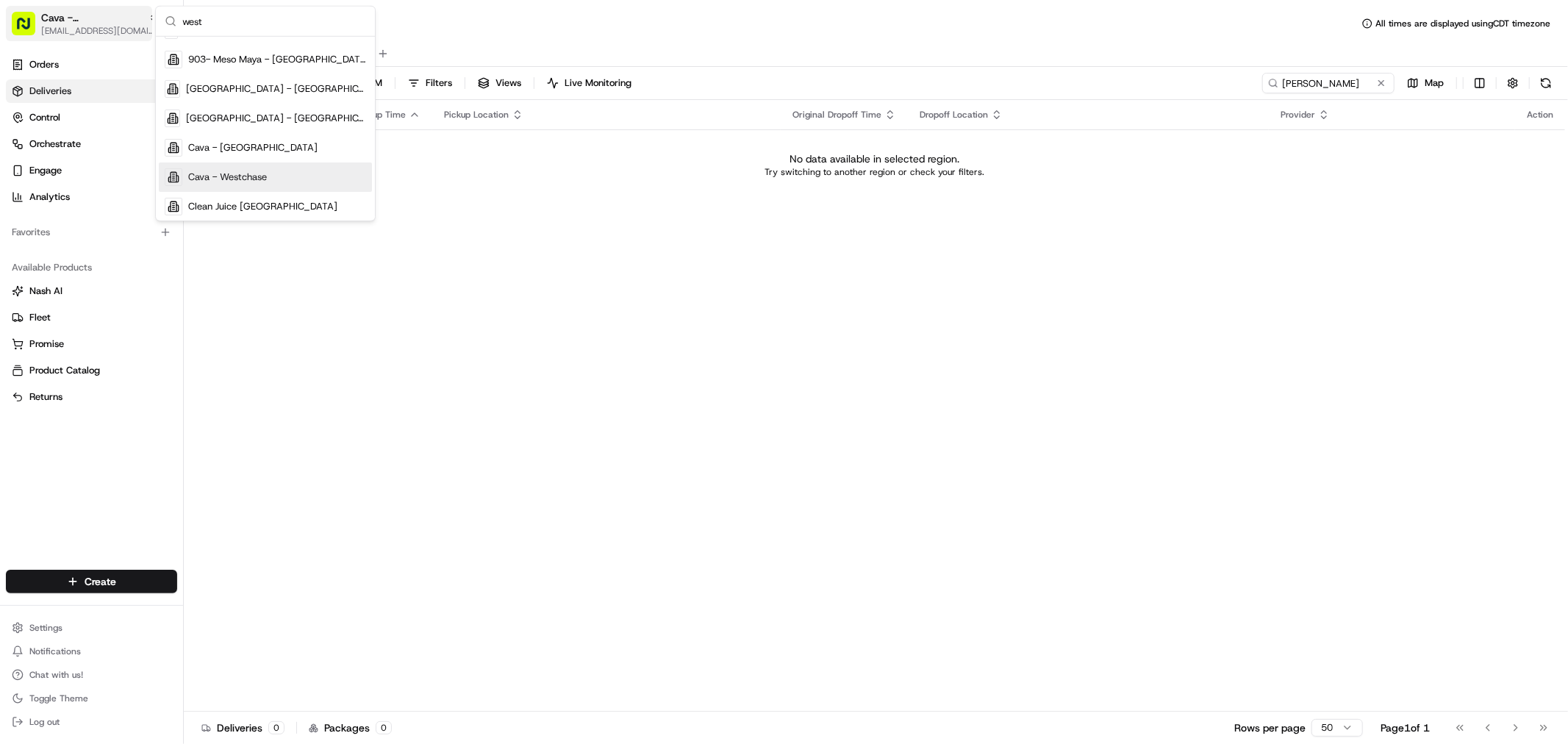
scroll to position [223, 0]
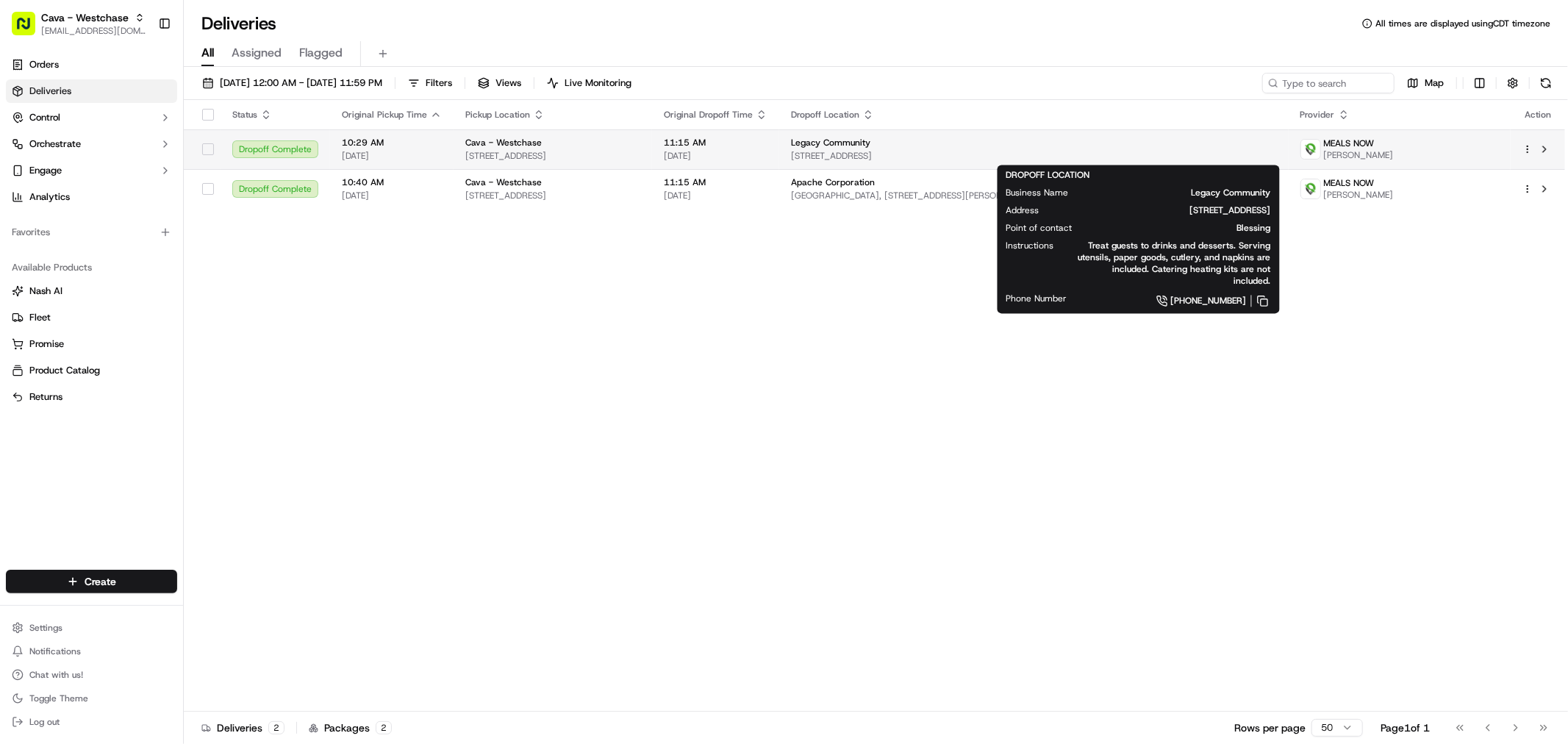
click at [870, 144] on span "Legacy Community" at bounding box center [831, 143] width 79 height 12
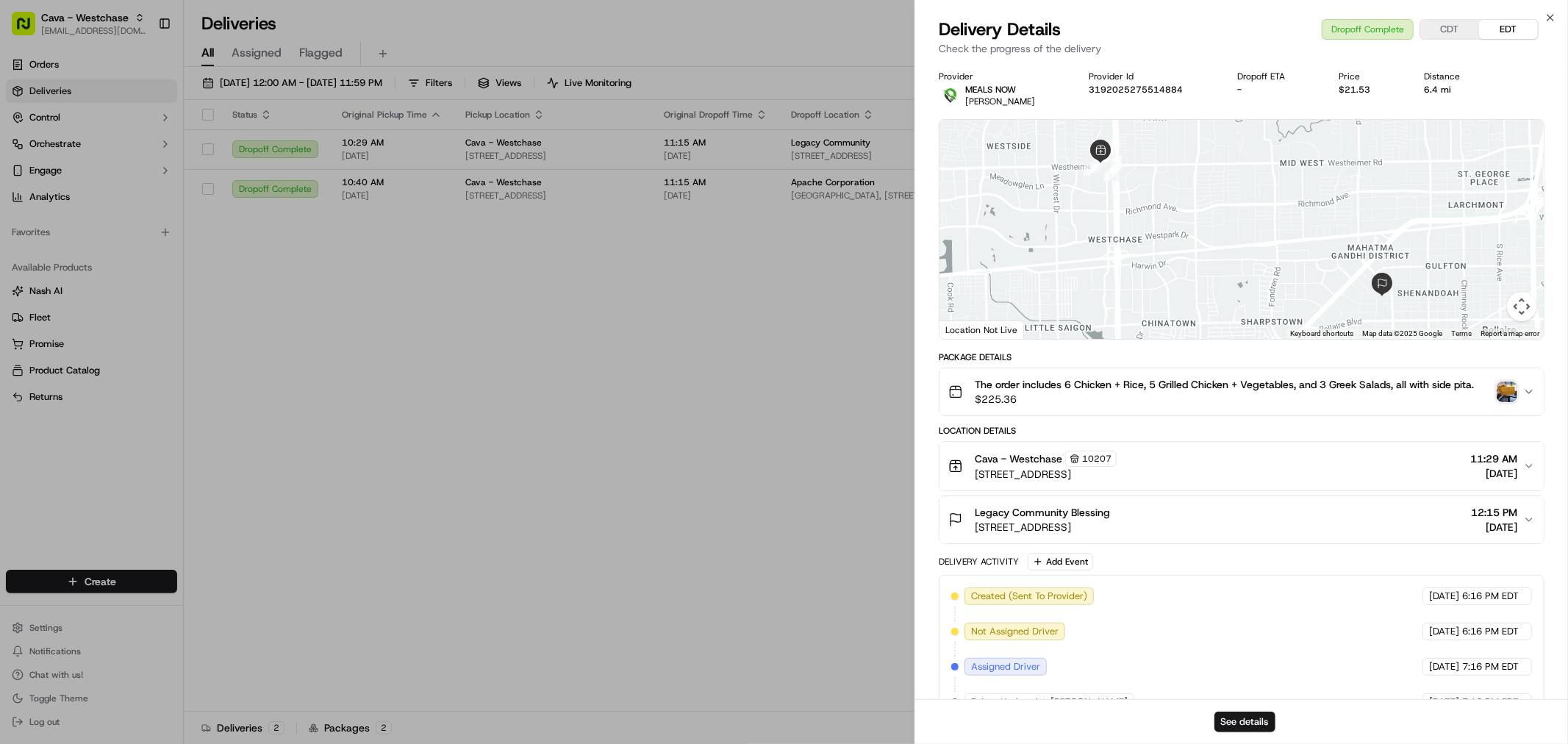
click at [1235, 519] on div "Legacy Community Blessing [STREET_ADDRESS] 12:15 PM [DATE]" at bounding box center [1236, 520] width 575 height 29
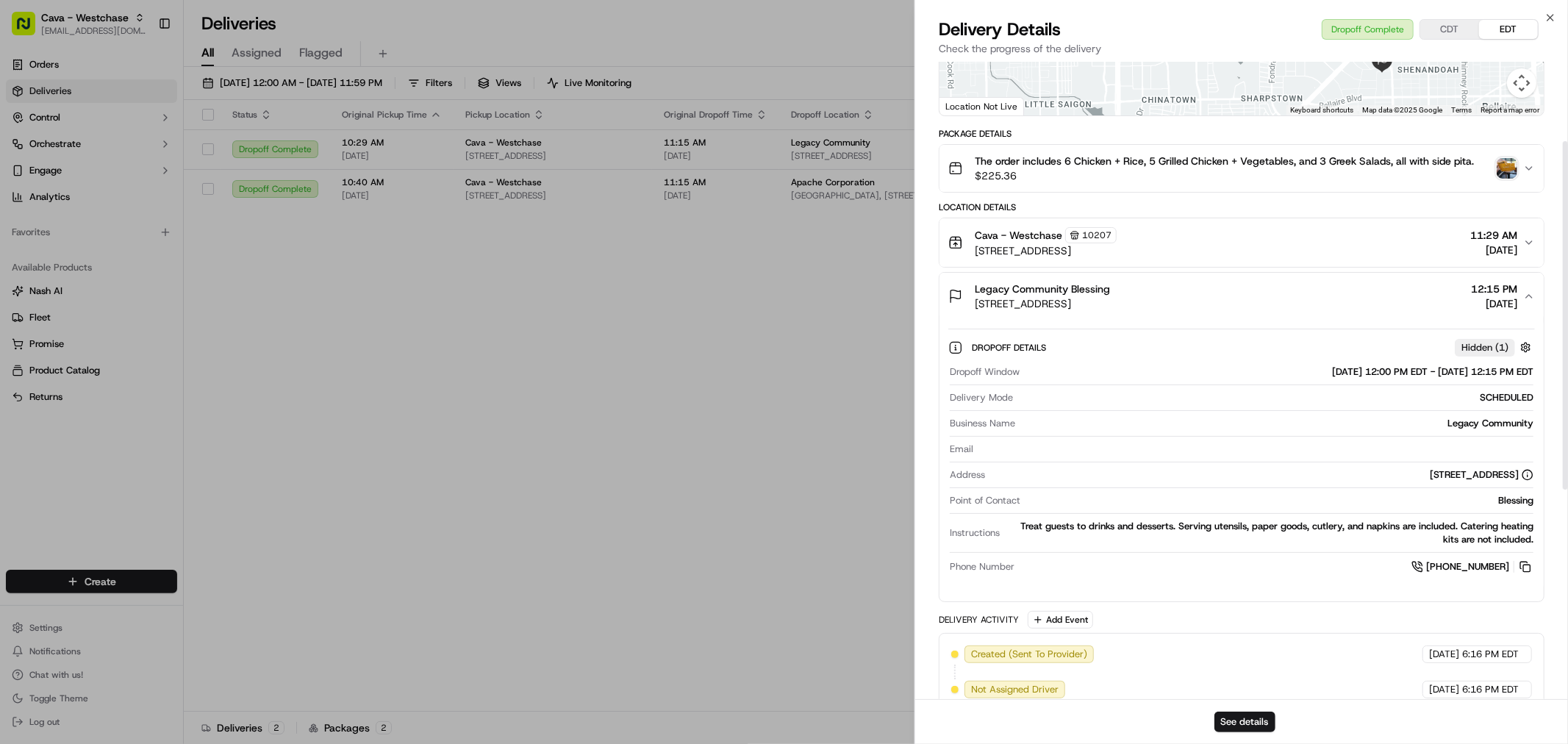
scroll to position [245, 0]
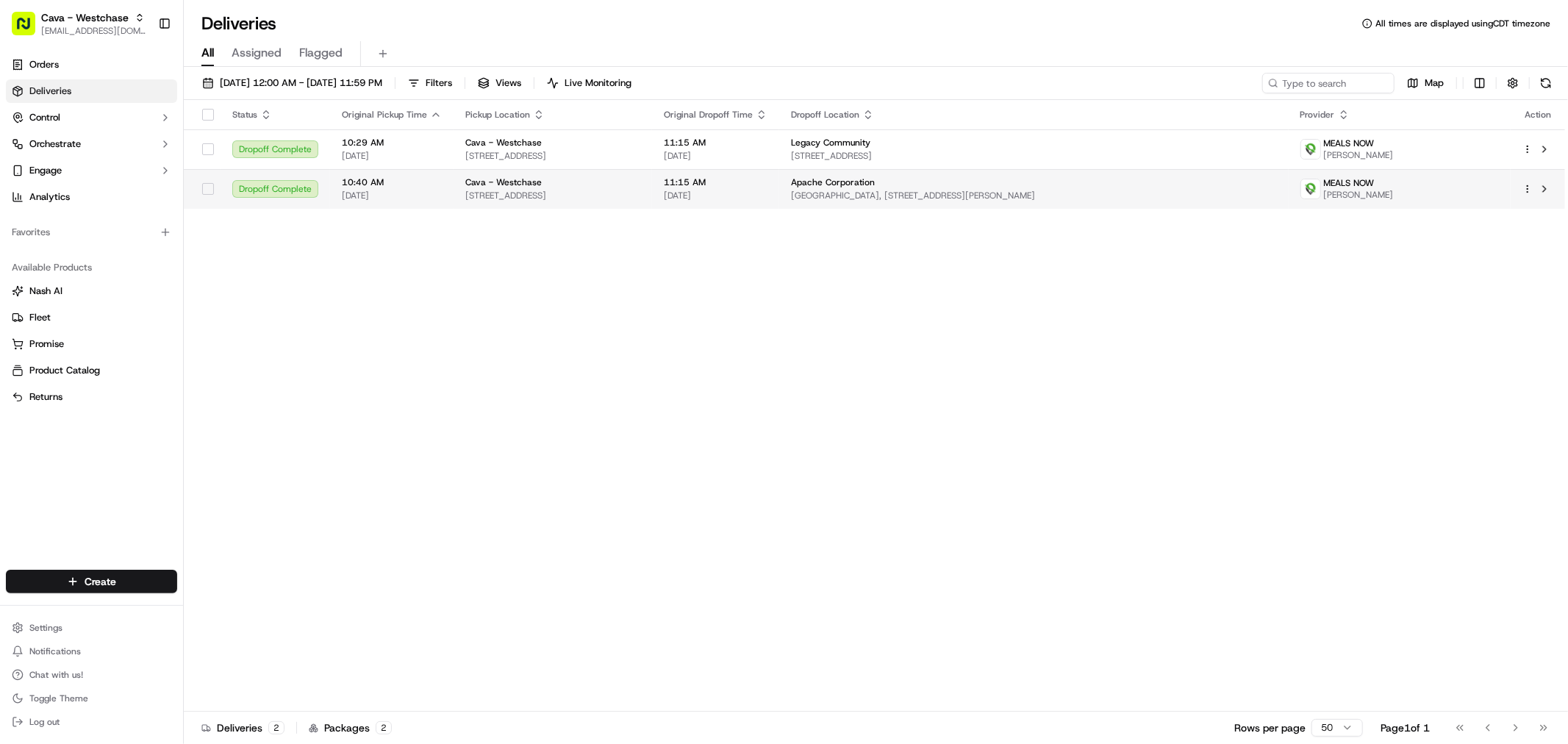
click at [925, 173] on td "Apache Corporation One Briarlake plaza, 2000 W Sam Houston Pkwy S, Houston, TX …" at bounding box center [1033, 188] width 509 height 40
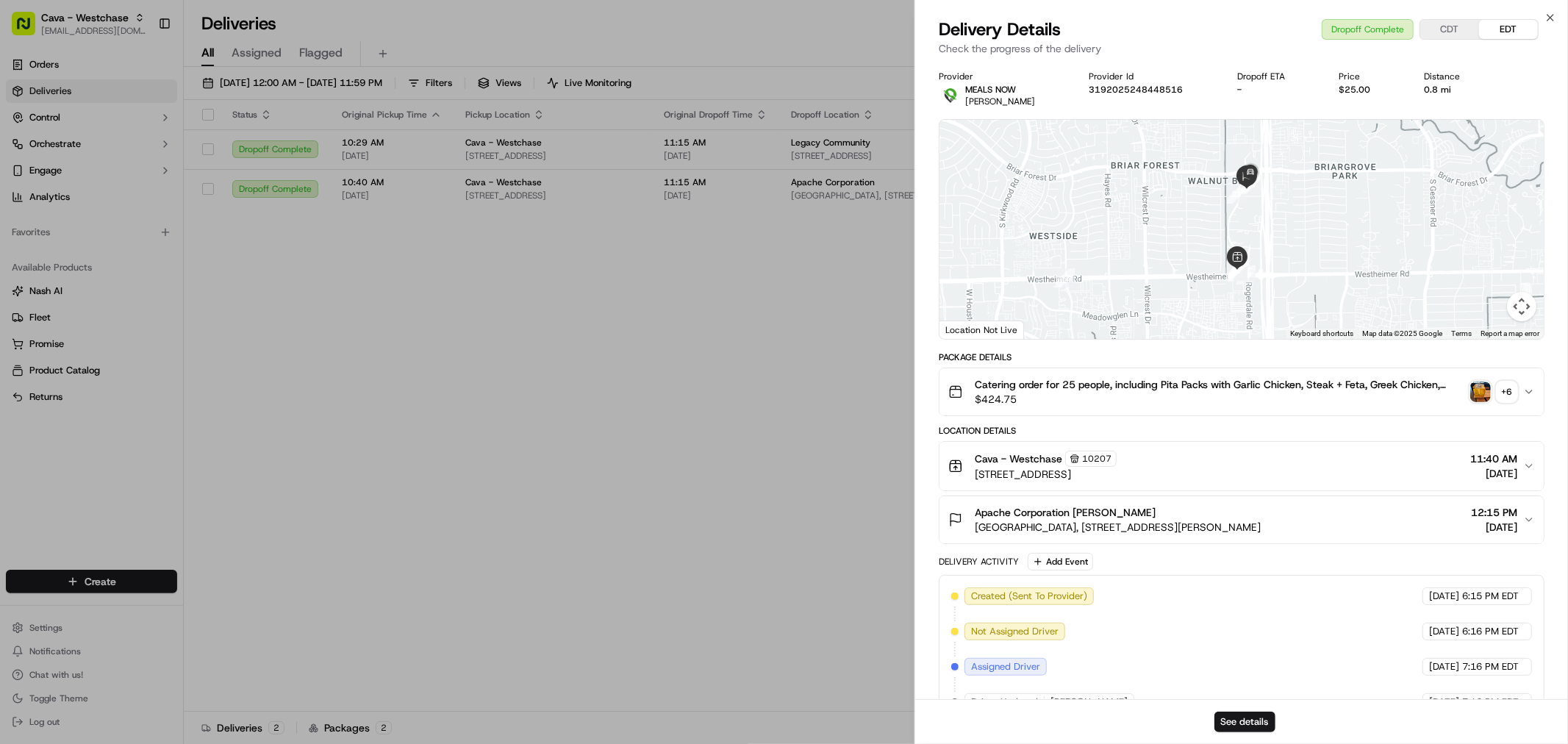
click at [1254, 520] on span "One Briarlake plaza, 2000 W Sam Houston Pkwy S, Houston, TX 77042, USA" at bounding box center [1117, 526] width 286 height 14
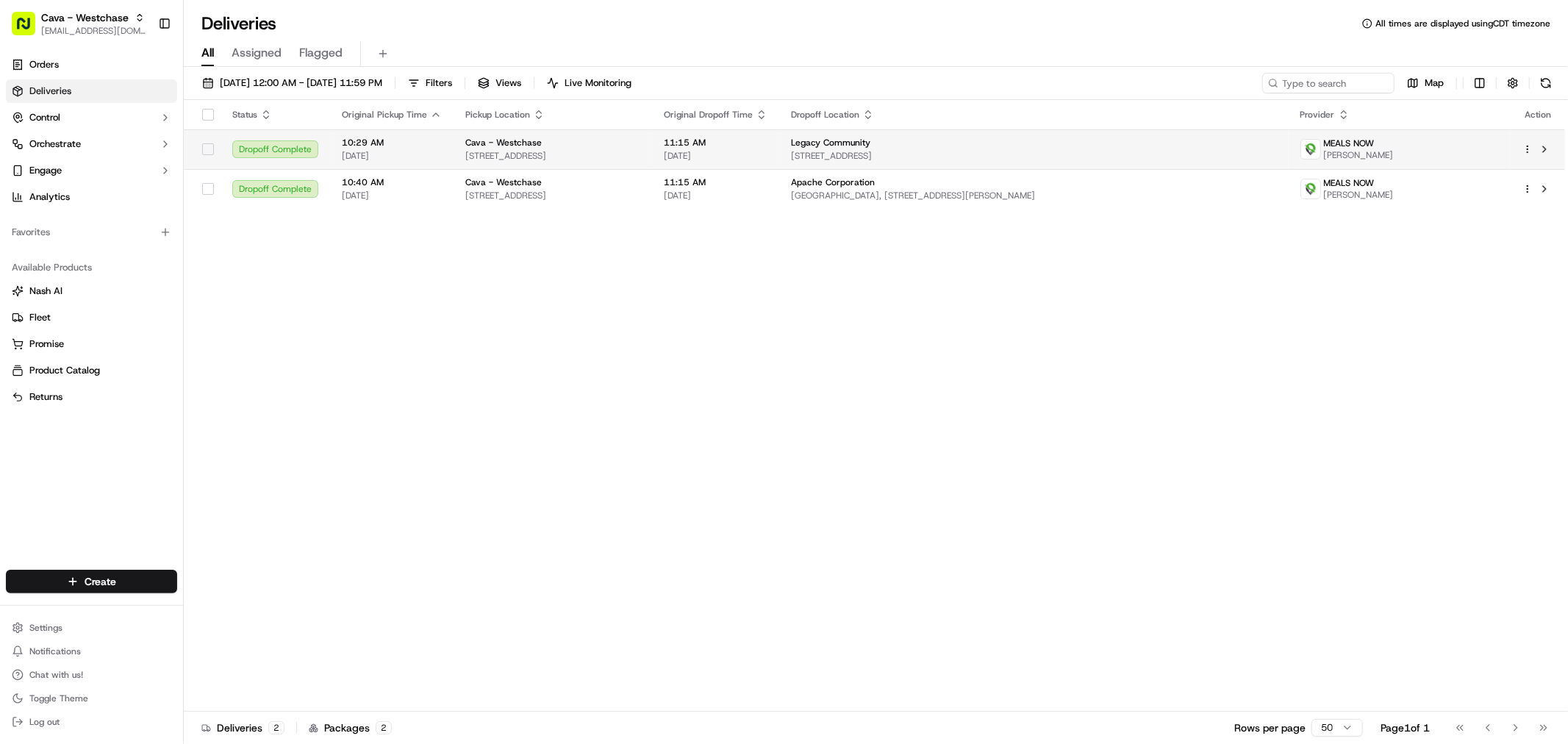
click at [1089, 156] on span "[STREET_ADDRESS]" at bounding box center [1033, 156] width 485 height 12
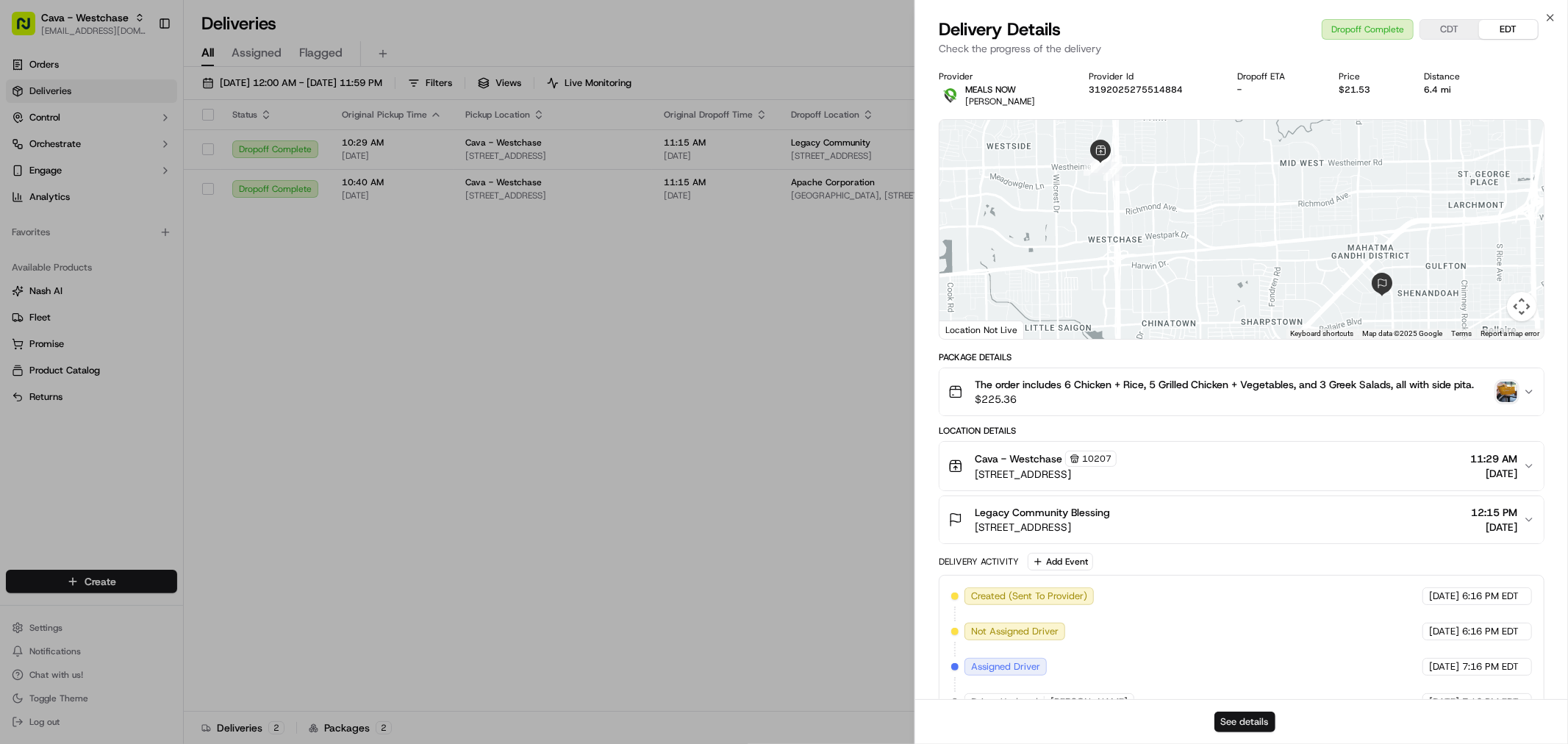
click at [1224, 715] on button "See details" at bounding box center [1244, 721] width 61 height 20
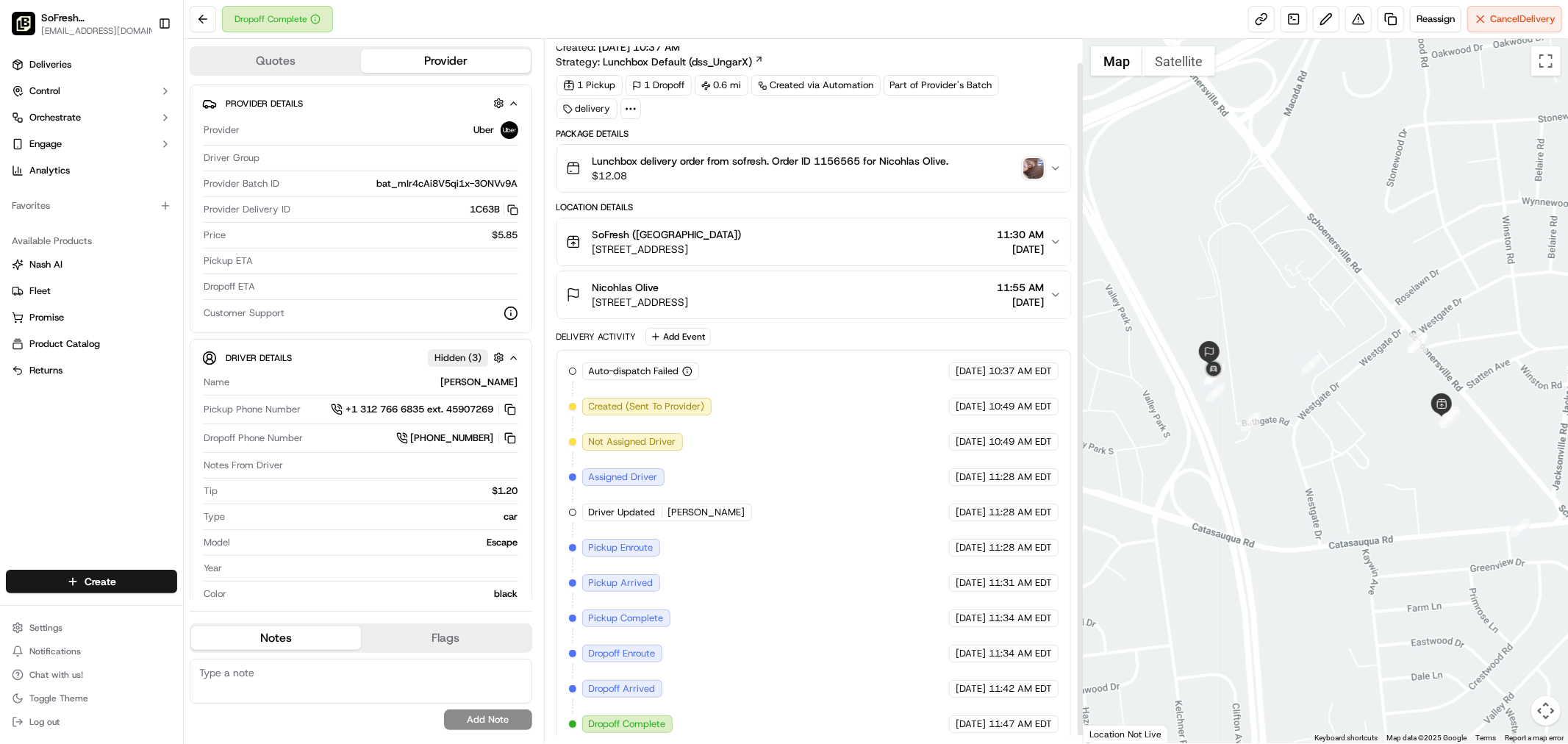
scroll to position [32, 0]
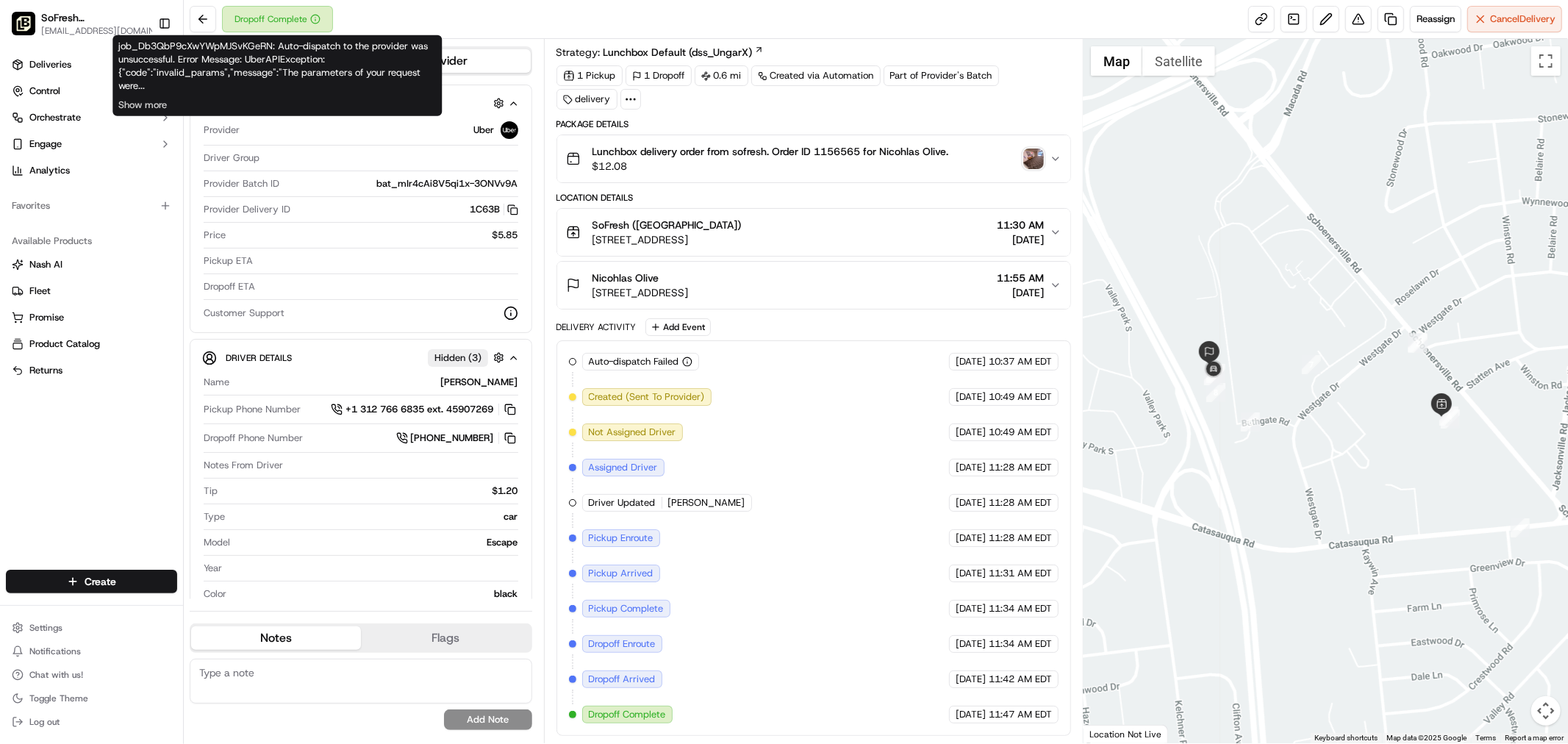
click at [152, 112] on div "job_Db3QbP9cXwYWpMJSvKGeRN: Auto-dispatch to the provider was unsuccessful. Err…" at bounding box center [277, 76] width 330 height 81
click at [151, 102] on button "Show more" at bounding box center [143, 105] width 49 height 13
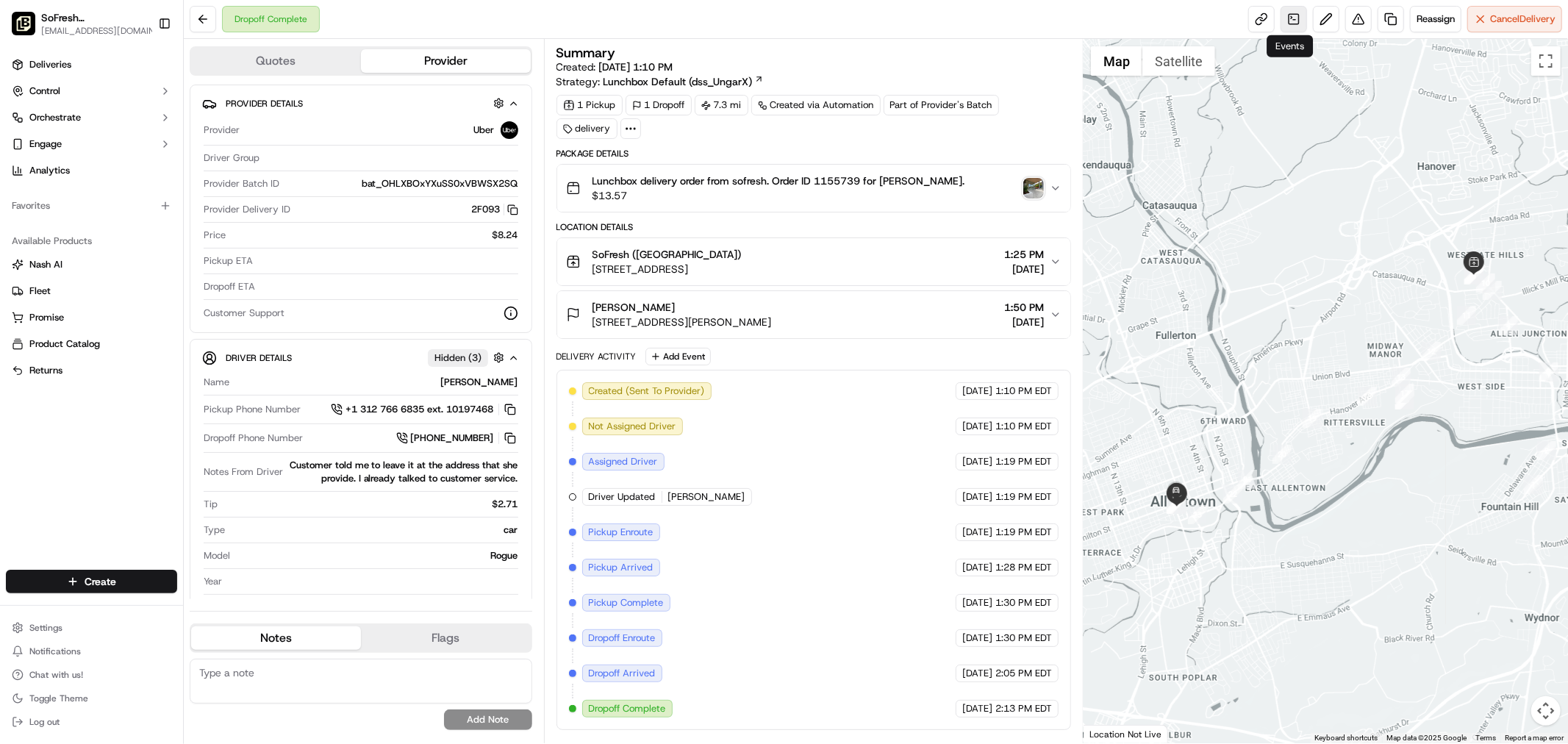
click at [1291, 13] on link at bounding box center [1293, 18] width 26 height 26
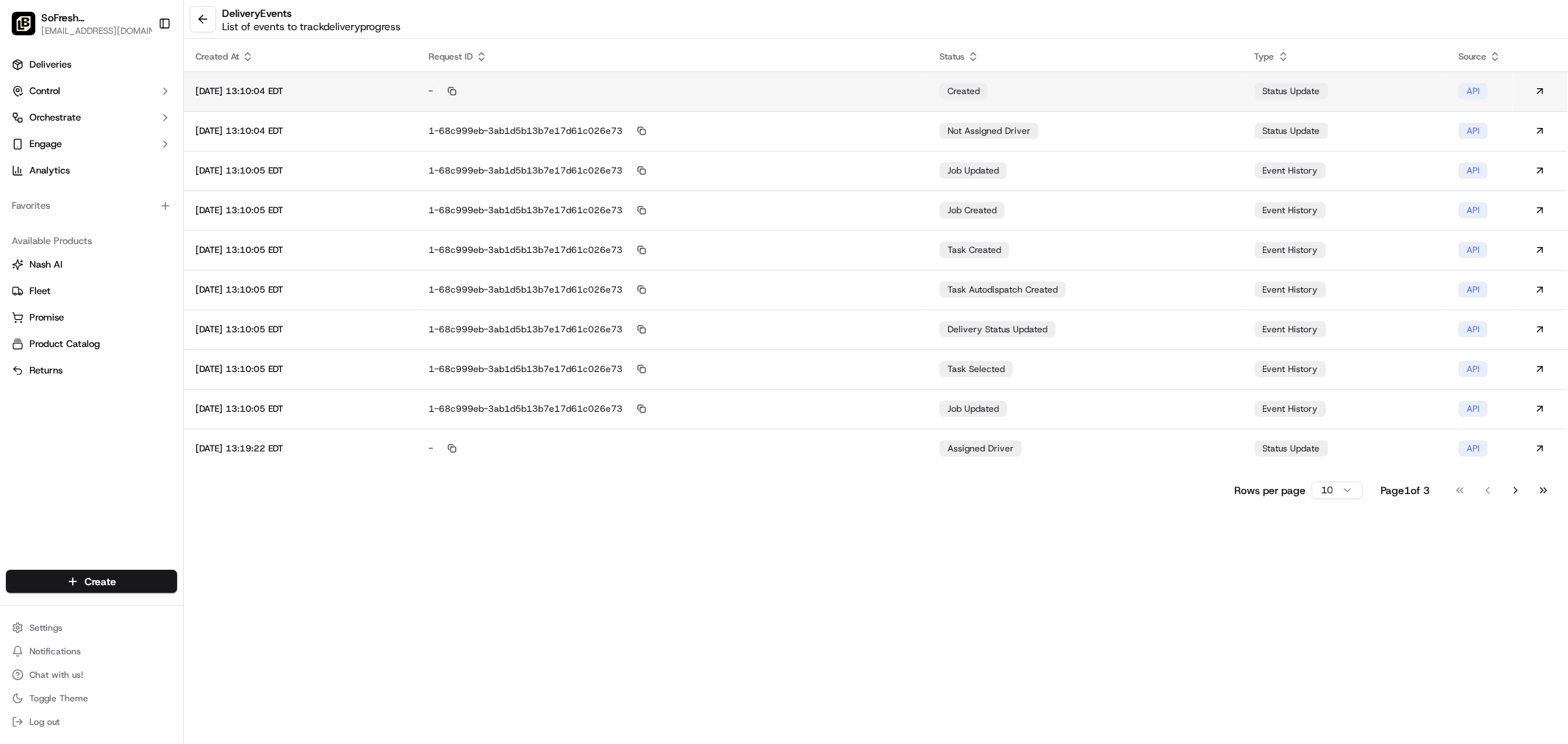
click at [1074, 90] on td "created" at bounding box center [1085, 91] width 314 height 40
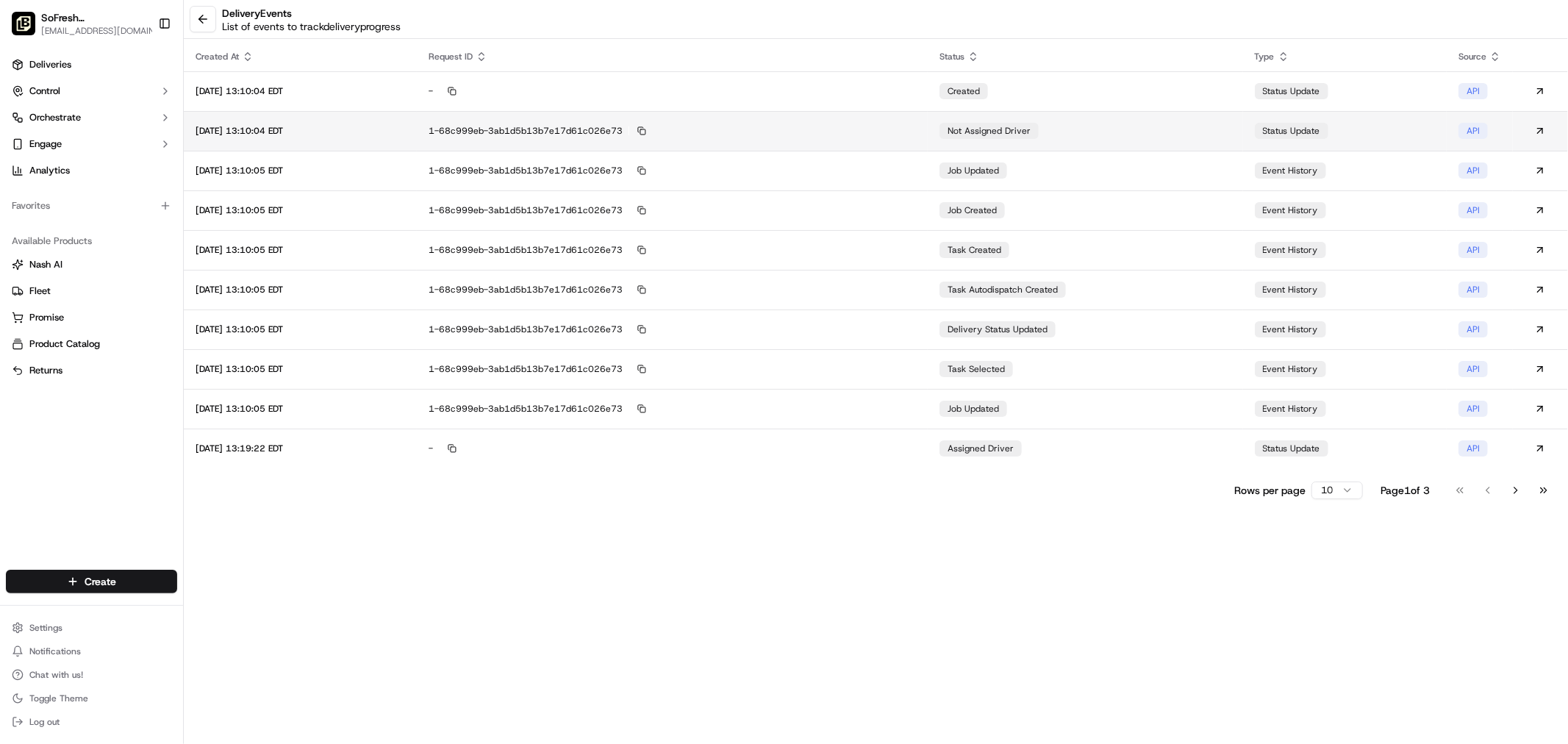
click at [1103, 131] on td "not assigned driver" at bounding box center [1085, 130] width 314 height 40
click at [1085, 182] on td "job updated" at bounding box center [1085, 170] width 314 height 40
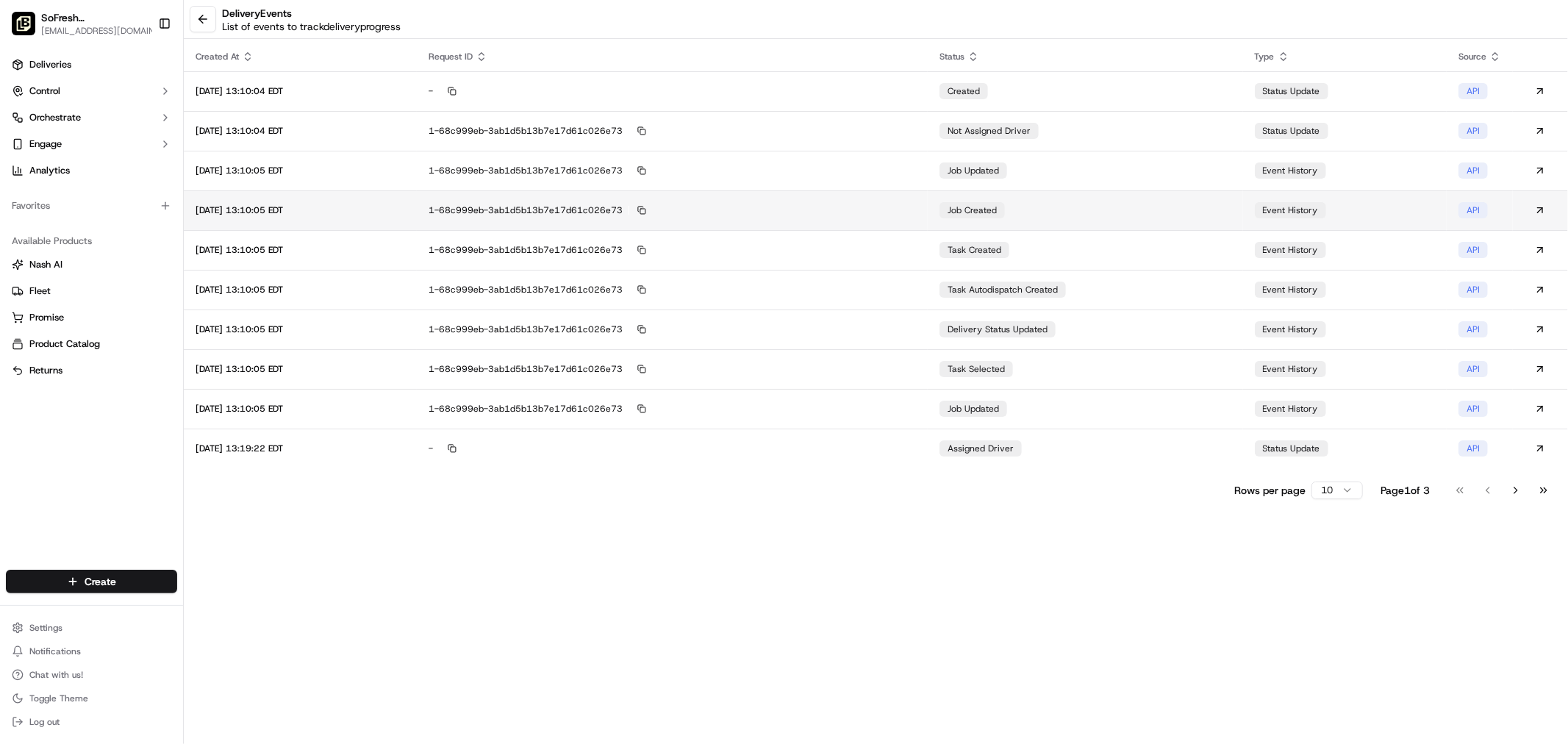
click at [1077, 219] on td "job created" at bounding box center [1085, 209] width 314 height 40
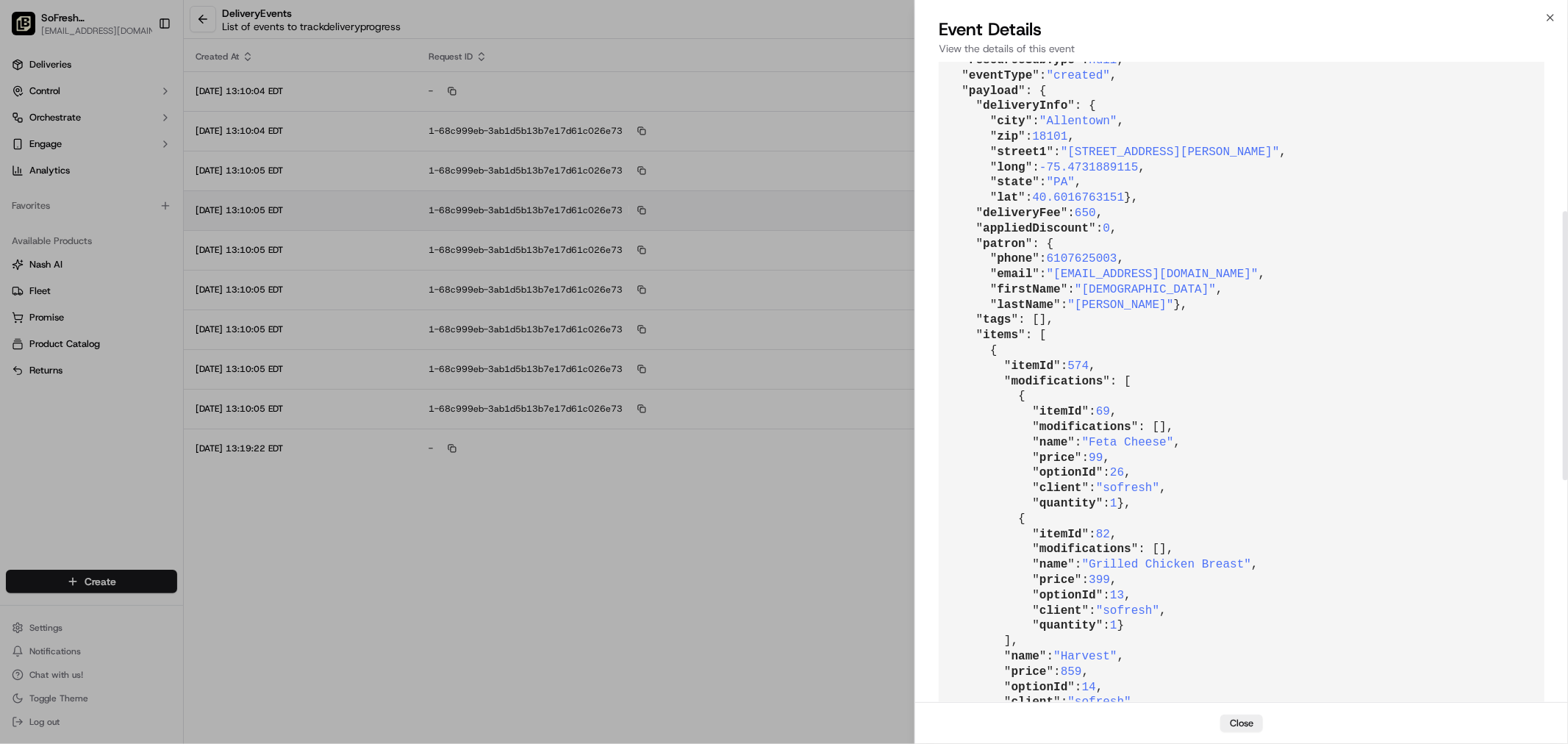
scroll to position [571, 0]
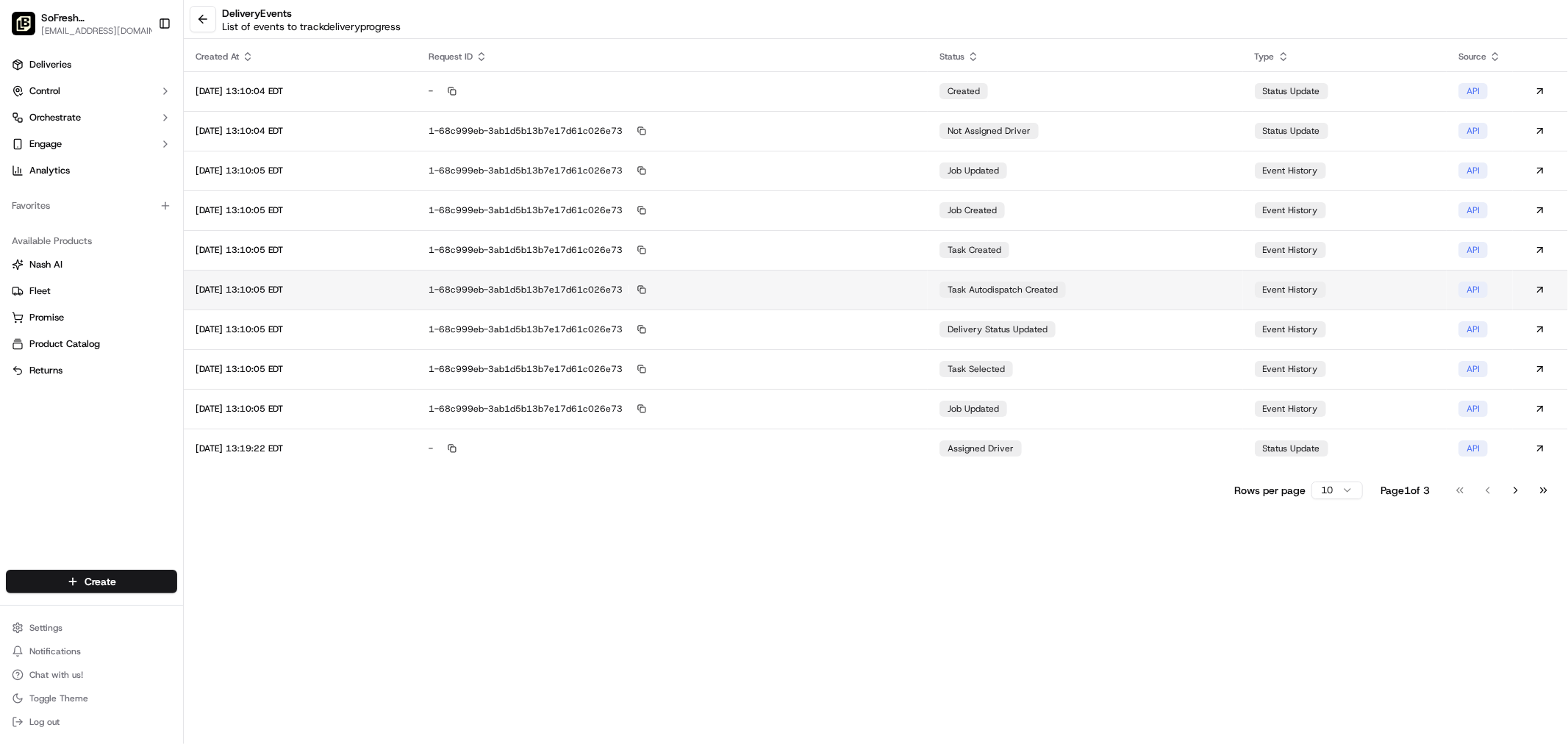
click at [916, 292] on div "1-68c999eb-3ab1d5b13b7e17d61c026e73" at bounding box center [673, 290] width 488 height 13
click at [202, 19] on button at bounding box center [203, 18] width 26 height 26
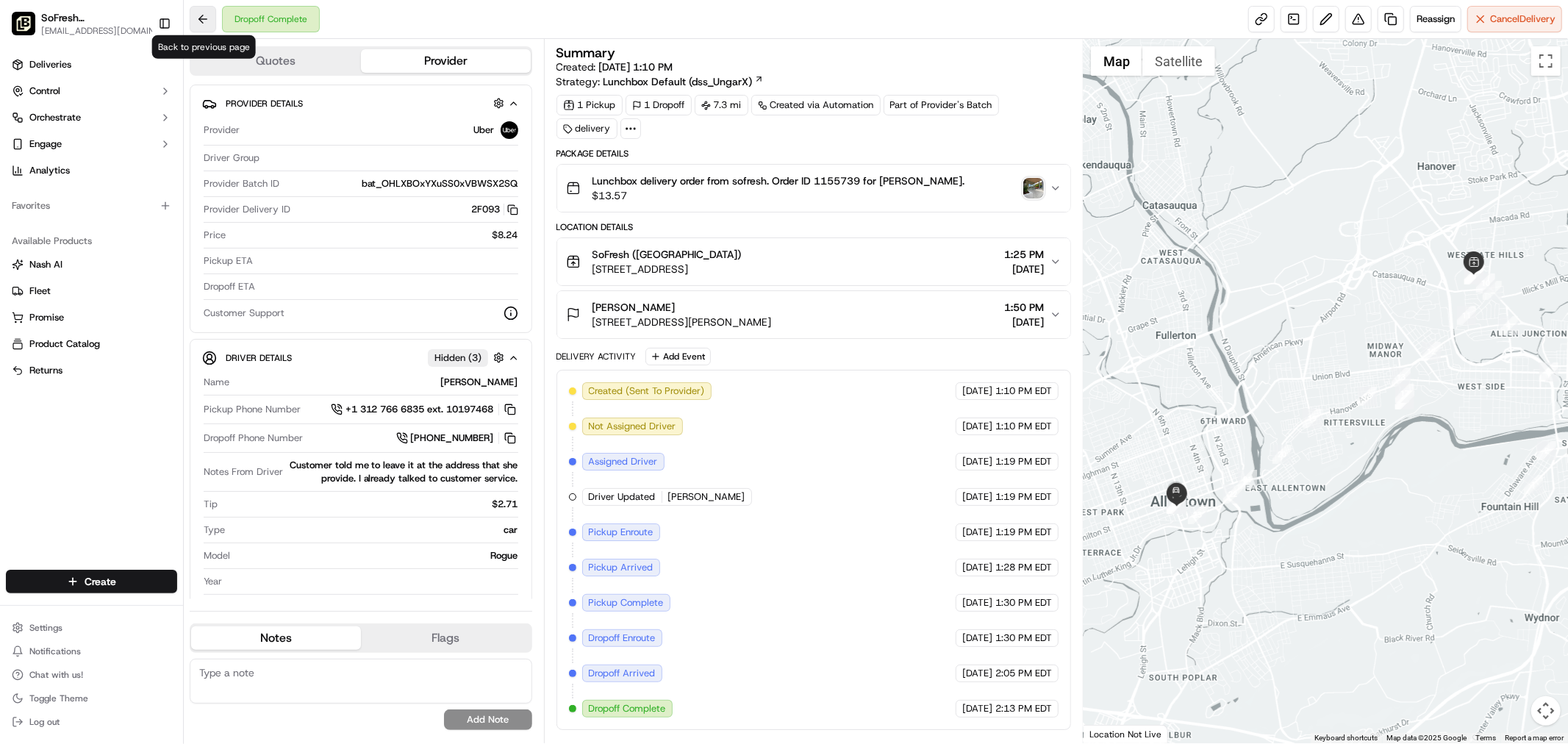
click at [202, 13] on button at bounding box center [203, 18] width 26 height 26
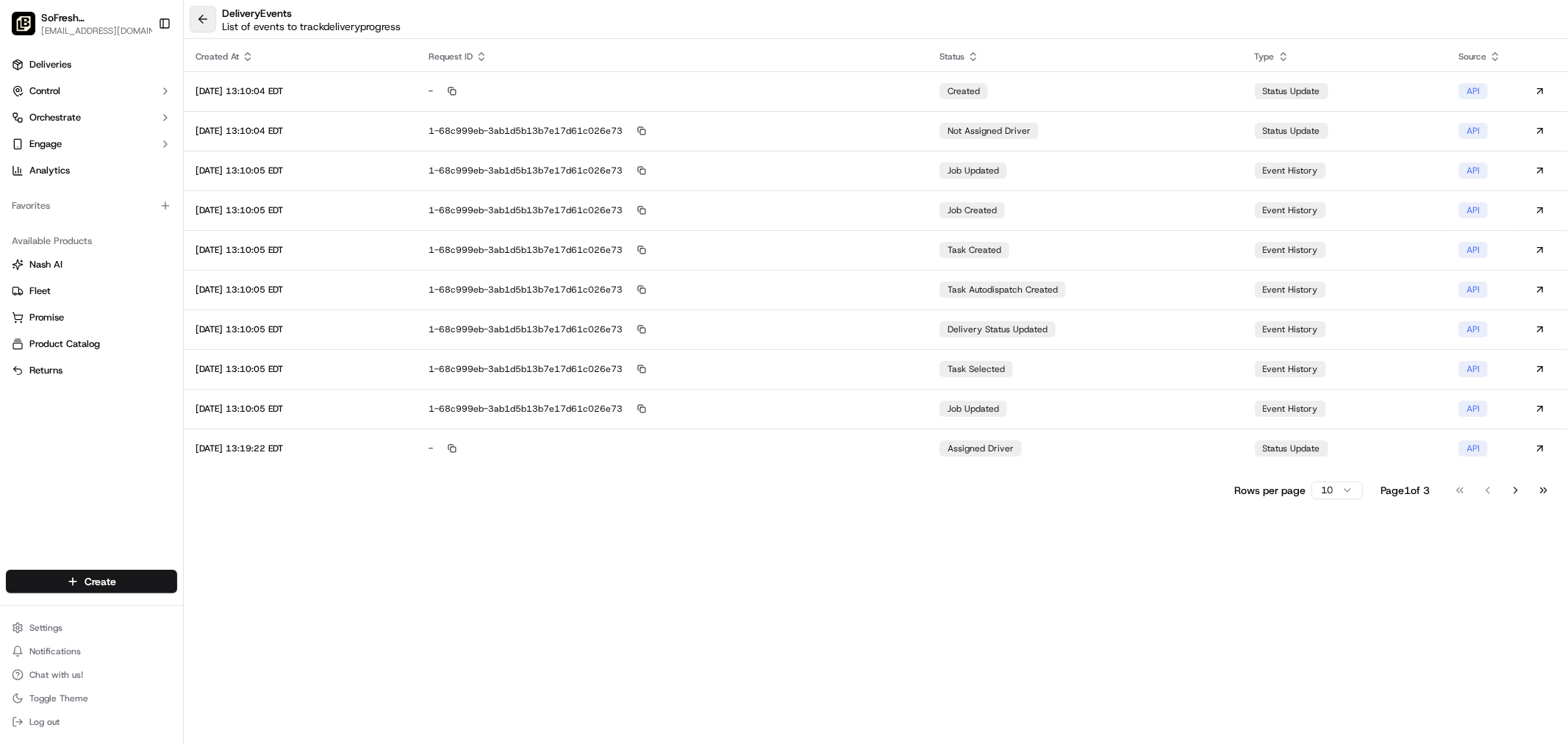
click at [196, 20] on button at bounding box center [203, 18] width 26 height 26
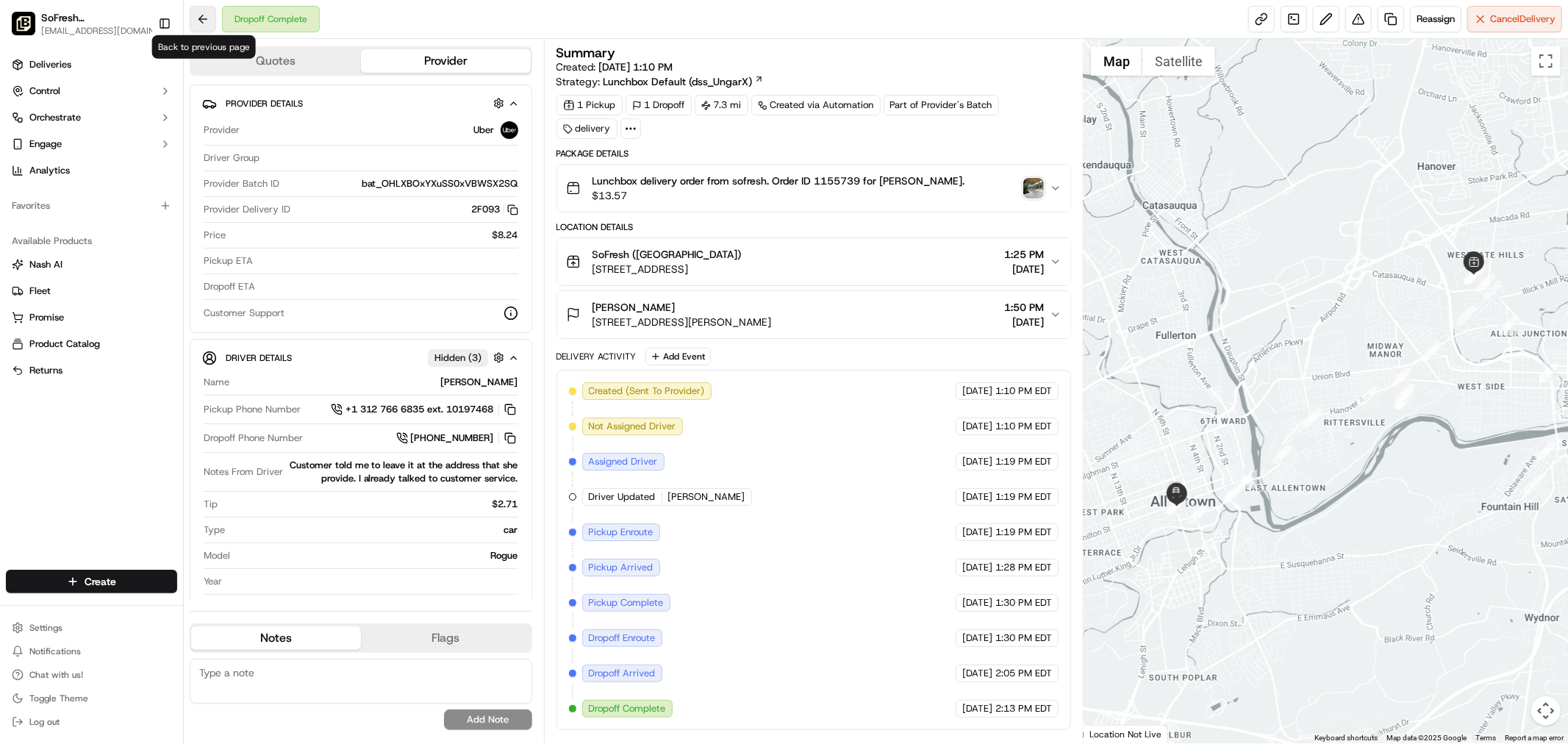
click at [210, 18] on button at bounding box center [203, 18] width 26 height 26
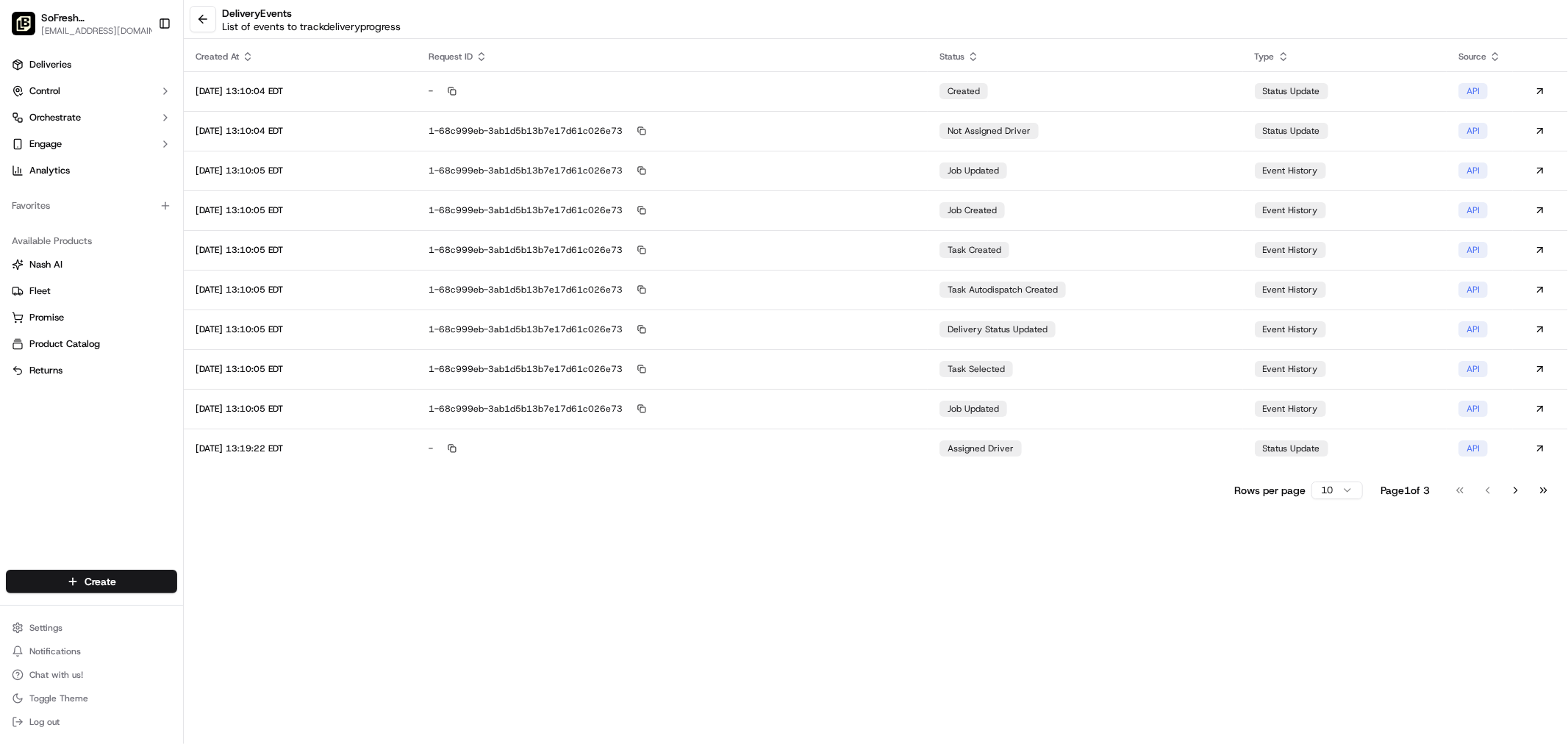
click at [210, 18] on button at bounding box center [203, 18] width 26 height 26
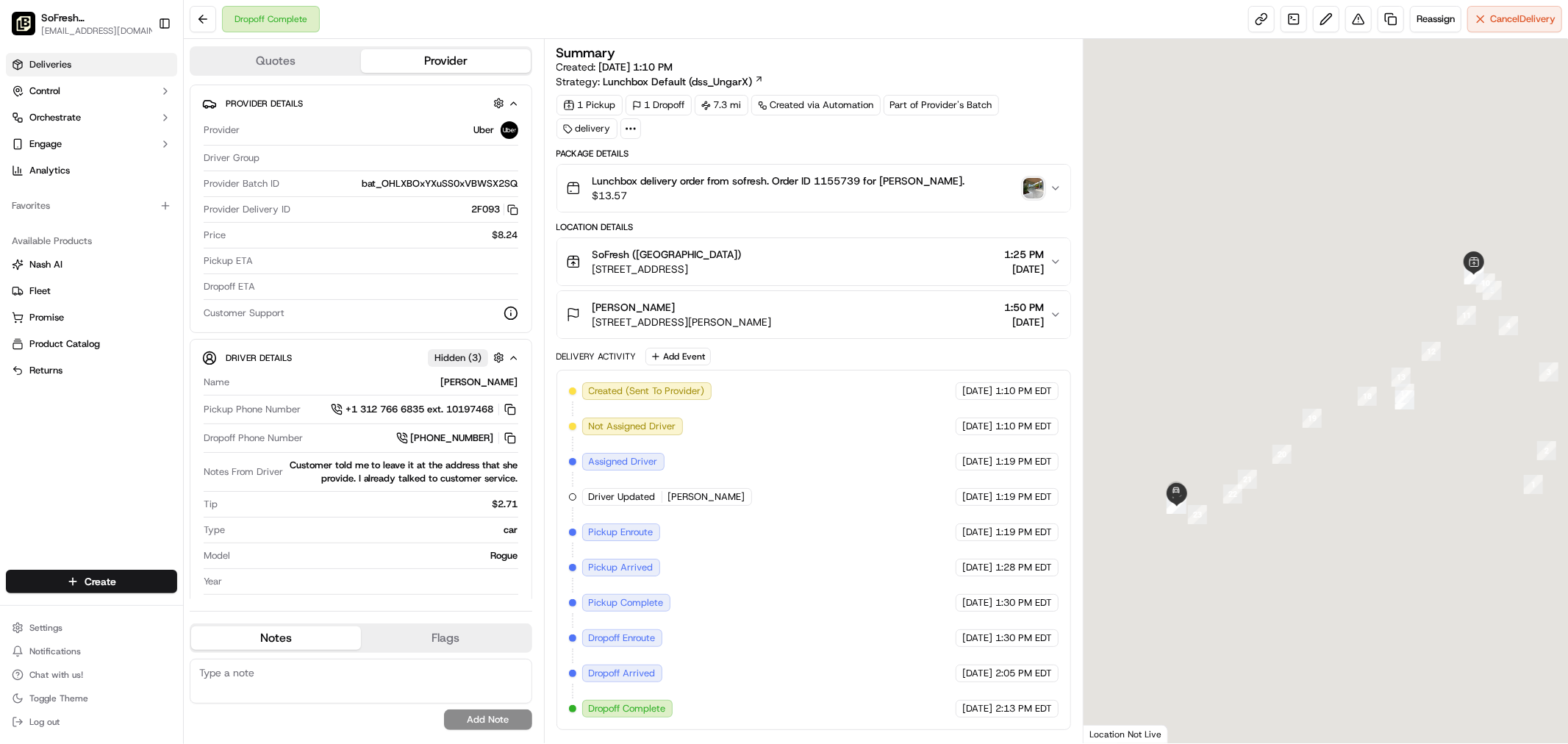
click at [78, 61] on link "Deliveries" at bounding box center [92, 65] width 172 height 24
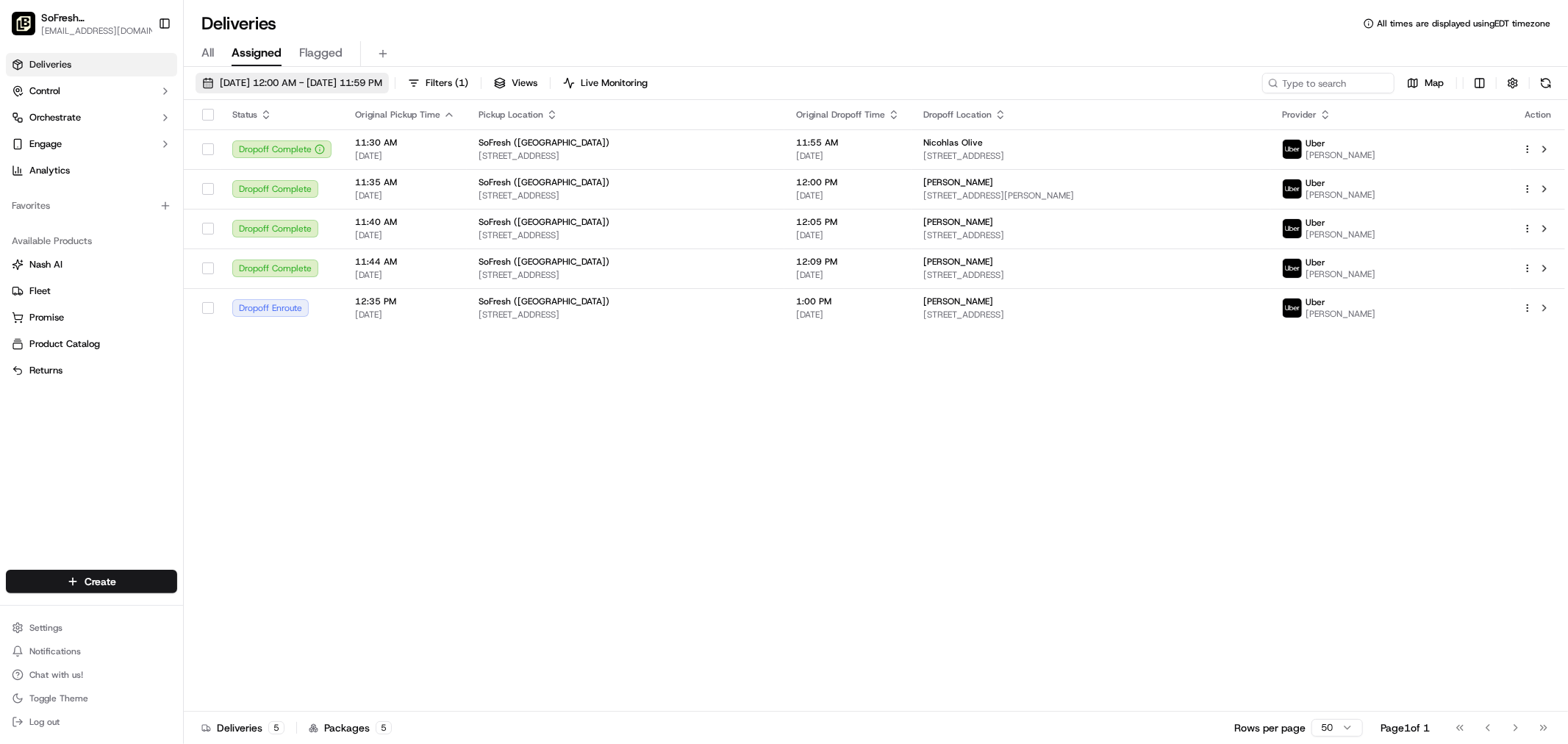
click at [284, 83] on span "09/17/2025 12:00 AM - 09/17/2025 11:59 PM" at bounding box center [300, 83] width 162 height 13
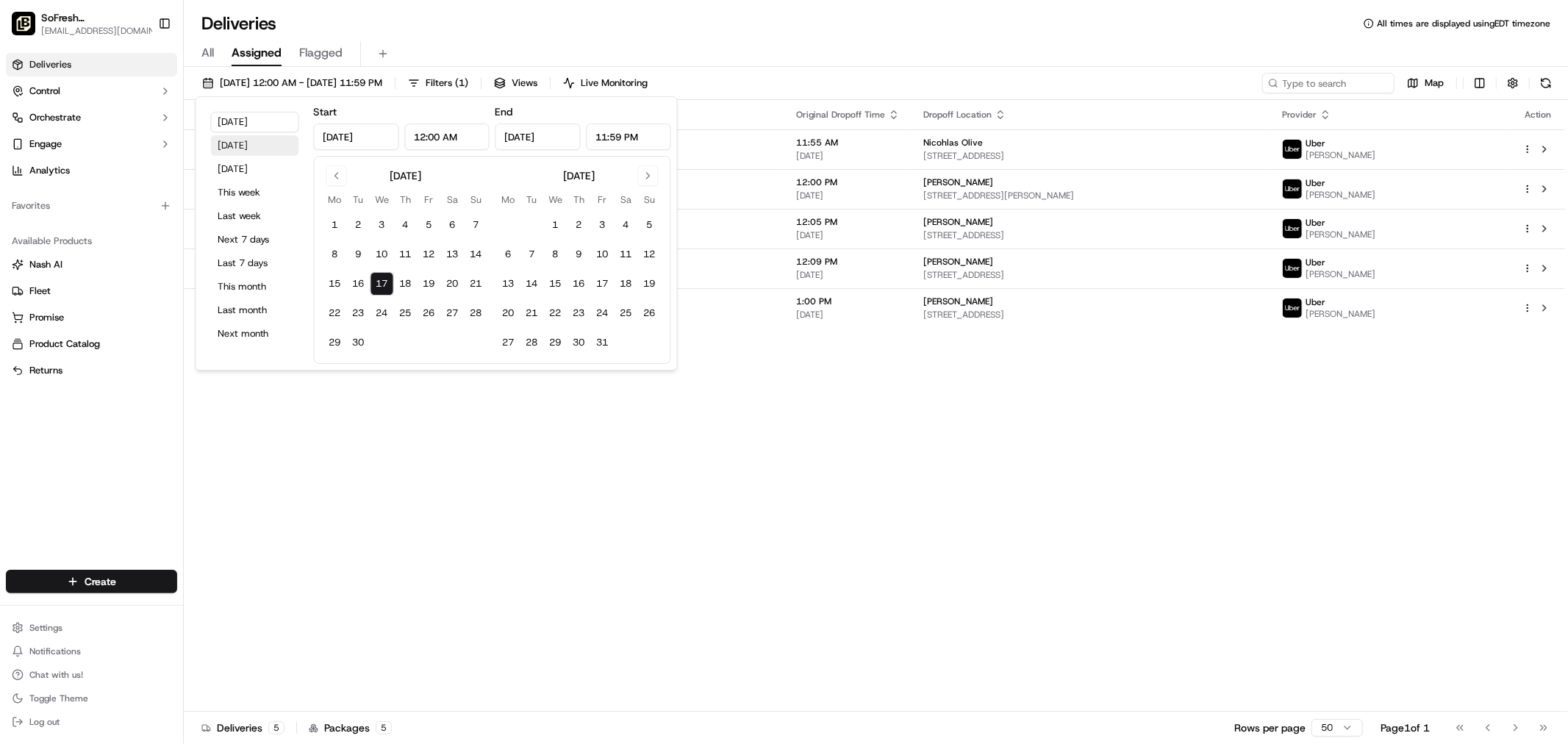
click at [251, 142] on button "Yesterday" at bounding box center [255, 145] width 88 height 20
type input "Sep 16, 2025"
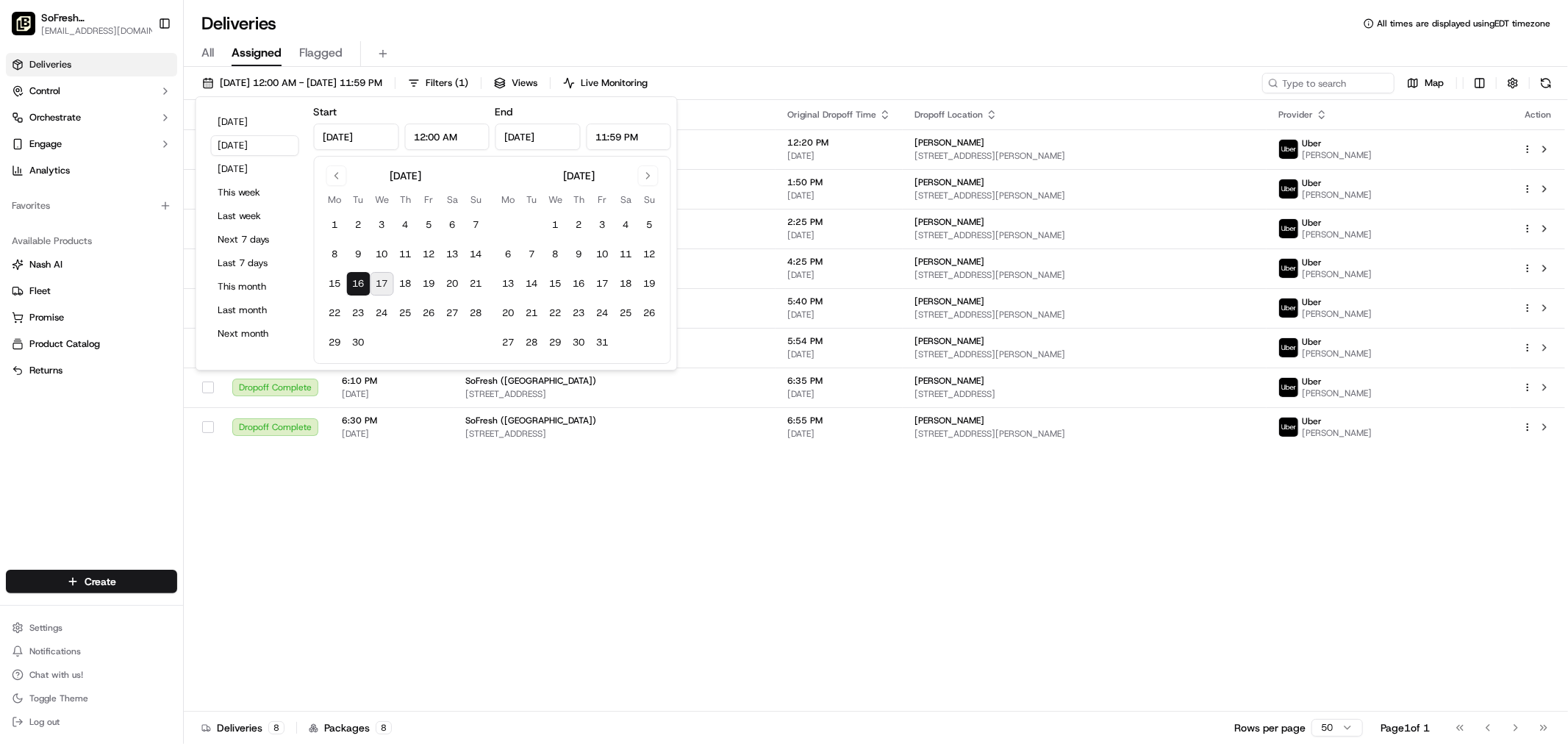
click at [1038, 143] on div "[PERSON_NAME]" at bounding box center [1085, 143] width 341 height 12
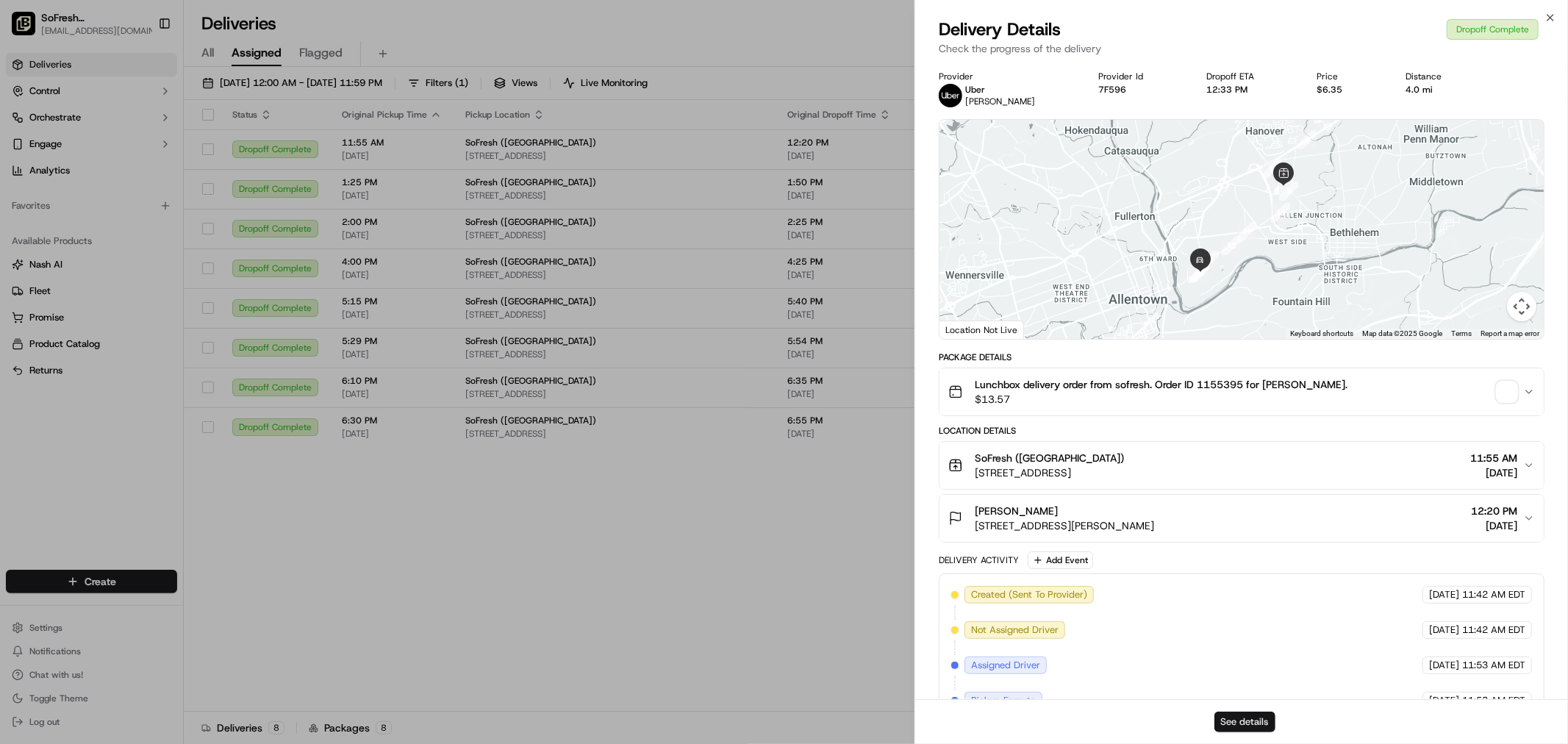
click at [1237, 716] on button "See details" at bounding box center [1244, 721] width 61 height 20
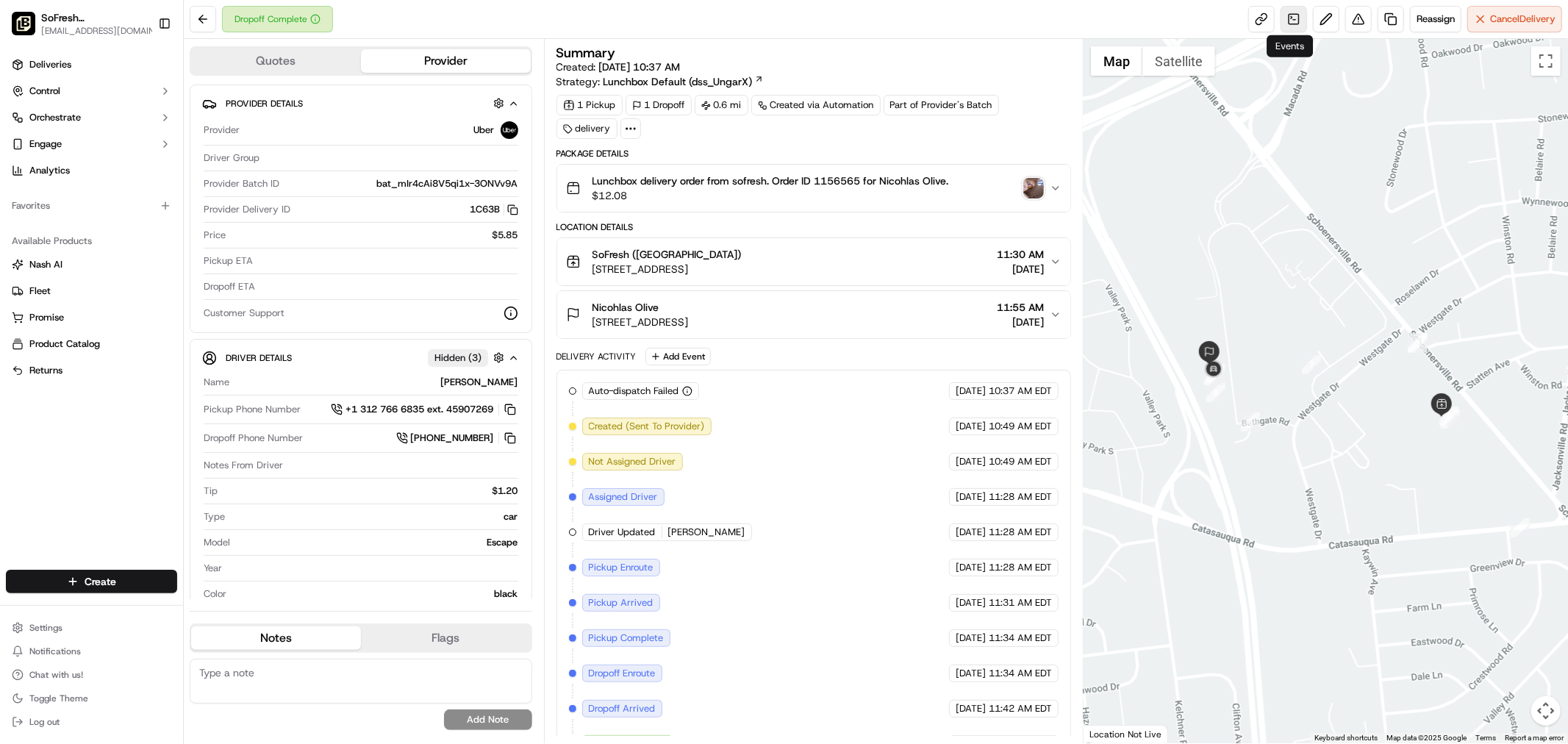
click at [1283, 20] on link at bounding box center [1293, 18] width 26 height 26
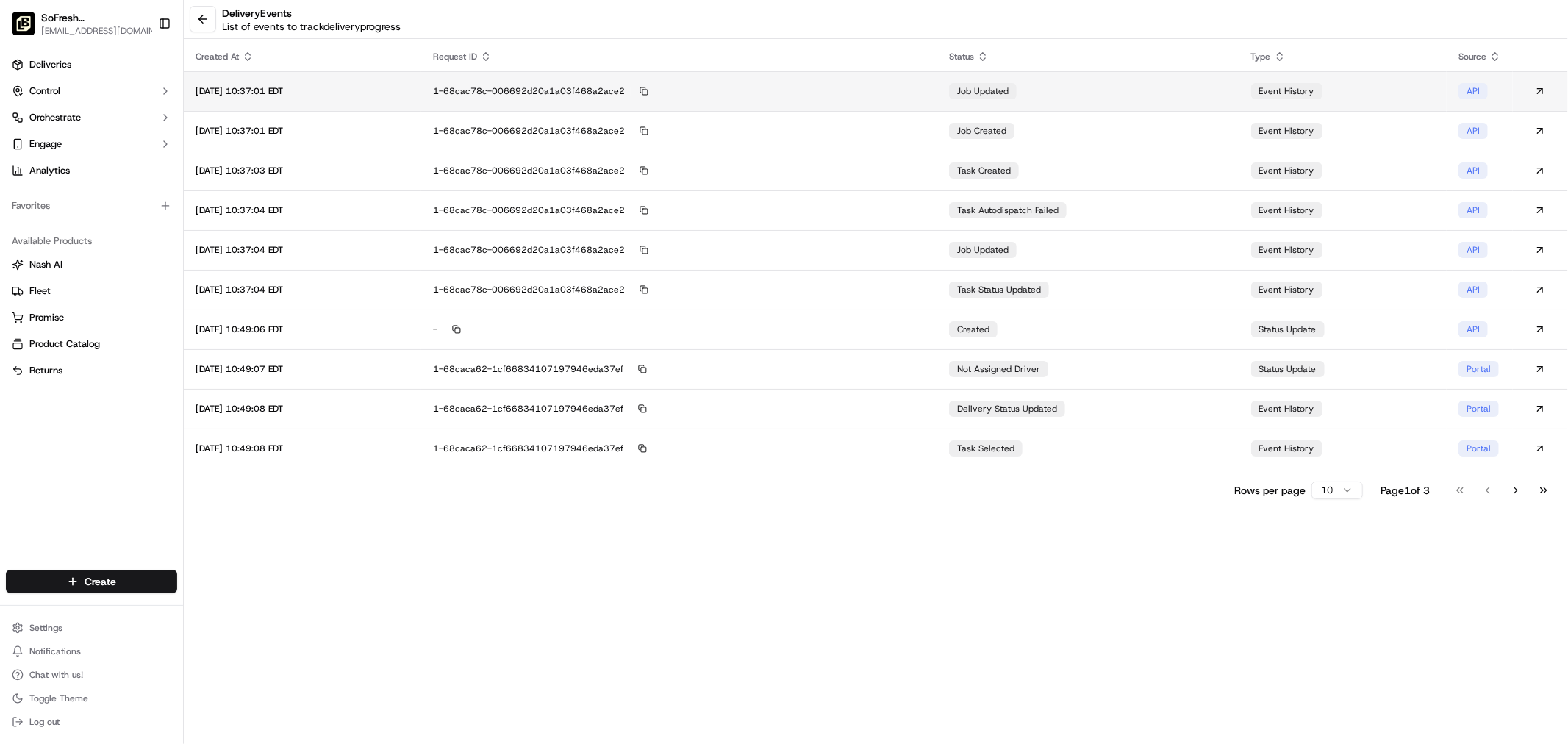
click at [1050, 91] on td "job updated" at bounding box center [1088, 91] width 302 height 40
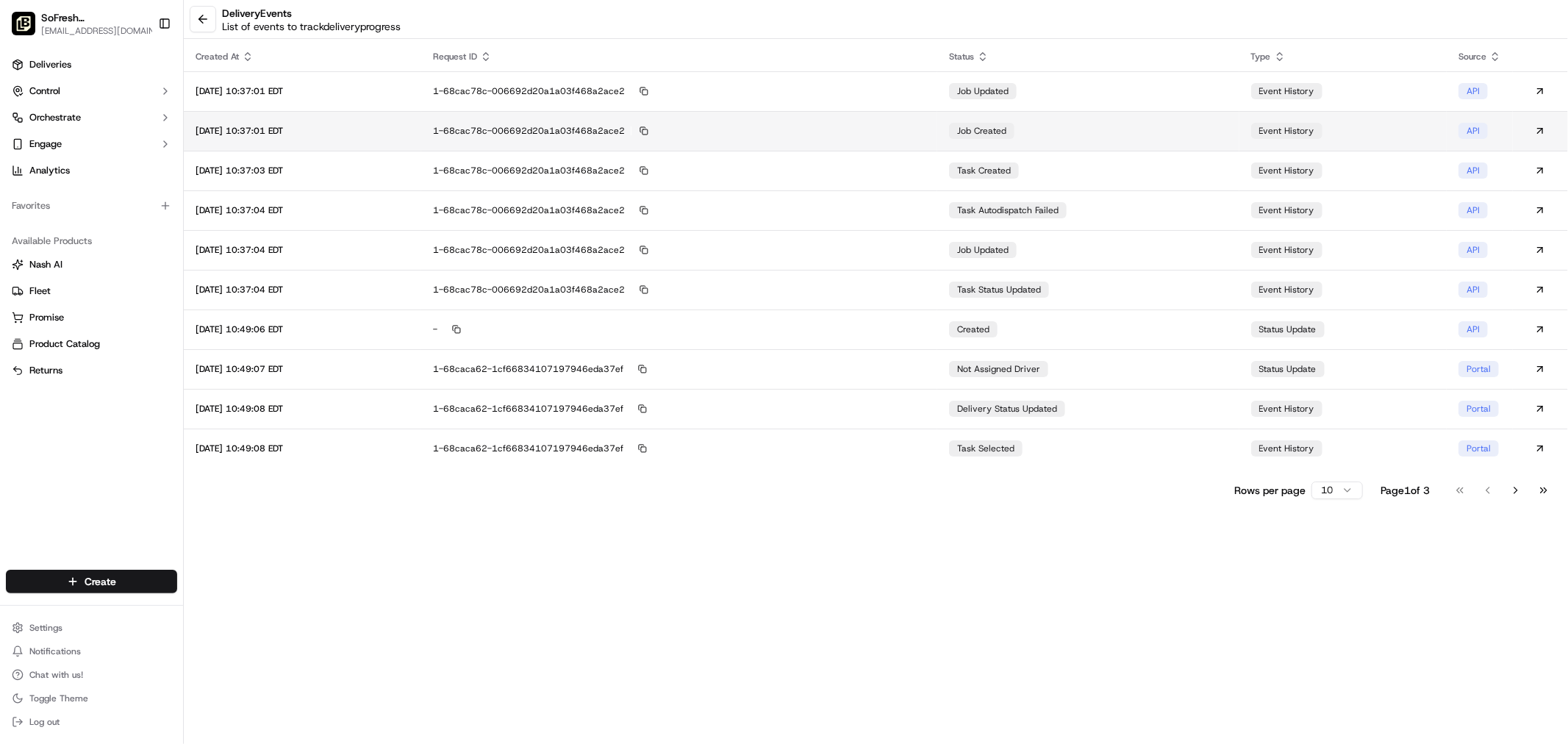
click at [984, 127] on span "job created" at bounding box center [981, 131] width 50 height 12
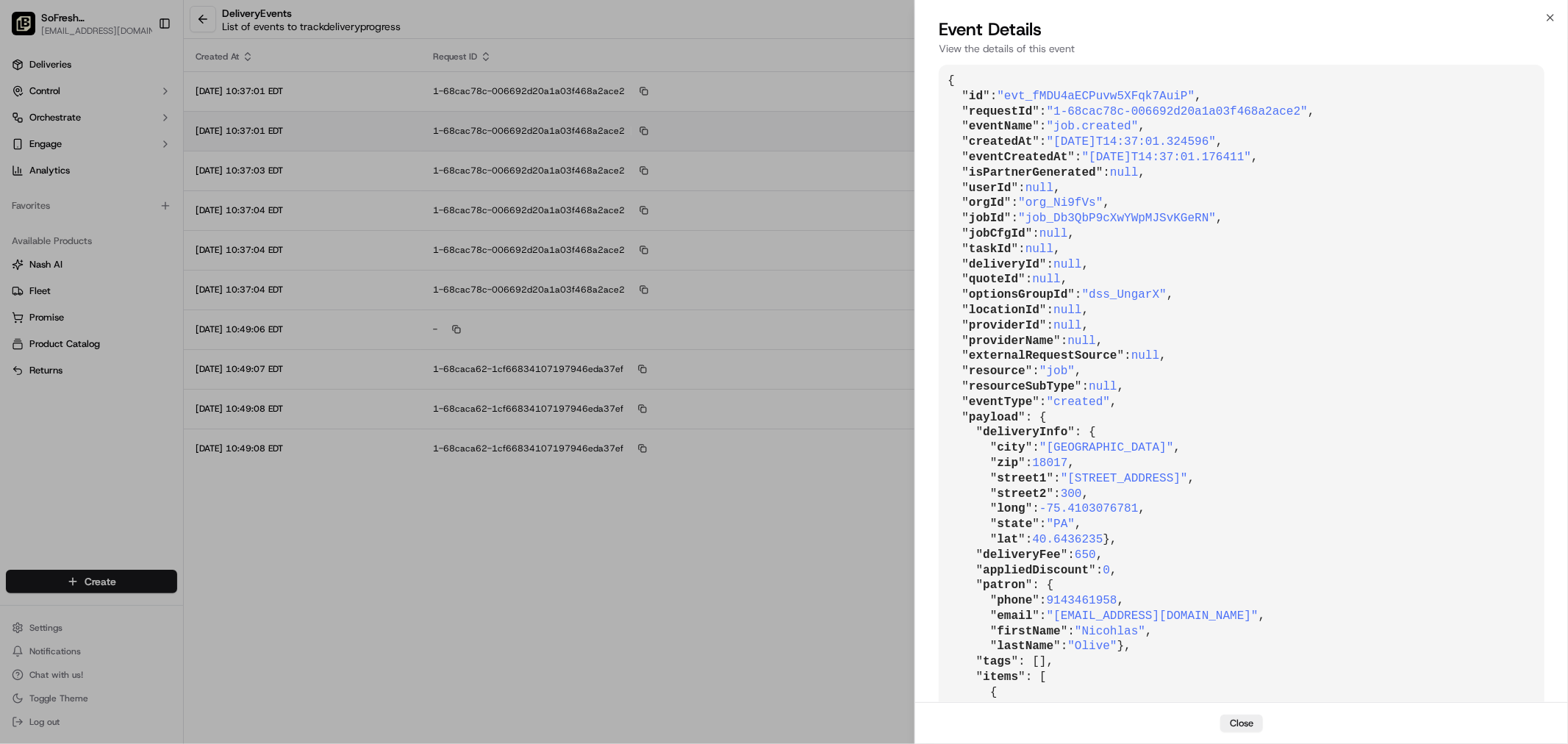
click at [984, 127] on span "eventName" at bounding box center [1000, 127] width 63 height 13
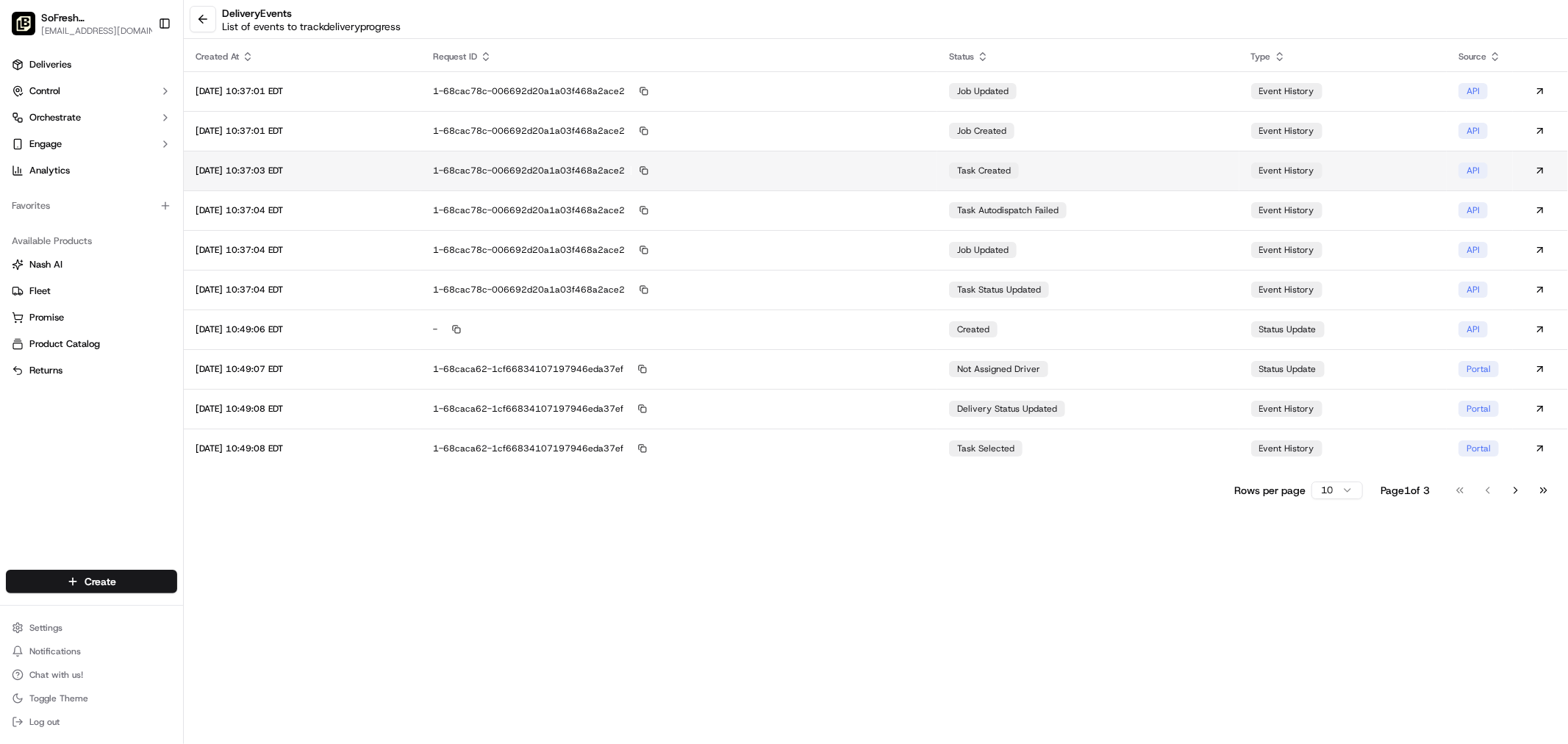
click at [965, 172] on td "task created" at bounding box center [1088, 170] width 302 height 40
click at [970, 129] on div "job created" at bounding box center [982, 130] width 66 height 16
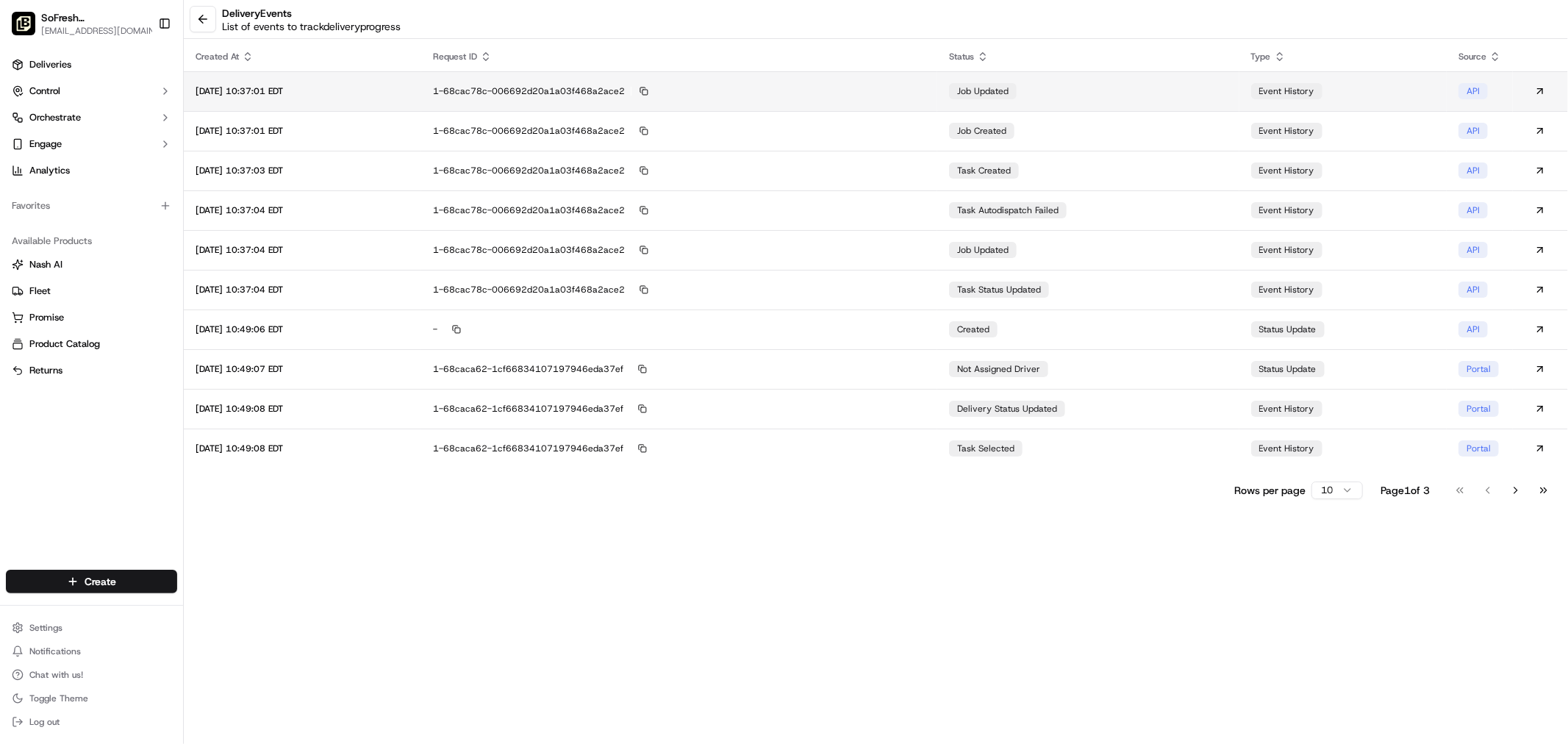
click at [895, 96] on div "1-68cac78c-006692d20a1a03f468a2ace2" at bounding box center [679, 92] width 493 height 13
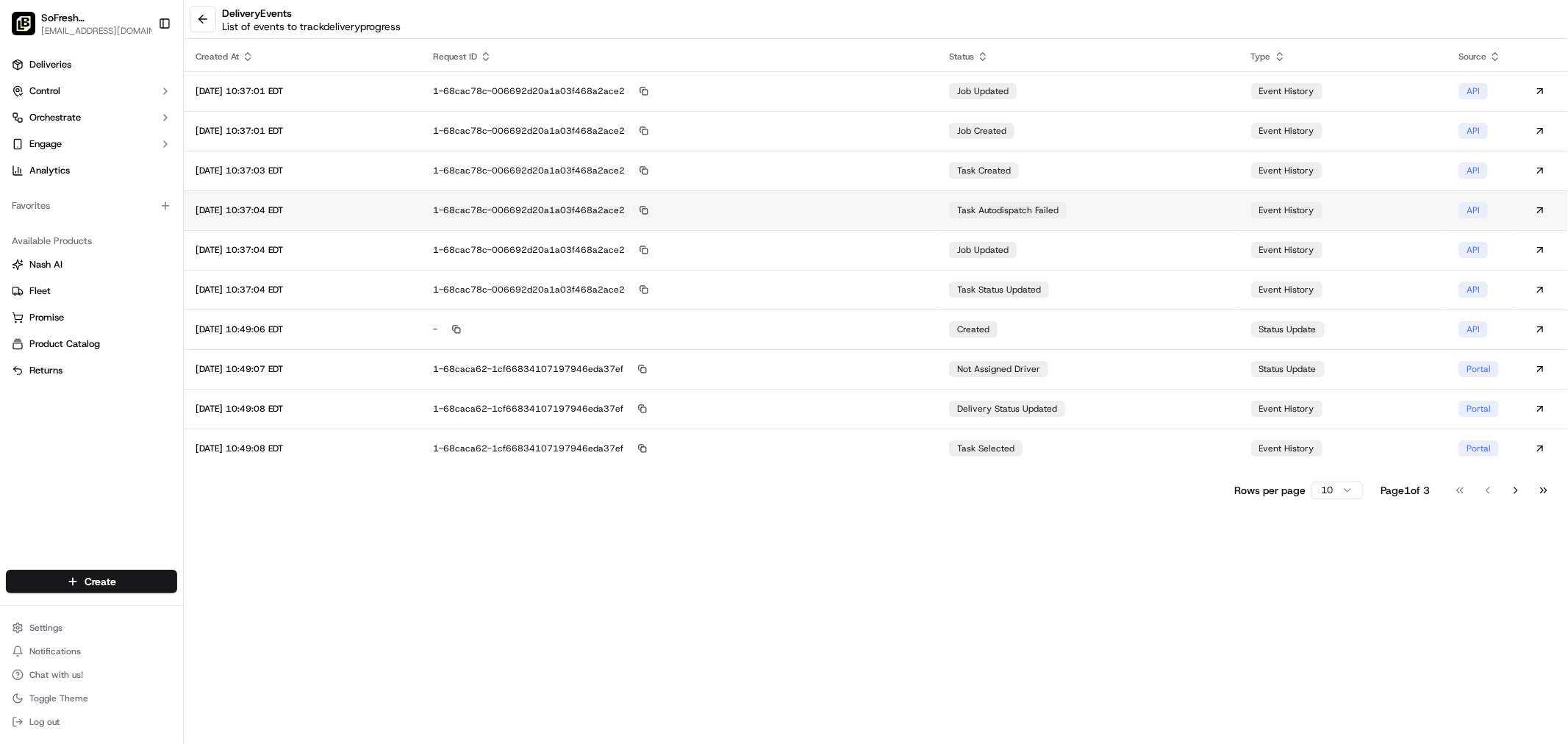
click at [937, 219] on td "1-68cac78c-006692d20a1a03f468a2ace2" at bounding box center [679, 209] width 516 height 40
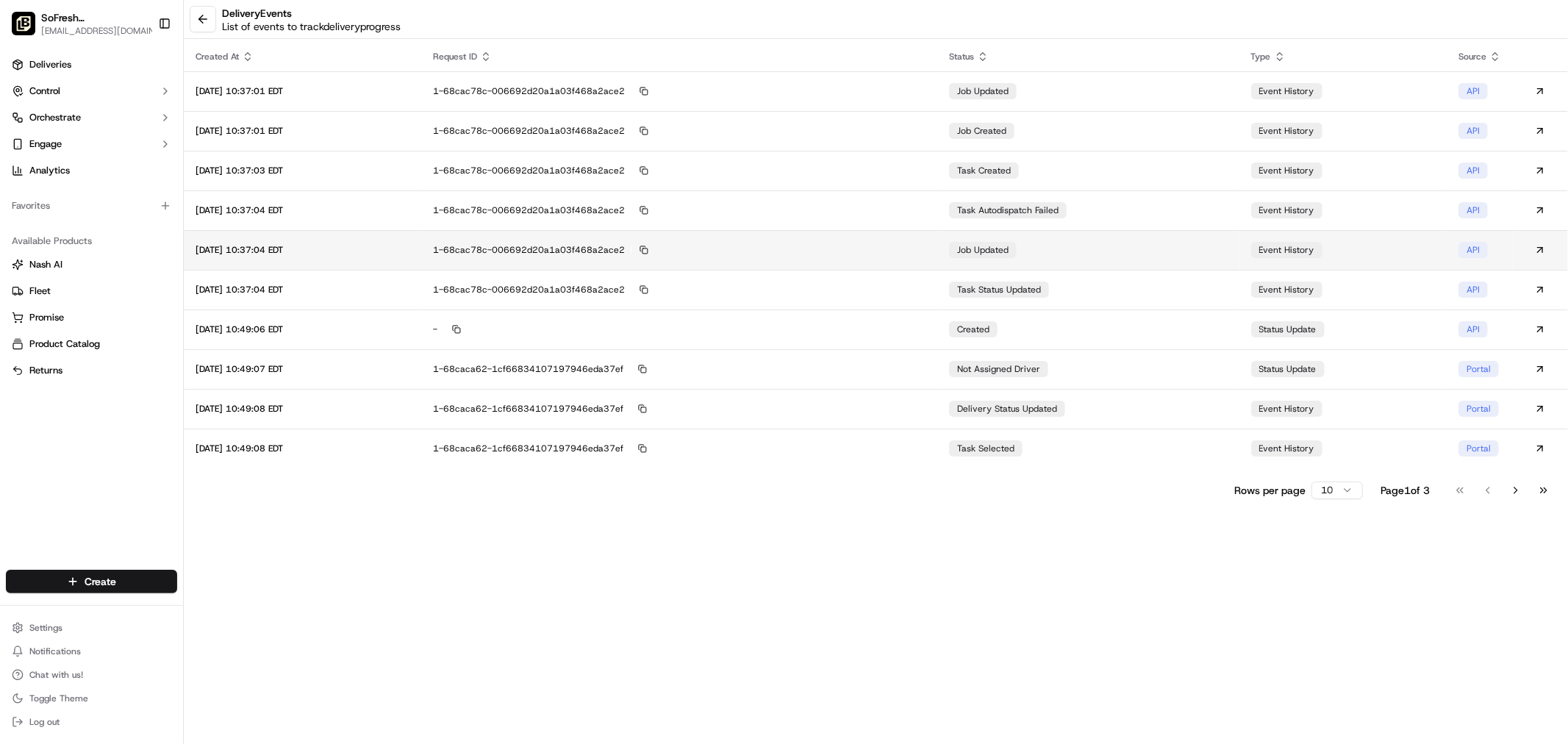
click at [882, 249] on div "1-68cac78c-006692d20a1a03f468a2ace2" at bounding box center [679, 250] width 493 height 13
click at [884, 294] on div "1-68cac78c-006692d20a1a03f468a2ace2" at bounding box center [679, 290] width 493 height 13
click at [877, 335] on div "-" at bounding box center [679, 330] width 493 height 13
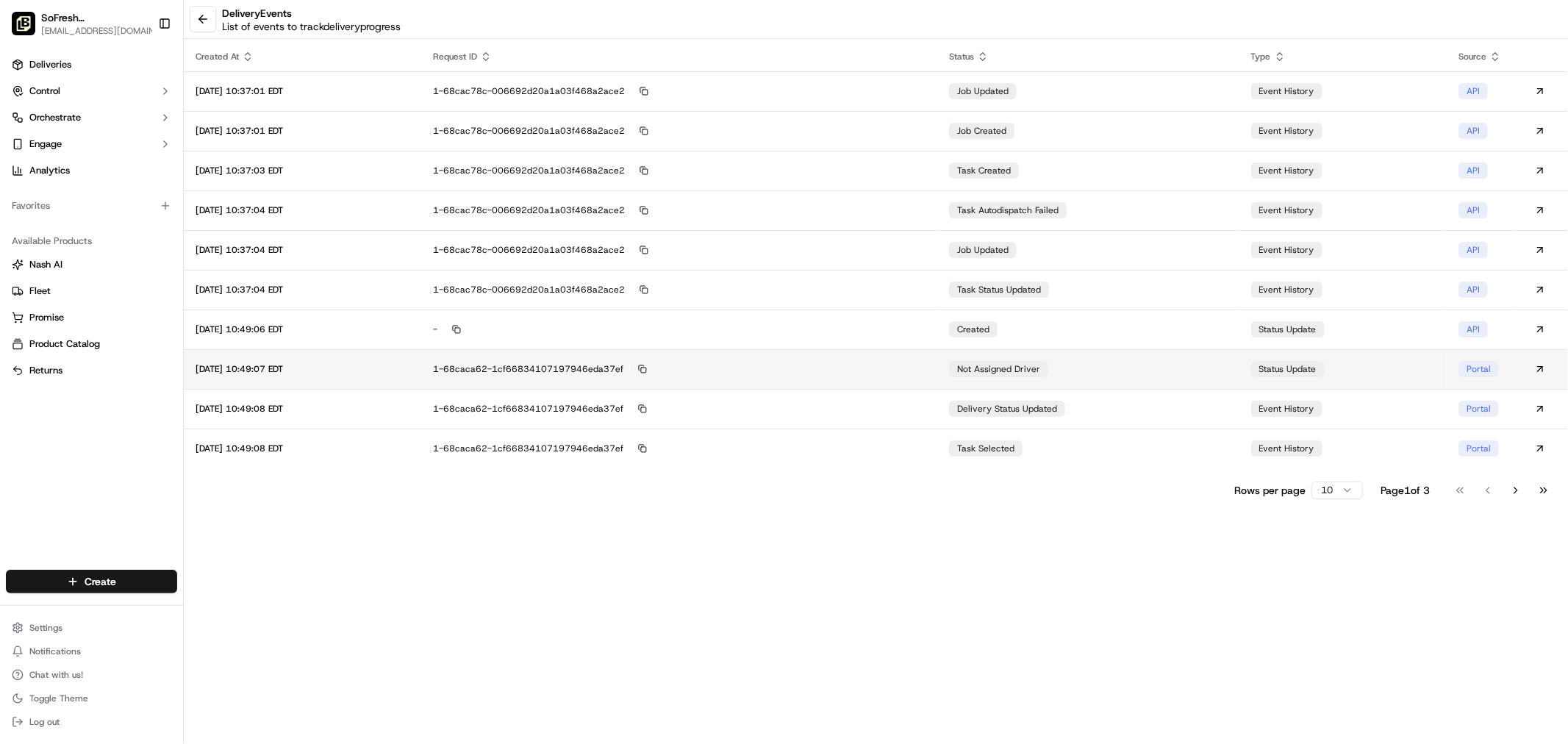
click at [841, 377] on td "1-68caca62-1cf66834107197946eda37ef" at bounding box center [679, 368] width 516 height 40
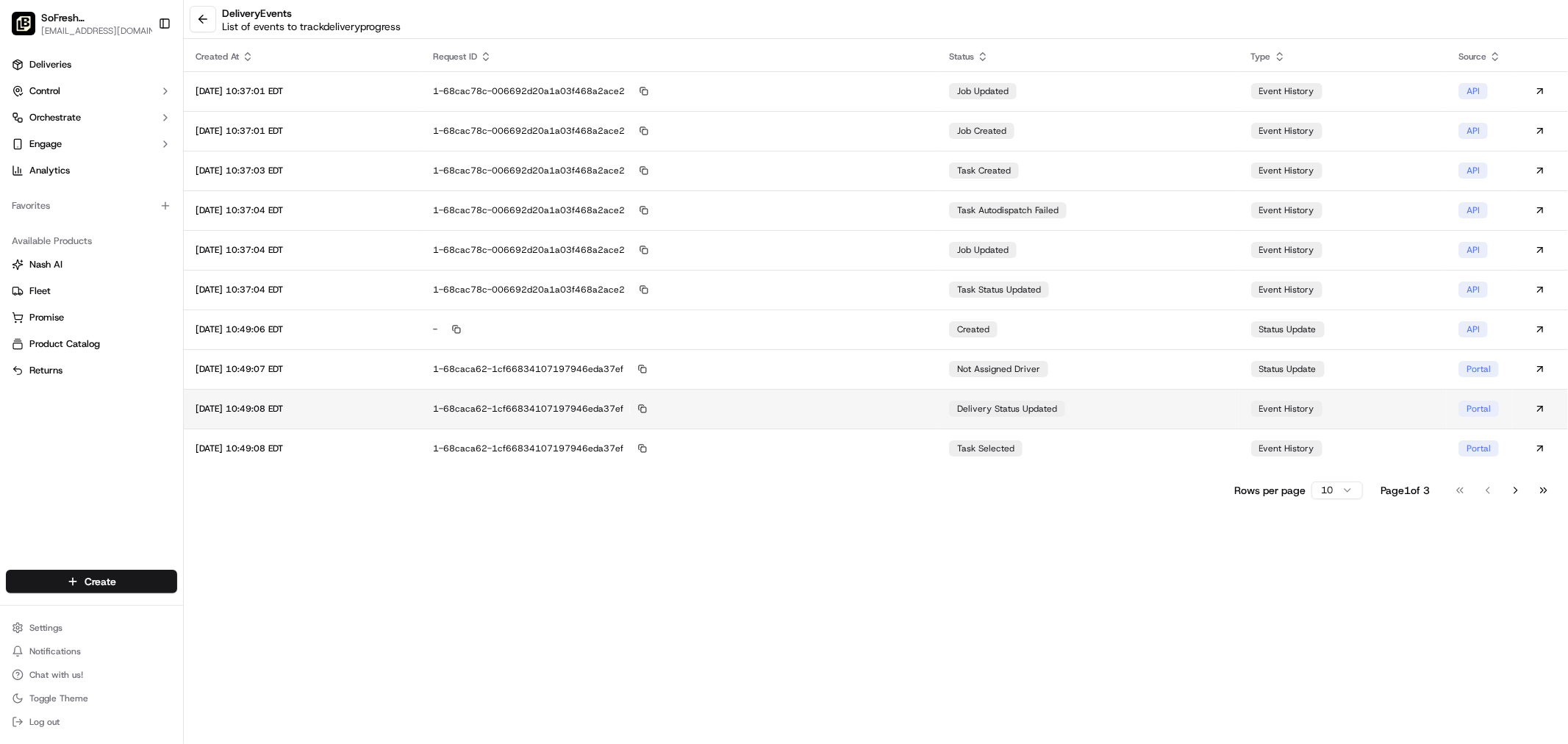
click at [862, 414] on div "1-68caca62-1cf66834107197946eda37ef" at bounding box center [679, 409] width 493 height 13
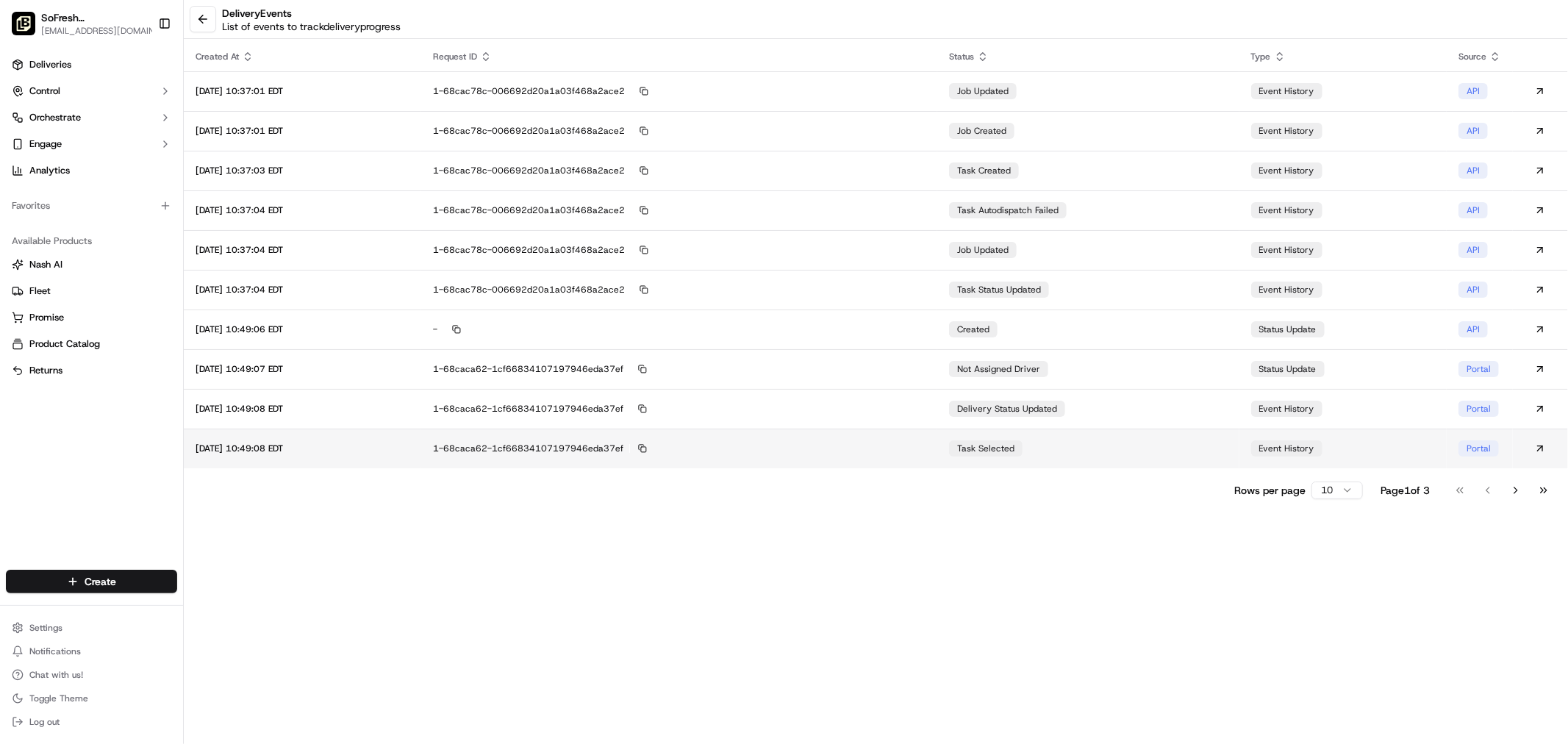
click at [842, 452] on div "1-68caca62-1cf66834107197946eda37ef" at bounding box center [679, 448] width 493 height 13
click at [203, 15] on button at bounding box center [203, 18] width 26 height 26
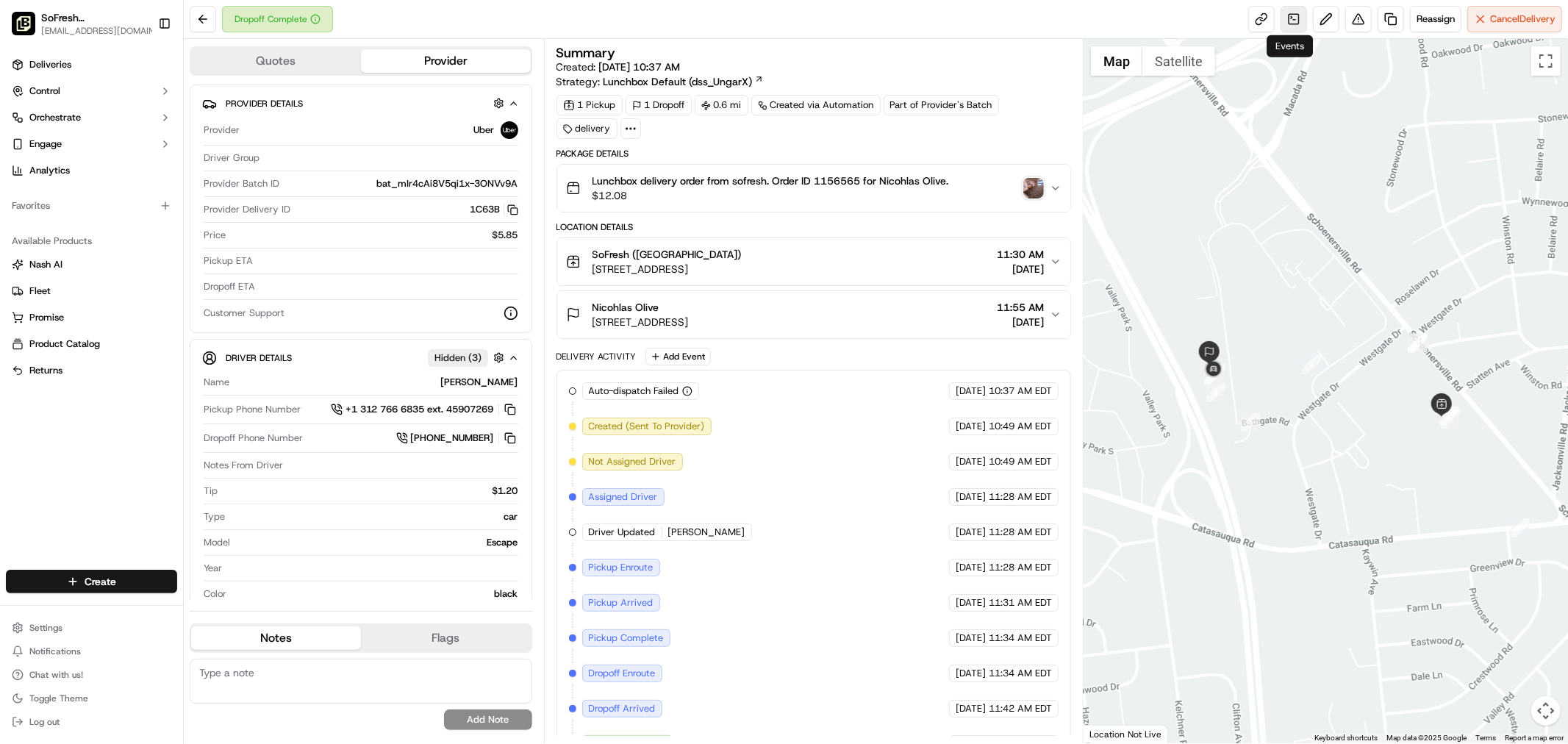
click at [1295, 14] on link at bounding box center [1293, 18] width 26 height 26
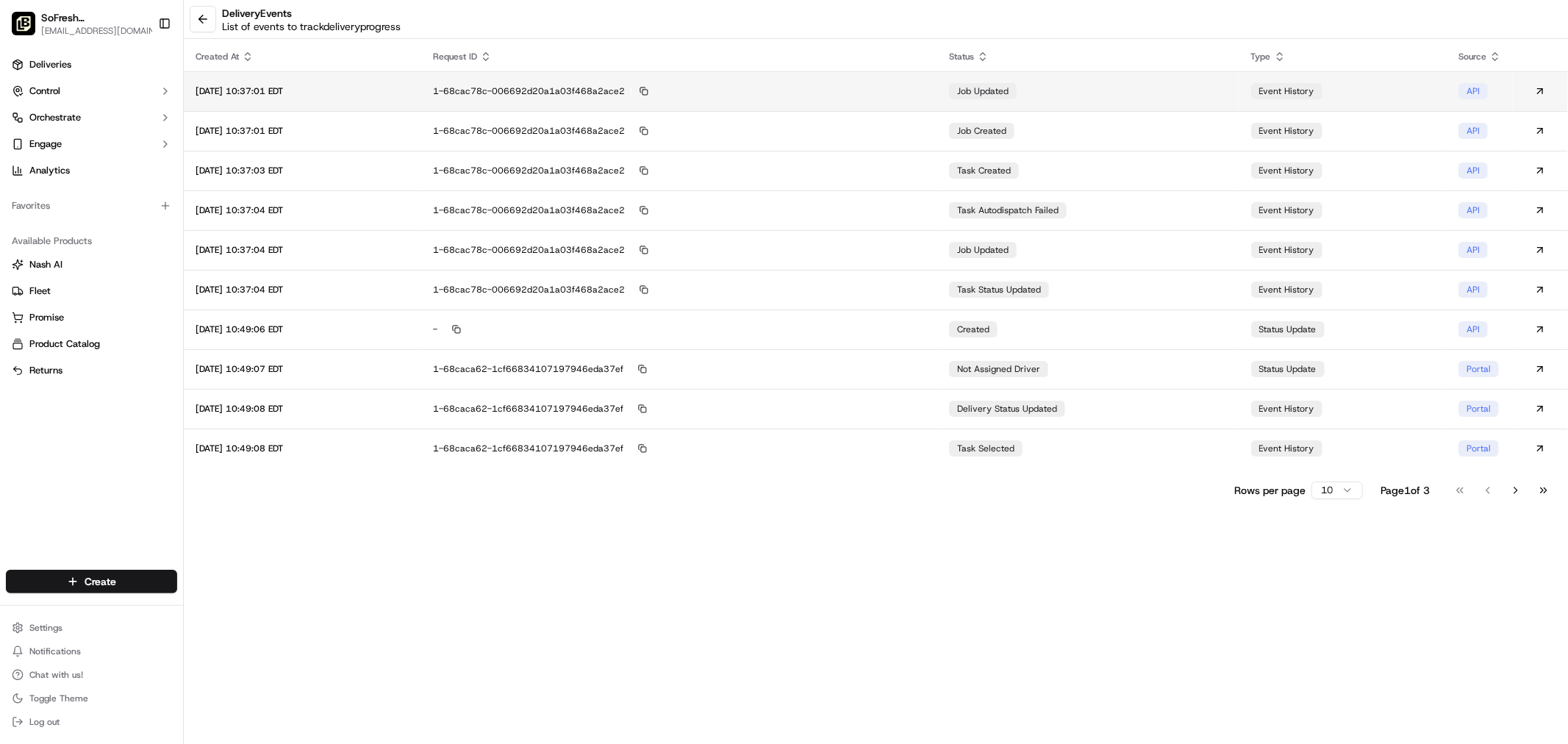
click at [1076, 93] on td "job updated" at bounding box center [1088, 91] width 302 height 40
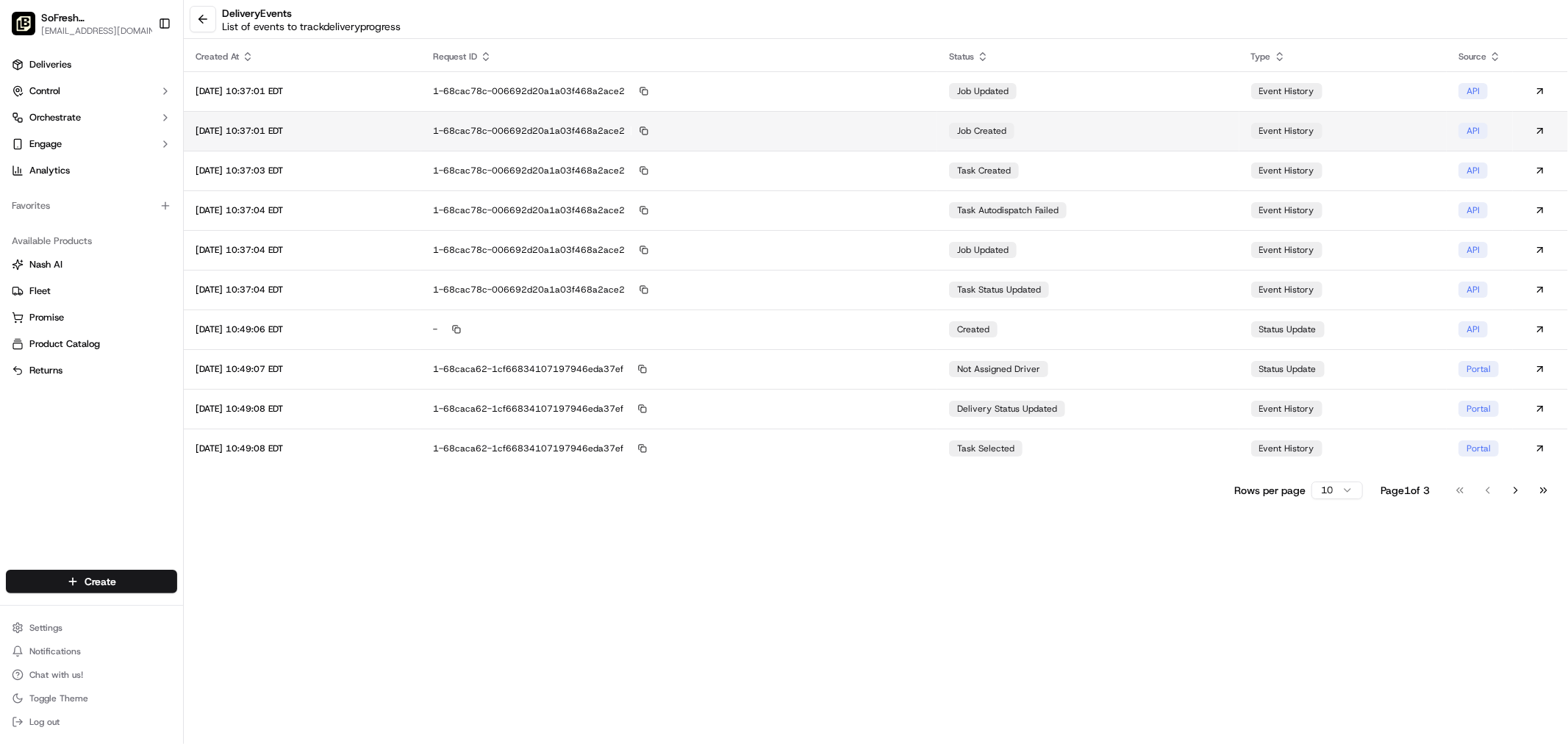
click at [926, 127] on div "1-68cac78c-006692d20a1a03f468a2ace2" at bounding box center [679, 131] width 493 height 13
drag, startPoint x: 836, startPoint y: 171, endPoint x: 853, endPoint y: 171, distance: 17.0
click at [879, 171] on div "1-68cac78c-006692d20a1a03f468a2ace2" at bounding box center [679, 171] width 493 height 13
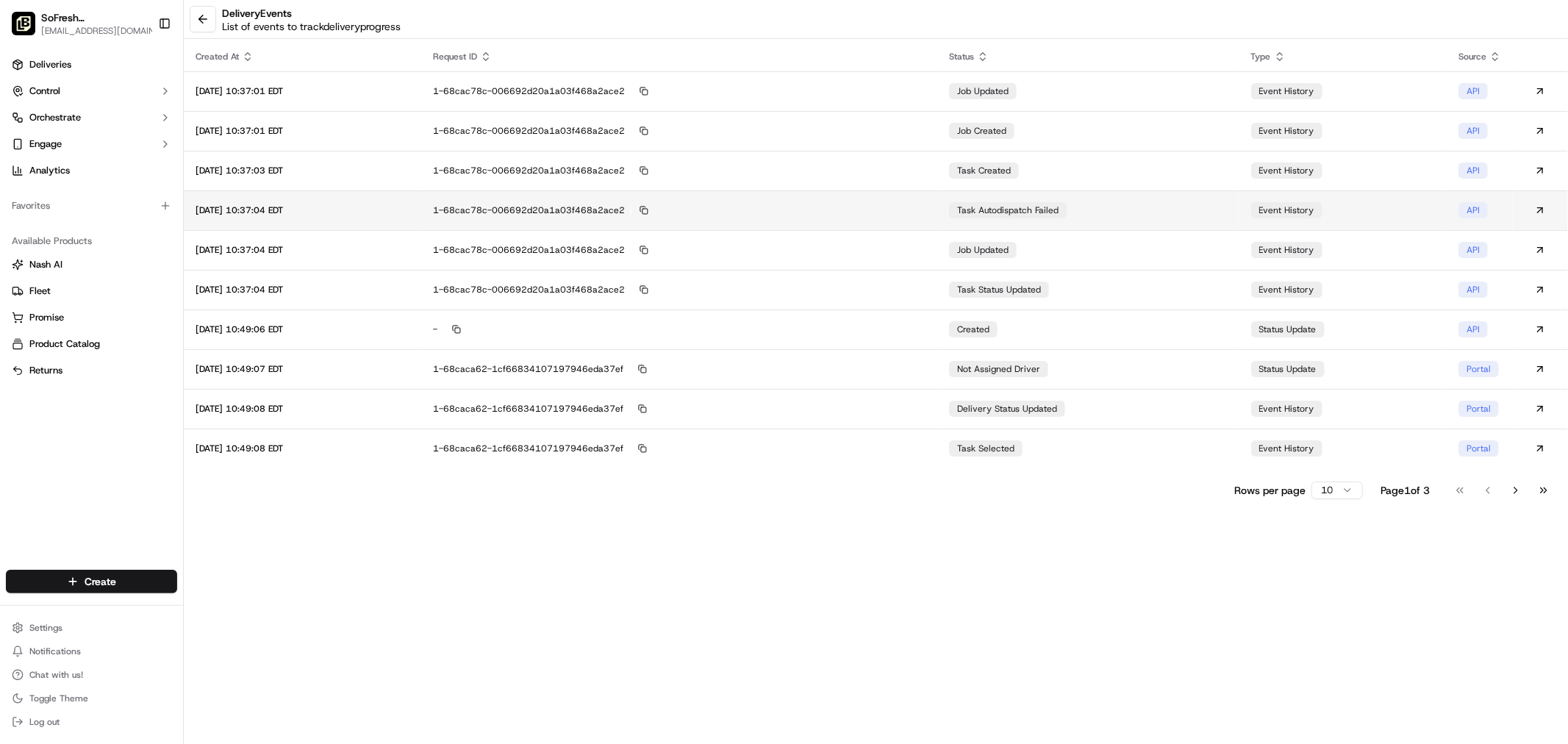
click at [922, 220] on td "1-68cac78c-006692d20a1a03f468a2ace2" at bounding box center [679, 209] width 516 height 40
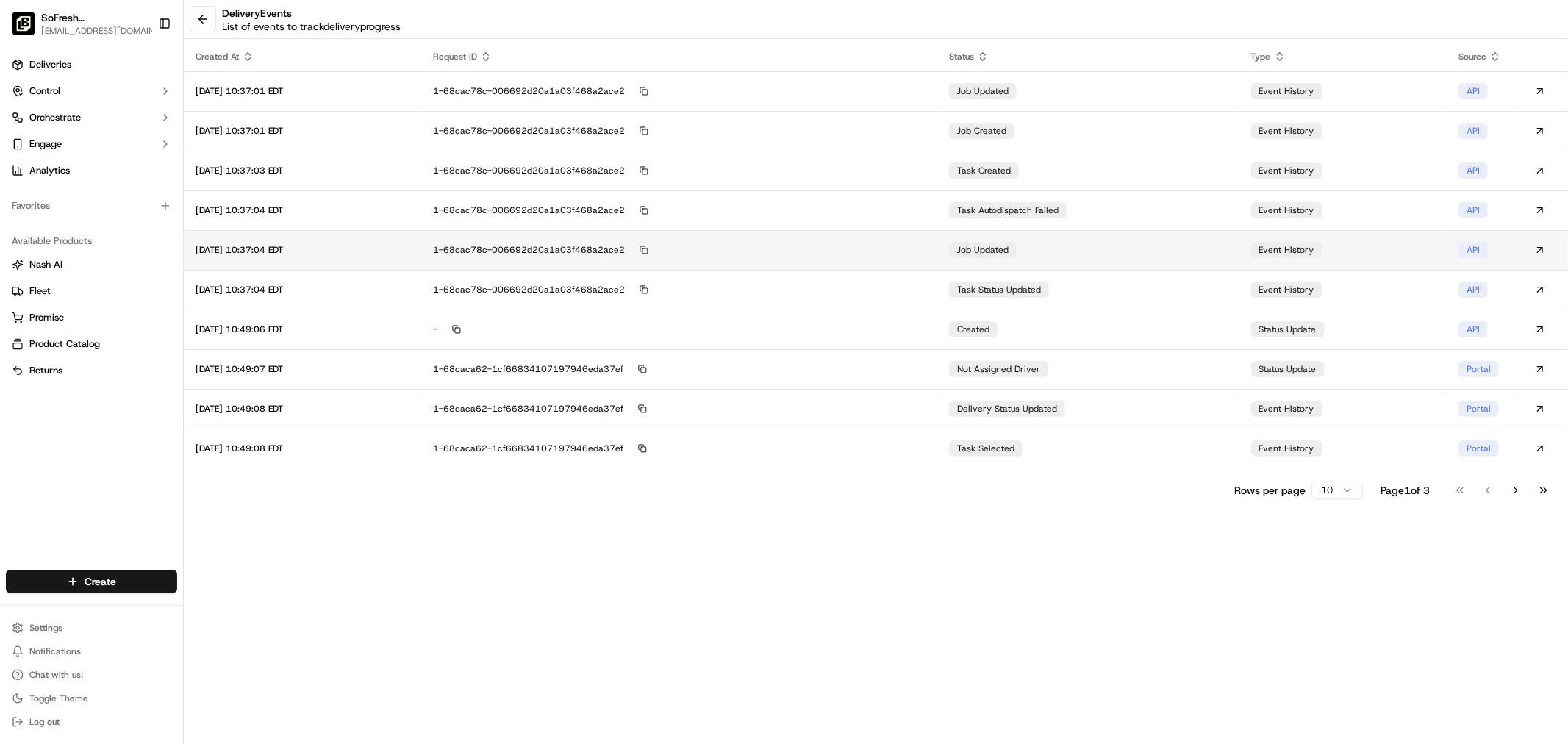
click at [890, 245] on div "1-68cac78c-006692d20a1a03f468a2ace2" at bounding box center [679, 250] width 493 height 13
click at [851, 289] on div "1-68cac78c-006692d20a1a03f468a2ace2" at bounding box center [679, 290] width 493 height 13
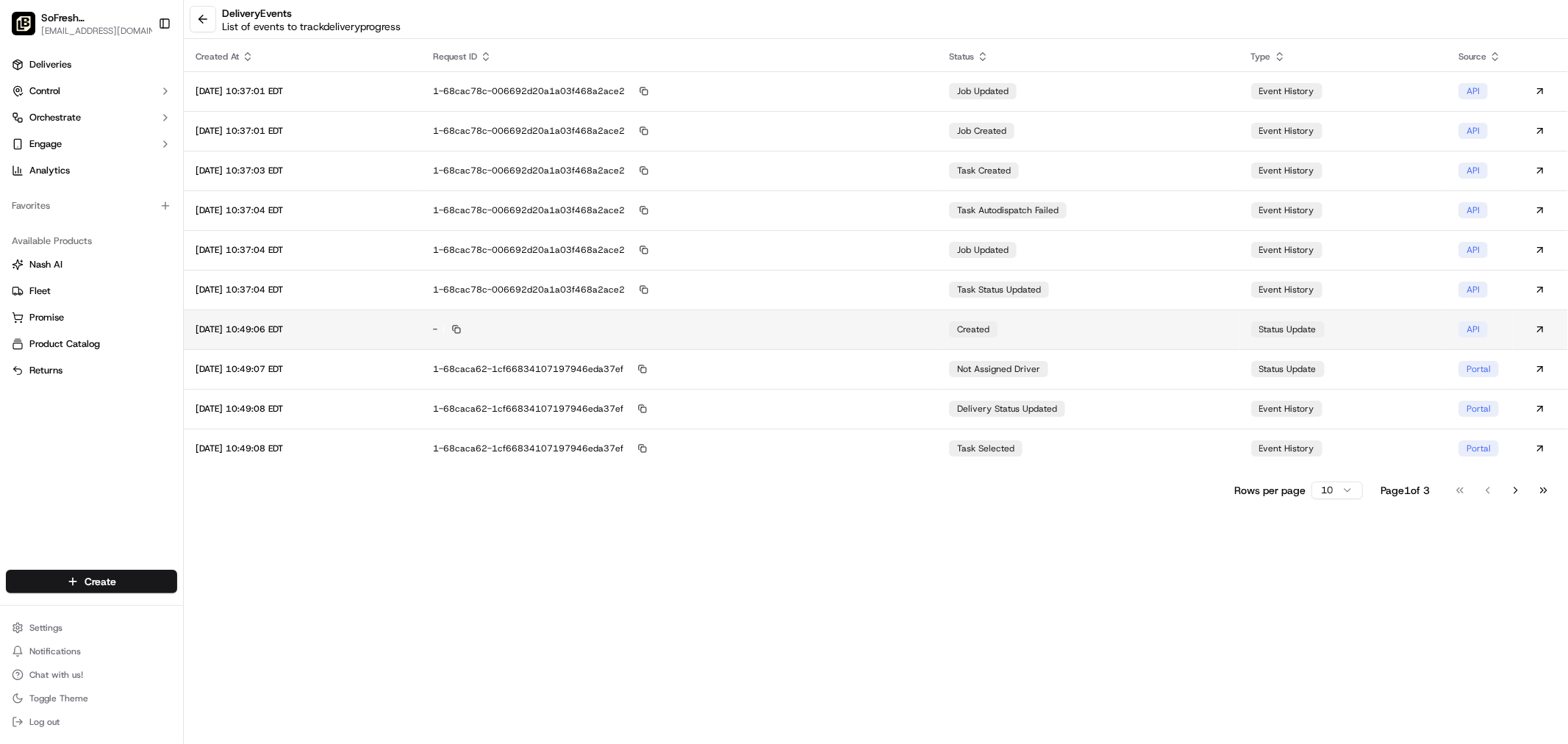
click at [831, 340] on td "-" at bounding box center [679, 329] width 516 height 40
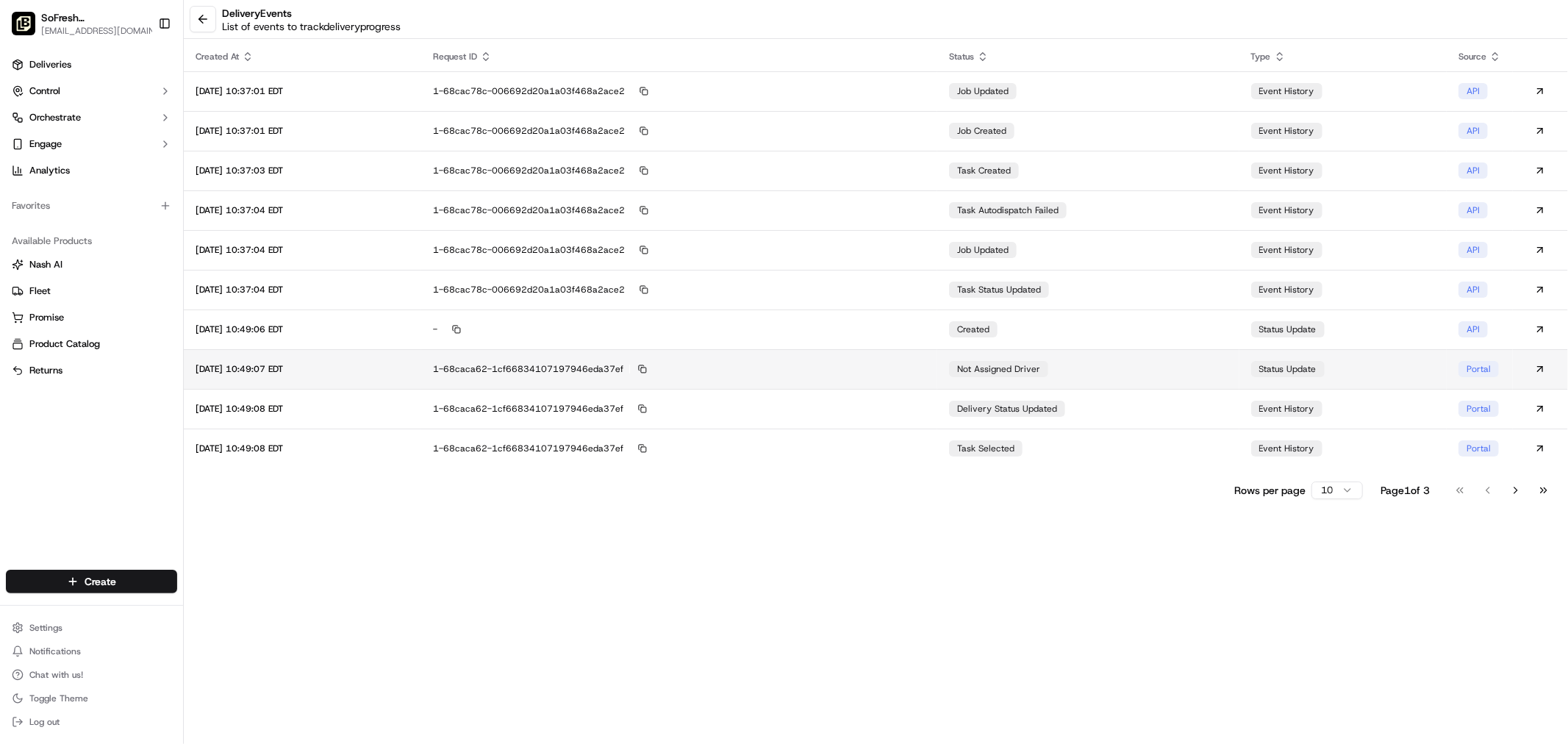
click at [849, 362] on div "1-68caca62-1cf66834107197946eda37ef" at bounding box center [679, 369] width 493 height 13
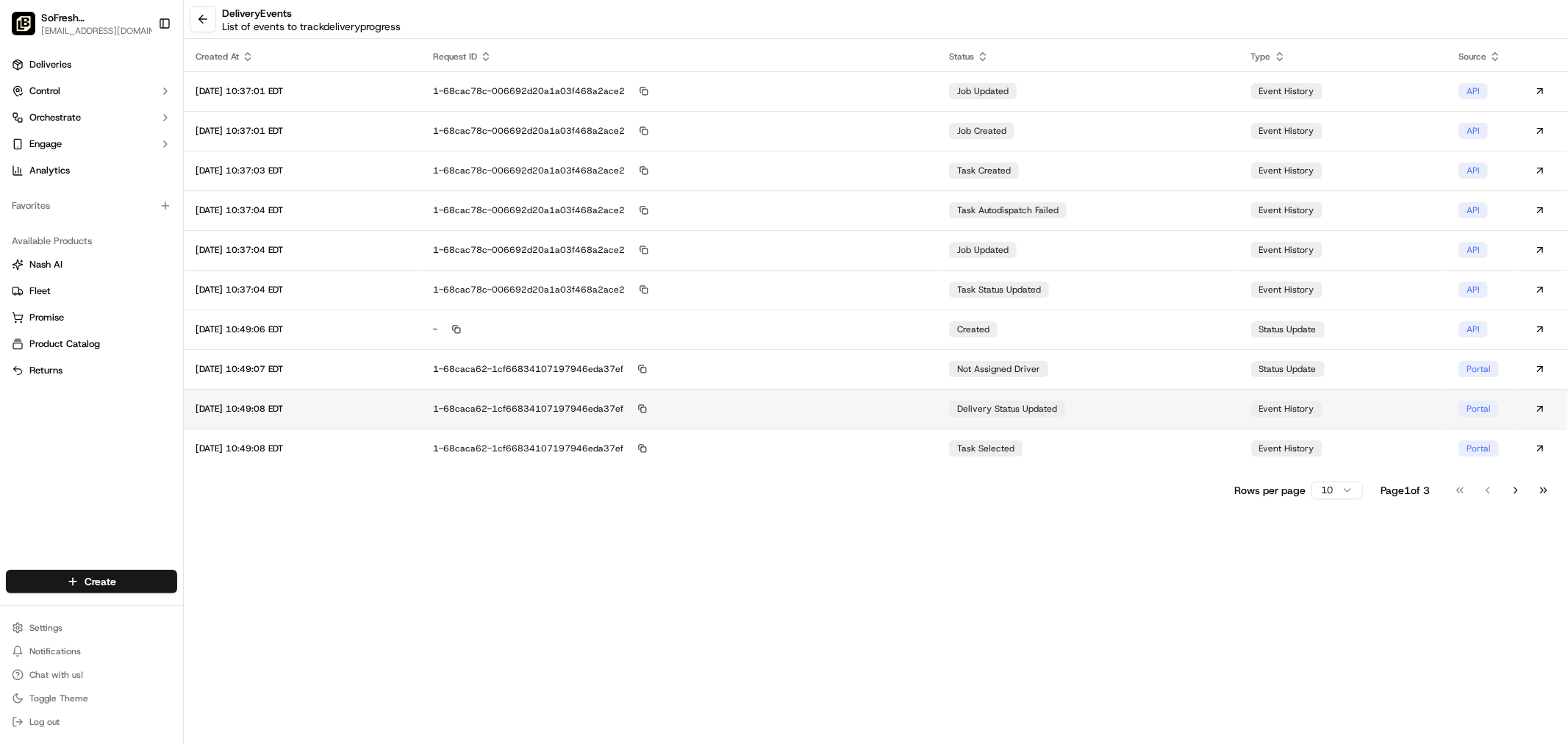
click at [863, 418] on td "1-68caca62-1cf66834107197946eda37ef" at bounding box center [679, 409] width 516 height 40
click at [199, 16] on button at bounding box center [203, 18] width 26 height 26
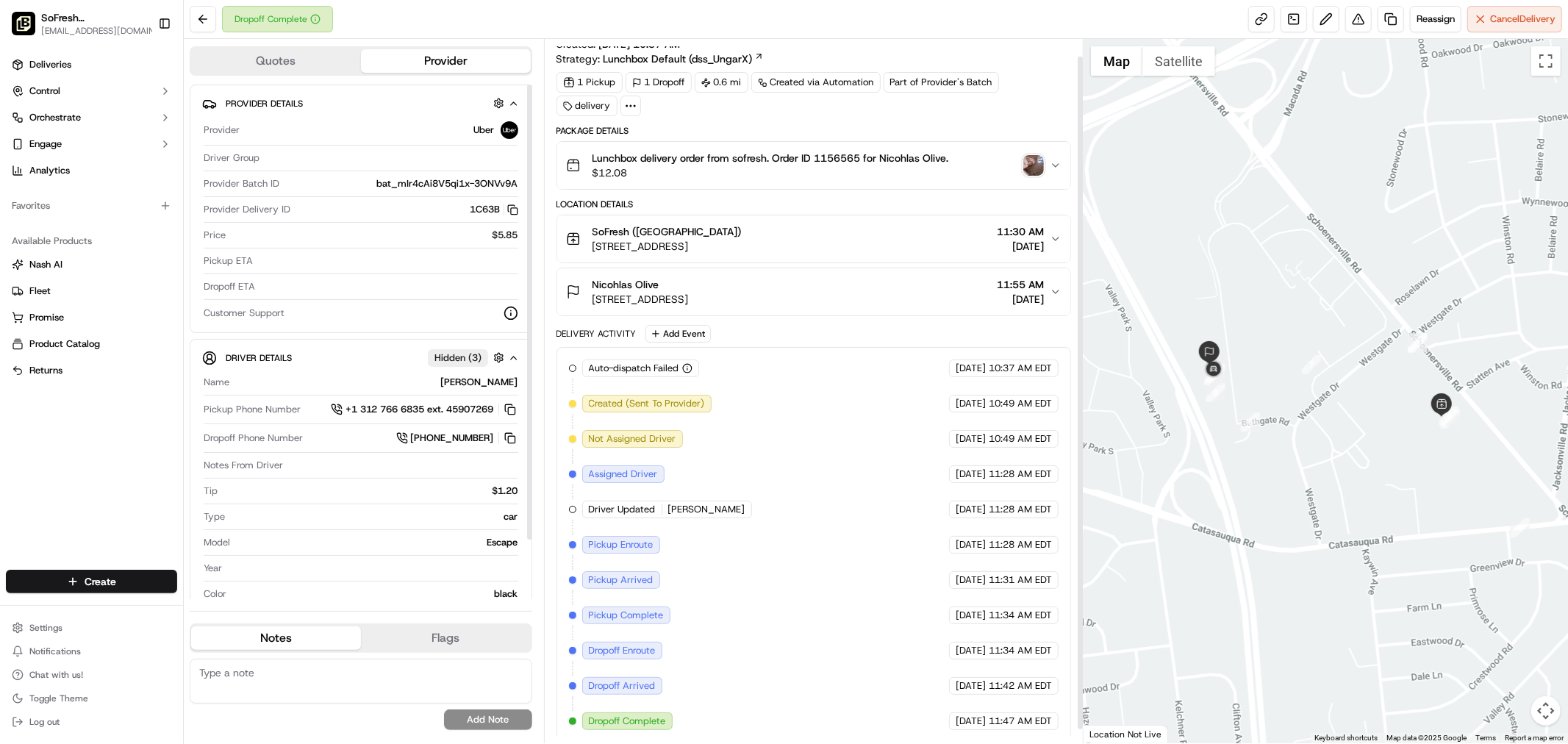
scroll to position [32, 0]
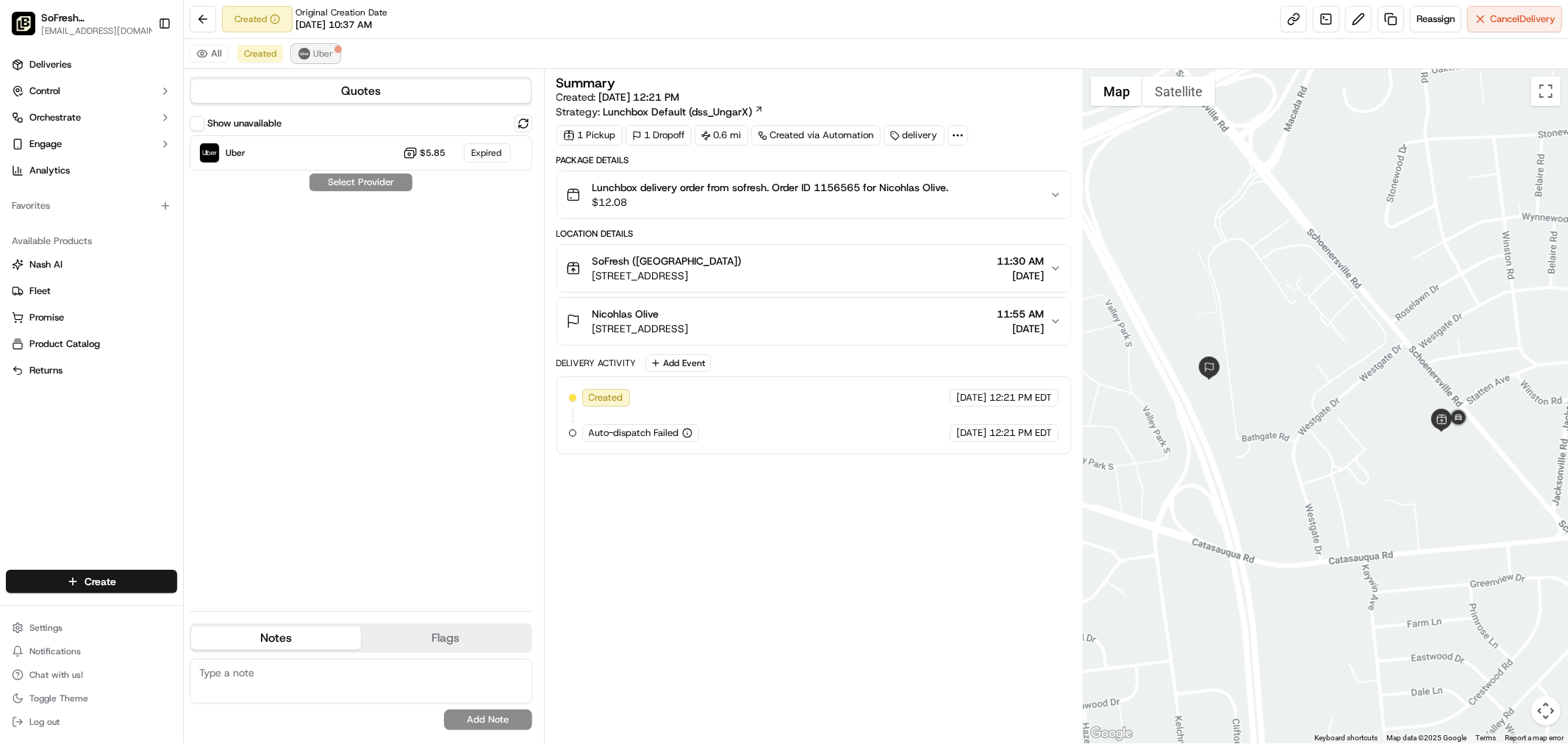
click at [328, 55] on span "Uber" at bounding box center [323, 54] width 20 height 12
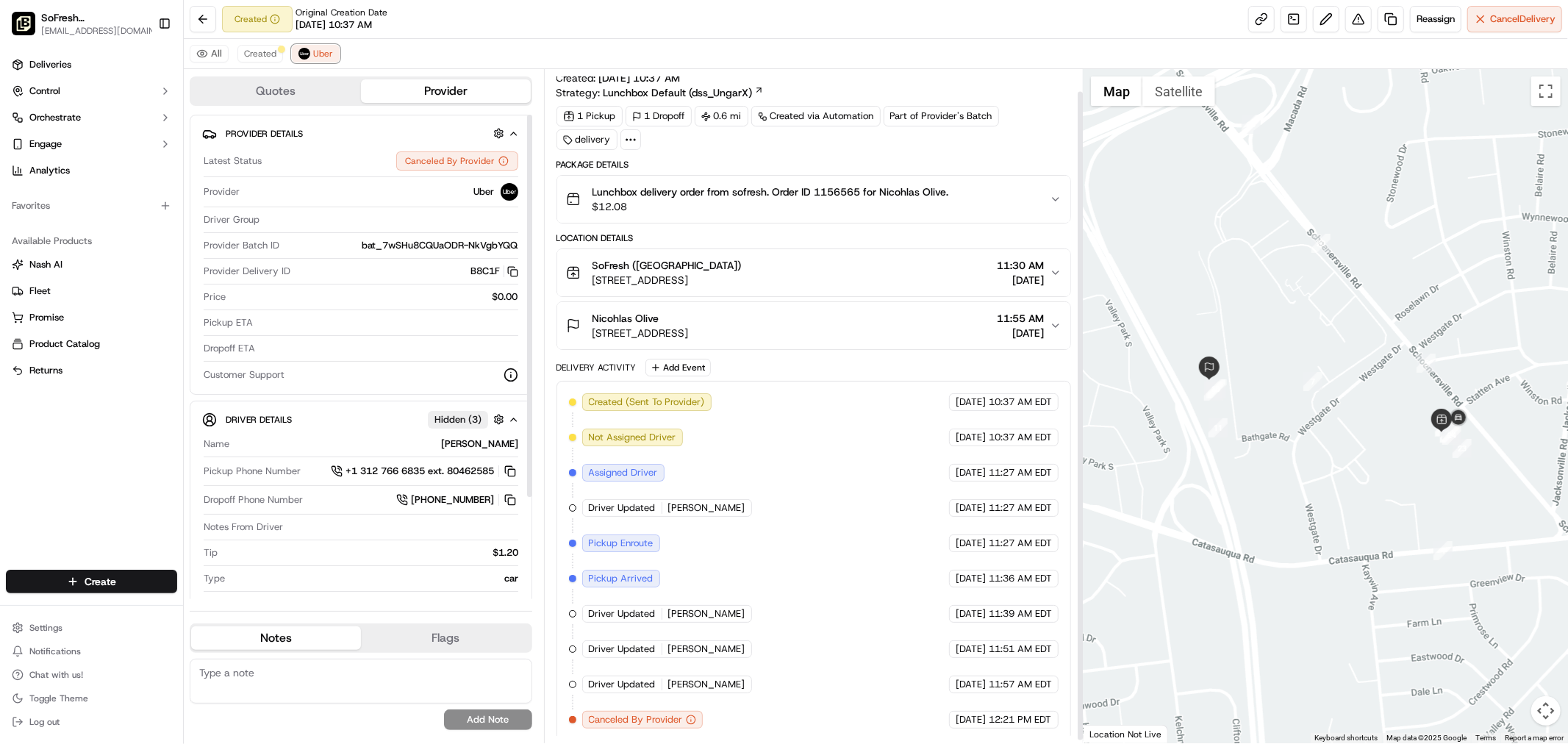
scroll to position [26, 0]
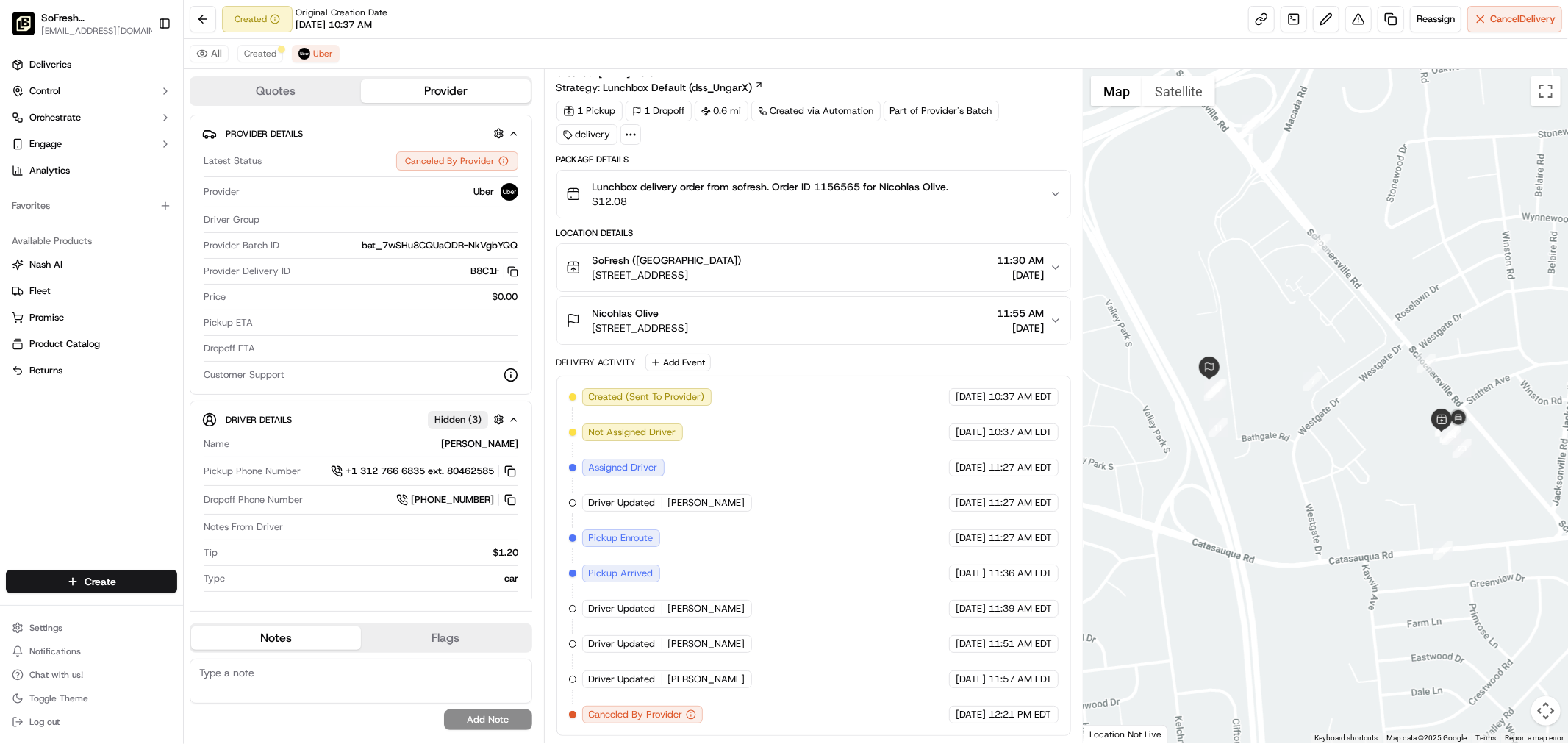
click at [319, 62] on div "All Created Uber" at bounding box center [876, 54] width 1384 height 30
click at [319, 55] on span "Uber" at bounding box center [323, 54] width 20 height 12
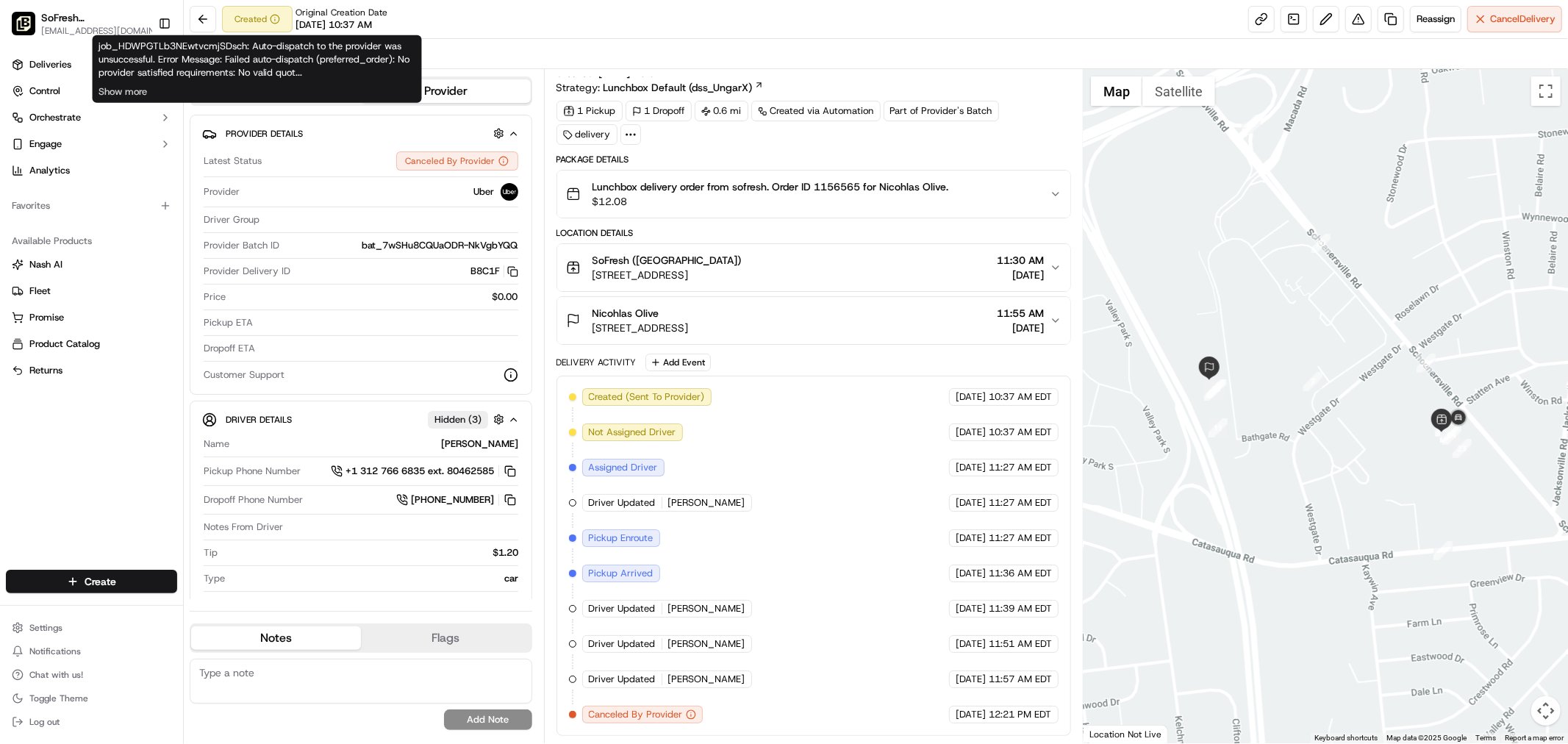
click at [255, 59] on div "job_HDWPGTLb3NEwtvcmjSDsch: Auto-dispatch to the provider was unsuccessful. Err…" at bounding box center [257, 69] width 330 height 67
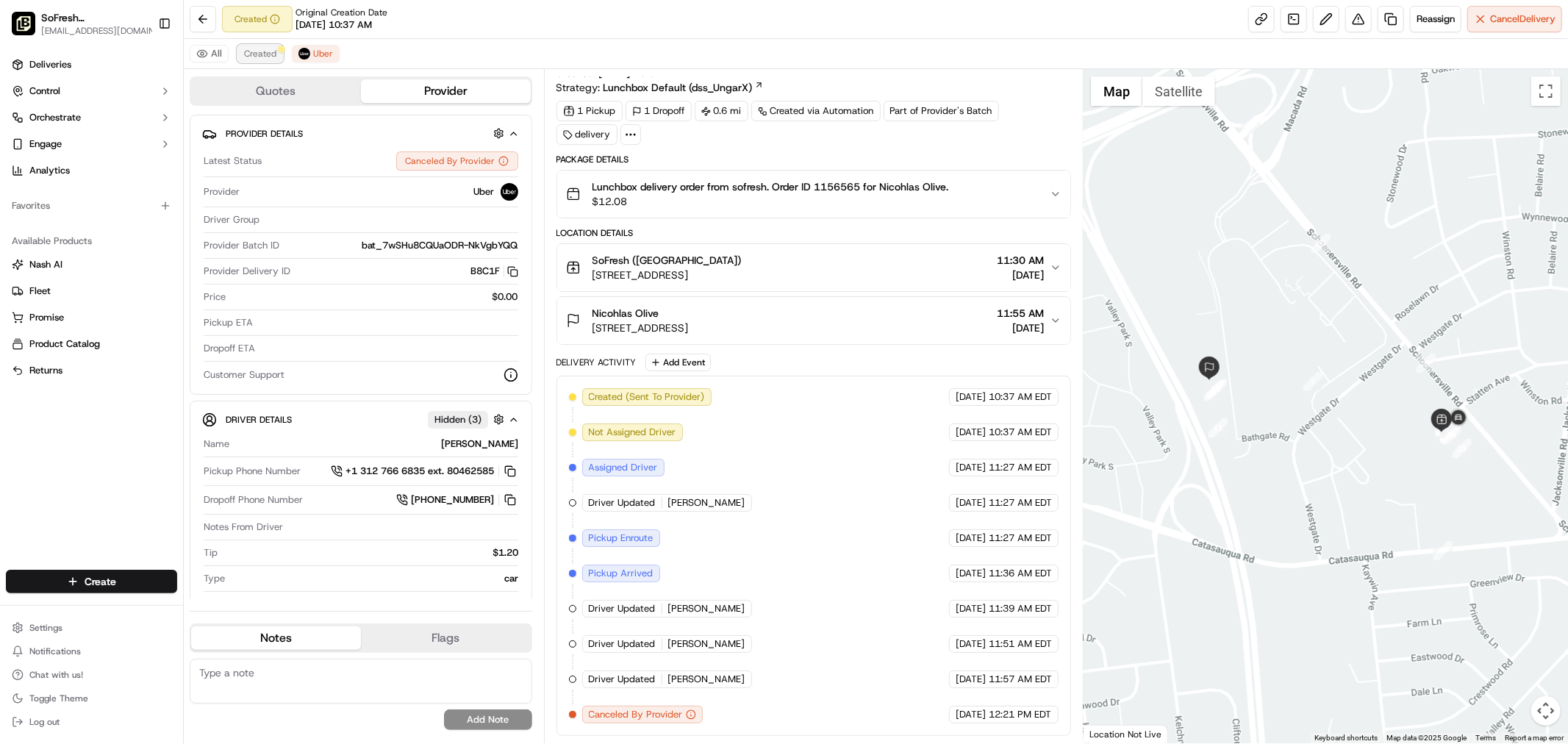
click at [249, 51] on span "Created" at bounding box center [260, 54] width 32 height 12
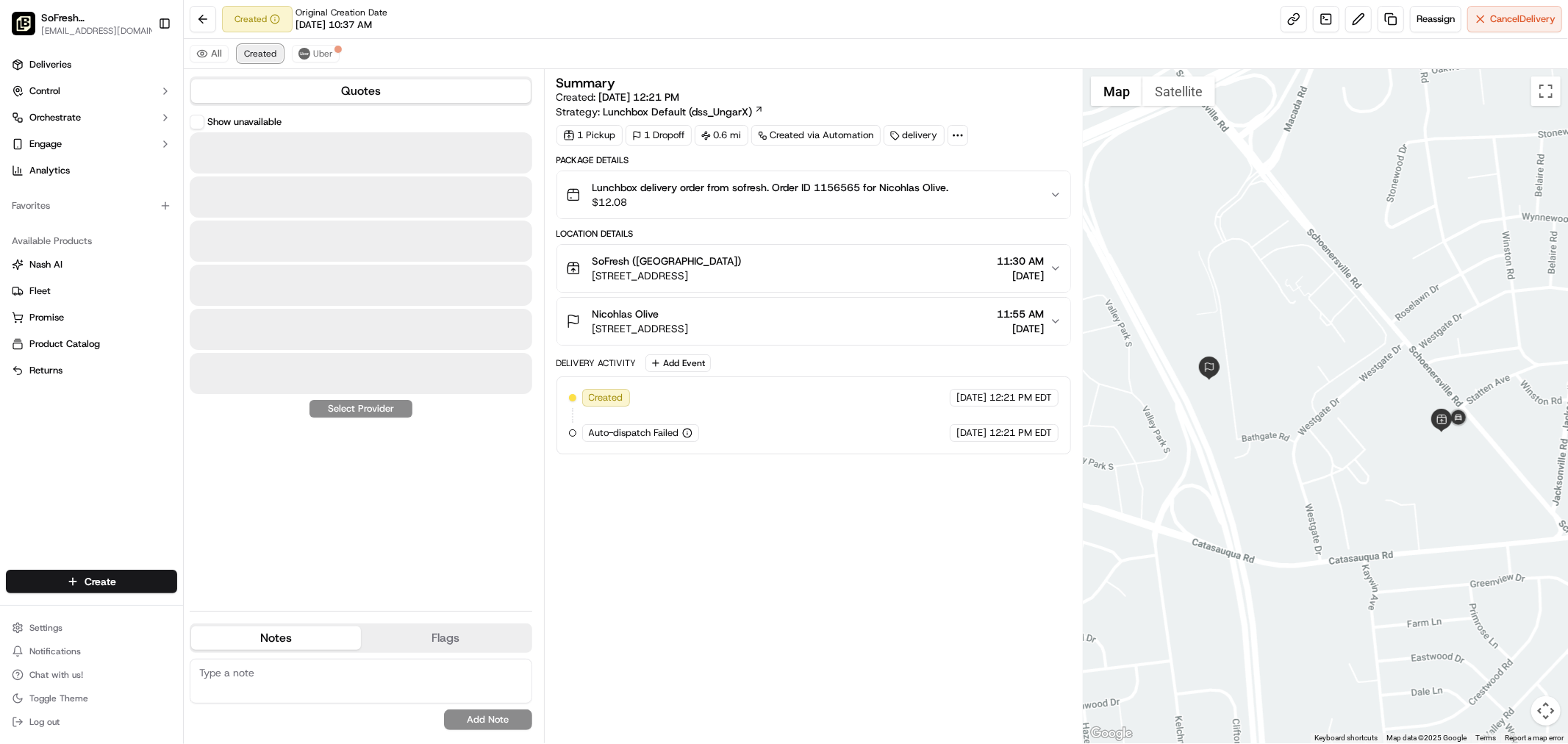
scroll to position [0, 0]
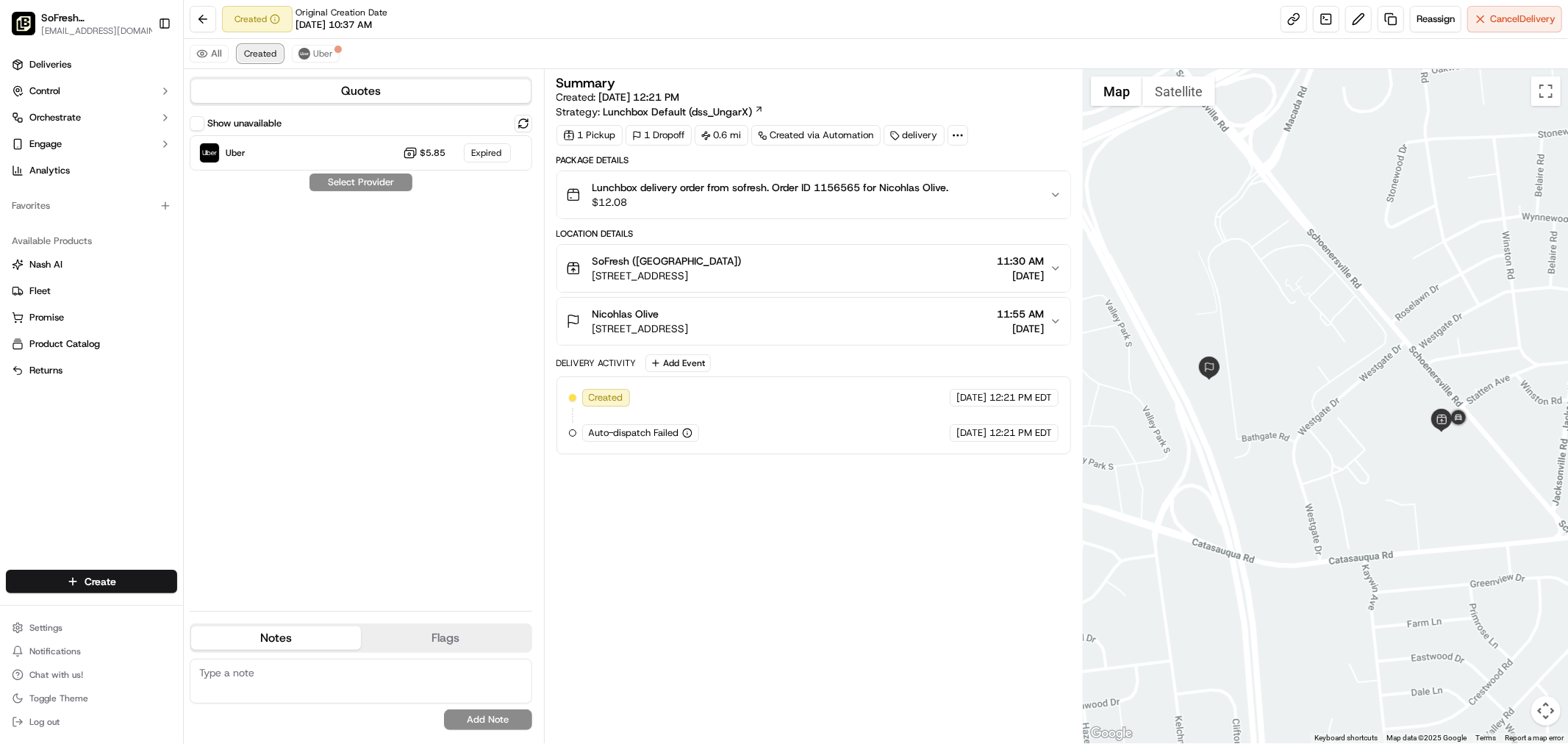
click at [279, 51] on button "Created" at bounding box center [260, 53] width 45 height 18
click at [321, 55] on span "Uber" at bounding box center [323, 54] width 20 height 12
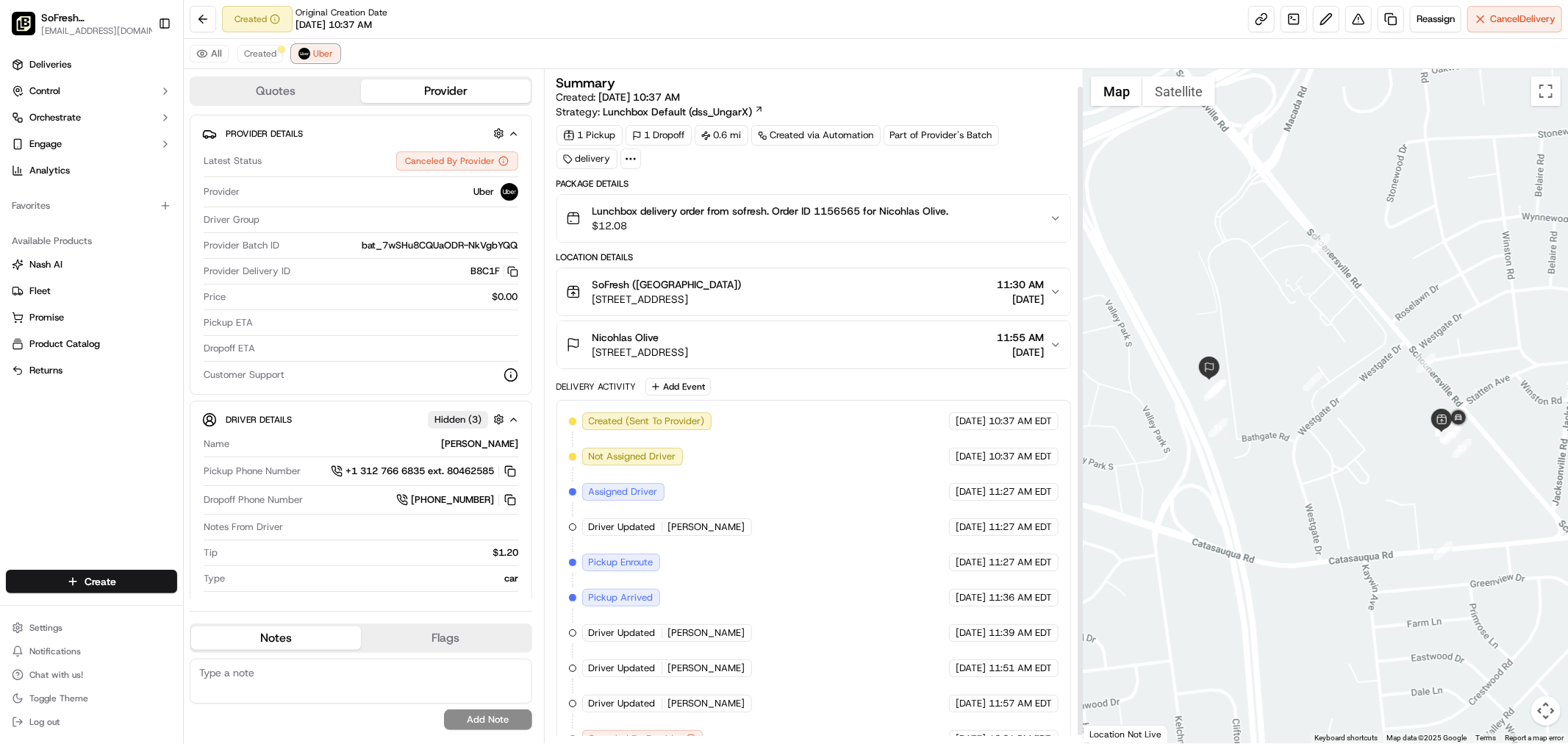
scroll to position [26, 0]
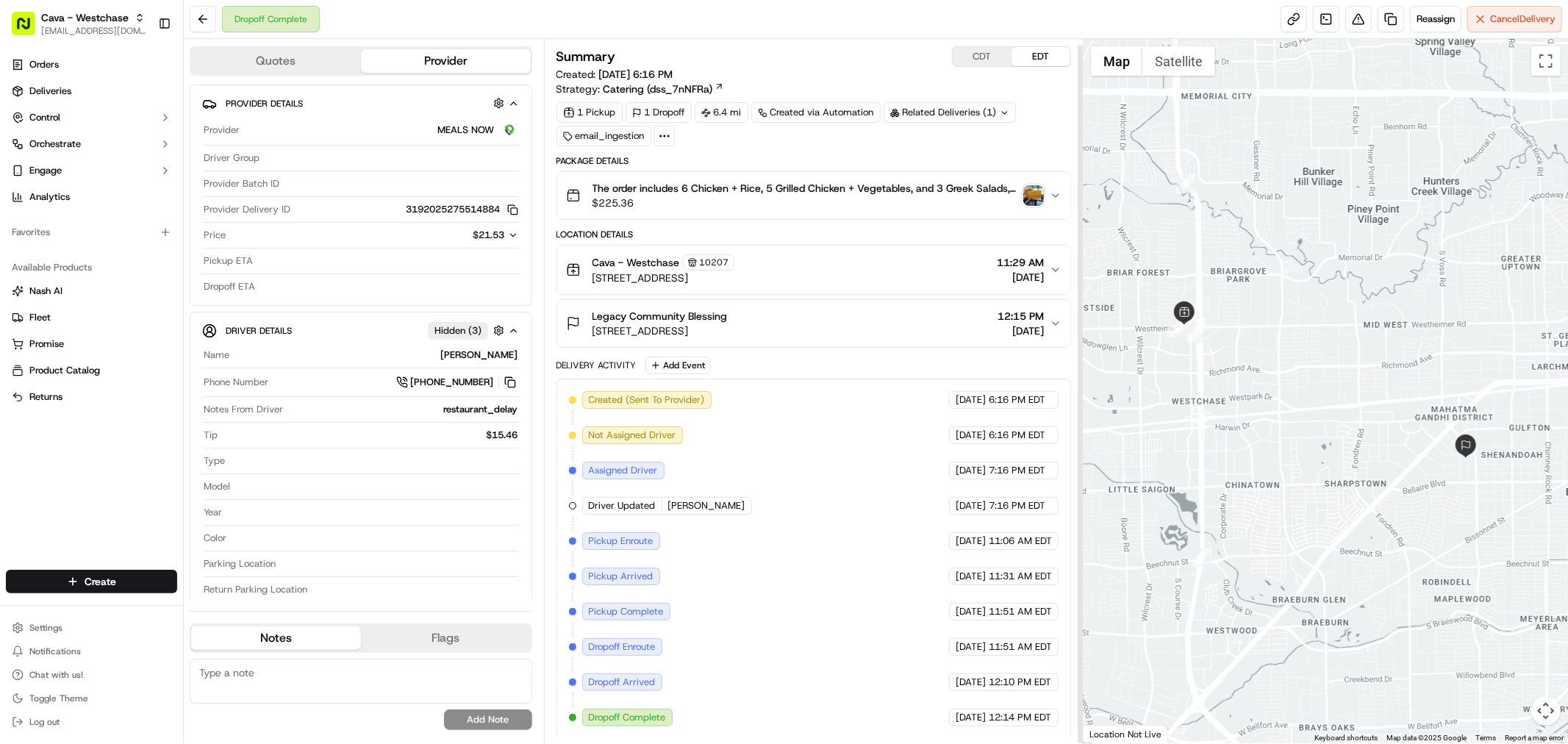
scroll to position [5, 0]
click at [1348, 417] on div at bounding box center [1326, 391] width 484 height 704
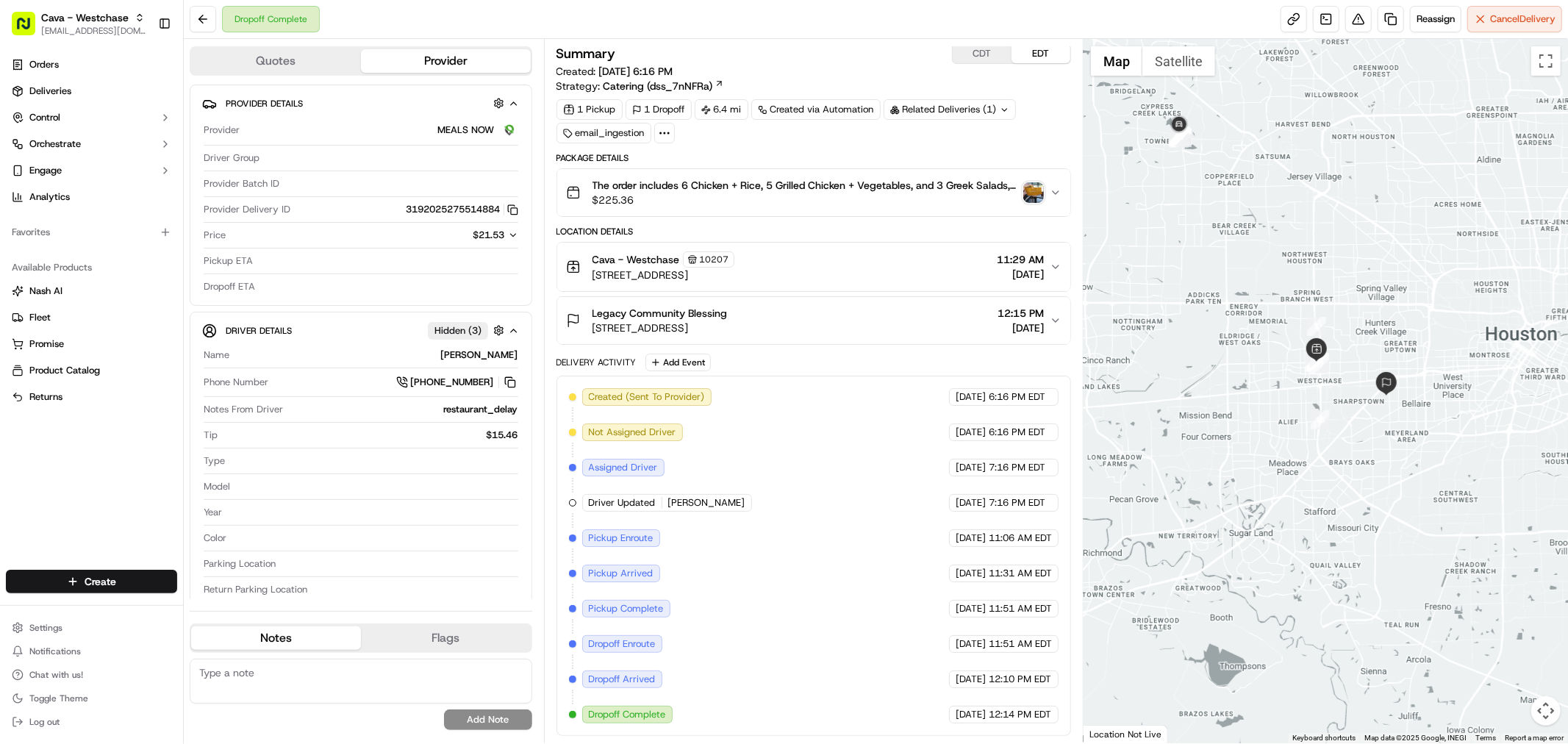
drag, startPoint x: 1246, startPoint y: 311, endPoint x: 1340, endPoint y: 356, distance: 104.2
click at [1340, 356] on div at bounding box center [1326, 391] width 484 height 704
click at [1042, 187] on img "button" at bounding box center [1033, 193] width 20 height 20
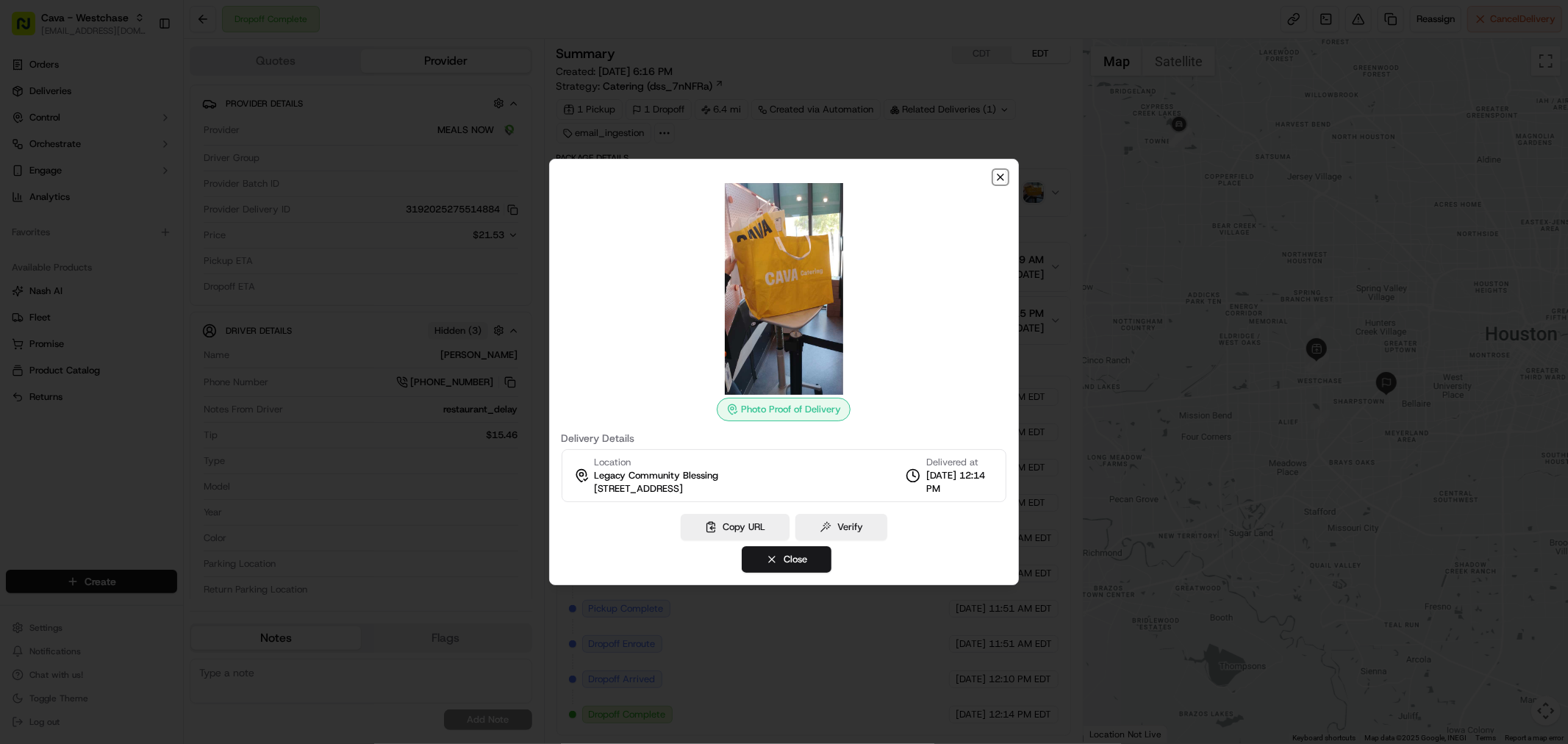
click at [1000, 178] on icon "button" at bounding box center [1000, 177] width 6 height 6
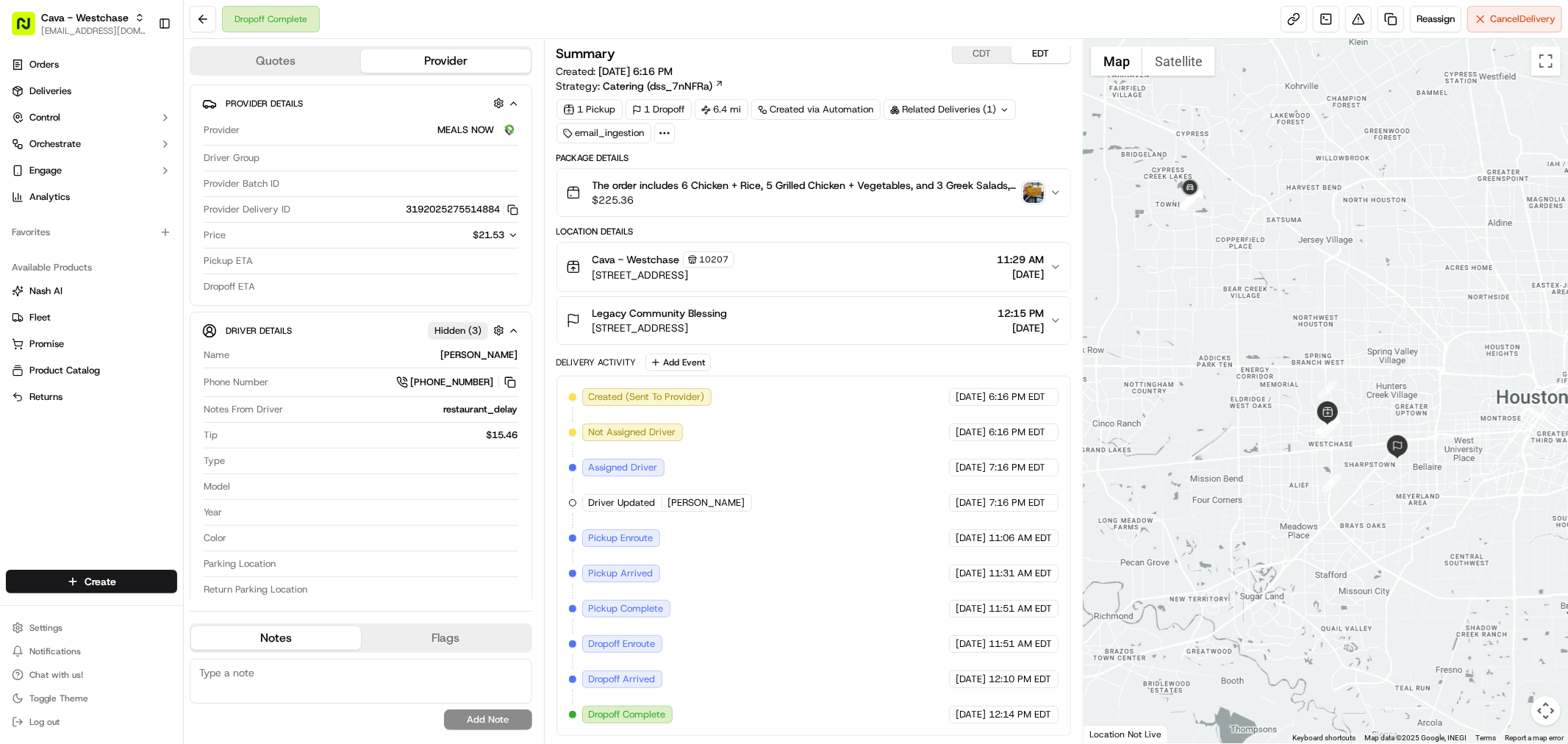
drag, startPoint x: 1211, startPoint y: 190, endPoint x: 1222, endPoint y: 259, distance: 69.9
click at [1222, 259] on div at bounding box center [1326, 391] width 484 height 704
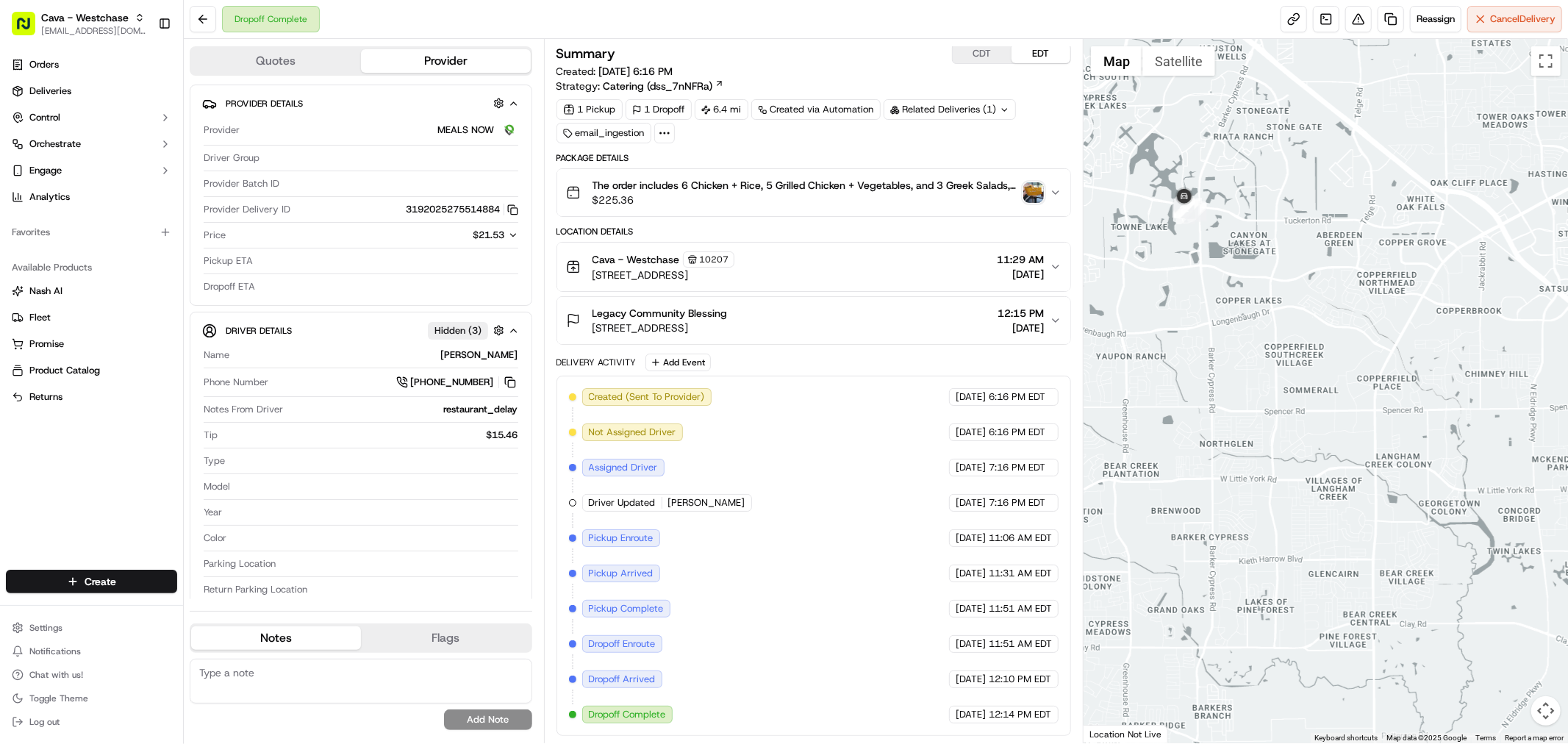
drag, startPoint x: 1190, startPoint y: 177, endPoint x: 1196, endPoint y: 245, distance: 68.3
click at [1196, 245] on div at bounding box center [1326, 391] width 484 height 704
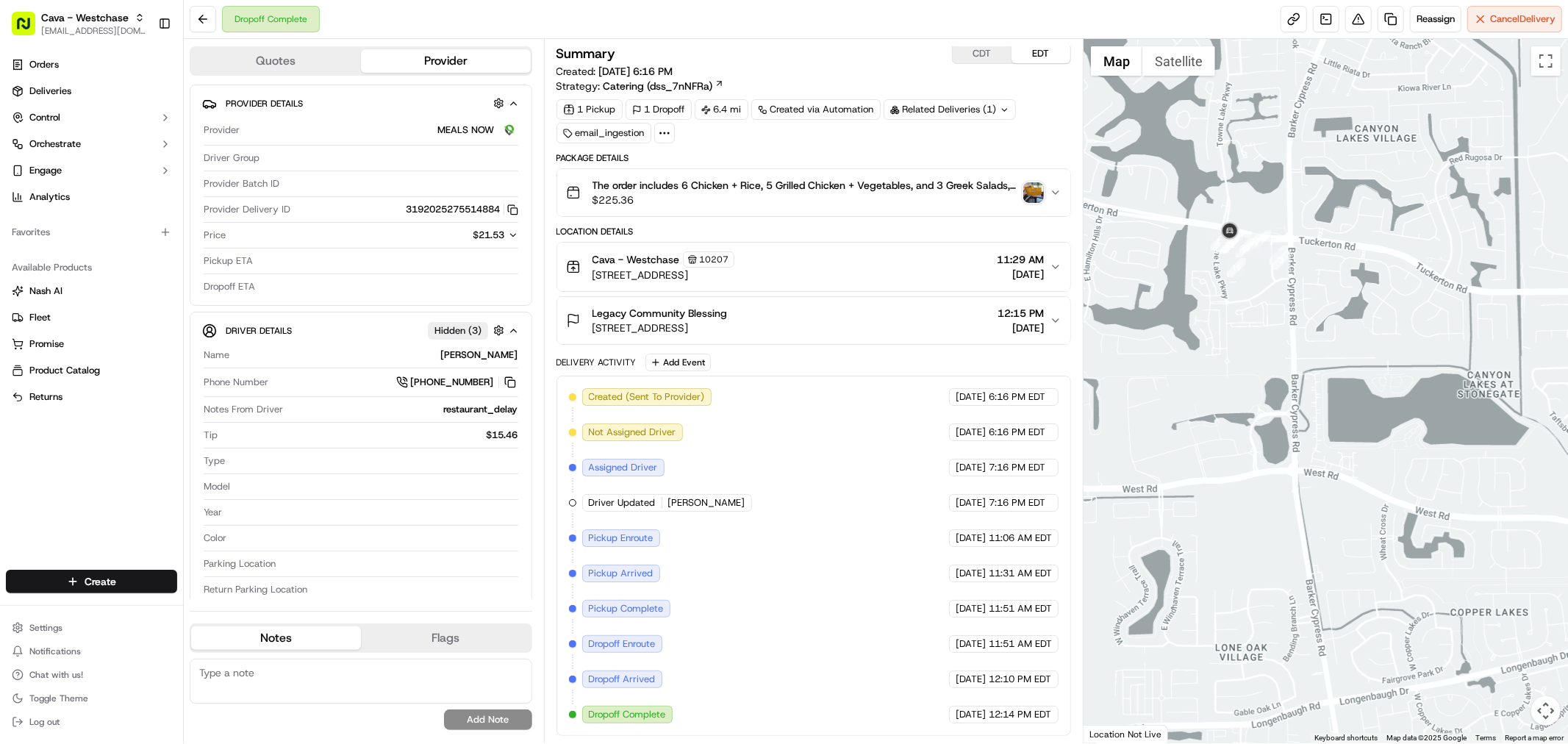
drag, startPoint x: 1184, startPoint y: 271, endPoint x: 1196, endPoint y: 341, distance: 71.0
click at [1196, 341] on div at bounding box center [1326, 391] width 484 height 704
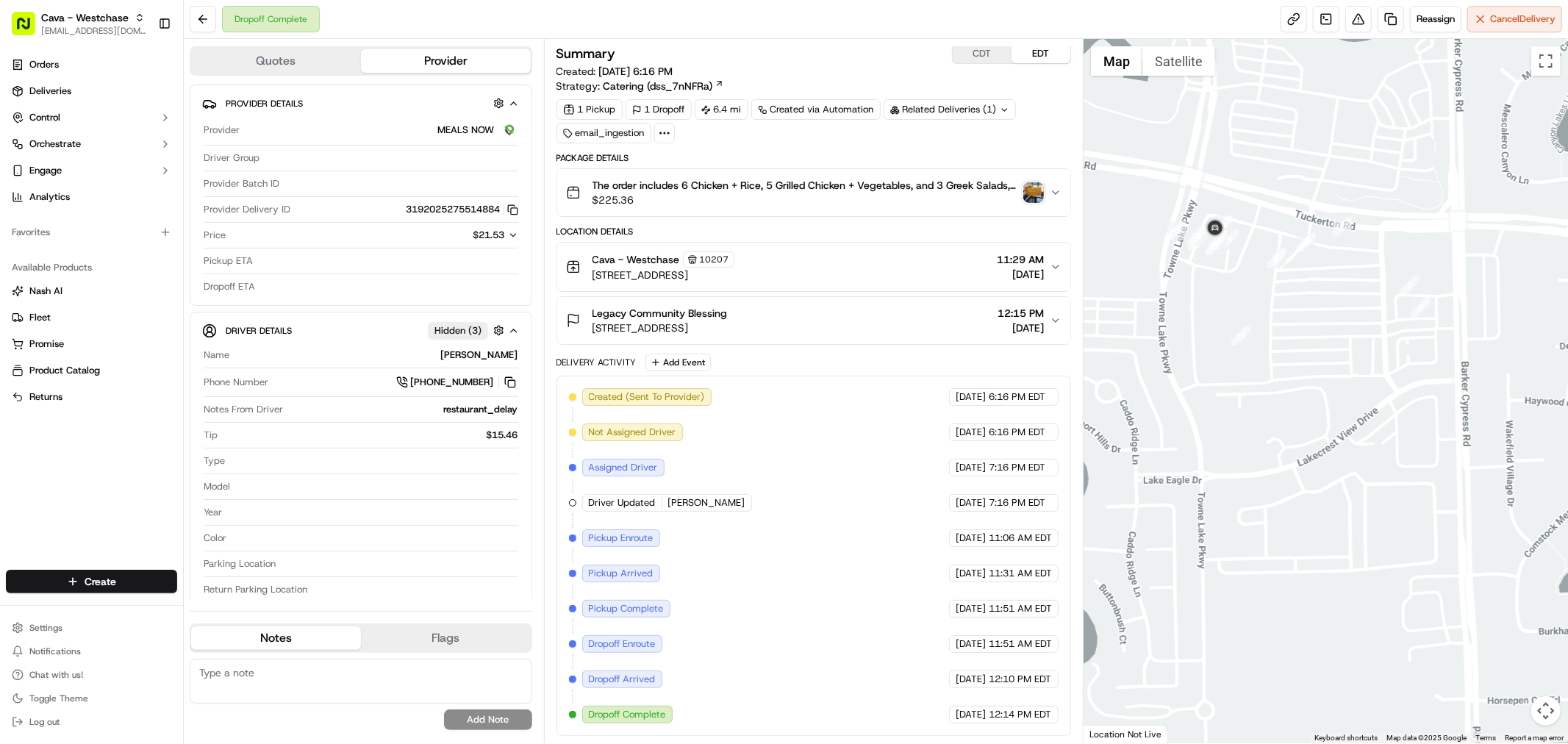
drag, startPoint x: 1229, startPoint y: 214, endPoint x: 1235, endPoint y: 277, distance: 63.3
click at [1235, 249] on img "6" at bounding box center [1229, 239] width 19 height 19
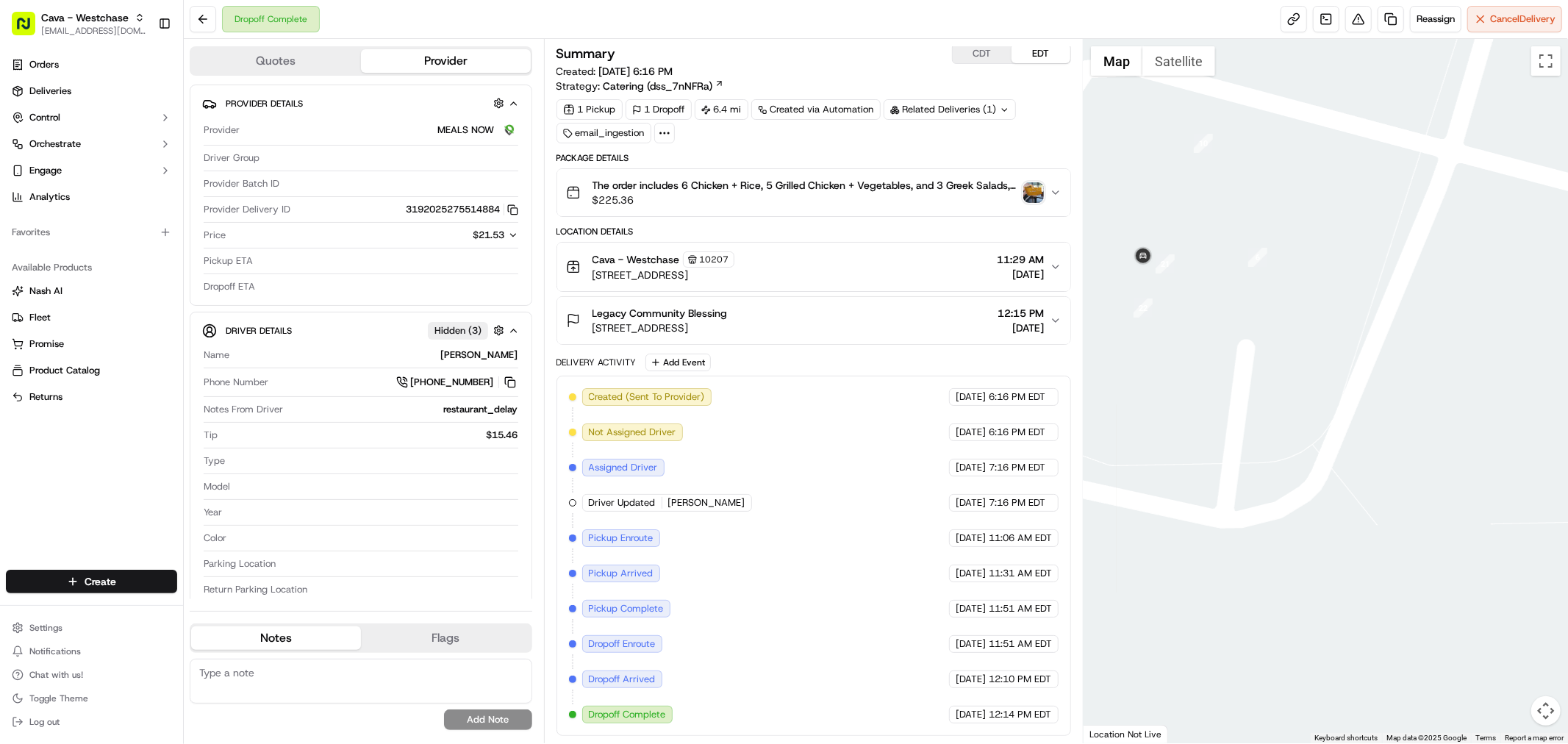
drag, startPoint x: 1177, startPoint y: 277, endPoint x: 1263, endPoint y: 277, distance: 86.0
click at [1263, 277] on div "To navigate, press the arrow keys." at bounding box center [1326, 391] width 484 height 704
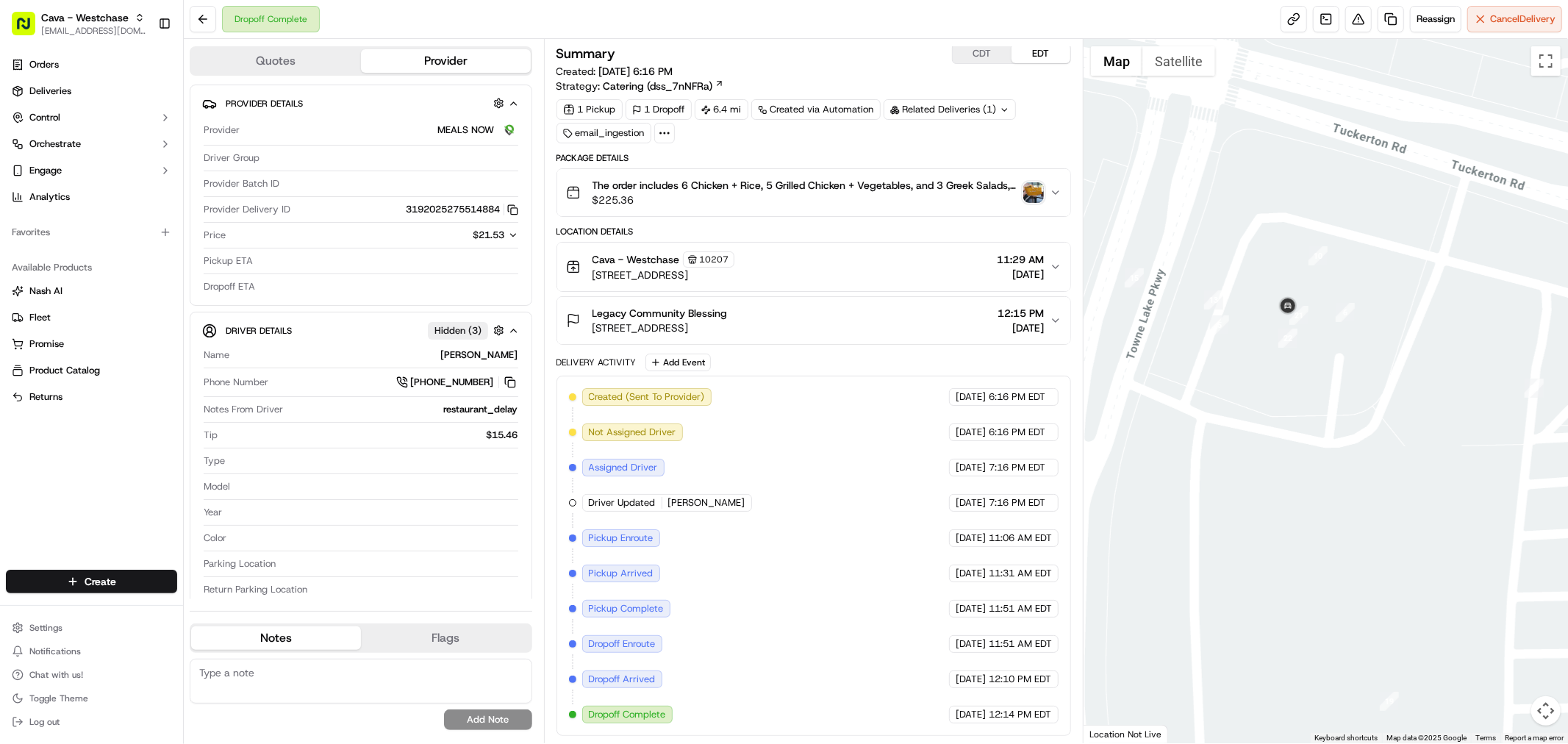
drag, startPoint x: 1262, startPoint y: 279, endPoint x: 1329, endPoint y: 326, distance: 81.8
click at [1329, 326] on div at bounding box center [1326, 391] width 484 height 704
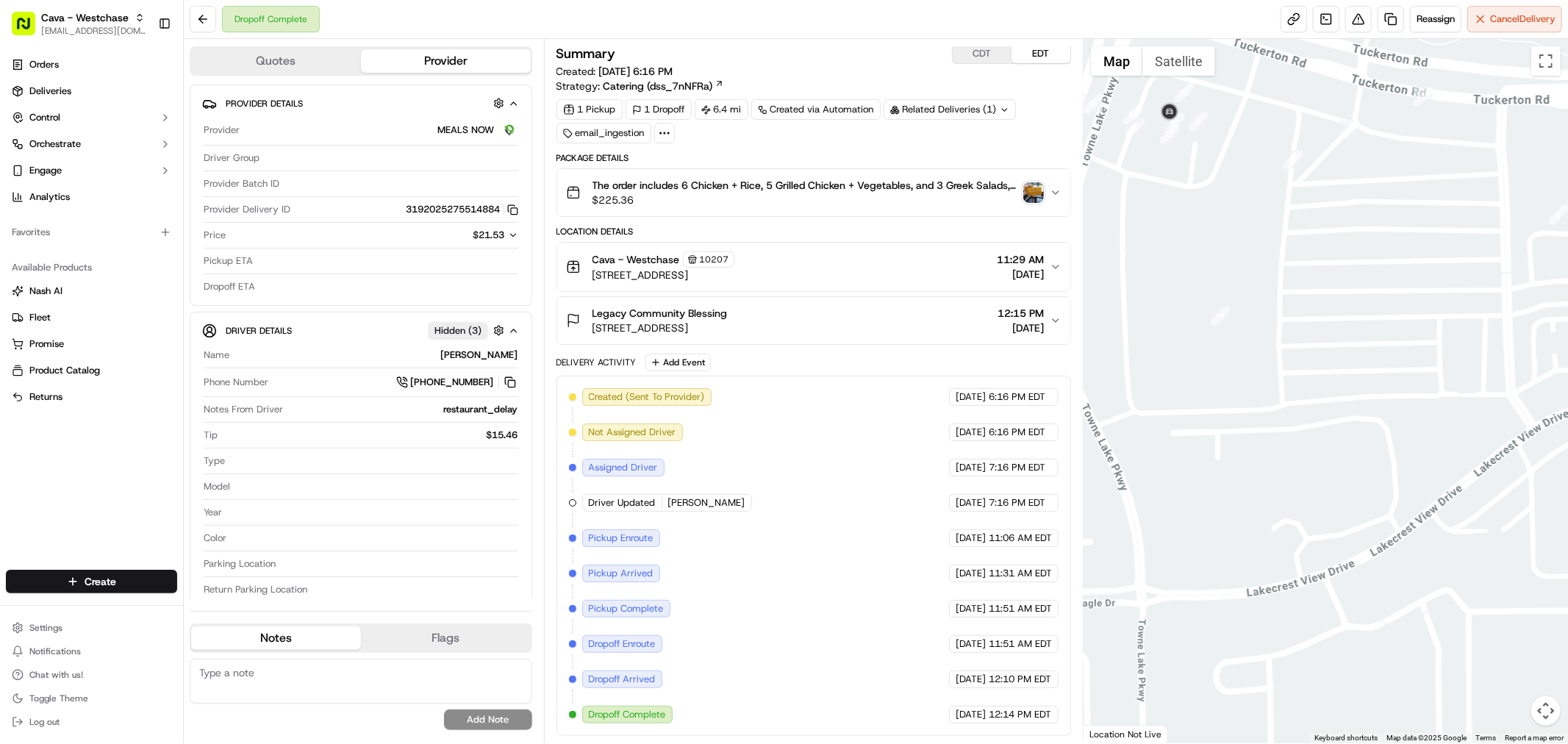
drag, startPoint x: 1369, startPoint y: 385, endPoint x: 1238, endPoint y: 189, distance: 235.7
click at [1238, 189] on div at bounding box center [1326, 391] width 484 height 704
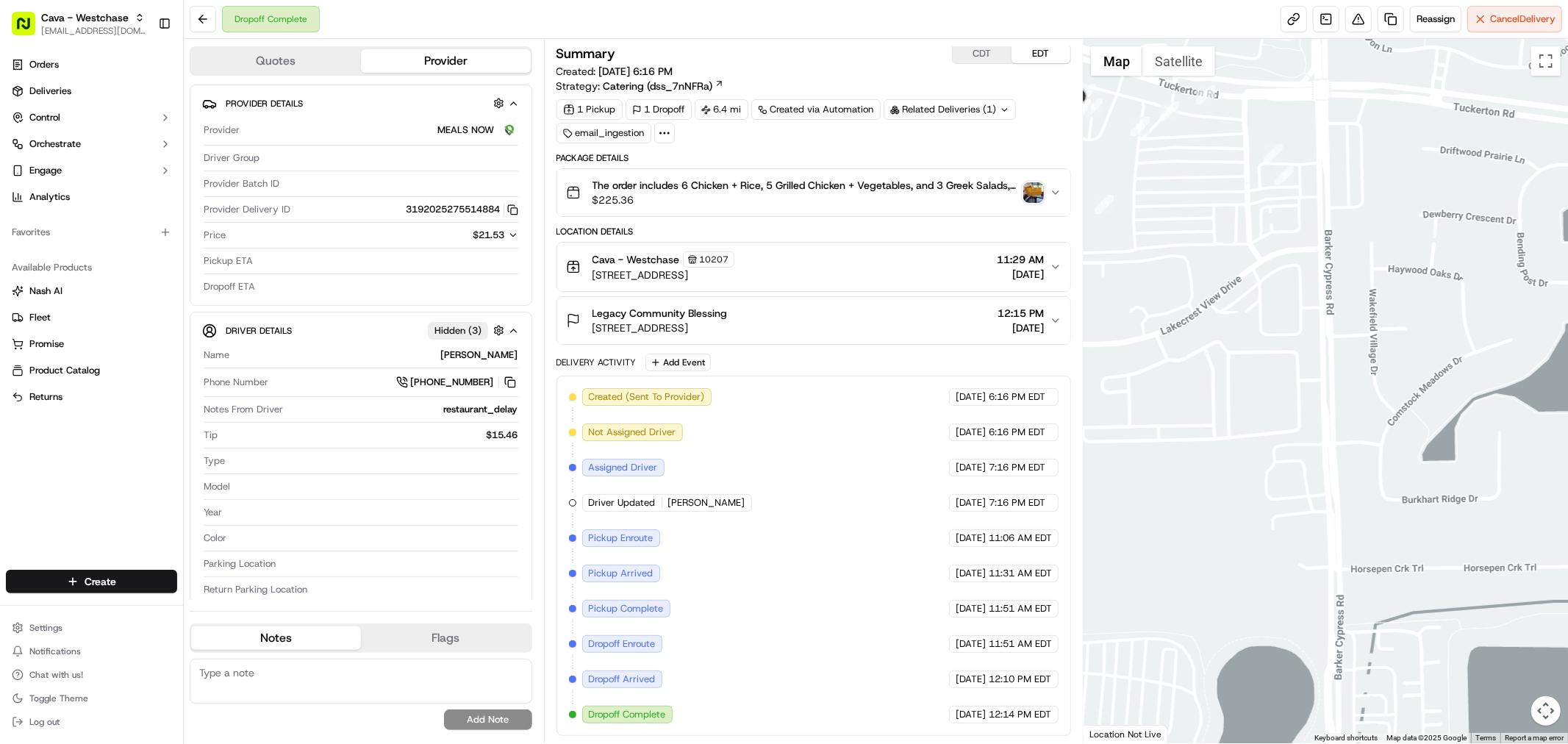
drag, startPoint x: 1399, startPoint y: 351, endPoint x: 1218, endPoint y: 268, distance: 199.1
click at [1218, 268] on div at bounding box center [1326, 391] width 484 height 704
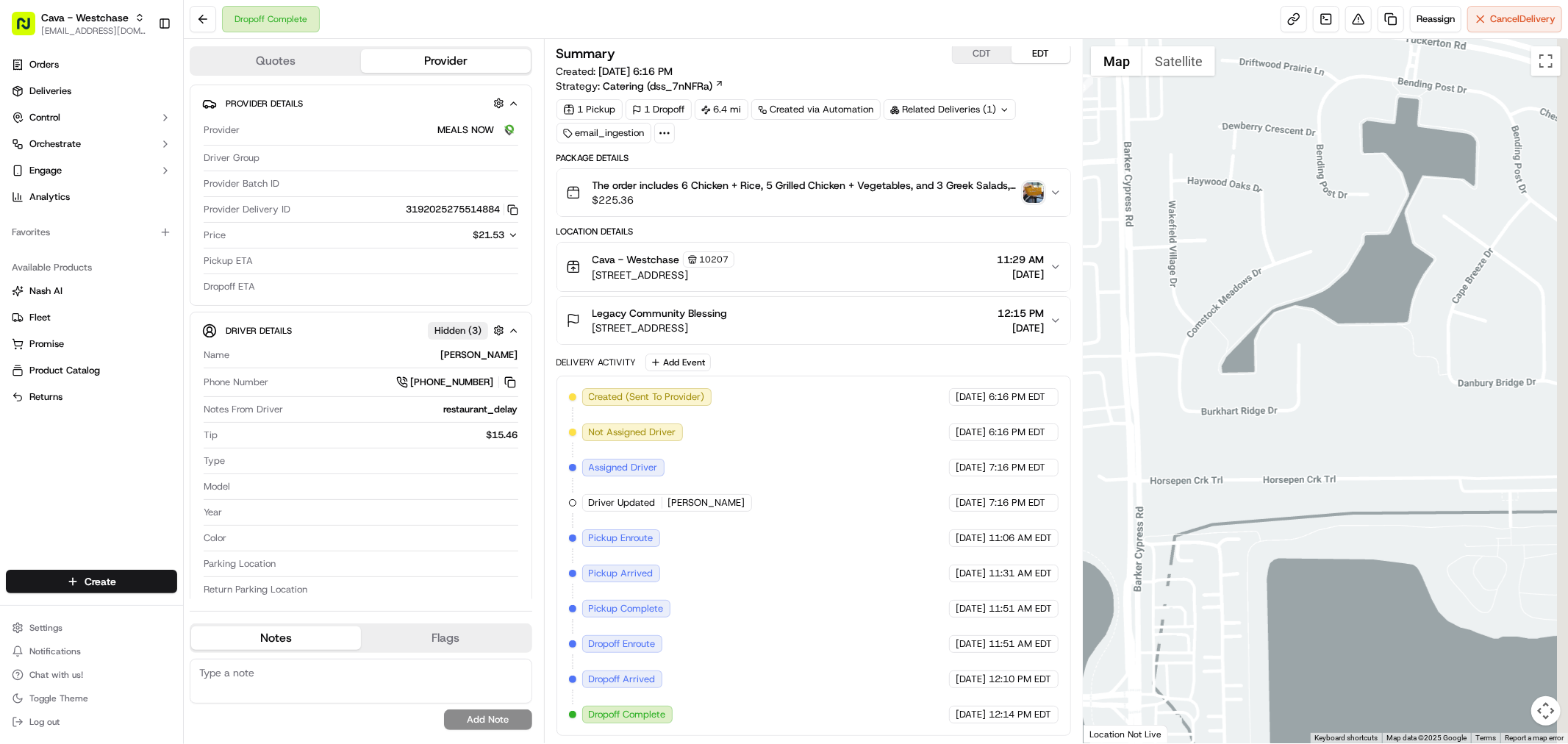
drag, startPoint x: 1438, startPoint y: 331, endPoint x: 1235, endPoint y: 241, distance: 222.1
click at [1235, 241] on div at bounding box center [1326, 391] width 484 height 704
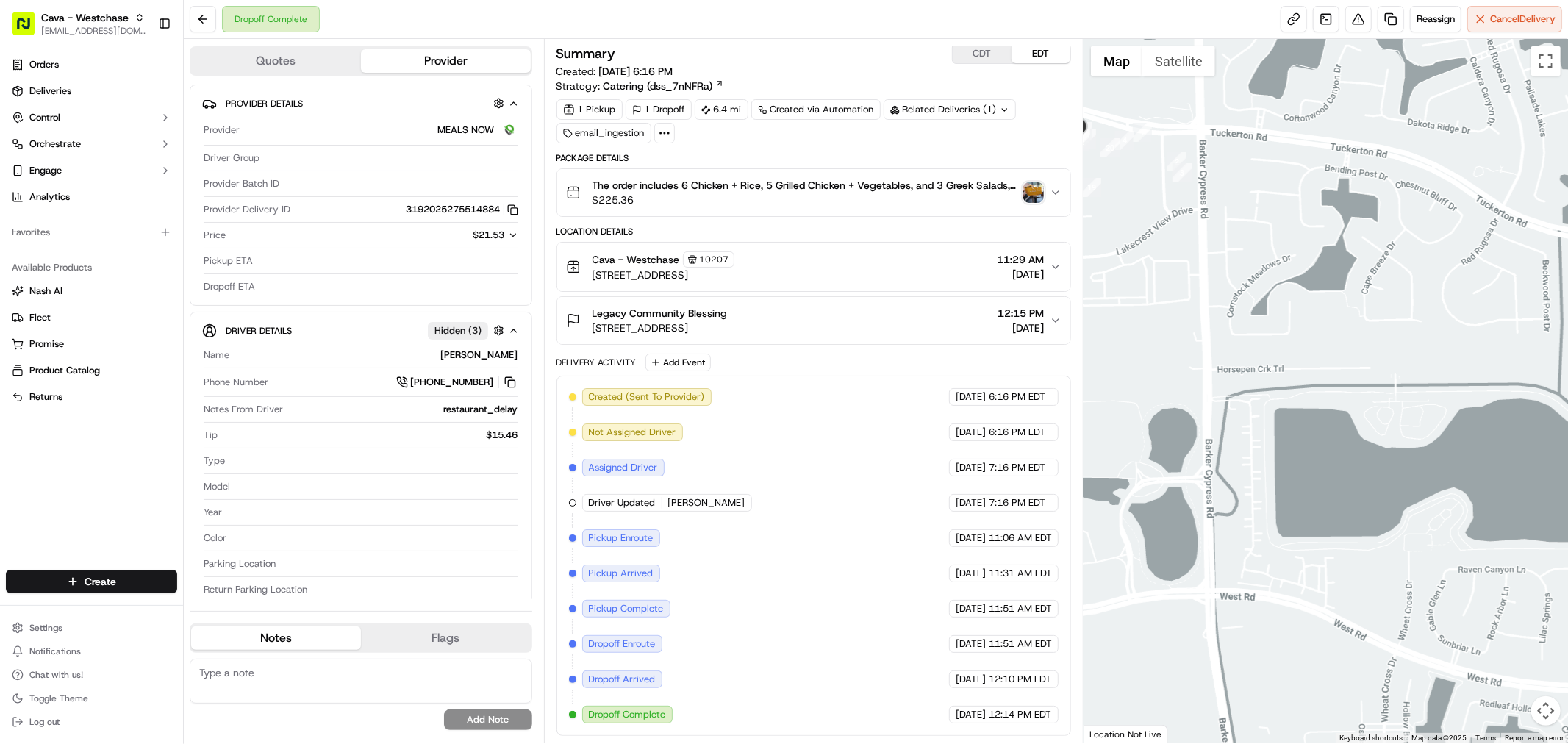
drag, startPoint x: 1281, startPoint y: 252, endPoint x: 1260, endPoint y: 363, distance: 113.0
click at [1260, 363] on div at bounding box center [1326, 391] width 484 height 704
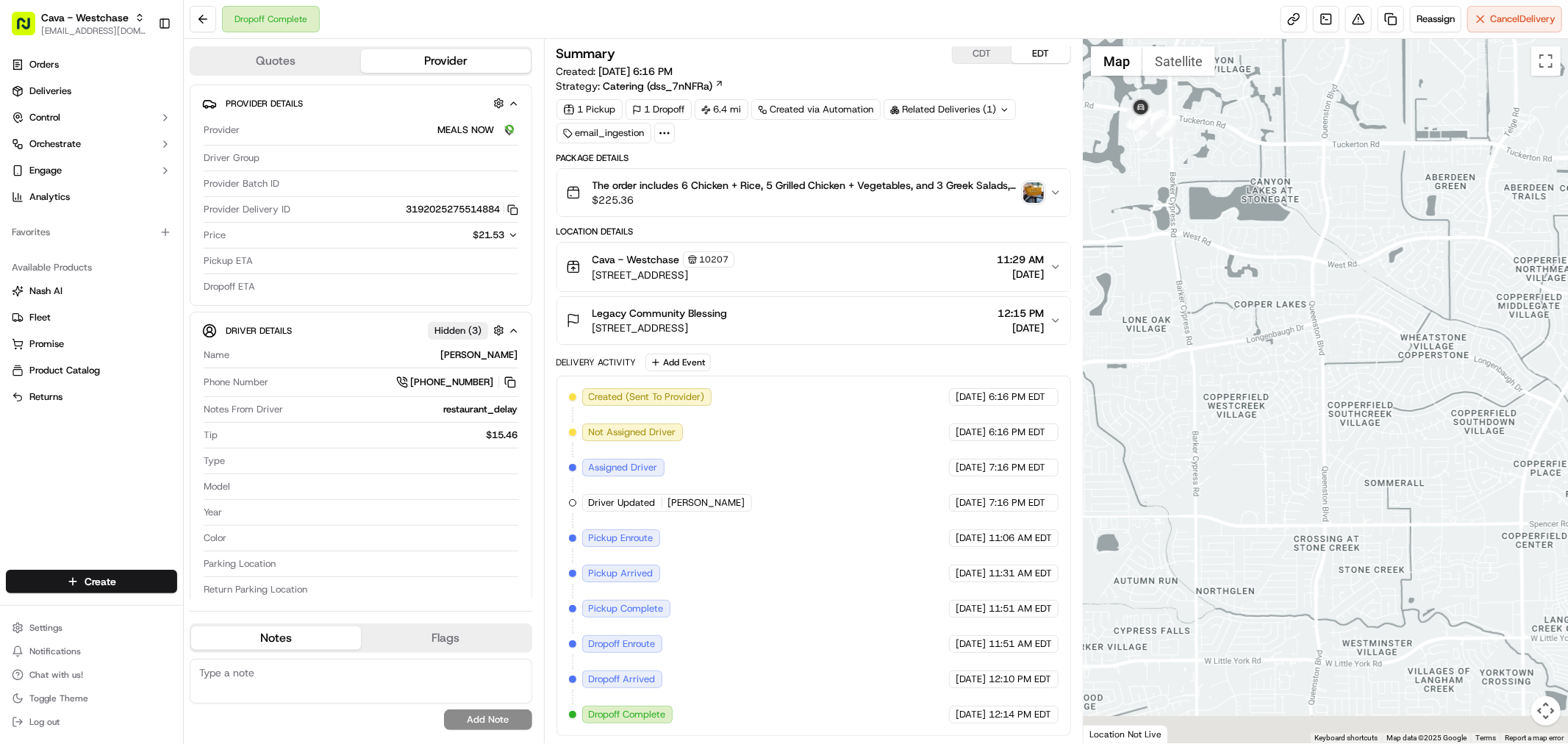
drag, startPoint x: 1275, startPoint y: 388, endPoint x: 1196, endPoint y: 174, distance: 228.1
click at [1196, 174] on div at bounding box center [1326, 391] width 484 height 704
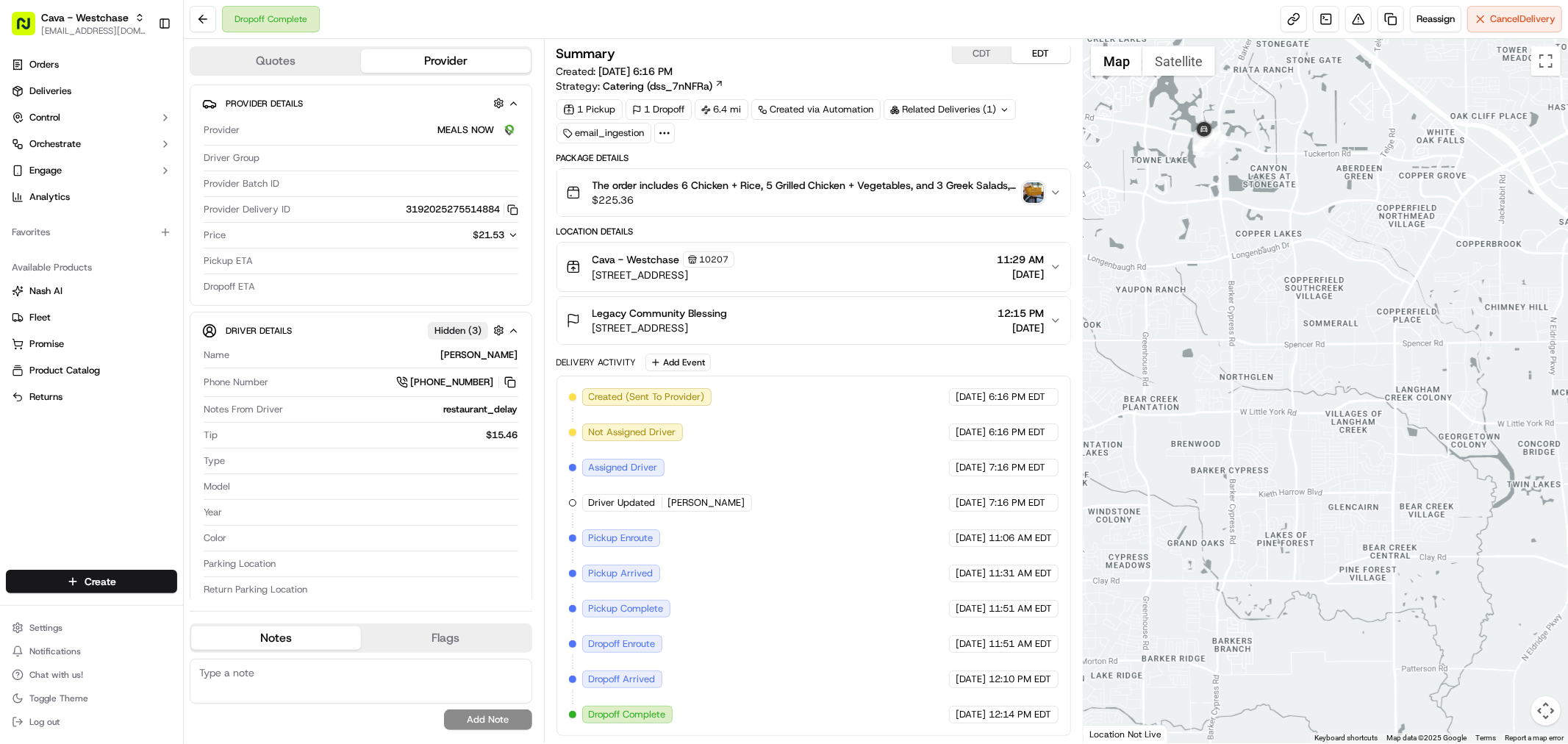
drag, startPoint x: 1318, startPoint y: 291, endPoint x: 1284, endPoint y: 262, distance: 44.7
click at [1284, 262] on div at bounding box center [1326, 391] width 484 height 704
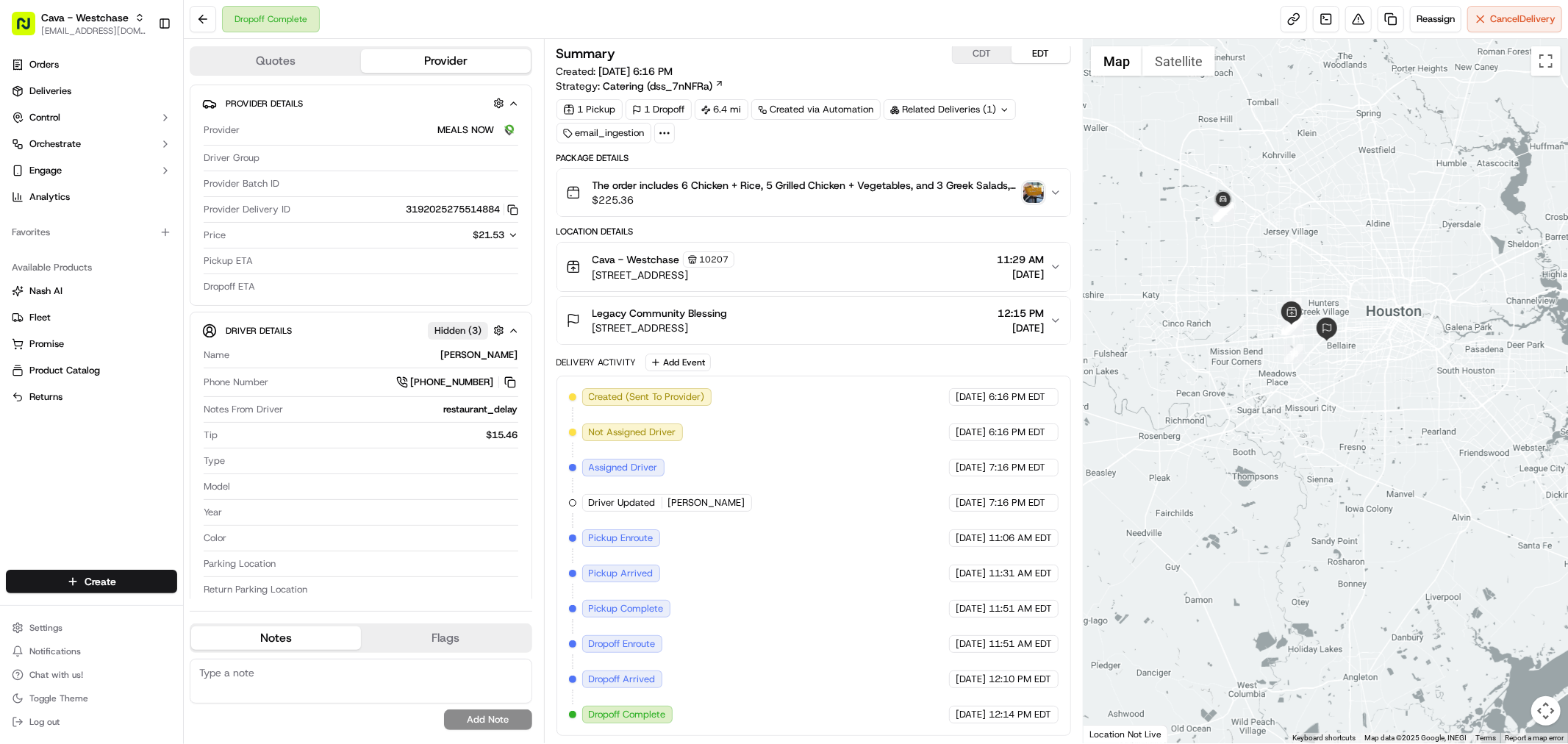
drag, startPoint x: 1401, startPoint y: 284, endPoint x: 1292, endPoint y: 288, distance: 109.1
click at [1295, 287] on div at bounding box center [1326, 391] width 484 height 704
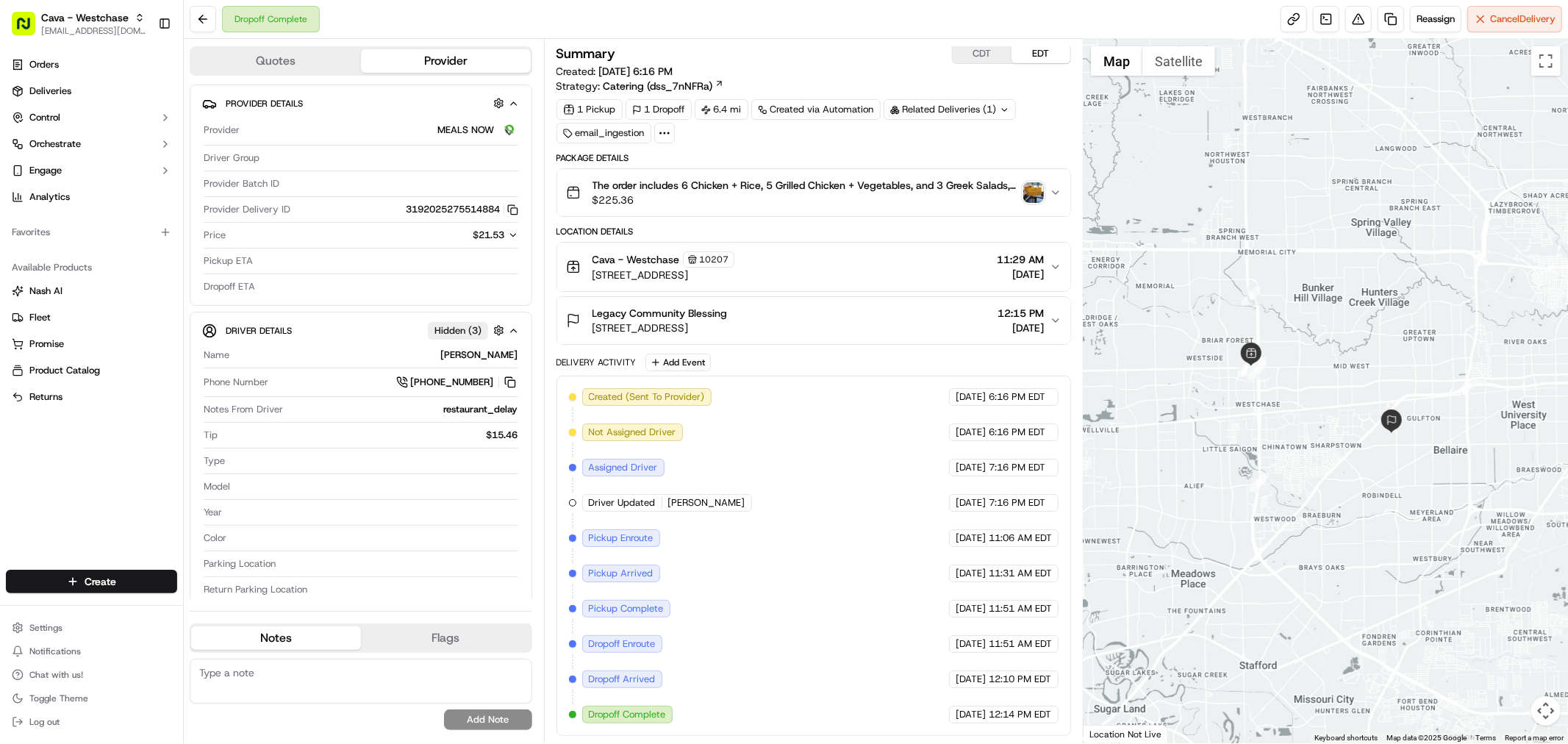
drag, startPoint x: 1296, startPoint y: 309, endPoint x: 1328, endPoint y: 338, distance: 43.2
click at [1328, 338] on div at bounding box center [1326, 391] width 484 height 704
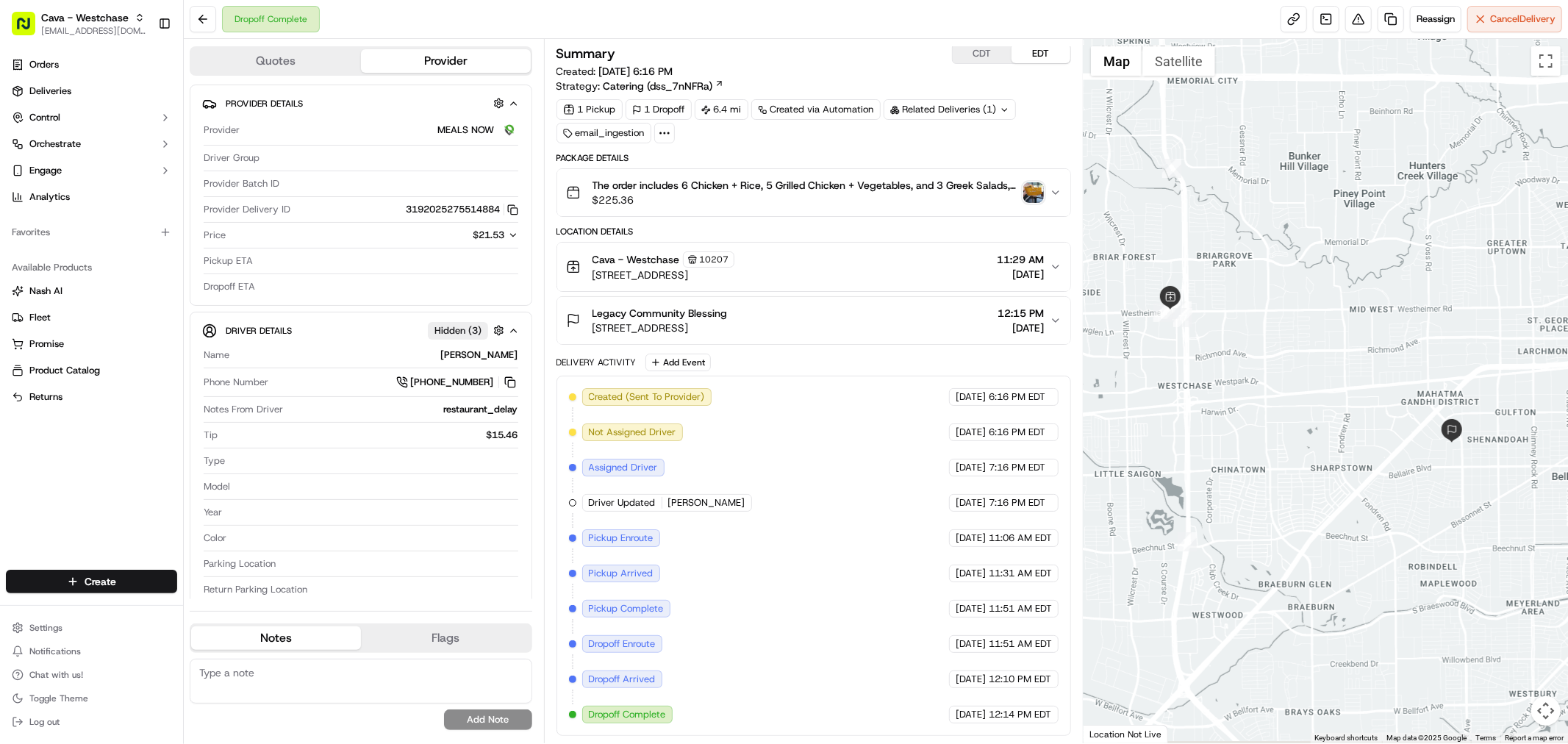
drag, startPoint x: 1317, startPoint y: 416, endPoint x: 1286, endPoint y: 339, distance: 83.0
click at [1286, 339] on div at bounding box center [1326, 391] width 484 height 704
click at [510, 384] on button at bounding box center [509, 382] width 16 height 16
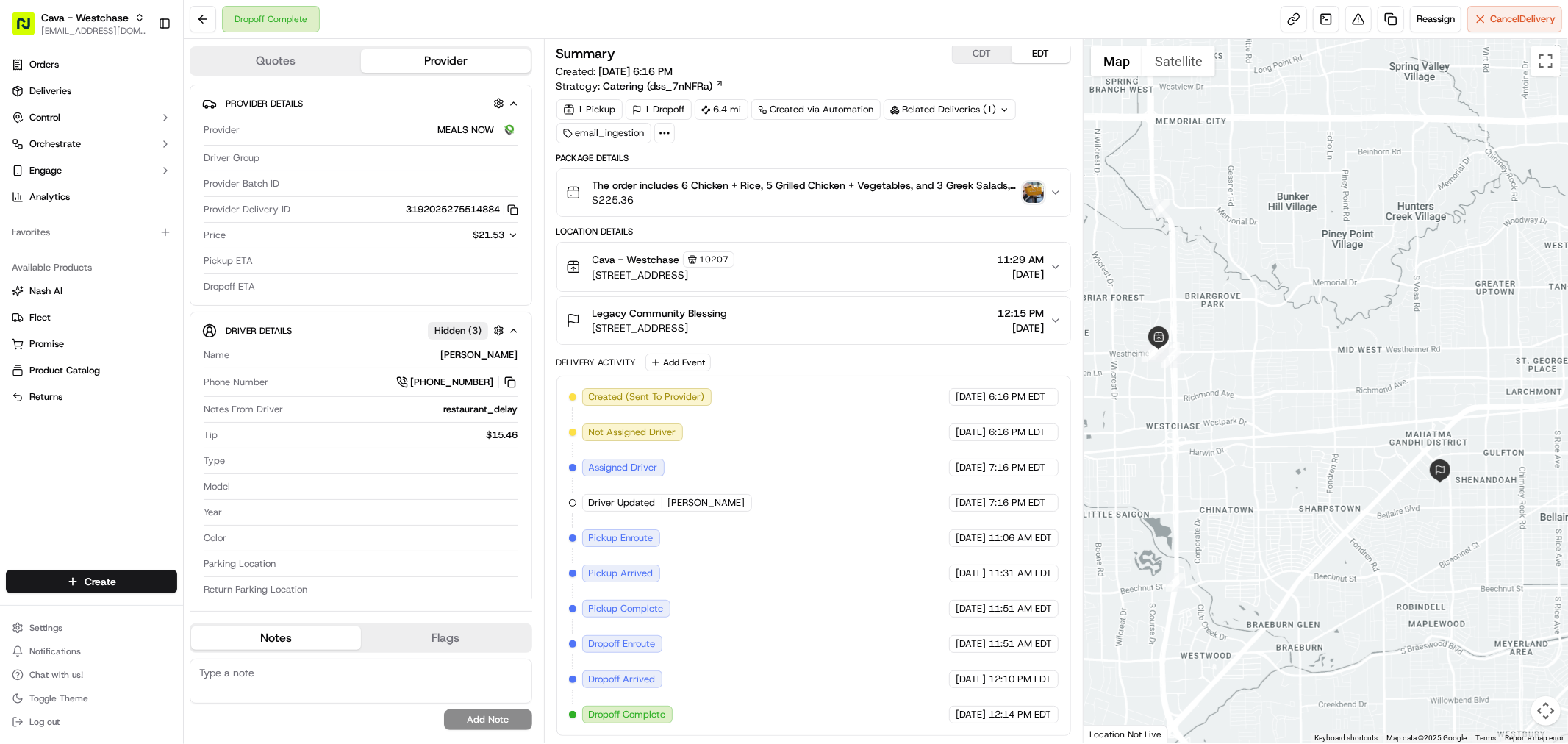
drag, startPoint x: 1206, startPoint y: 254, endPoint x: 1195, endPoint y: 299, distance: 46.3
click at [1195, 299] on div at bounding box center [1326, 391] width 484 height 704
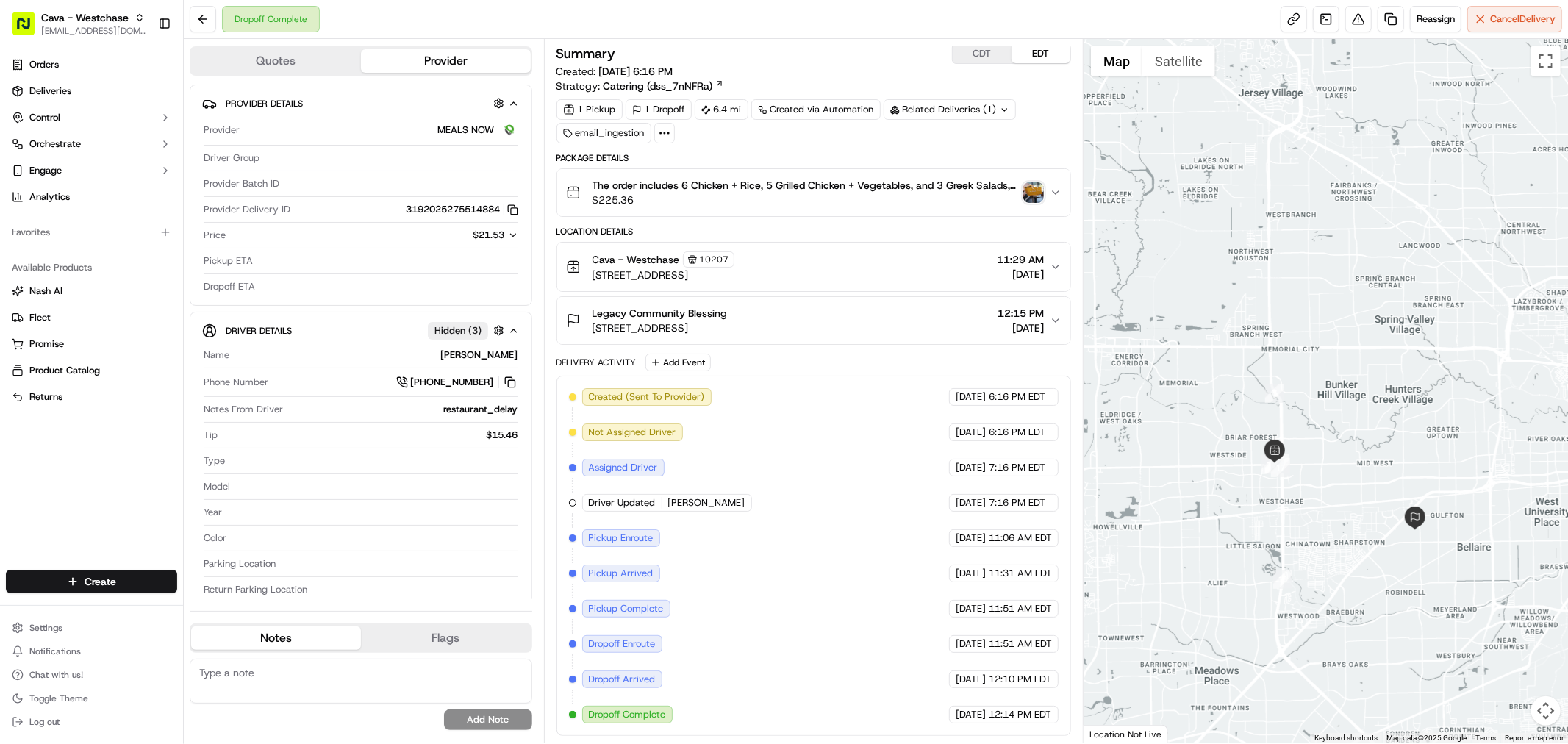
drag, startPoint x: 1208, startPoint y: 272, endPoint x: 1330, endPoint y: 389, distance: 169.0
click at [1356, 441] on div at bounding box center [1326, 391] width 484 height 704
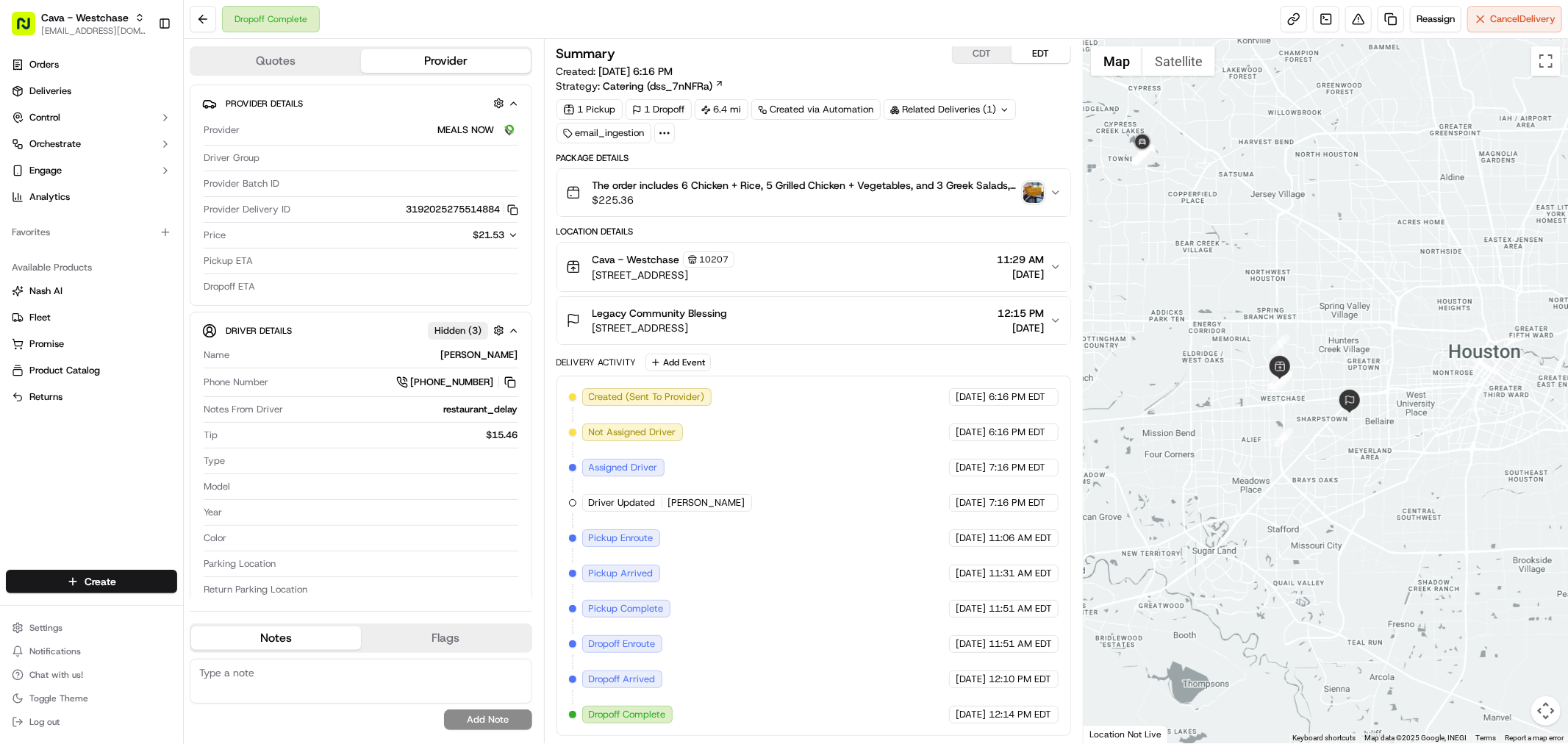
drag, startPoint x: 1187, startPoint y: 277, endPoint x: 1170, endPoint y: 261, distance: 23.3
click at [1170, 261] on div at bounding box center [1326, 391] width 484 height 704
click at [879, 309] on div "Legacy Community Blessing [STREET_ADDRESS] 12:15 PM [DATE]" at bounding box center [807, 320] width 483 height 29
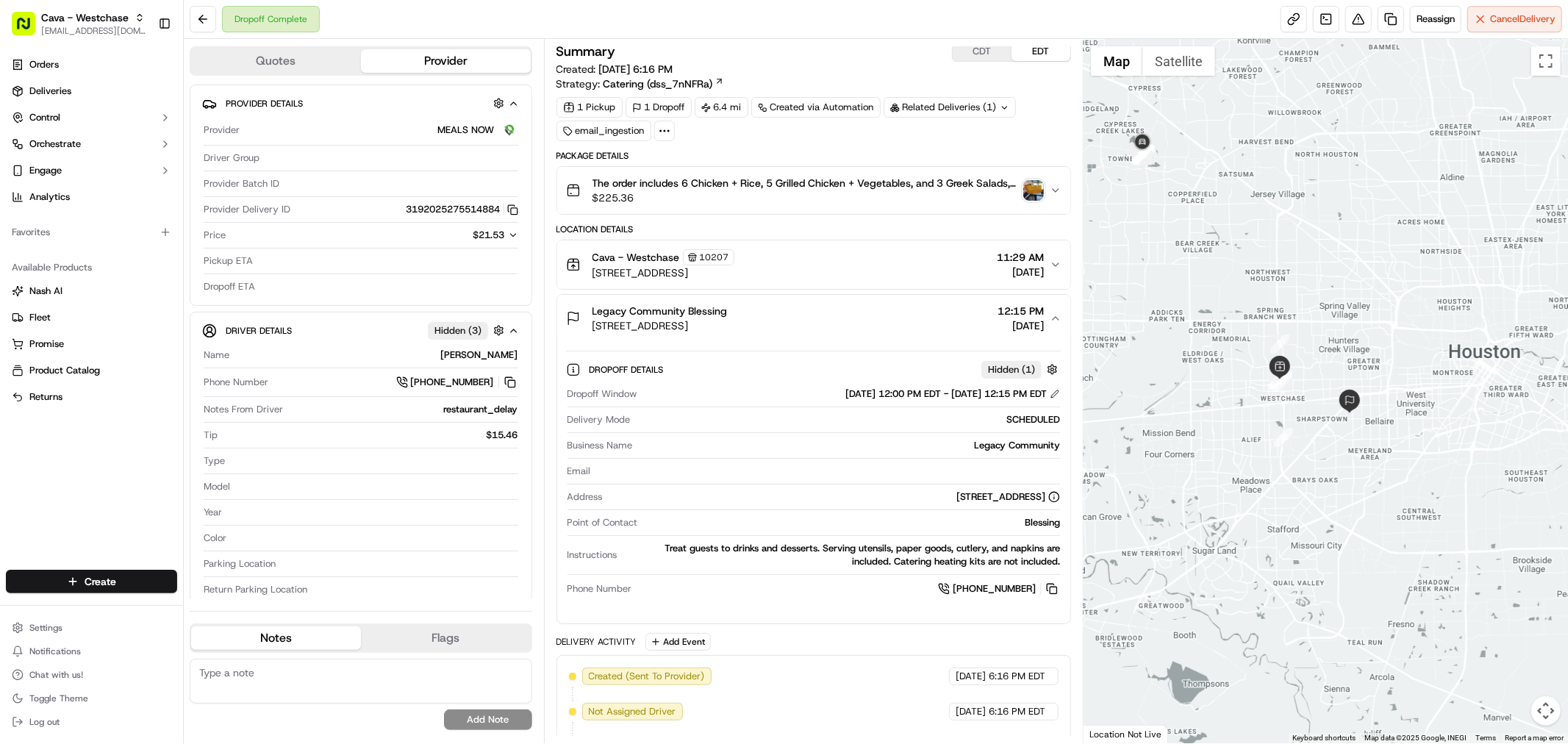
click at [879, 309] on div "Legacy Community Blessing [STREET_ADDRESS] 12:15 PM [DATE]" at bounding box center [807, 318] width 483 height 29
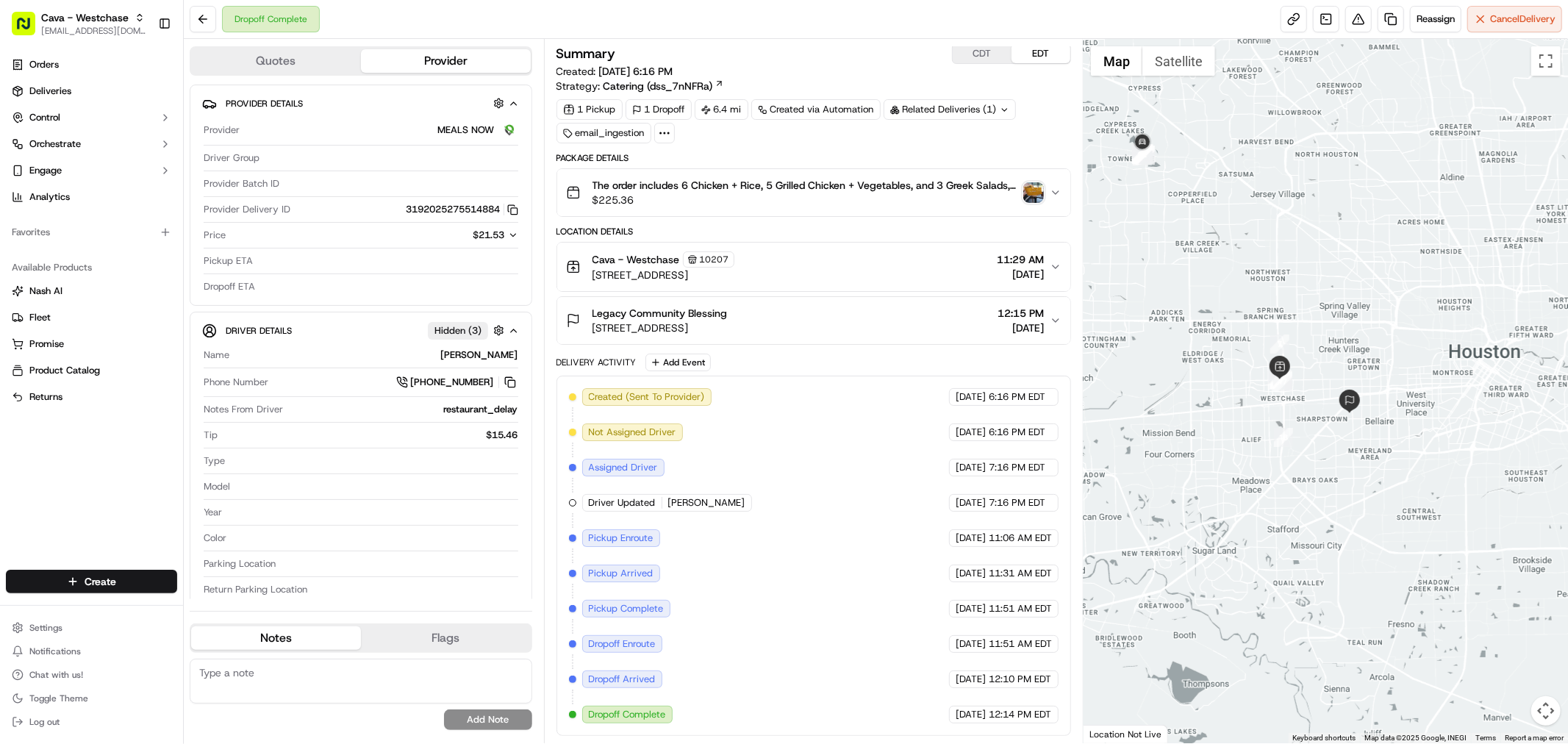
click at [888, 141] on div "Summary CDT EDT Created: [DATE] 6:16 PM Strategy: Catering (dss_7nNFRa) 1 Picku…" at bounding box center [814, 390] width 515 height 693
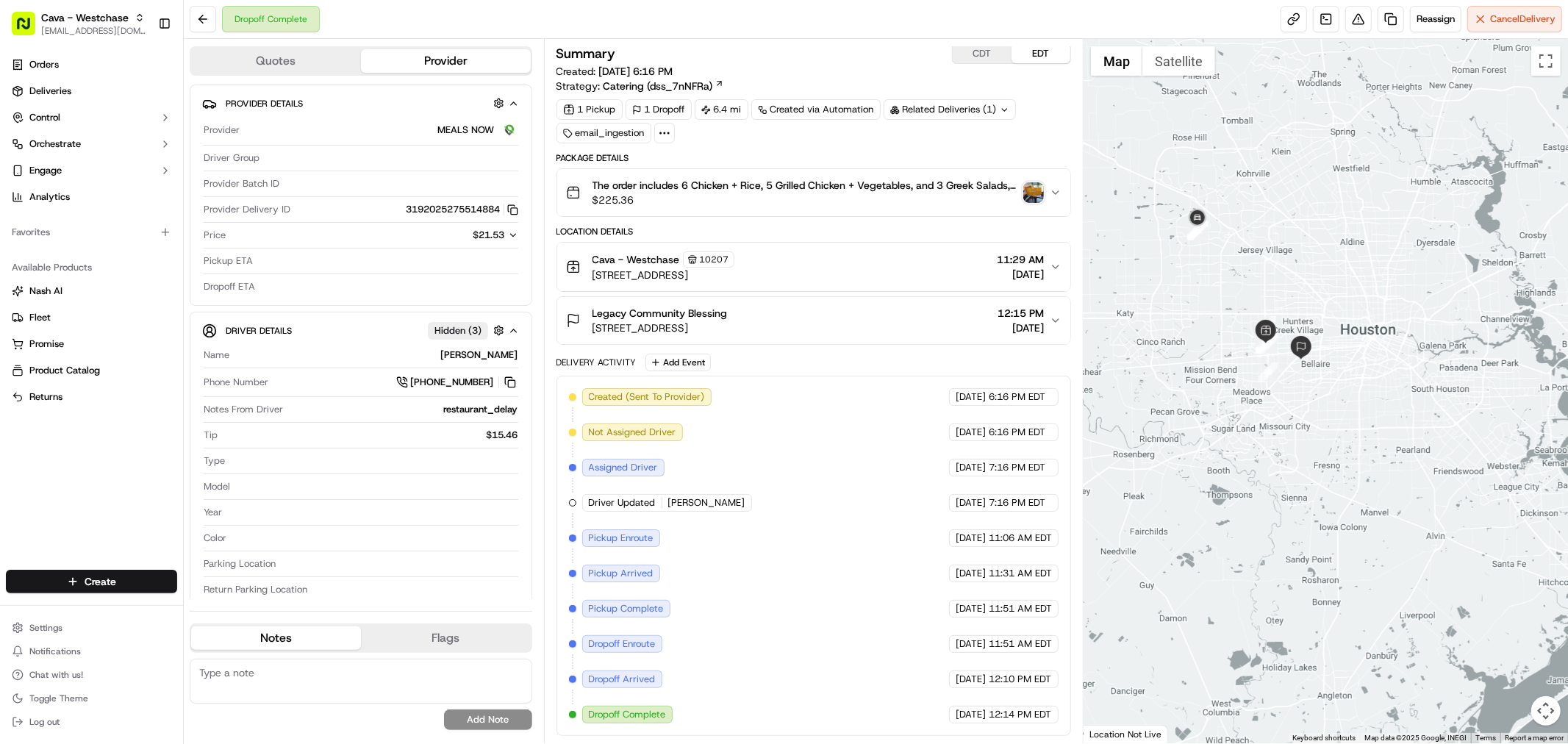
drag, startPoint x: 1219, startPoint y: 221, endPoint x: 1245, endPoint y: 261, distance: 47.7
click at [1245, 261] on div at bounding box center [1326, 391] width 484 height 704
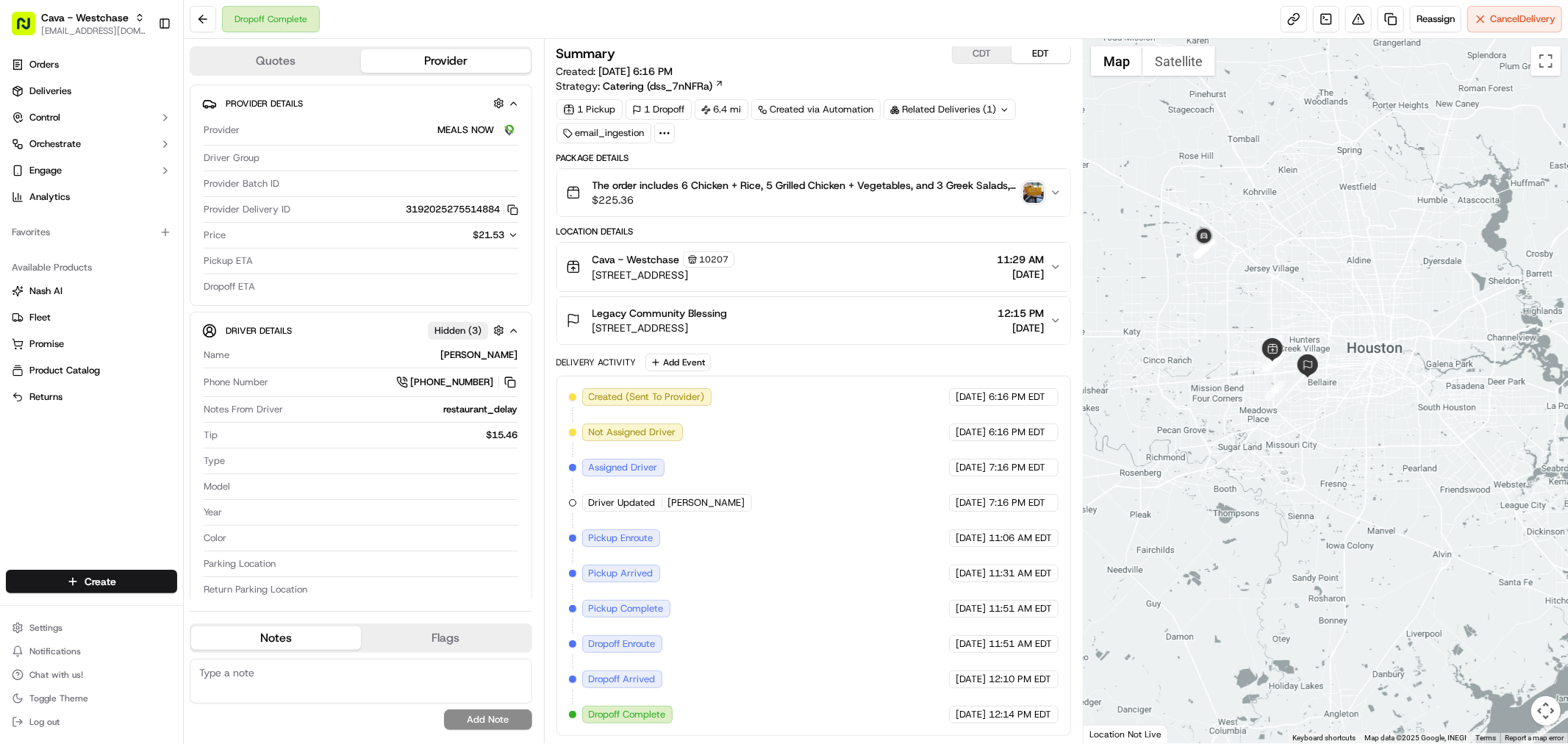
drag, startPoint x: 1235, startPoint y: 240, endPoint x: 1251, endPoint y: 280, distance: 43.1
click at [1251, 280] on div at bounding box center [1326, 391] width 484 height 704
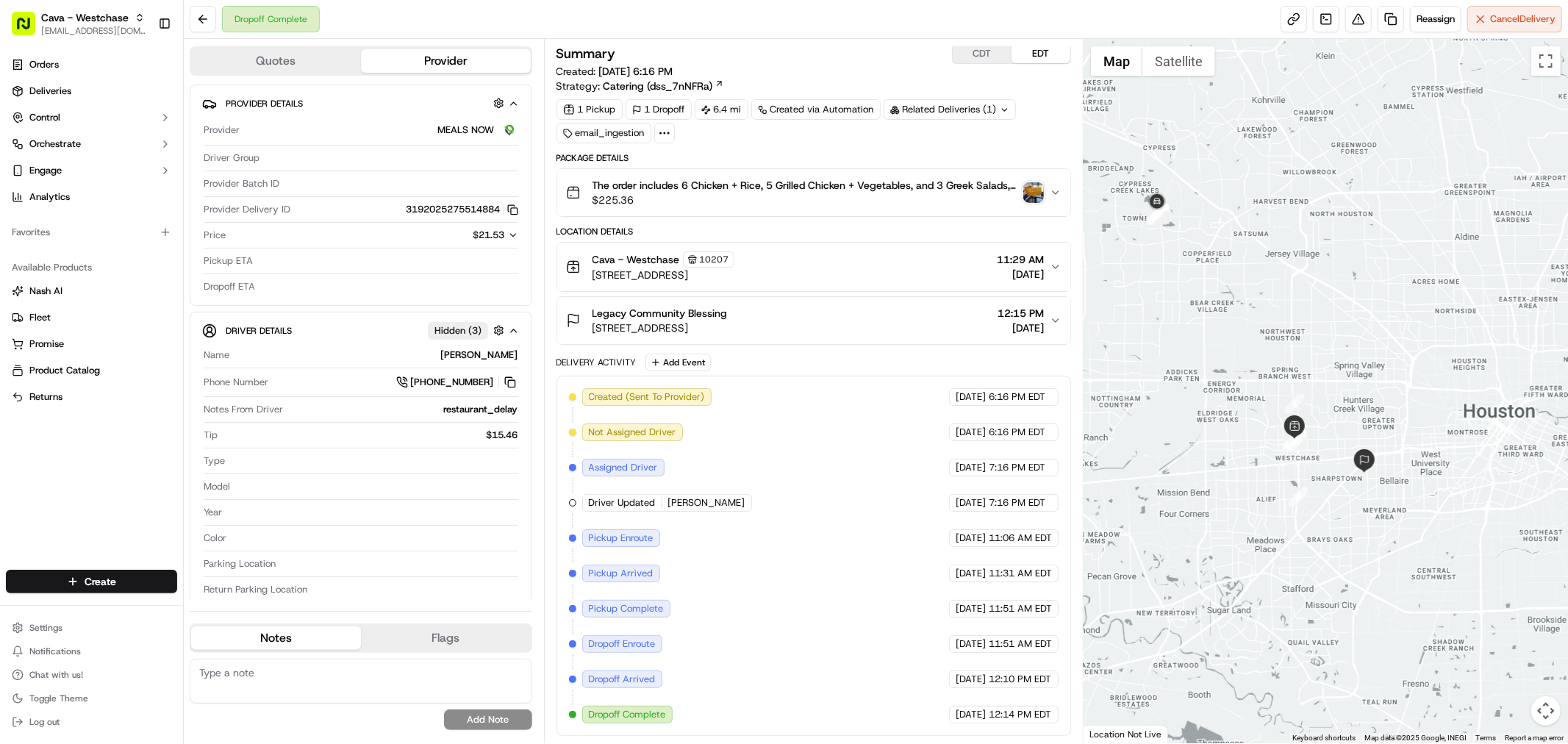
drag, startPoint x: 1310, startPoint y: 366, endPoint x: 1302, endPoint y: 343, distance: 24.4
click at [1302, 343] on div at bounding box center [1326, 391] width 484 height 704
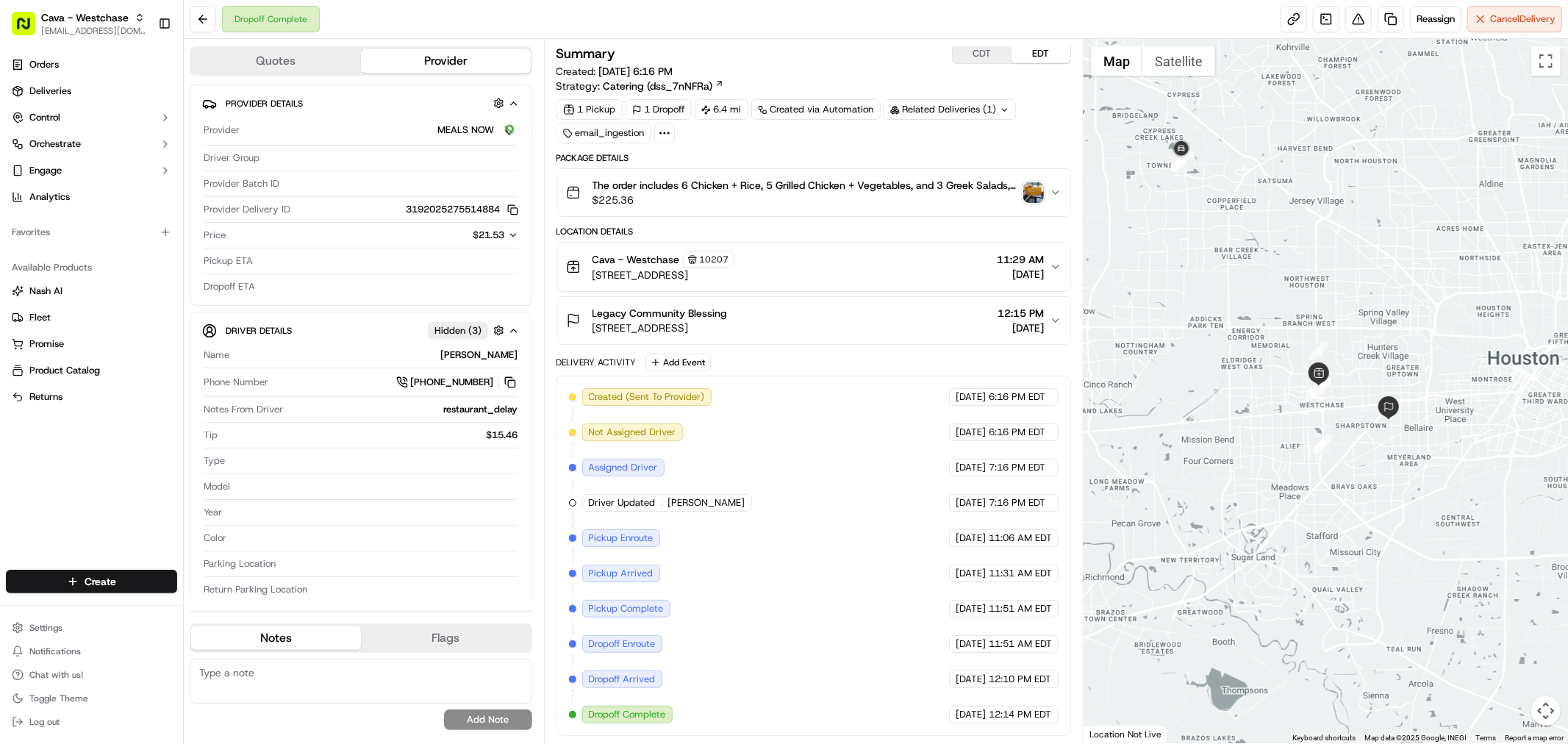
drag, startPoint x: 1343, startPoint y: 418, endPoint x: 1367, endPoint y: 363, distance: 60.0
click at [1367, 363] on div at bounding box center [1326, 391] width 484 height 704
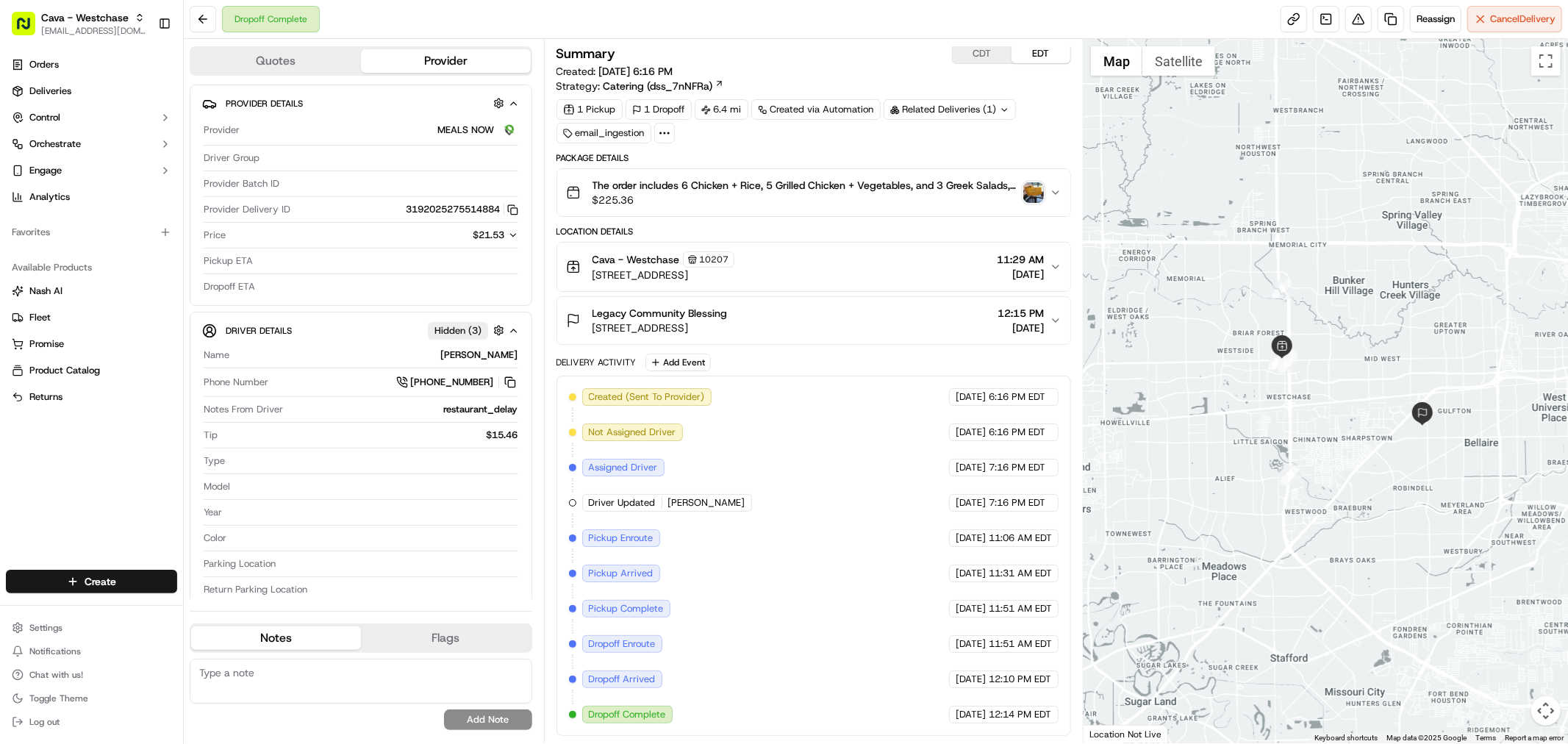
drag, startPoint x: 1354, startPoint y: 390, endPoint x: 1360, endPoint y: 346, distance: 44.4
click at [1360, 346] on div at bounding box center [1326, 391] width 484 height 704
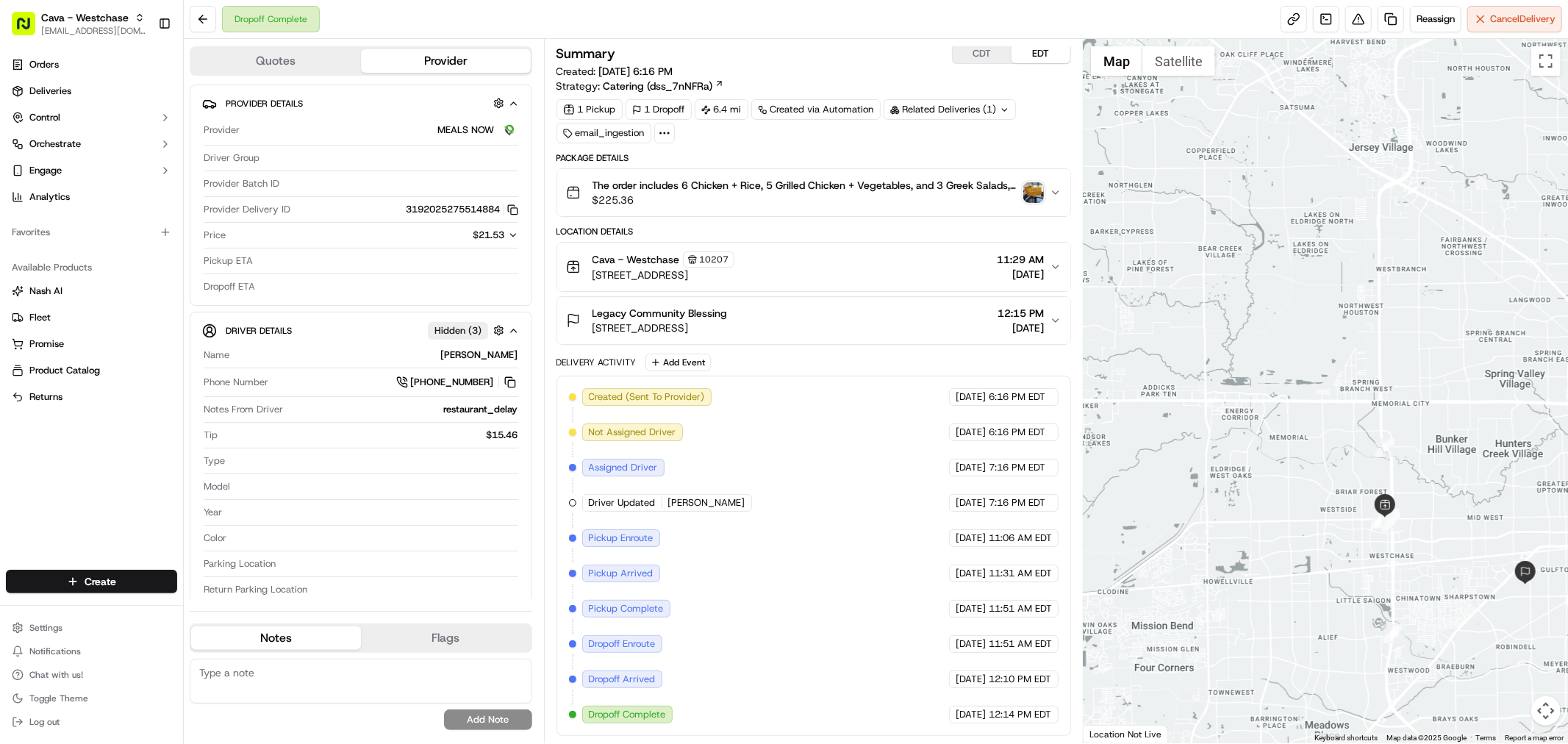
drag, startPoint x: 1225, startPoint y: 206, endPoint x: 1327, endPoint y: 367, distance: 190.6
click at [1327, 367] on div at bounding box center [1326, 391] width 484 height 704
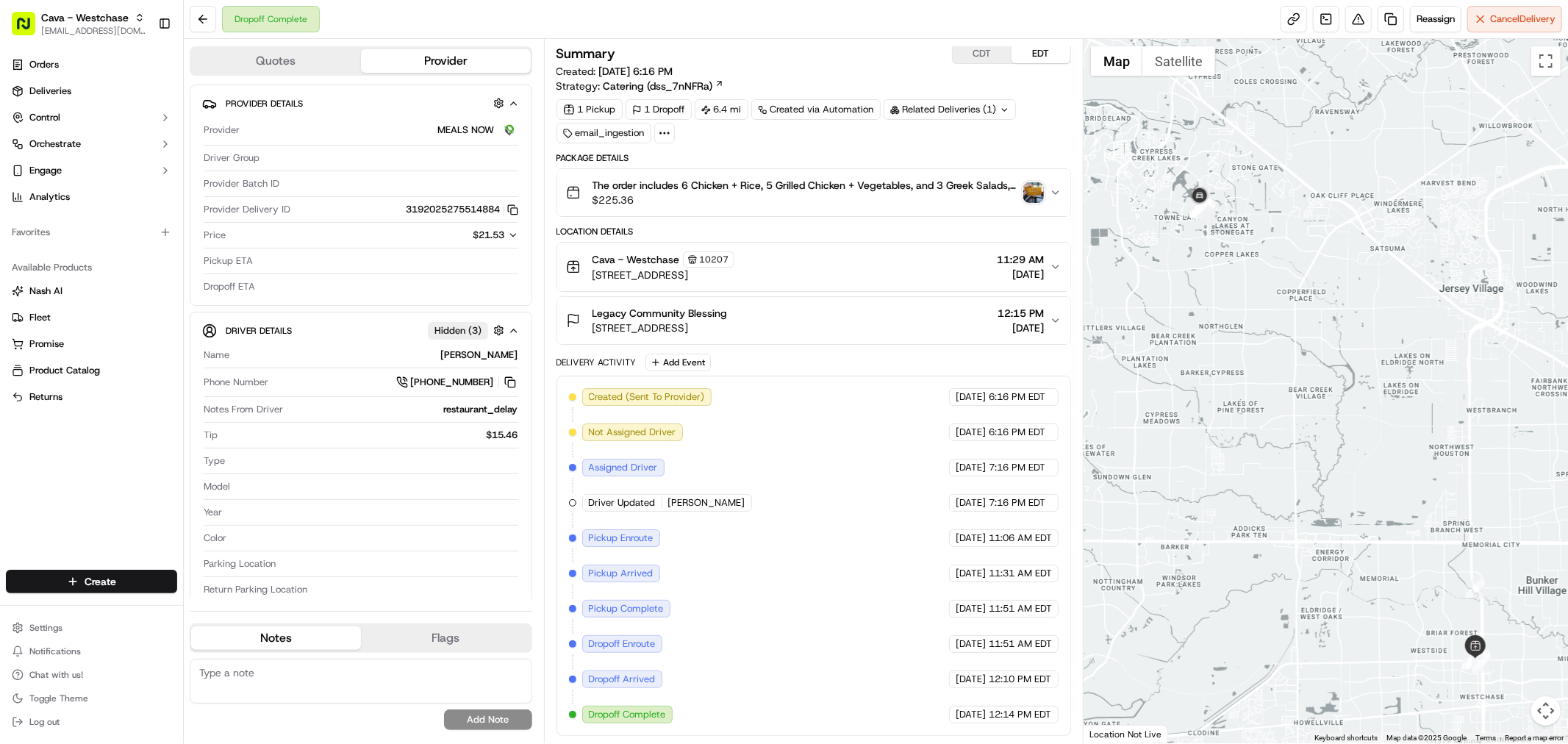
drag, startPoint x: 1185, startPoint y: 234, endPoint x: 1280, endPoint y: 383, distance: 176.7
click at [1280, 383] on div at bounding box center [1326, 391] width 484 height 704
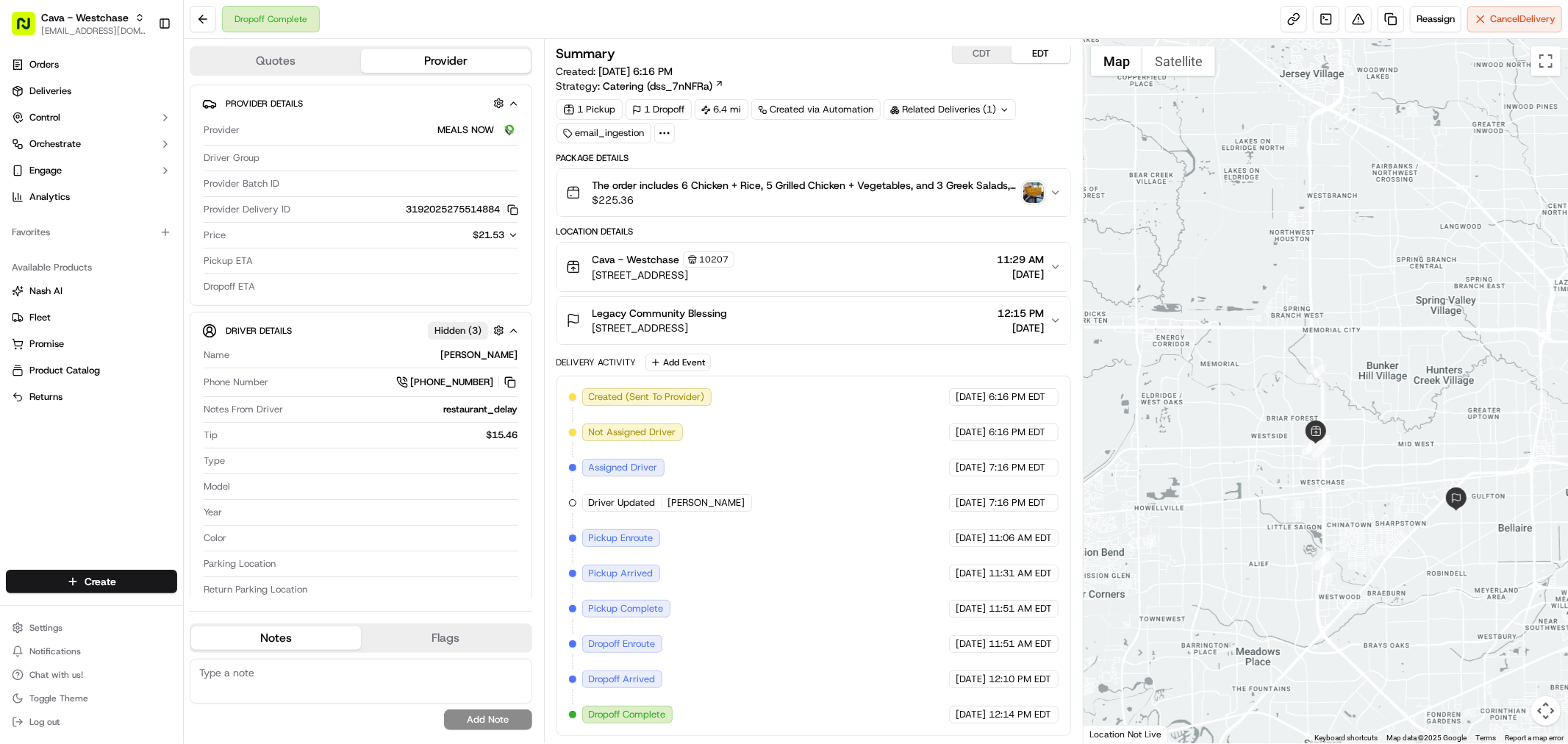
drag, startPoint x: 1318, startPoint y: 319, endPoint x: 1407, endPoint y: 410, distance: 127.3
click at [1407, 410] on div at bounding box center [1326, 391] width 484 height 704
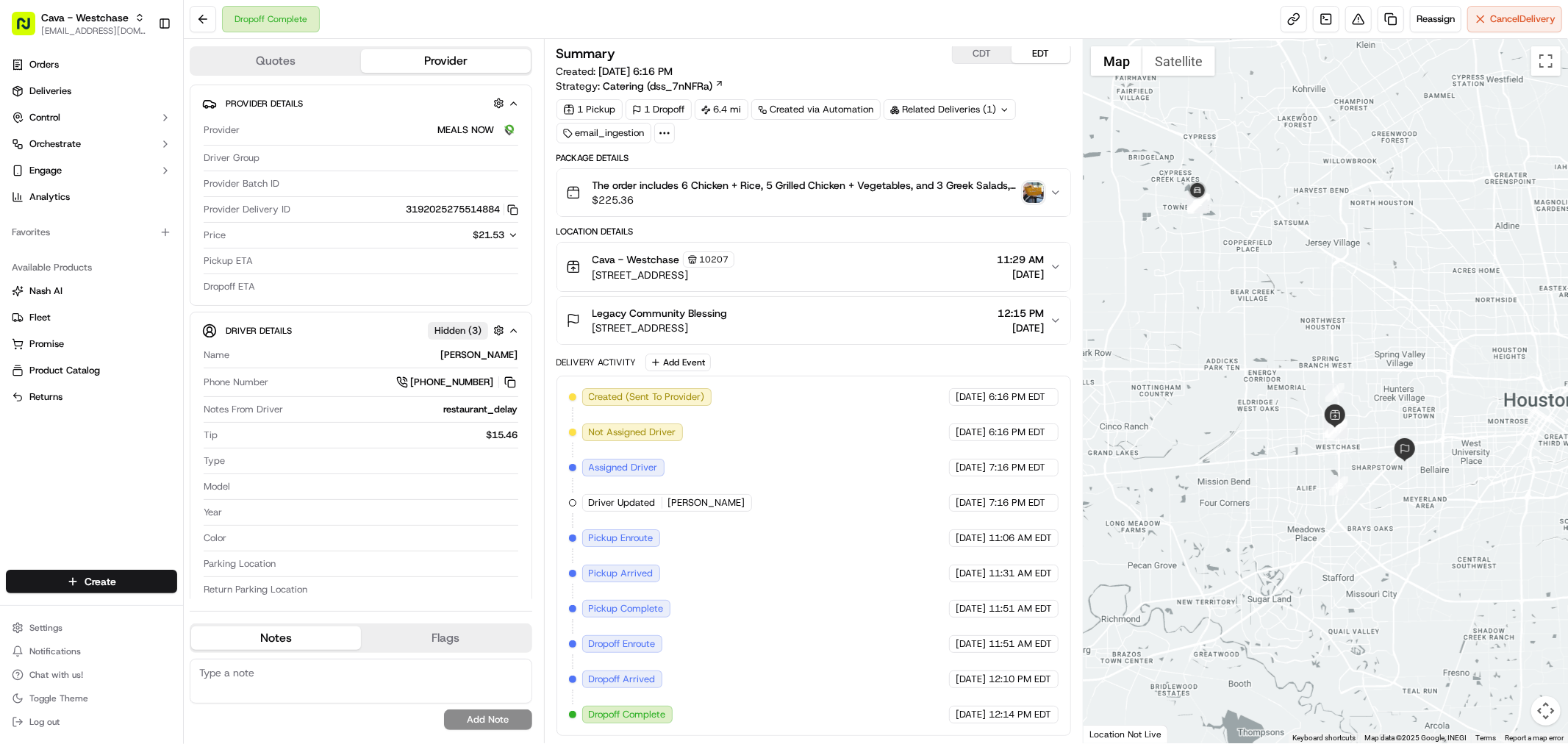
drag, startPoint x: 1275, startPoint y: 251, endPoint x: 1305, endPoint y: 321, distance: 76.2
click at [1305, 321] on div at bounding box center [1326, 391] width 484 height 704
click at [1356, 22] on button at bounding box center [1358, 18] width 26 height 26
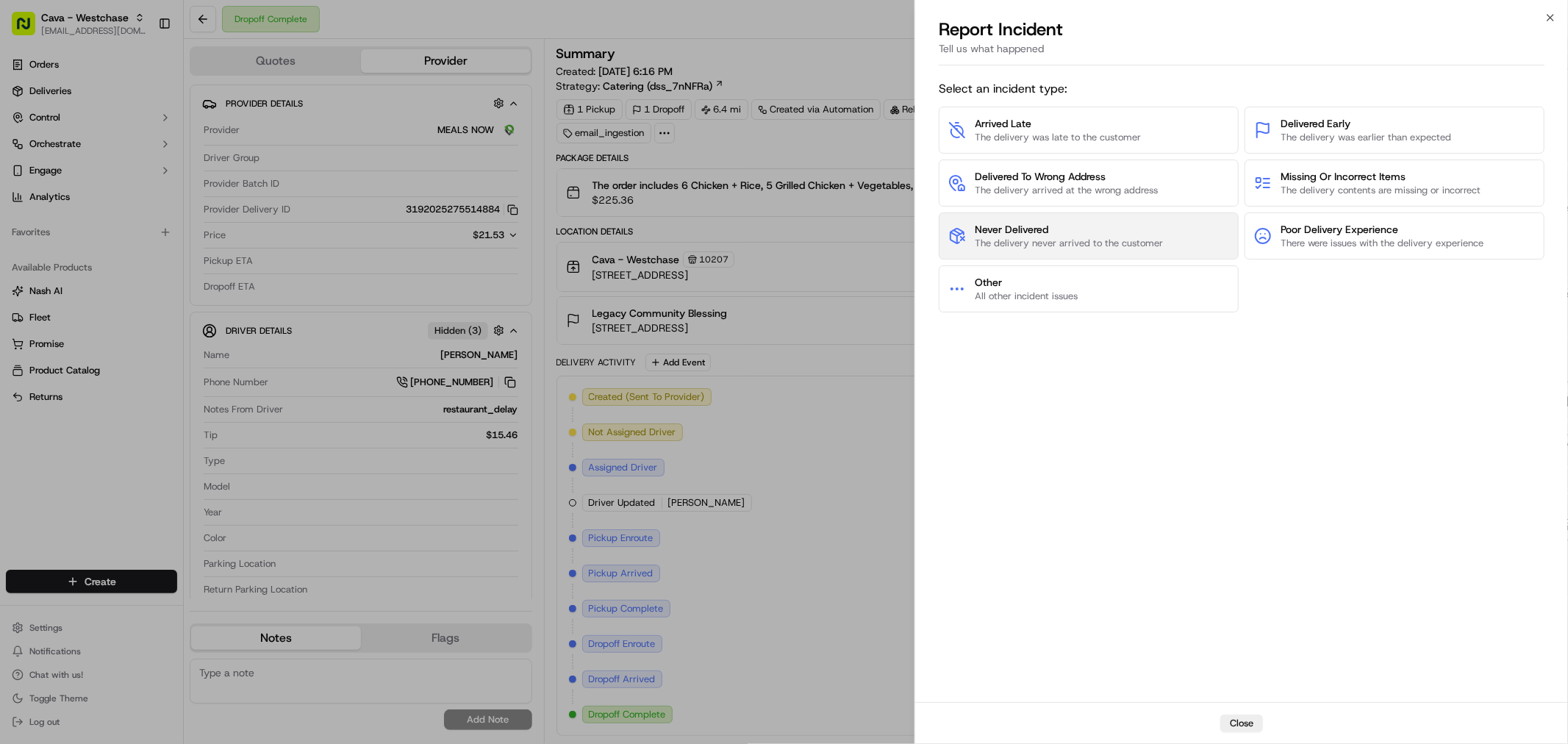
click at [1039, 217] on button "Never Delivered The delivery never arrived to the customer" at bounding box center [1088, 236] width 300 height 47
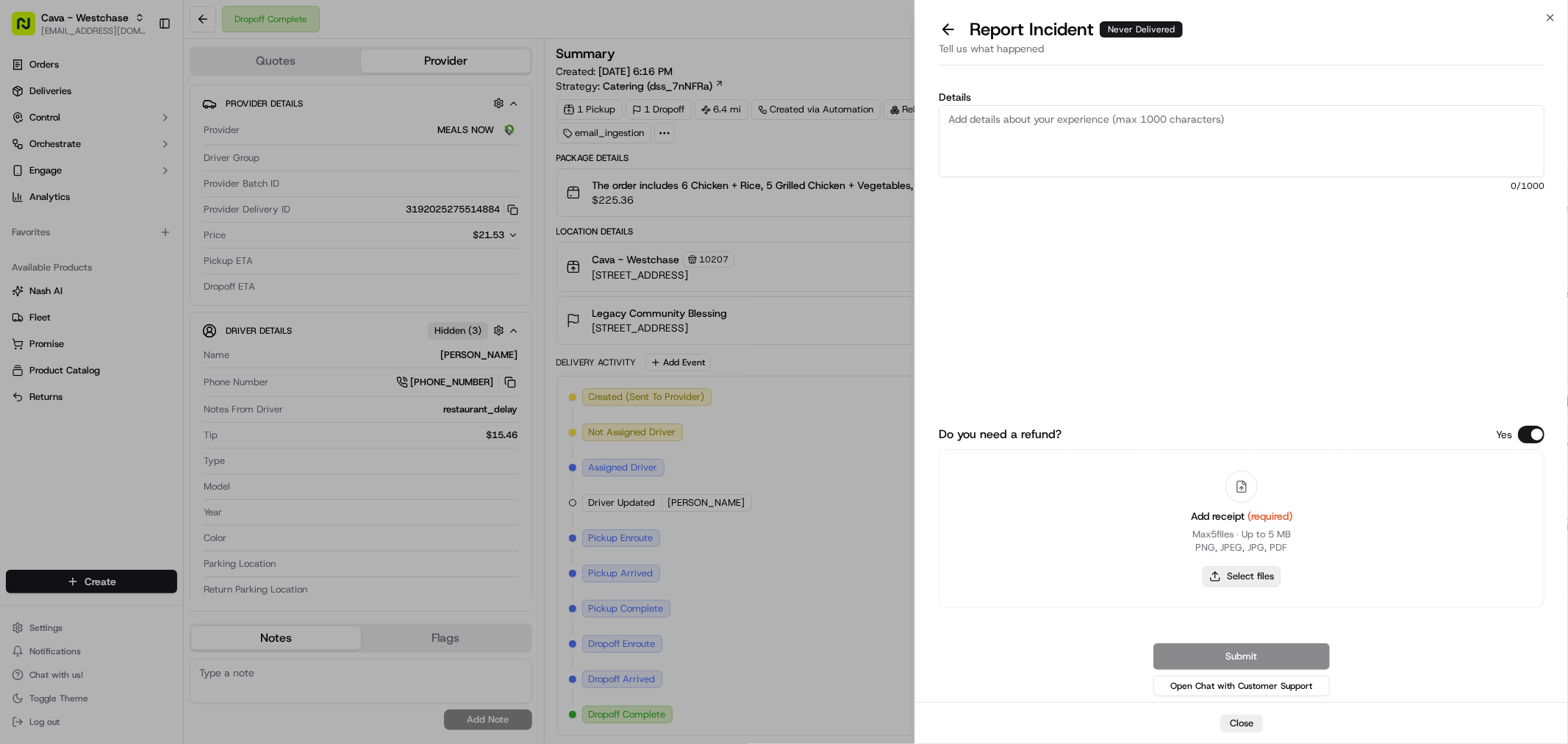
click at [1253, 582] on button "Select files" at bounding box center [1241, 576] width 78 height 20
type input "C:\fakepath\Screenshot [DATE] 130856.png"
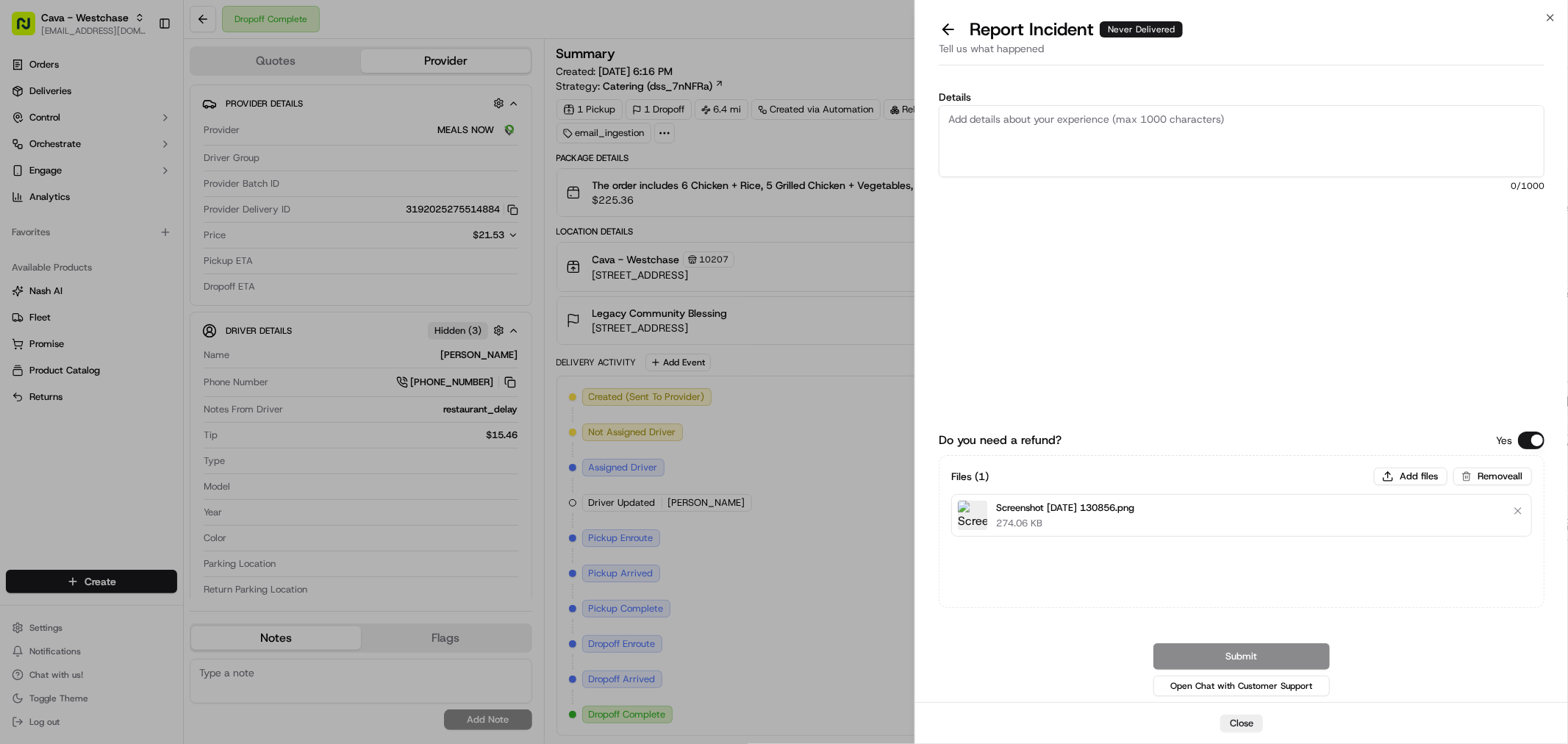
click at [1102, 131] on textarea "Details" at bounding box center [1241, 141] width 605 height 72
paste textarea "A merchant reported that the customer has not yet received their order, even th…"
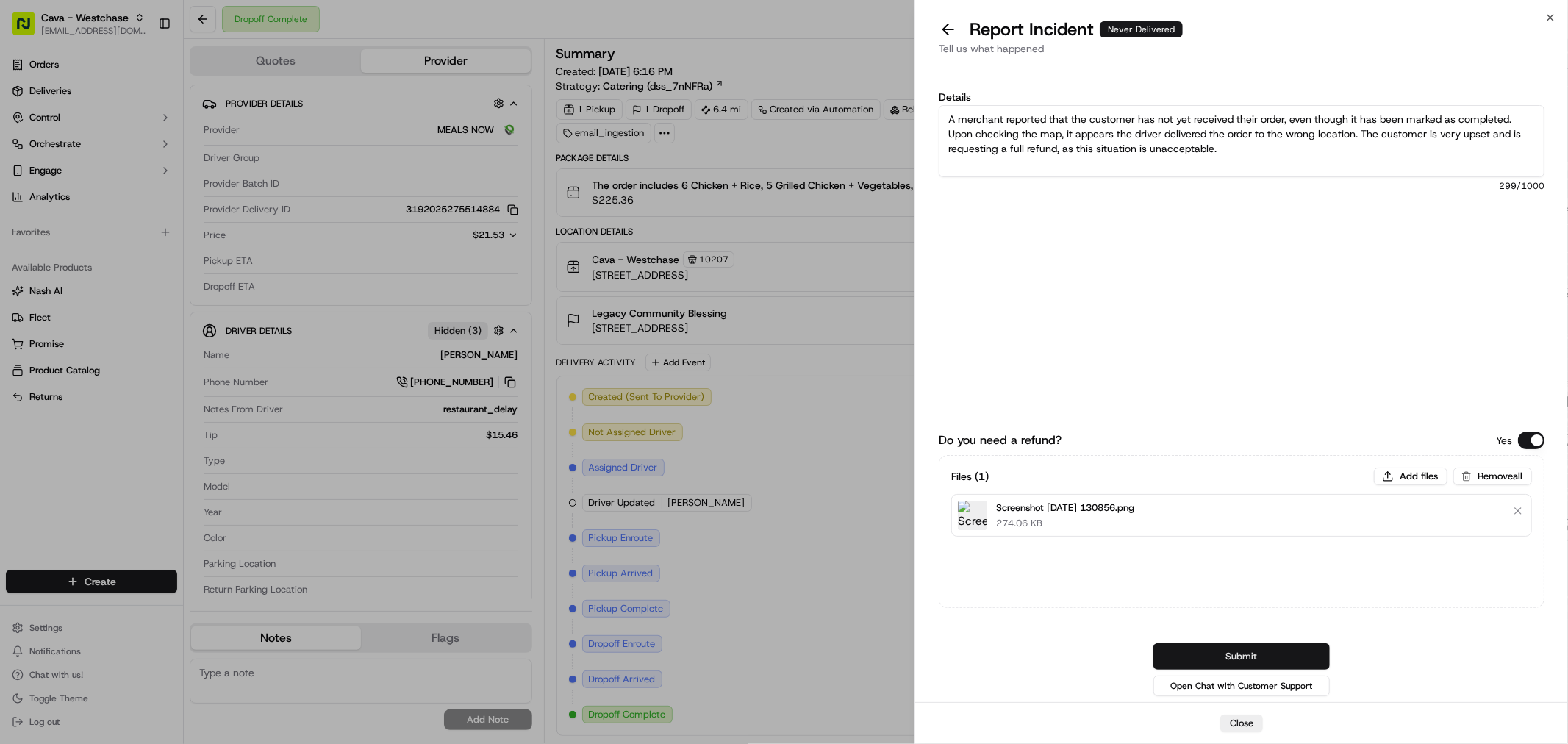
type textarea "A merchant reported that the customer has not yet received their order, even th…"
click at [1253, 651] on button "Submit" at bounding box center [1242, 656] width 177 height 26
